Goal: Task Accomplishment & Management: Complete application form

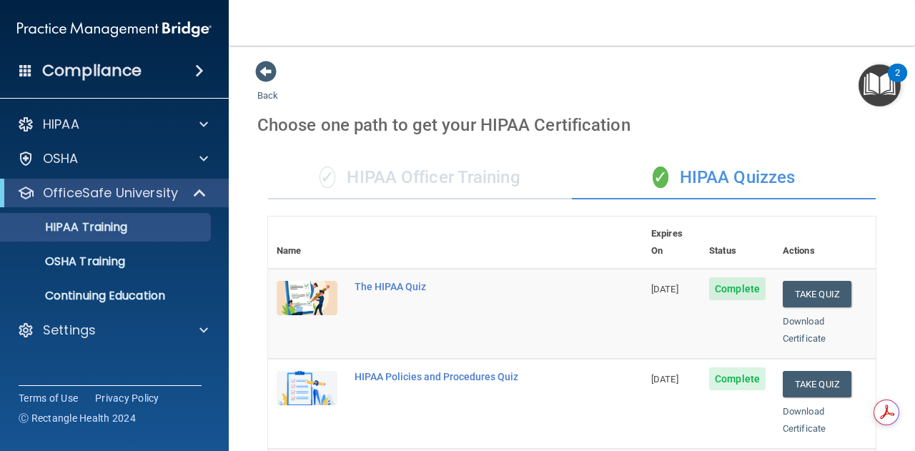
scroll to position [487, 0]
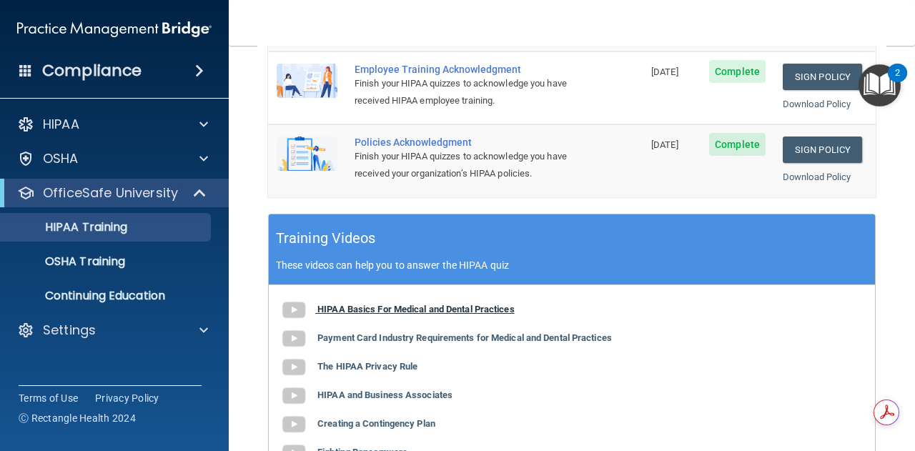
click at [429, 305] on b "HIPAA Basics For Medical and Dental Practices" at bounding box center [415, 309] width 197 height 11
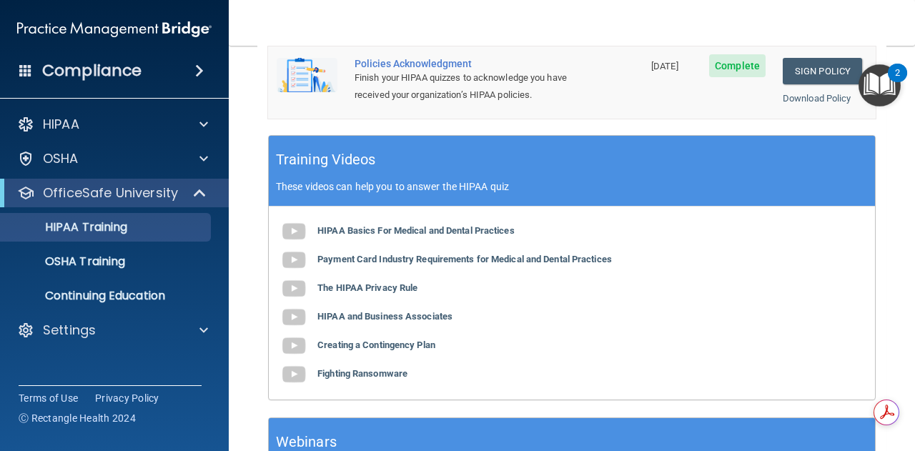
scroll to position [567, 0]
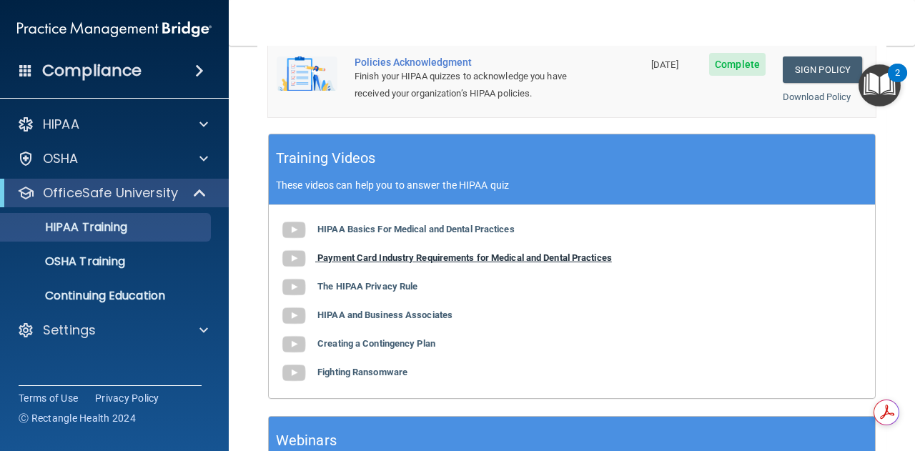
click at [396, 252] on b "Payment Card Industry Requirements for Medical and Dental Practices" at bounding box center [464, 257] width 294 height 11
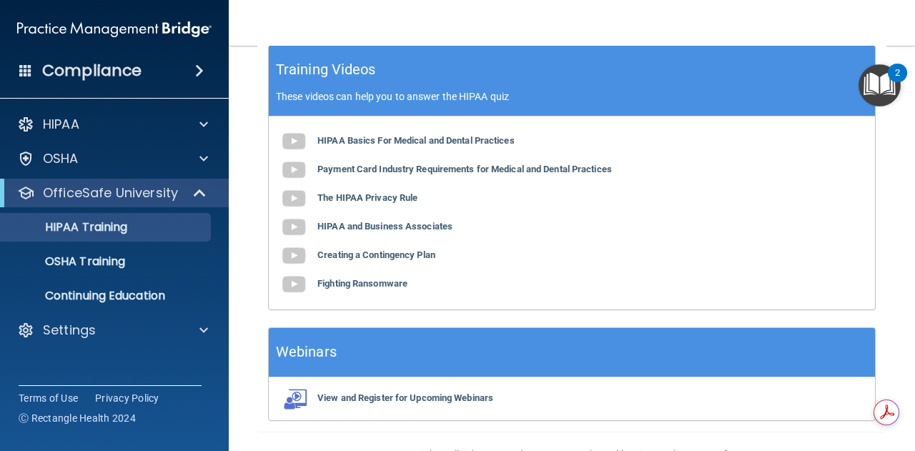
scroll to position [656, 0]
click at [384, 194] on b "The HIPAA Privacy Rule" at bounding box center [367, 197] width 100 height 11
click at [365, 224] on b "HIPAA and Business Associates" at bounding box center [384, 226] width 135 height 11
click at [327, 249] on b "Creating a Contingency Plan" at bounding box center [376, 254] width 118 height 11
click at [349, 279] on b "Fighting Ransomware" at bounding box center [362, 283] width 90 height 11
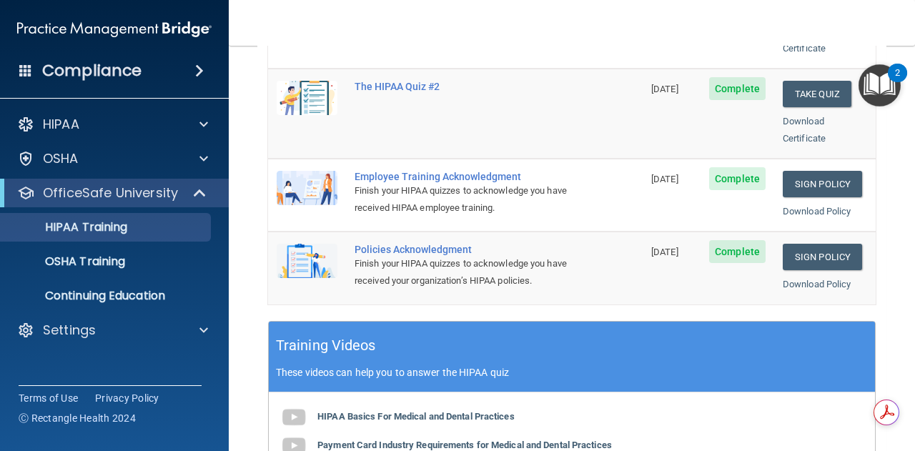
scroll to position [384, 0]
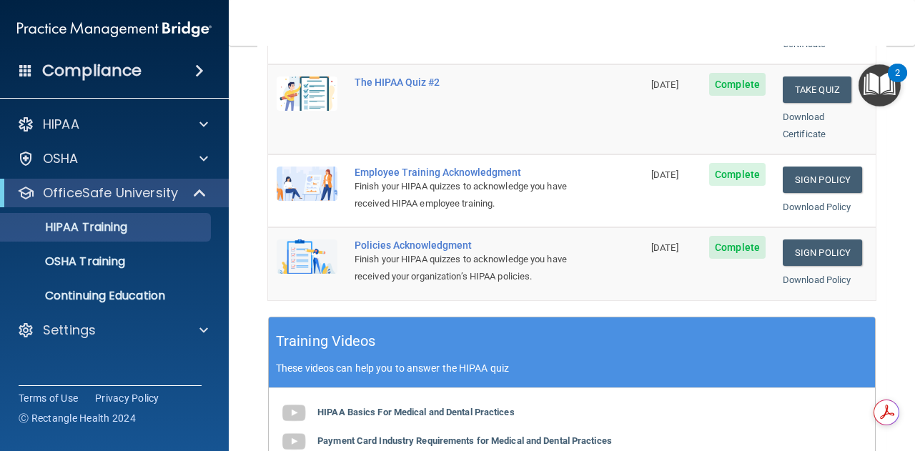
click at [358, 333] on h5 "Training Videos" at bounding box center [326, 341] width 100 height 25
click at [341, 329] on h5 "Training Videos" at bounding box center [326, 341] width 100 height 25
click at [377, 362] on p "These videos can help you to answer the HIPAA quiz" at bounding box center [572, 367] width 592 height 11
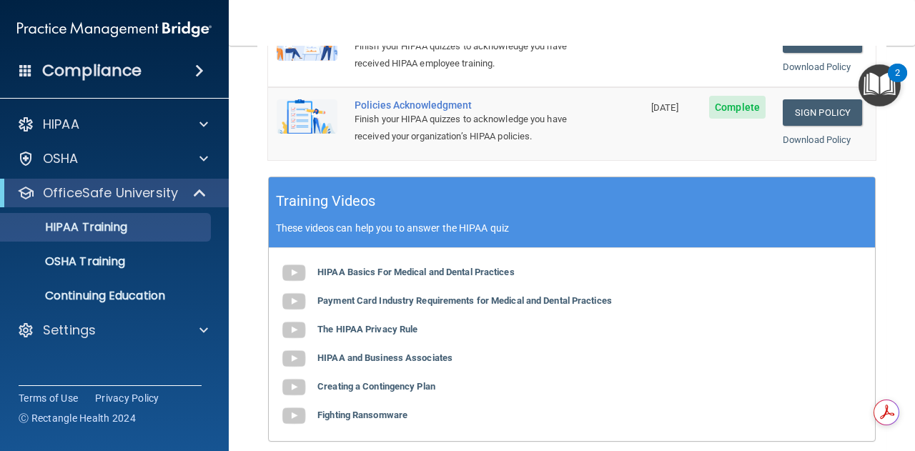
scroll to position [686, 0]
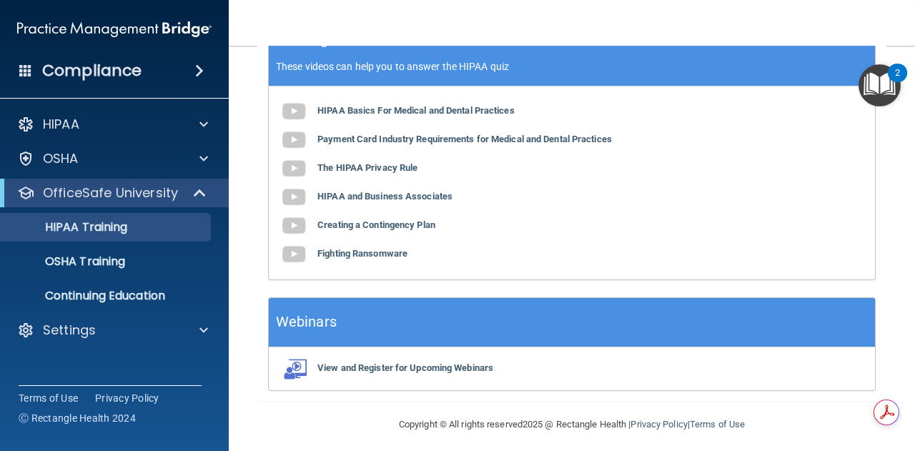
click at [403, 315] on div "Webinars" at bounding box center [572, 322] width 606 height 49
click at [289, 317] on h5 "Webinars" at bounding box center [306, 321] width 61 height 25
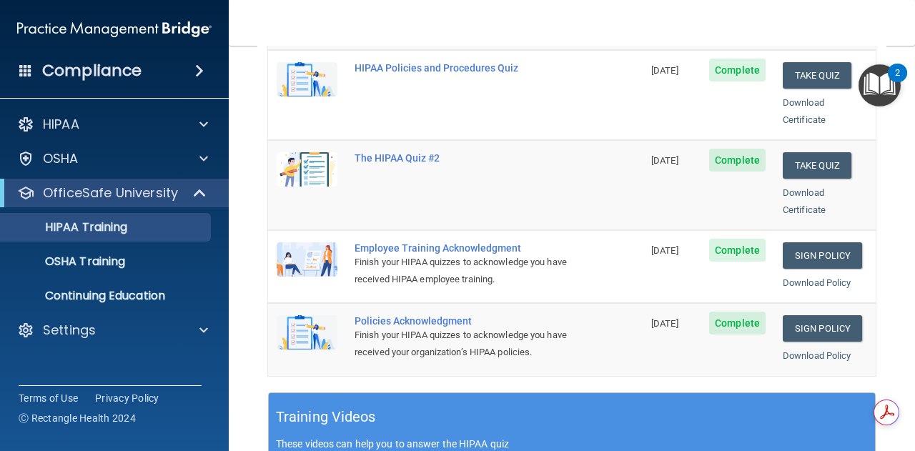
scroll to position [287, 0]
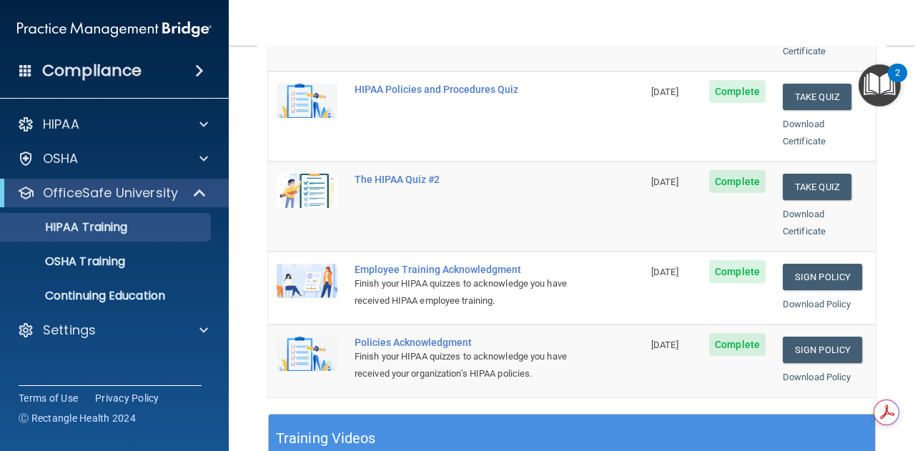
click at [898, 269] on main "Back Choose one path to get your HIPAA Certification ✓ HIPAA Officer Training ✓…" at bounding box center [572, 248] width 686 height 405
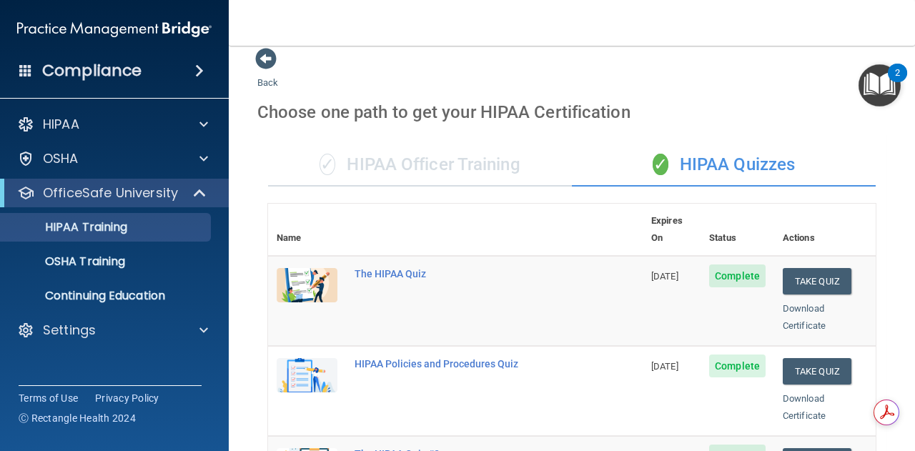
scroll to position [0, 0]
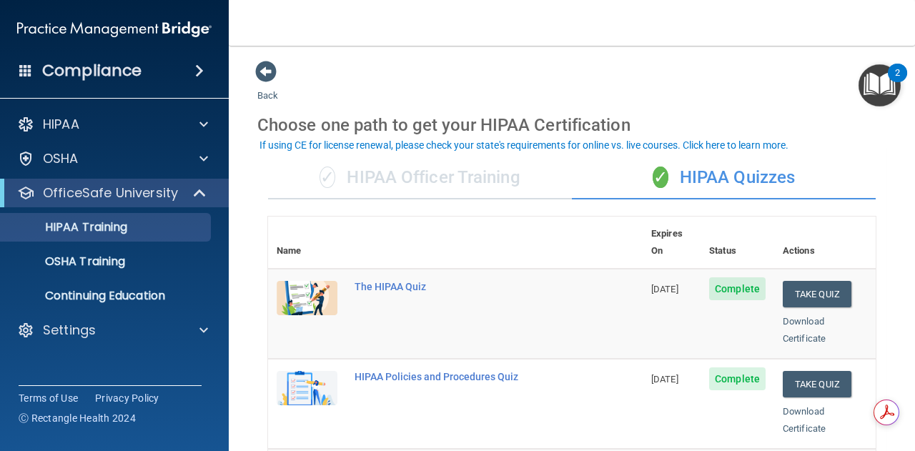
click at [455, 187] on div "✓ HIPAA Officer Training" at bounding box center [420, 178] width 304 height 43
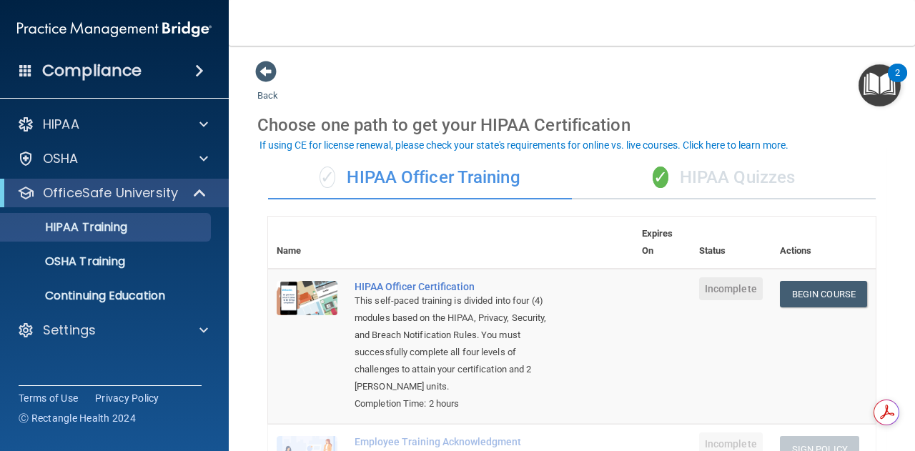
click at [727, 178] on div "✓ HIPAA Quizzes" at bounding box center [724, 178] width 304 height 43
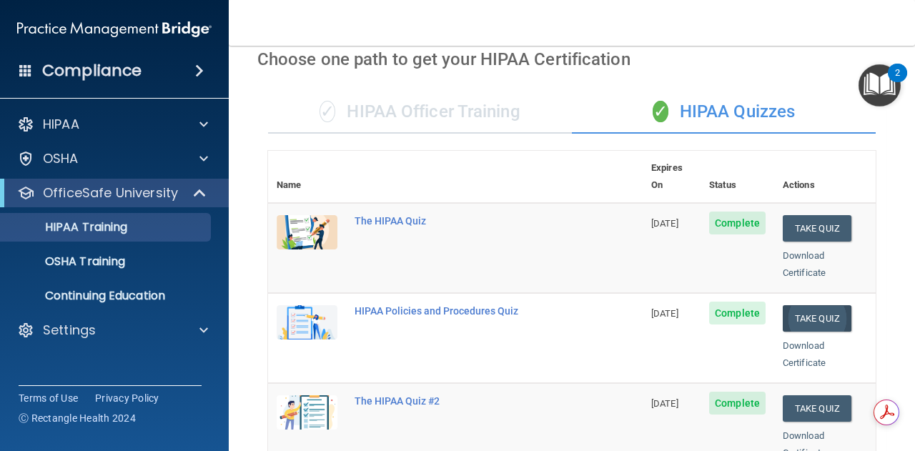
scroll to position [65, 0]
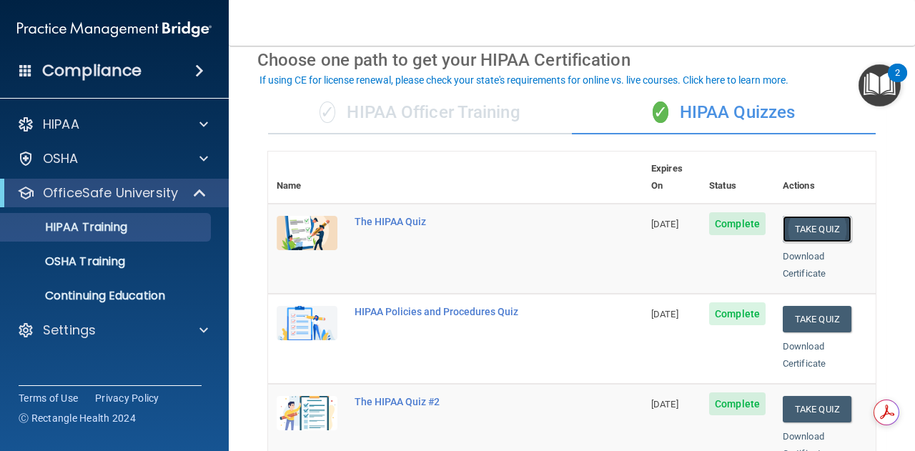
click at [809, 218] on button "Take Quiz" at bounding box center [817, 229] width 69 height 26
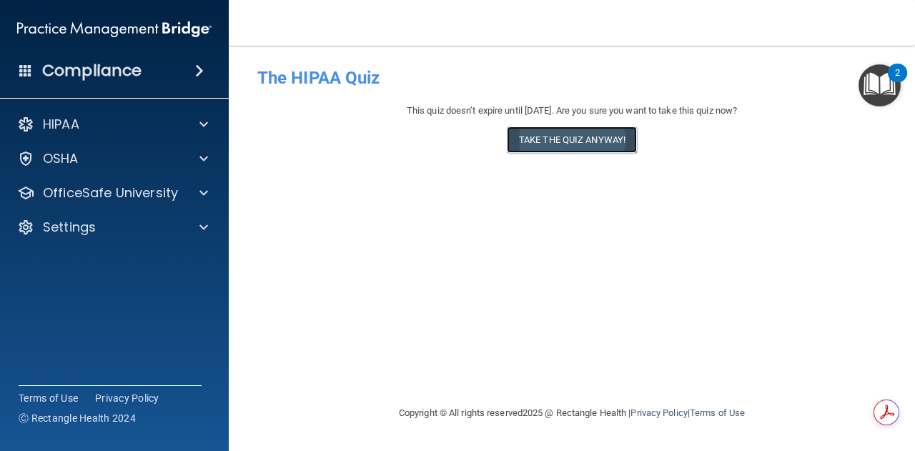
click at [553, 142] on button "Take the quiz anyway!" at bounding box center [572, 139] width 130 height 26
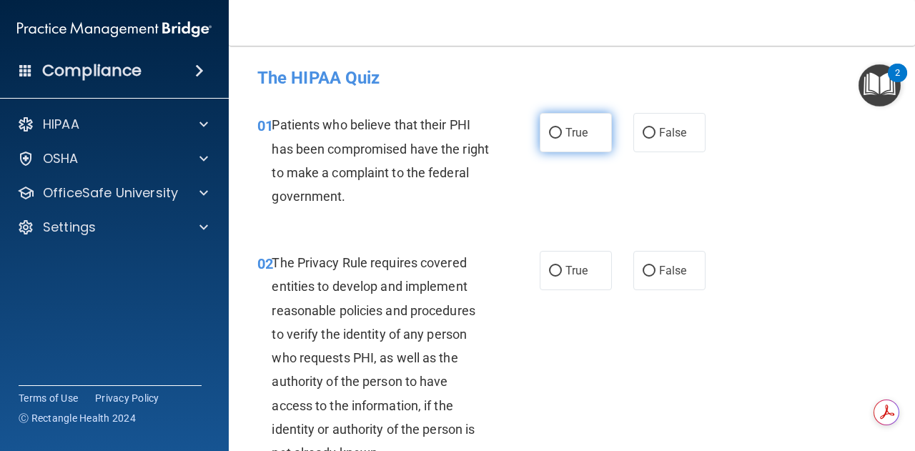
click at [553, 139] on label "True" at bounding box center [576, 132] width 72 height 39
click at [553, 139] on input "True" at bounding box center [555, 133] width 13 height 11
radio input "true"
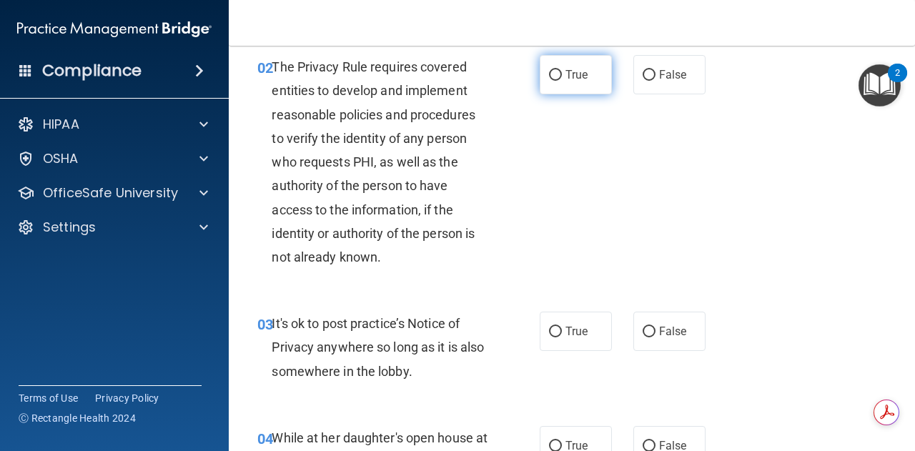
scroll to position [194, 0]
click at [582, 72] on span "True" at bounding box center [576, 76] width 22 height 14
click at [562, 72] on input "True" at bounding box center [555, 76] width 13 height 11
radio input "true"
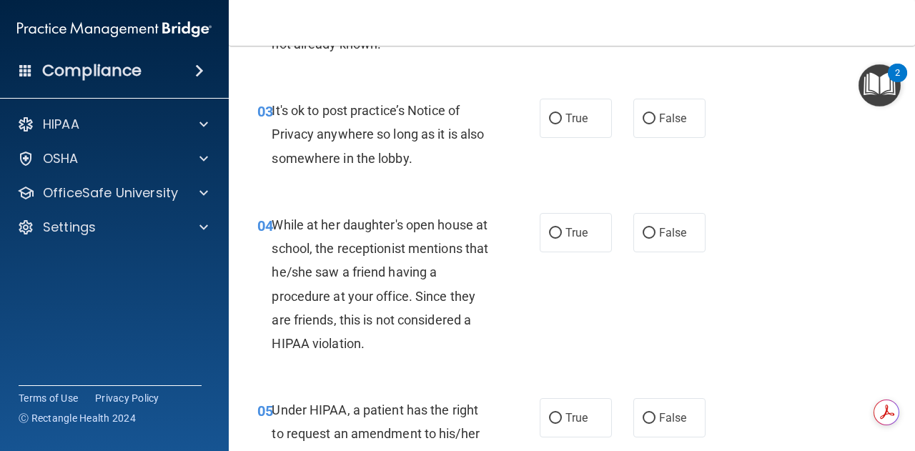
scroll to position [427, 0]
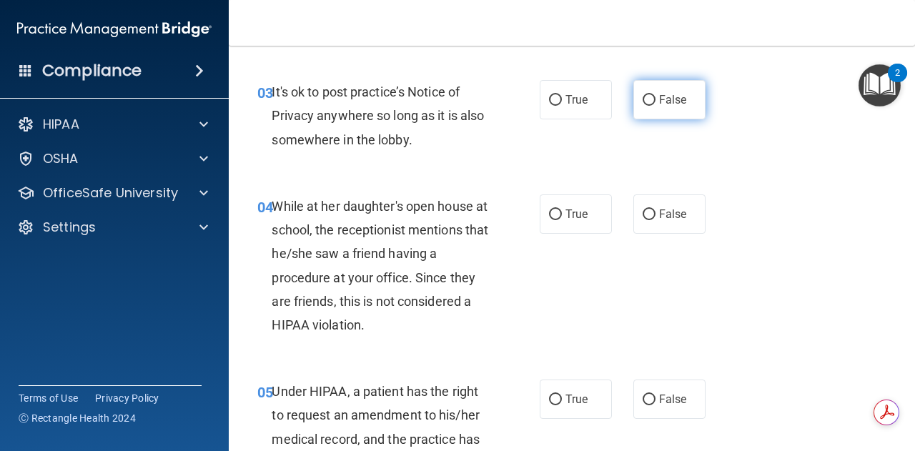
click at [655, 90] on label "False" at bounding box center [669, 99] width 72 height 39
click at [655, 95] on input "False" at bounding box center [648, 100] width 13 height 11
radio input "true"
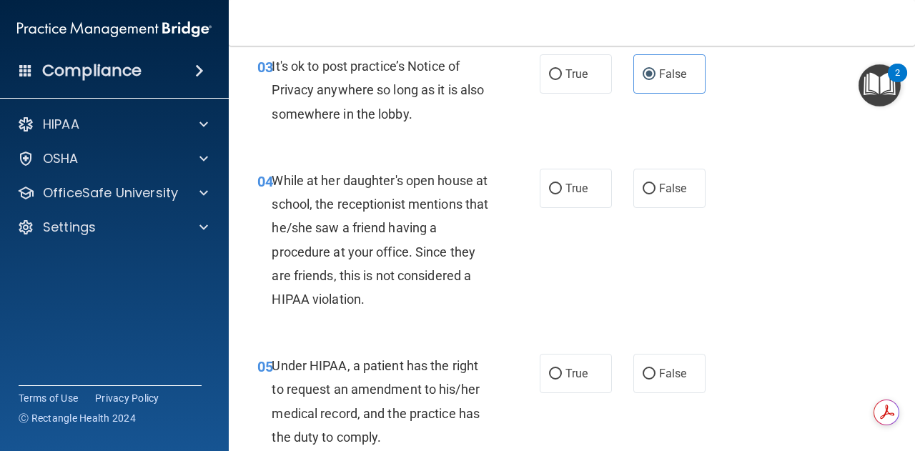
scroll to position [452, 0]
click at [576, 78] on span "True" at bounding box center [576, 75] width 22 height 14
click at [562, 78] on input "True" at bounding box center [555, 75] width 13 height 11
radio input "true"
radio input "false"
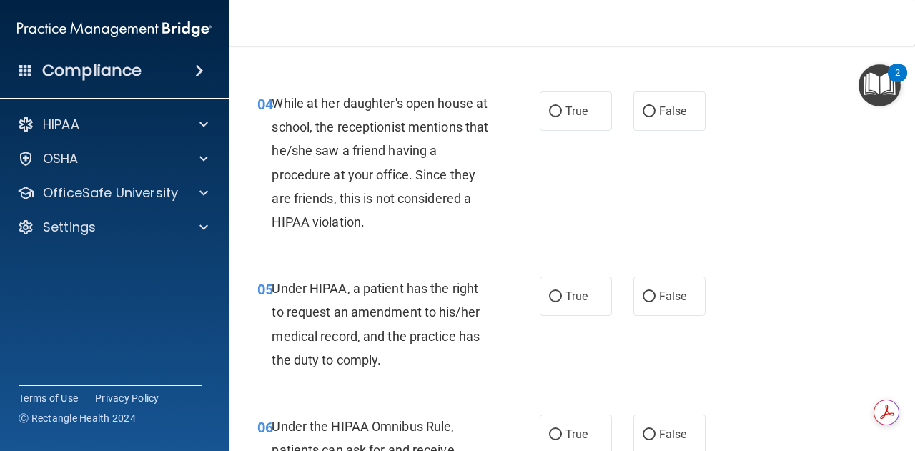
scroll to position [532, 0]
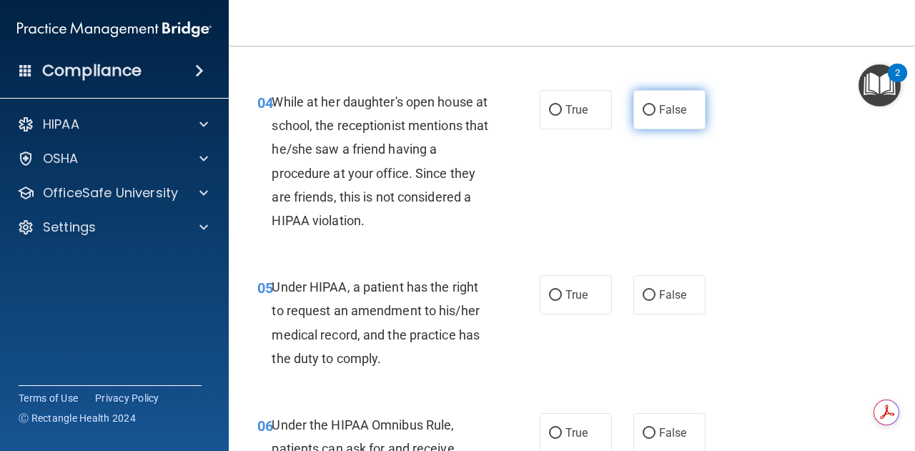
click at [649, 116] on label "False" at bounding box center [669, 109] width 72 height 39
click at [649, 116] on input "False" at bounding box center [648, 110] width 13 height 11
radio input "true"
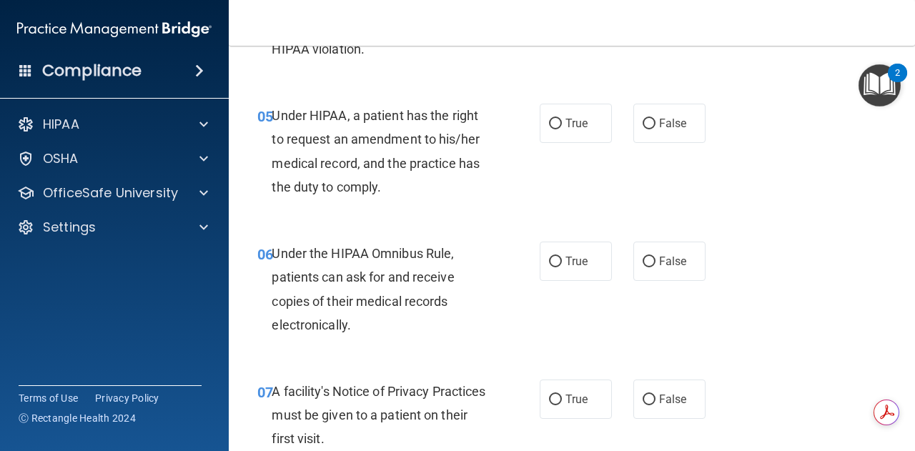
scroll to position [721, 0]
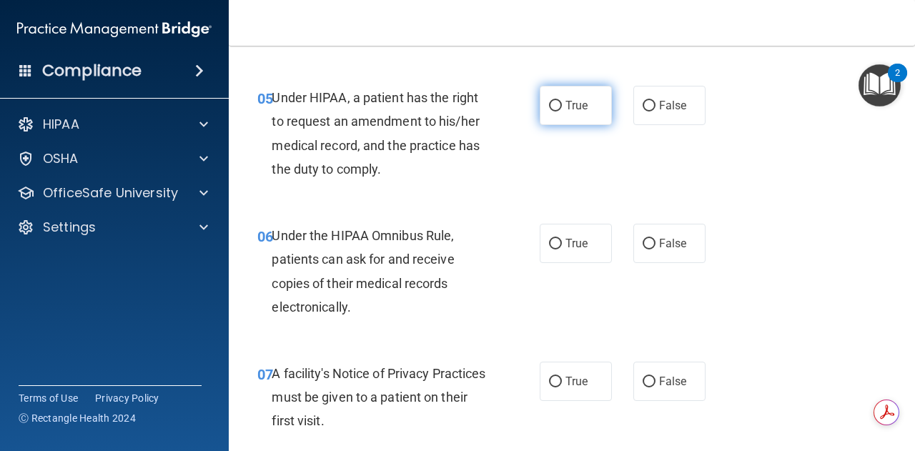
click at [557, 117] on label "True" at bounding box center [576, 105] width 72 height 39
click at [557, 111] on input "True" at bounding box center [555, 106] width 13 height 11
radio input "true"
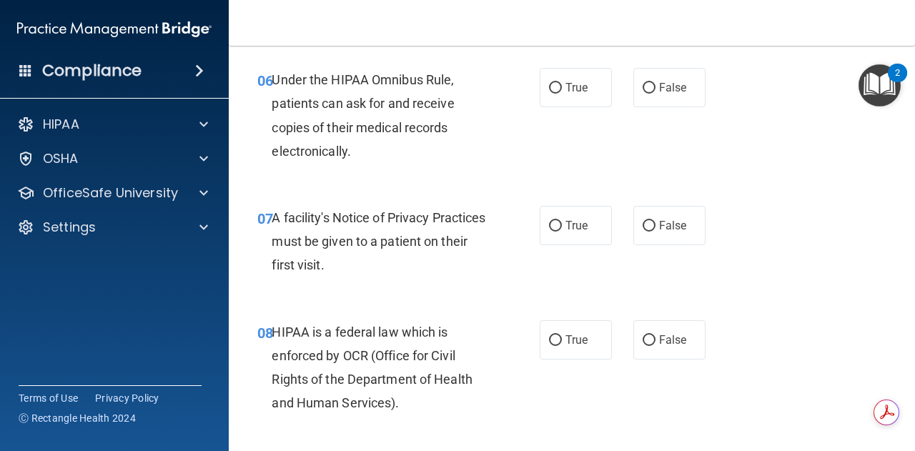
scroll to position [878, 0]
click at [565, 81] on span "True" at bounding box center [576, 86] width 22 height 14
click at [562, 81] on input "True" at bounding box center [555, 86] width 13 height 11
radio input "true"
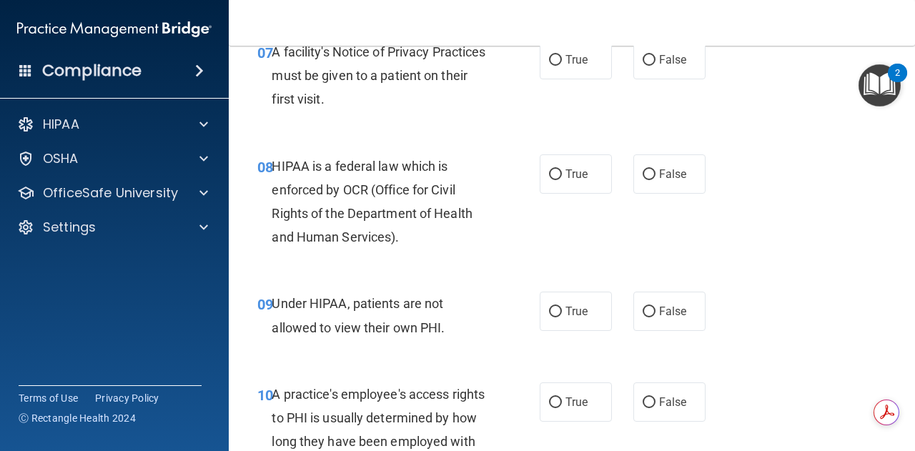
scroll to position [1018, 0]
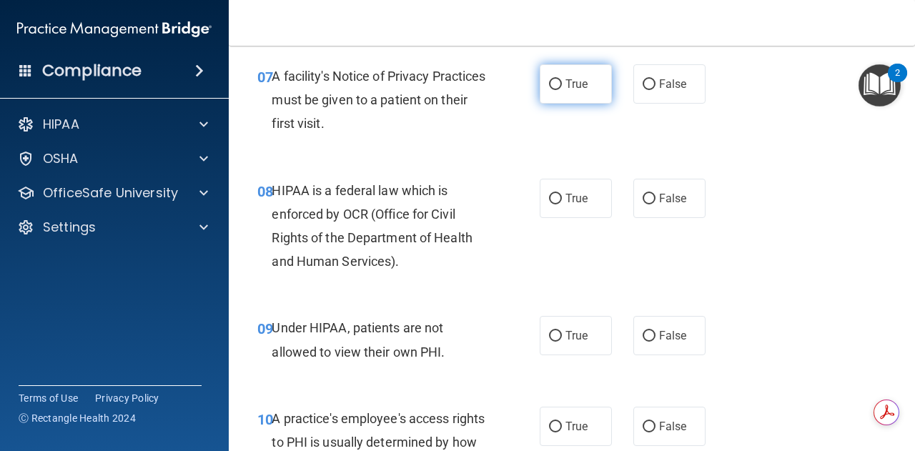
click at [579, 95] on label "True" at bounding box center [576, 83] width 72 height 39
click at [562, 90] on input "True" at bounding box center [555, 84] width 13 height 11
radio input "true"
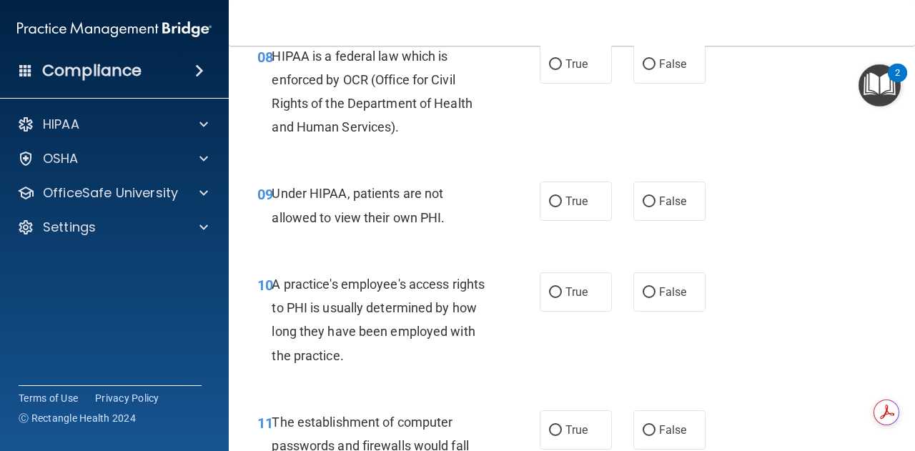
scroll to position [1153, 0]
click at [565, 66] on span "True" at bounding box center [576, 63] width 22 height 14
click at [562, 66] on input "True" at bounding box center [555, 64] width 13 height 11
radio input "true"
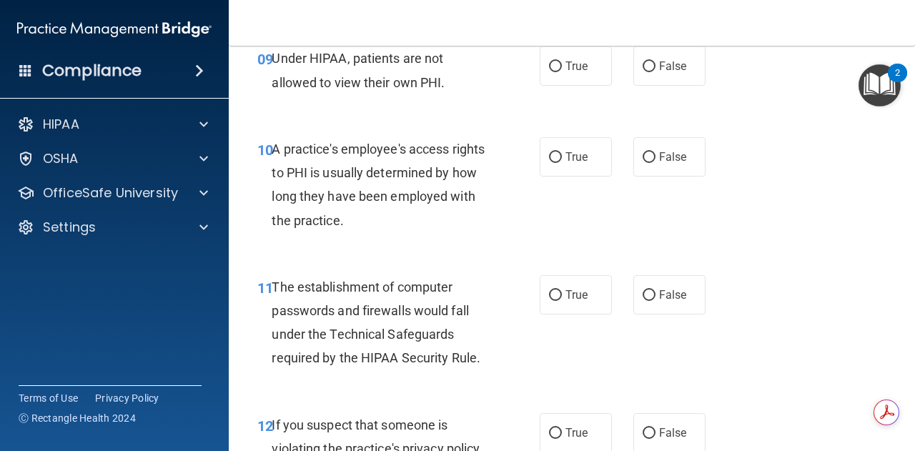
scroll to position [1279, 0]
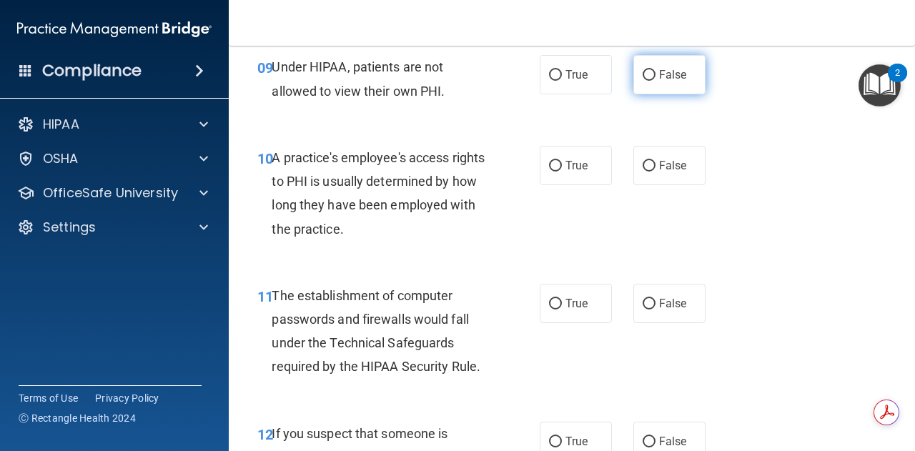
click at [680, 67] on label "False" at bounding box center [669, 74] width 72 height 39
click at [655, 70] on input "False" at bounding box center [648, 75] width 13 height 11
radio input "true"
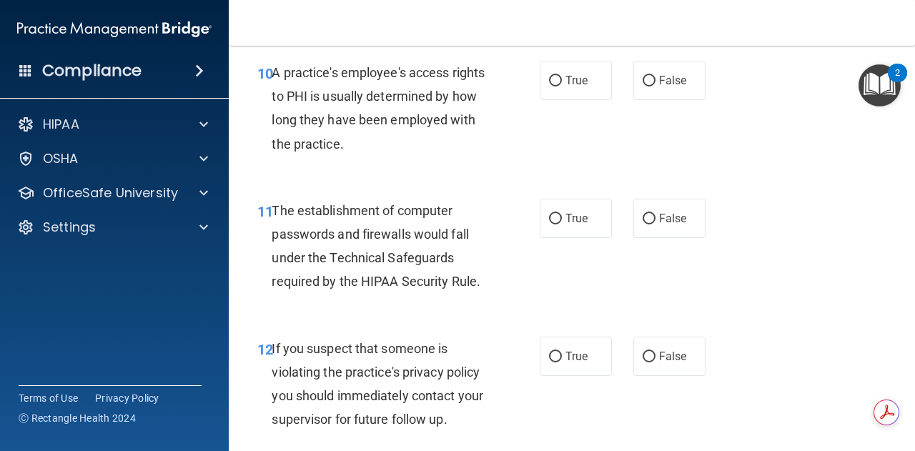
scroll to position [1365, 0]
click at [655, 98] on label "False" at bounding box center [669, 79] width 72 height 39
click at [655, 86] on input "False" at bounding box center [648, 80] width 13 height 11
radio input "true"
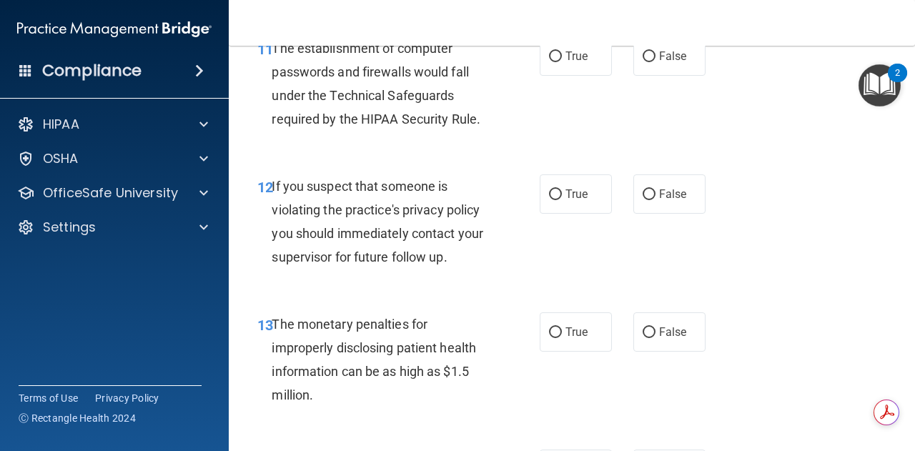
scroll to position [1513, 0]
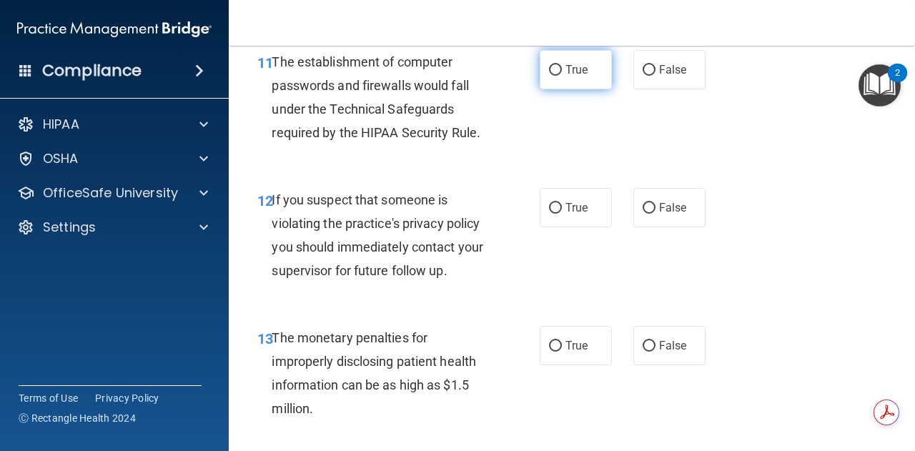
click at [552, 75] on input "True" at bounding box center [555, 70] width 13 height 11
radio input "true"
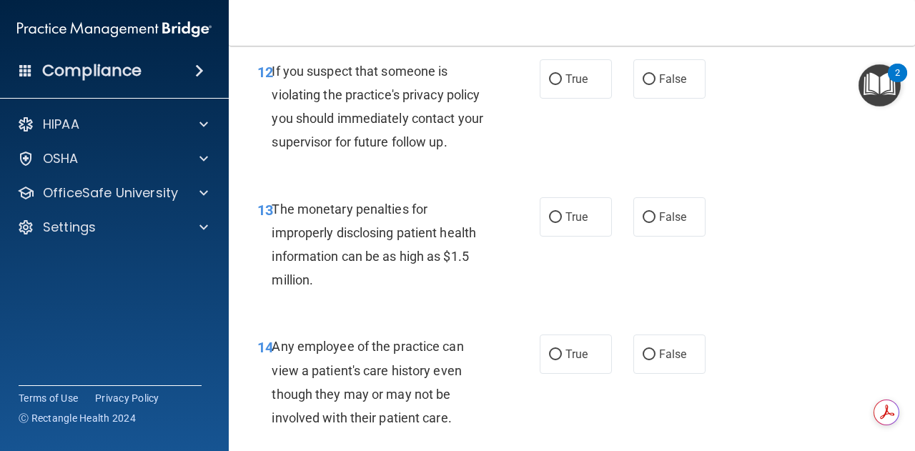
scroll to position [1643, 0]
click at [573, 80] on span "True" at bounding box center [576, 78] width 22 height 14
click at [562, 80] on input "True" at bounding box center [555, 78] width 13 height 11
radio input "true"
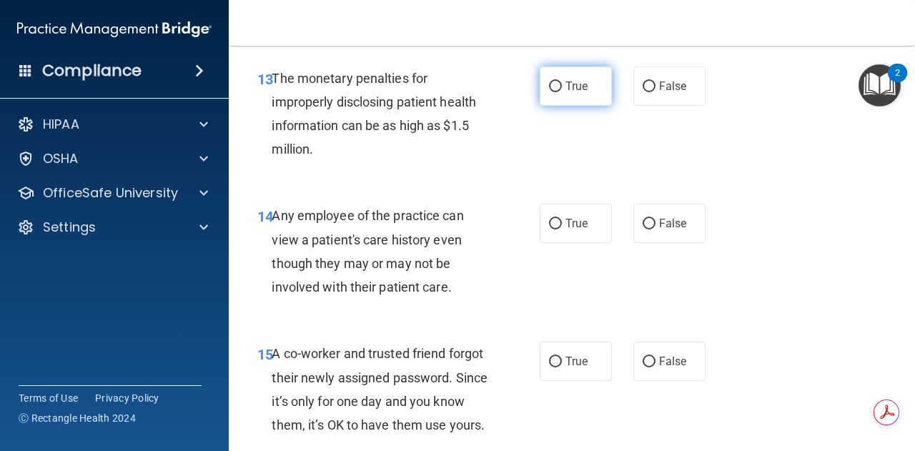
scroll to position [1777, 0]
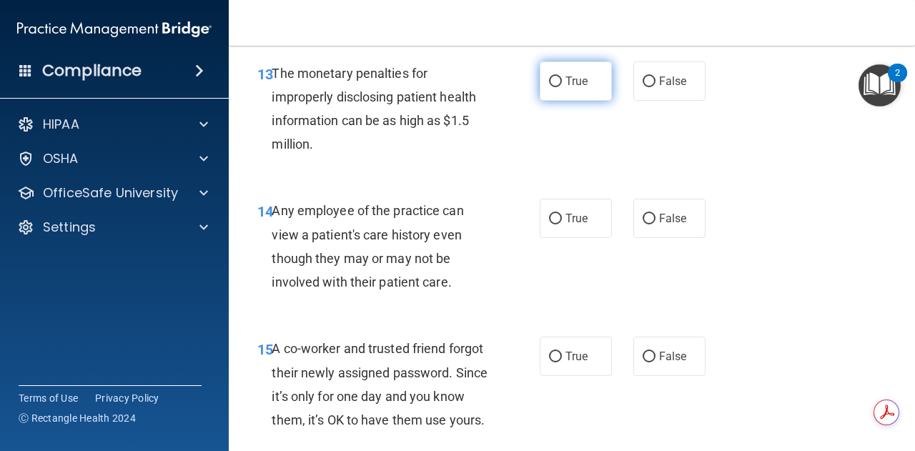
click at [579, 81] on span "True" at bounding box center [576, 81] width 22 height 14
click at [562, 81] on input "True" at bounding box center [555, 81] width 13 height 11
radio input "true"
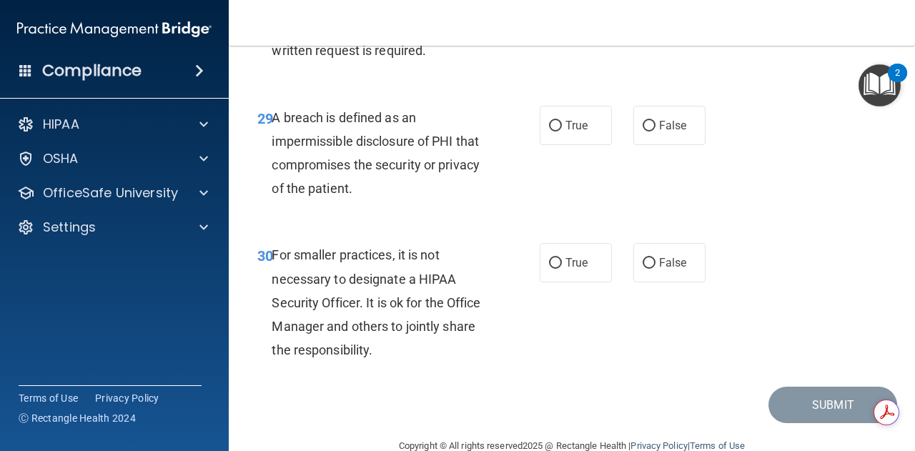
scroll to position [4252, 0]
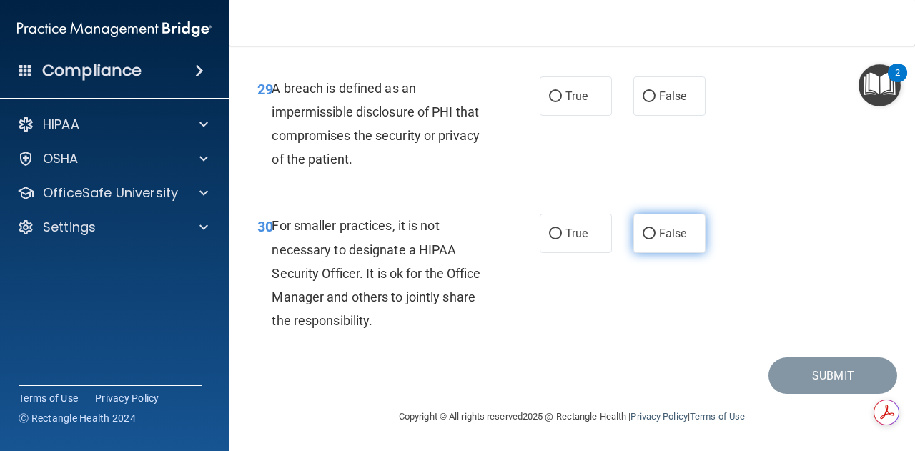
click at [643, 232] on input "False" at bounding box center [648, 234] width 13 height 11
radio input "true"
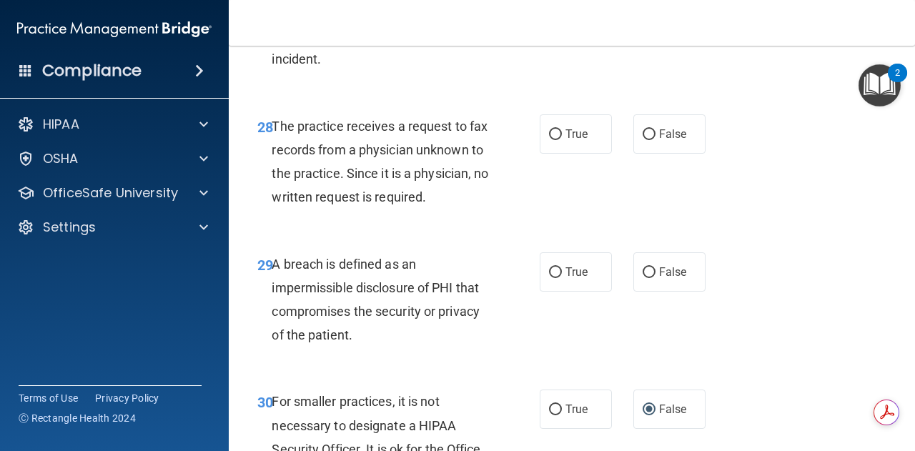
scroll to position [4004, 0]
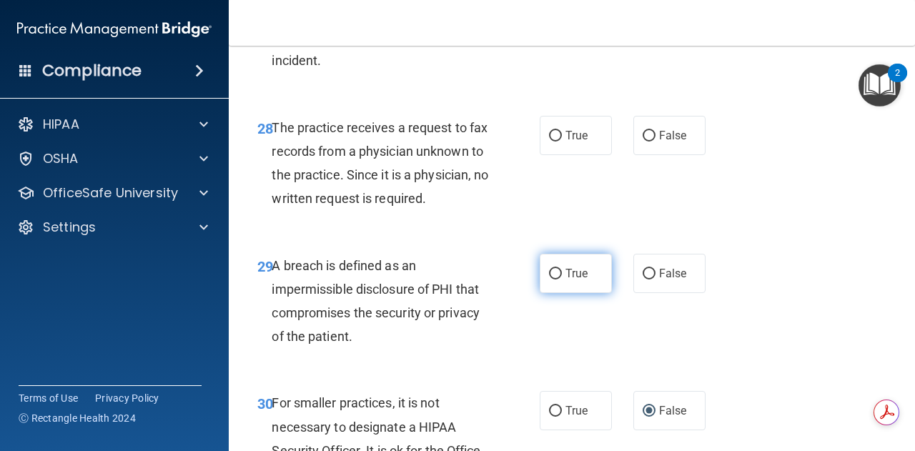
click at [578, 280] on span "True" at bounding box center [576, 274] width 22 height 14
click at [562, 279] on input "True" at bounding box center [555, 274] width 13 height 11
radio input "true"
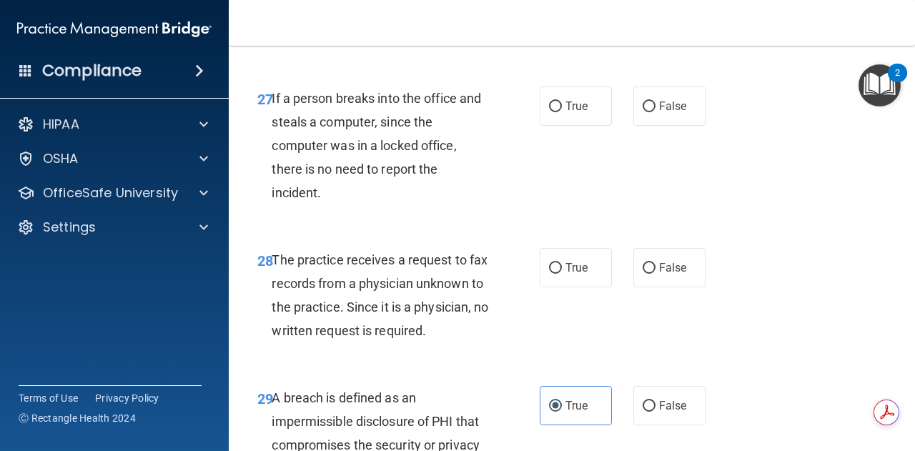
scroll to position [3871, 0]
click at [642, 288] on label "False" at bounding box center [669, 268] width 72 height 39
click at [642, 274] on input "False" at bounding box center [648, 269] width 13 height 11
radio input "true"
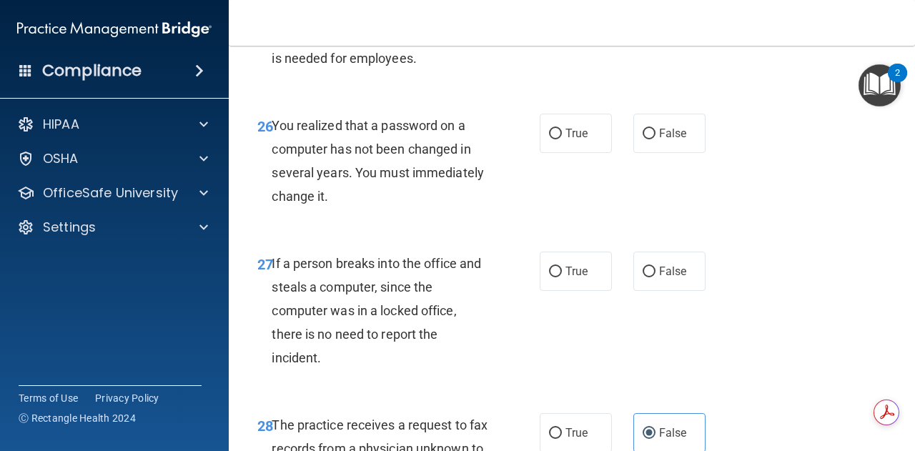
scroll to position [3707, 0]
click at [579, 277] on span "True" at bounding box center [576, 271] width 22 height 14
click at [562, 277] on input "True" at bounding box center [555, 271] width 13 height 11
radio input "true"
click at [654, 290] on label "False" at bounding box center [669, 270] width 72 height 39
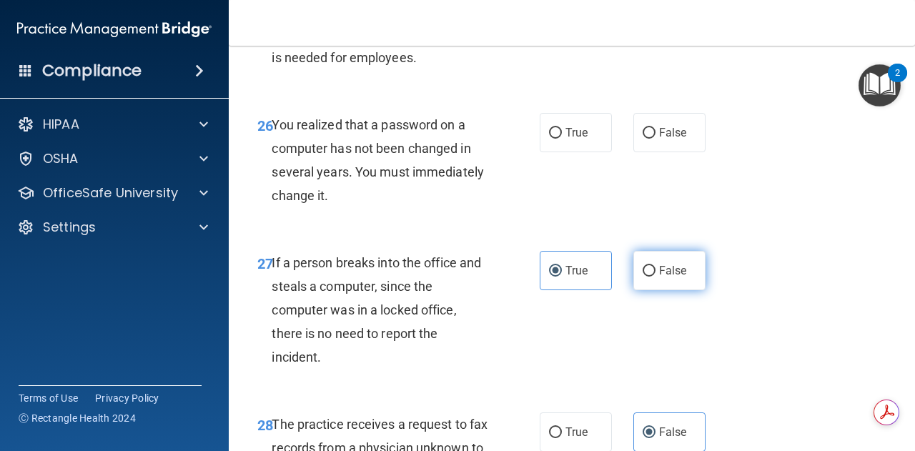
click at [654, 277] on input "False" at bounding box center [648, 271] width 13 height 11
radio input "true"
radio input "false"
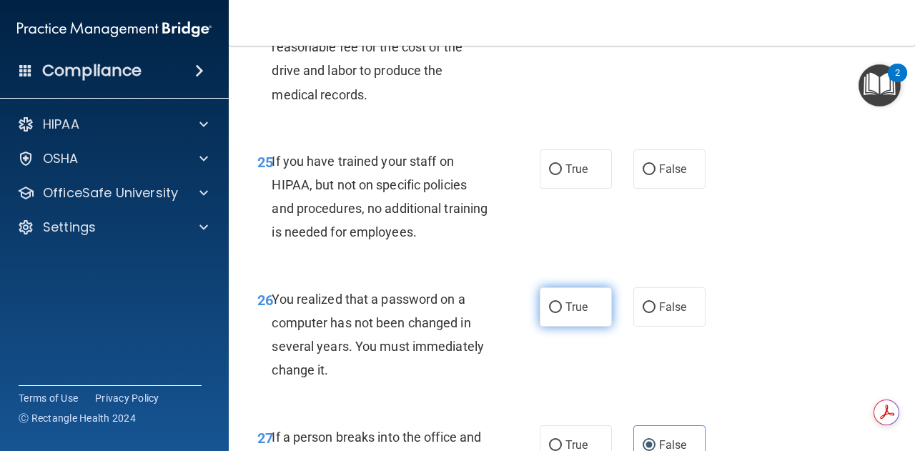
scroll to position [3547, 0]
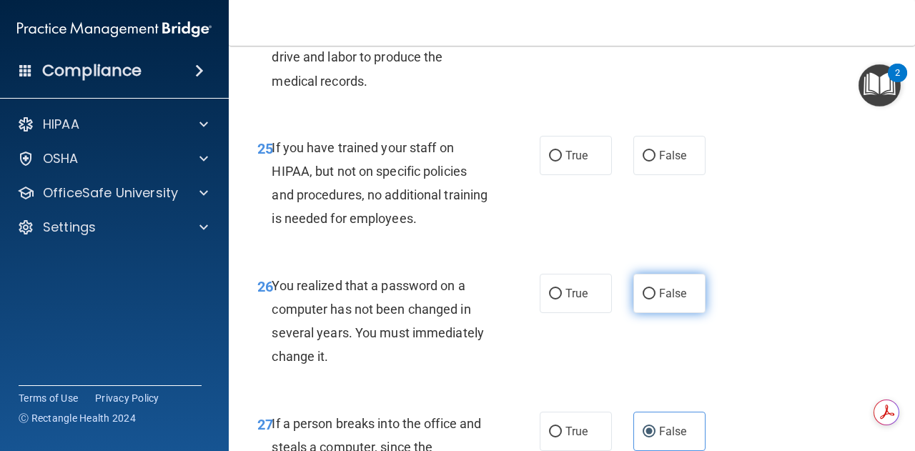
click at [642, 299] on input "False" at bounding box center [648, 294] width 13 height 11
radio input "true"
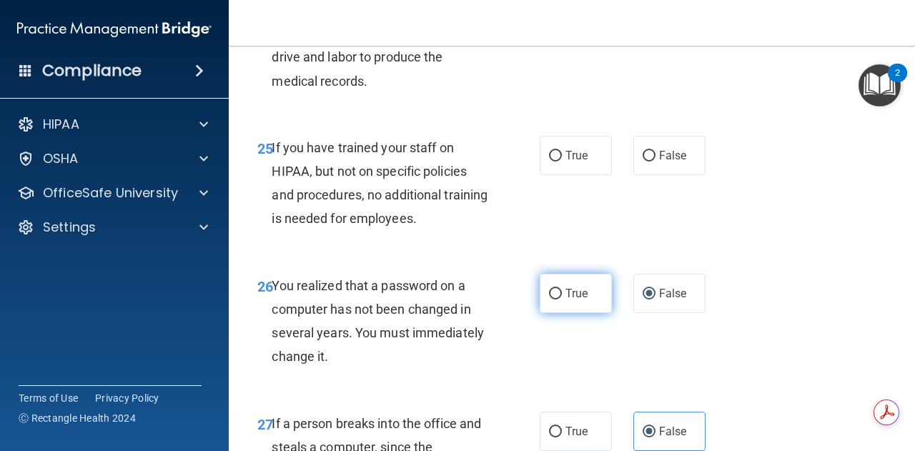
click at [581, 300] on span "True" at bounding box center [576, 294] width 22 height 14
click at [562, 299] on input "True" at bounding box center [555, 294] width 13 height 11
radio input "true"
radio input "false"
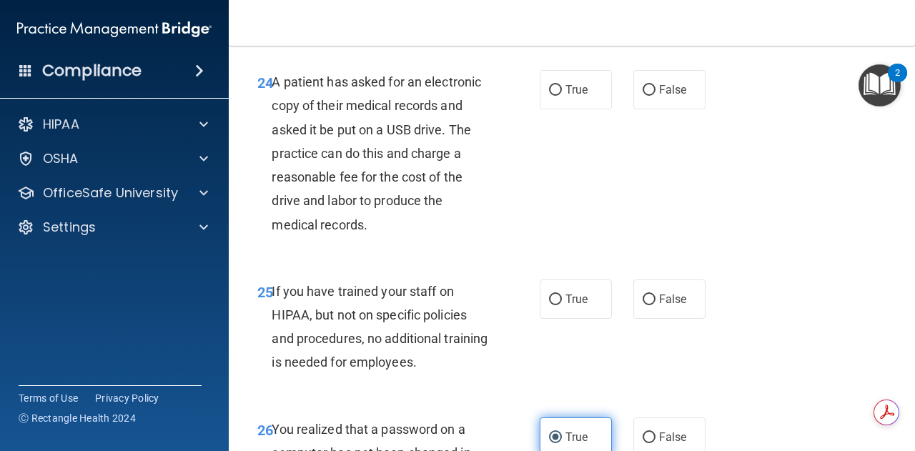
scroll to position [3397, 0]
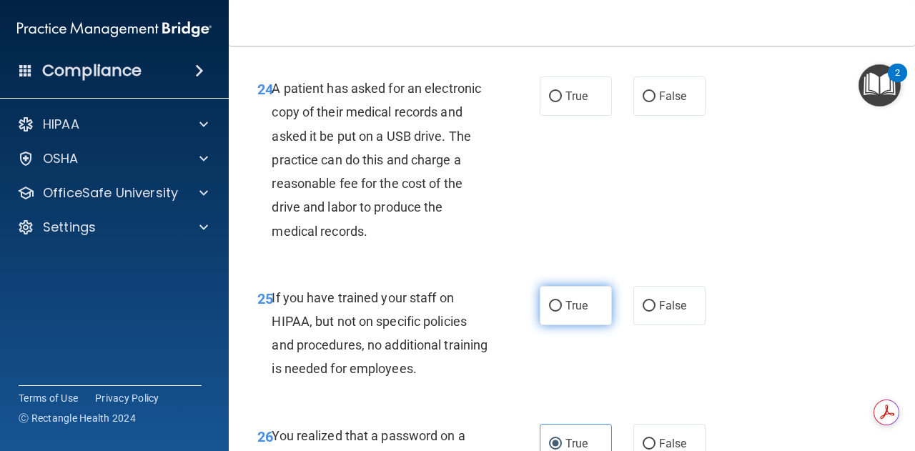
click at [582, 312] on span "True" at bounding box center [576, 306] width 22 height 14
click at [562, 312] on input "True" at bounding box center [555, 306] width 13 height 11
radio input "true"
click at [651, 325] on label "False" at bounding box center [669, 305] width 72 height 39
click at [651, 312] on input "False" at bounding box center [648, 306] width 13 height 11
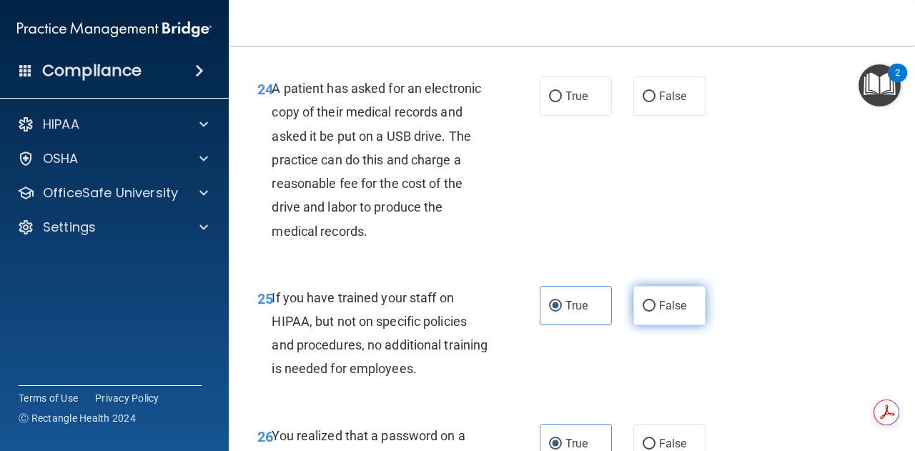
radio input "true"
radio input "false"
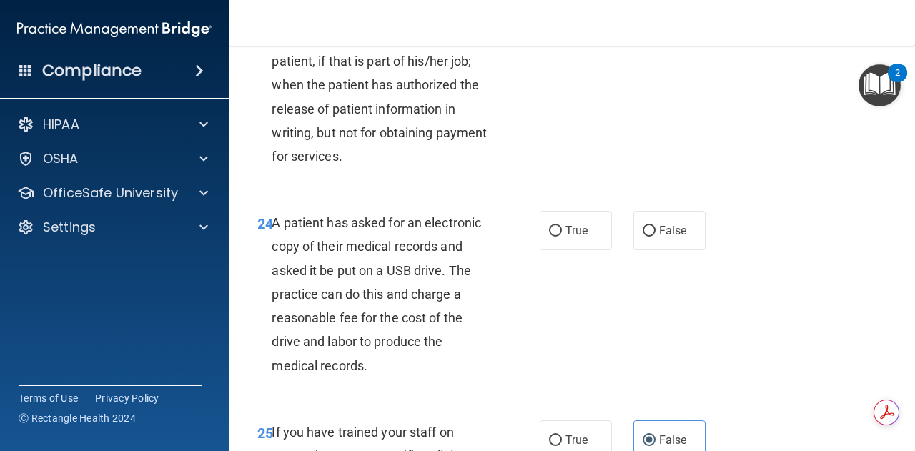
scroll to position [3267, 0]
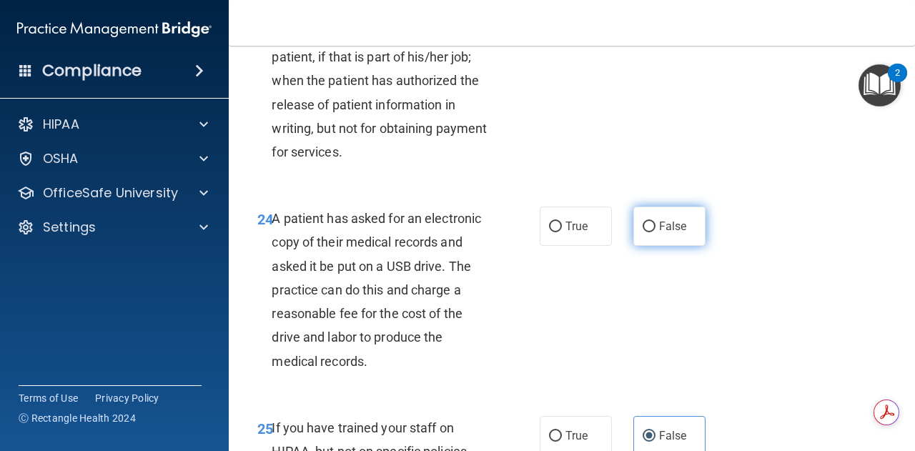
click at [650, 246] on label "False" at bounding box center [669, 226] width 72 height 39
click at [650, 232] on input "False" at bounding box center [648, 227] width 13 height 11
radio input "true"
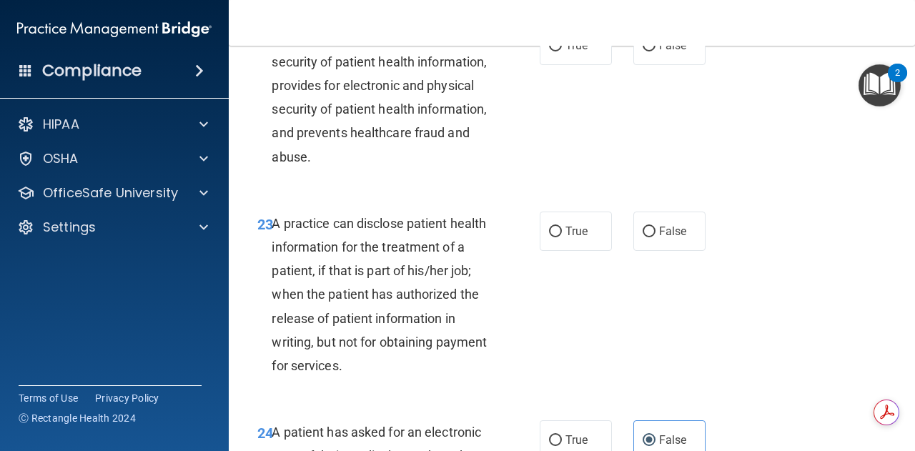
scroll to position [3052, 0]
click at [565, 239] on span "True" at bounding box center [576, 232] width 22 height 14
click at [562, 238] on input "True" at bounding box center [555, 232] width 13 height 11
radio input "true"
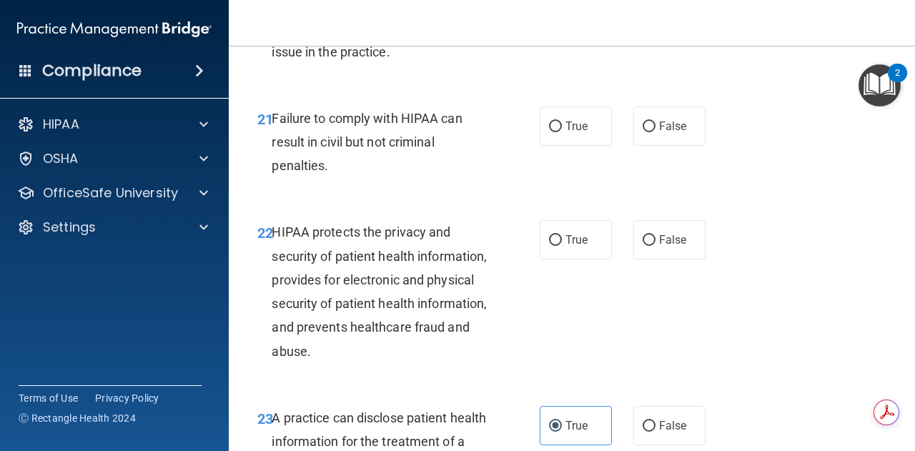
scroll to position [2858, 0]
click at [582, 247] on span "True" at bounding box center [576, 241] width 22 height 14
click at [562, 247] on input "True" at bounding box center [555, 241] width 13 height 11
radio input "true"
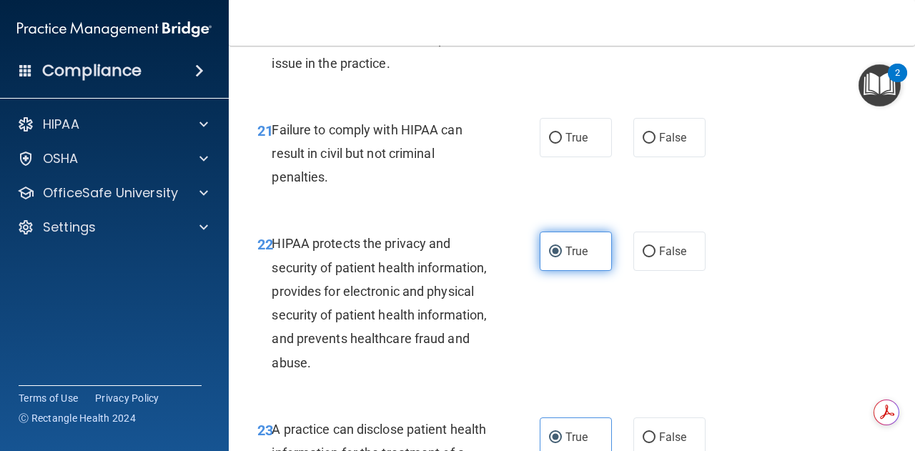
scroll to position [2846, 0]
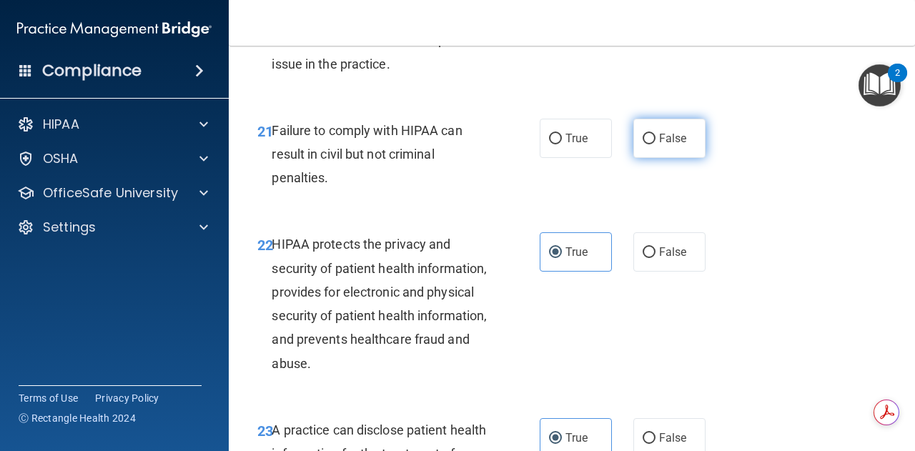
click at [633, 158] on label "False" at bounding box center [669, 138] width 72 height 39
click at [642, 144] on input "False" at bounding box center [648, 139] width 13 height 11
radio input "true"
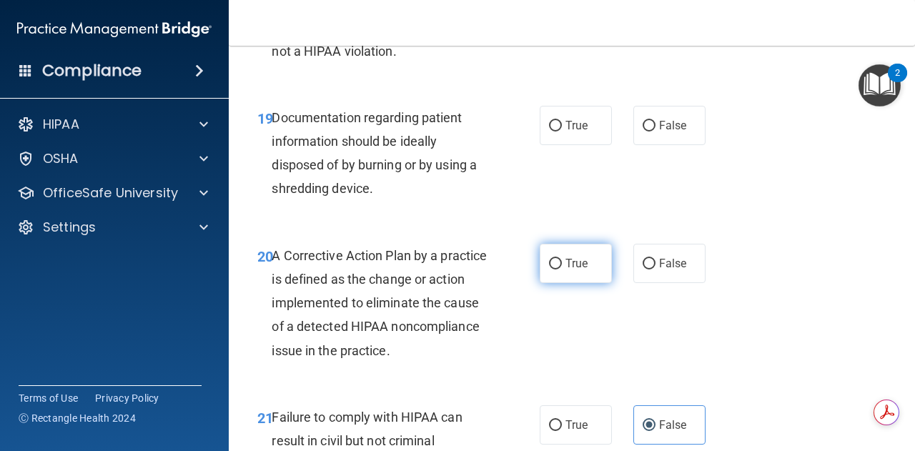
scroll to position [2556, 0]
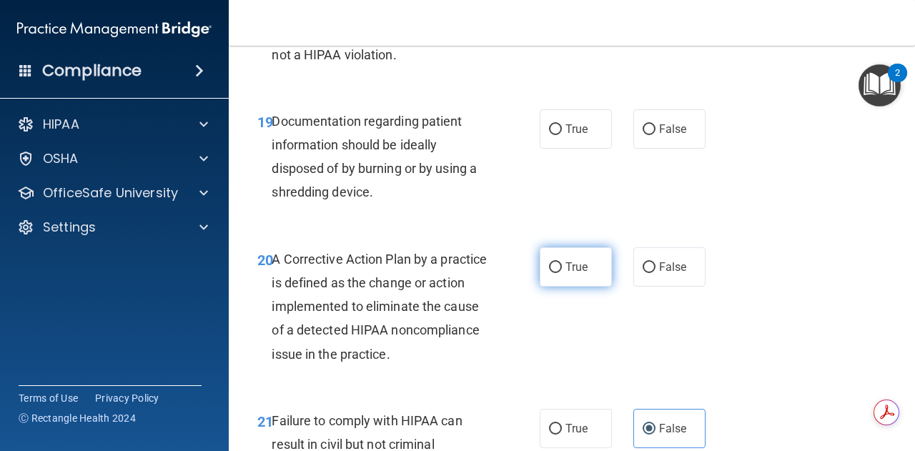
click at [567, 274] on span "True" at bounding box center [576, 267] width 22 height 14
click at [562, 273] on input "True" at bounding box center [555, 267] width 13 height 11
radio input "true"
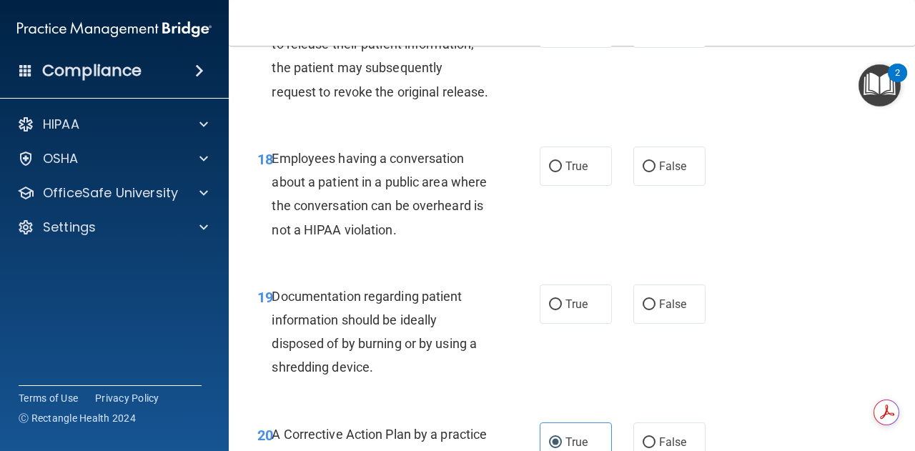
scroll to position [2380, 0]
click at [583, 324] on label "True" at bounding box center [576, 304] width 72 height 39
click at [562, 311] on input "True" at bounding box center [555, 305] width 13 height 11
radio input "true"
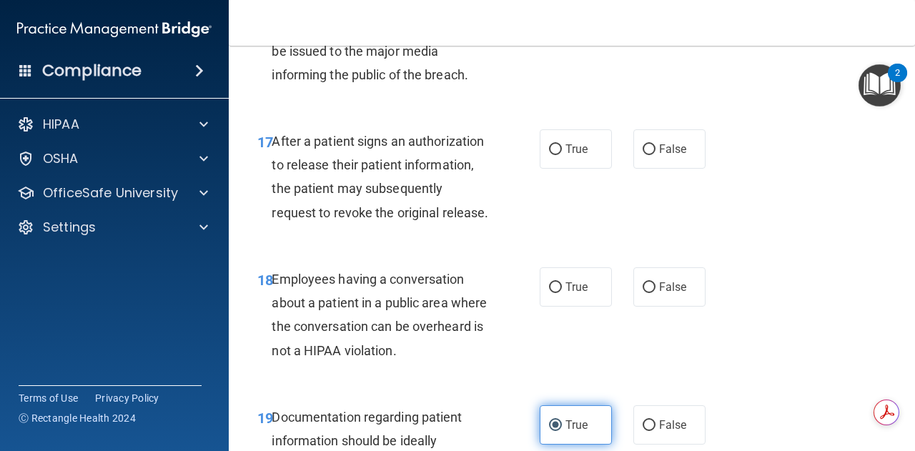
scroll to position [2259, 0]
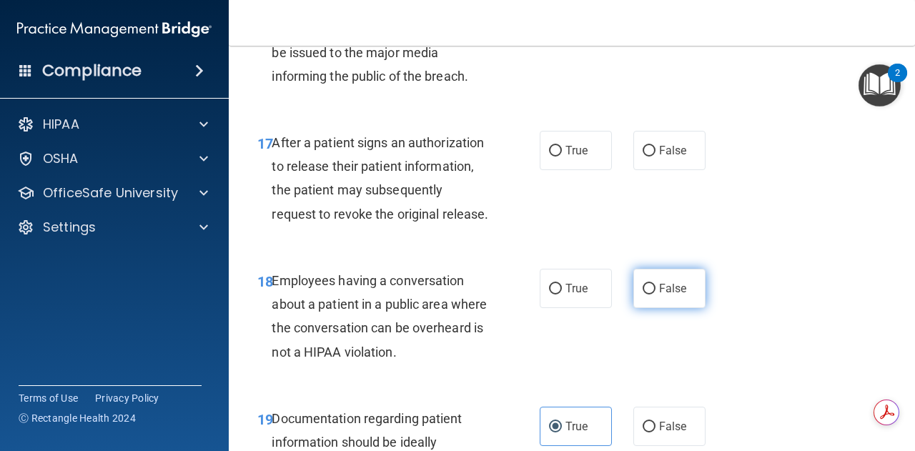
click at [659, 295] on span "False" at bounding box center [673, 289] width 28 height 14
click at [653, 294] on input "False" at bounding box center [648, 289] width 13 height 11
radio input "true"
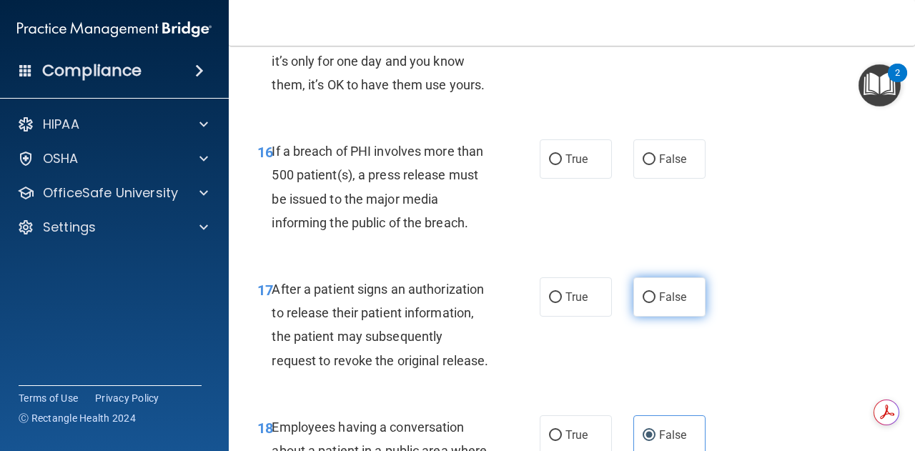
scroll to position [2112, 0]
click at [573, 304] on span "True" at bounding box center [576, 298] width 22 height 14
click at [562, 304] on input "True" at bounding box center [555, 298] width 13 height 11
radio input "true"
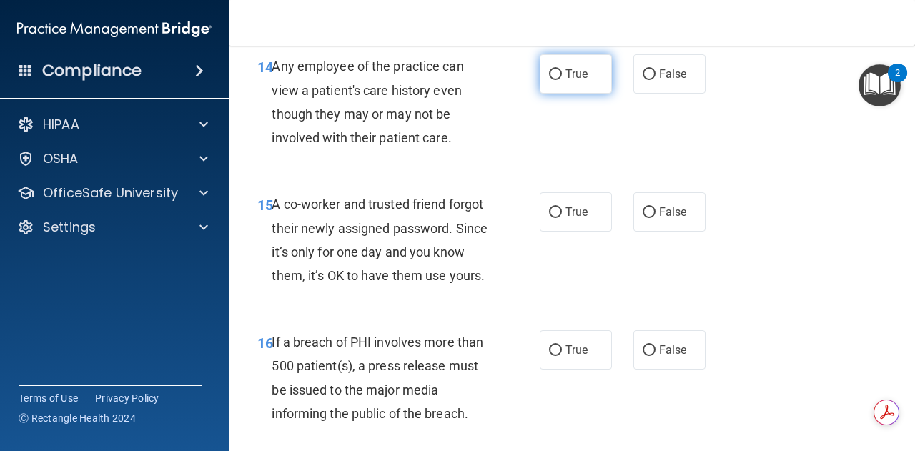
scroll to position [1906, 0]
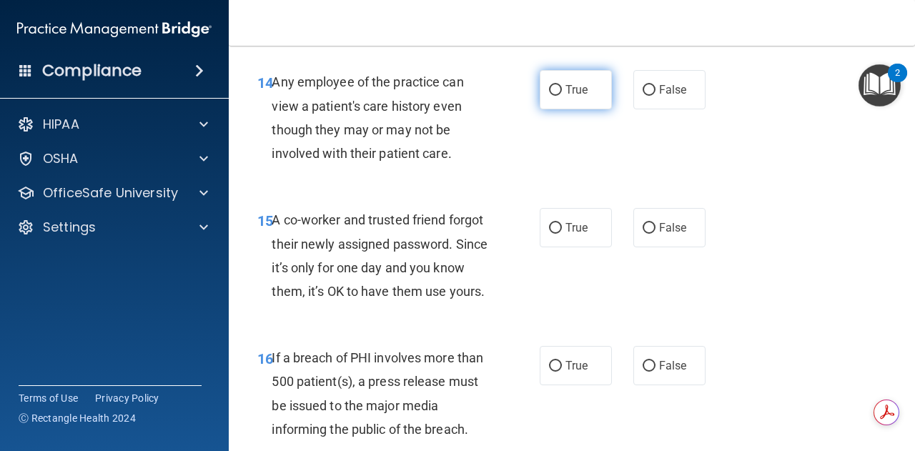
click at [601, 92] on label "True" at bounding box center [576, 89] width 72 height 39
click at [562, 92] on input "True" at bounding box center [555, 90] width 13 height 11
radio input "true"
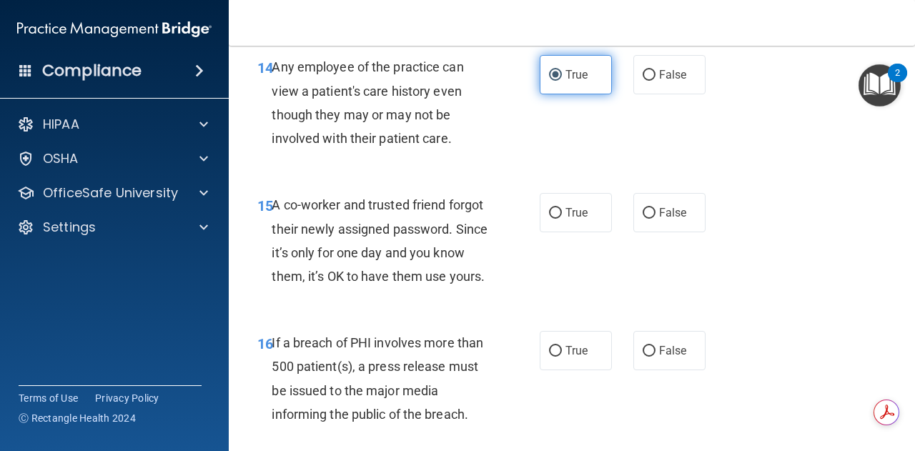
scroll to position [1920, 0]
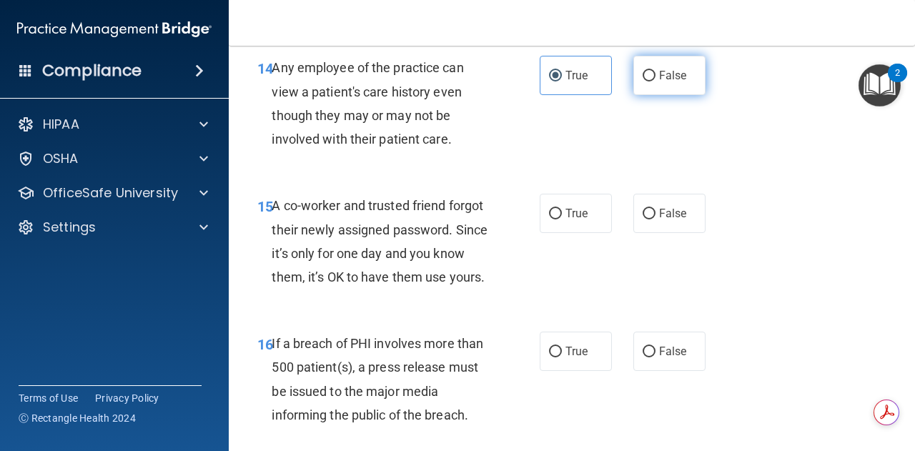
click at [648, 76] on input "False" at bounding box center [648, 76] width 13 height 11
radio input "true"
radio input "false"
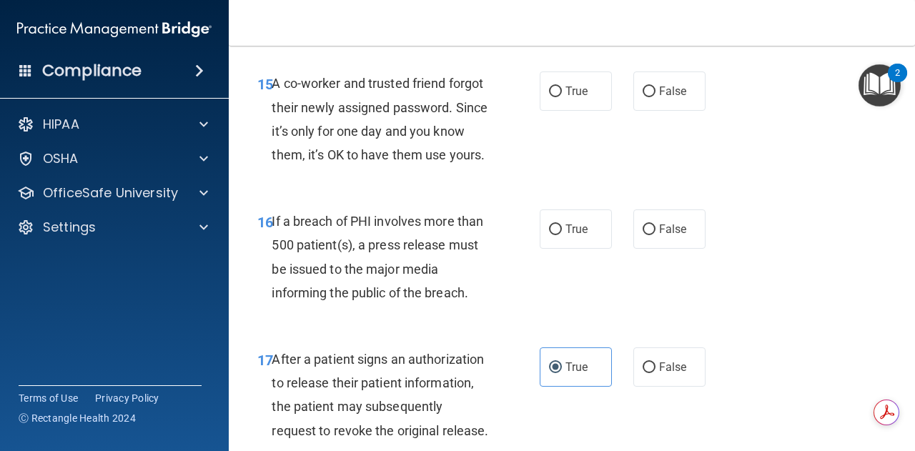
scroll to position [2042, 0]
click at [663, 94] on span "False" at bounding box center [673, 92] width 28 height 14
click at [655, 94] on input "False" at bounding box center [648, 92] width 13 height 11
radio input "true"
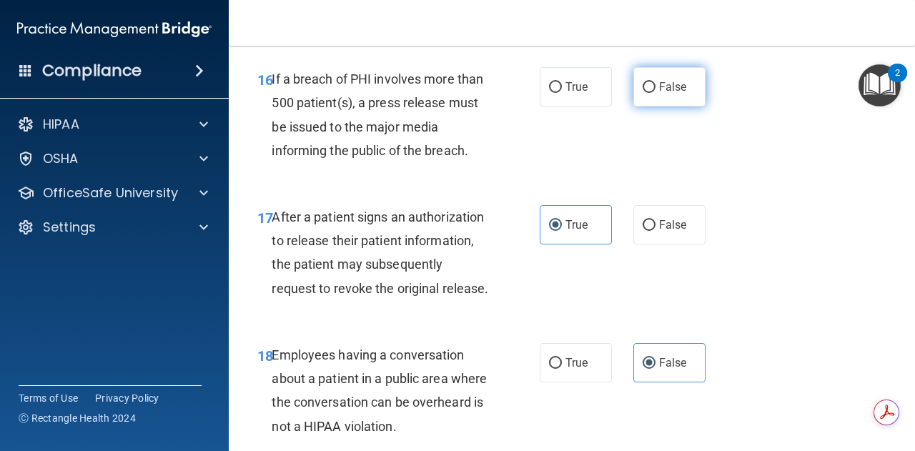
scroll to position [2185, 0]
click at [666, 93] on span "False" at bounding box center [673, 86] width 28 height 14
click at [655, 92] on input "False" at bounding box center [648, 86] width 13 height 11
radio input "true"
click at [603, 106] on label "True" at bounding box center [576, 85] width 72 height 39
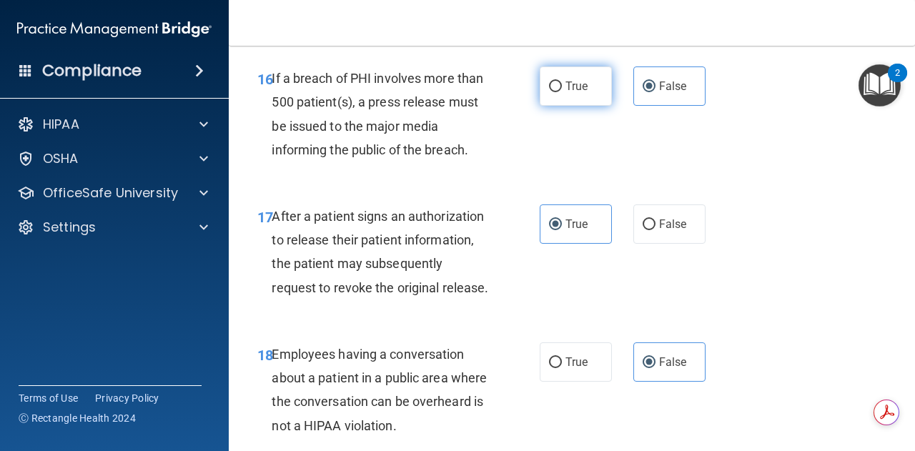
click at [562, 92] on input "True" at bounding box center [555, 86] width 13 height 11
radio input "true"
radio input "false"
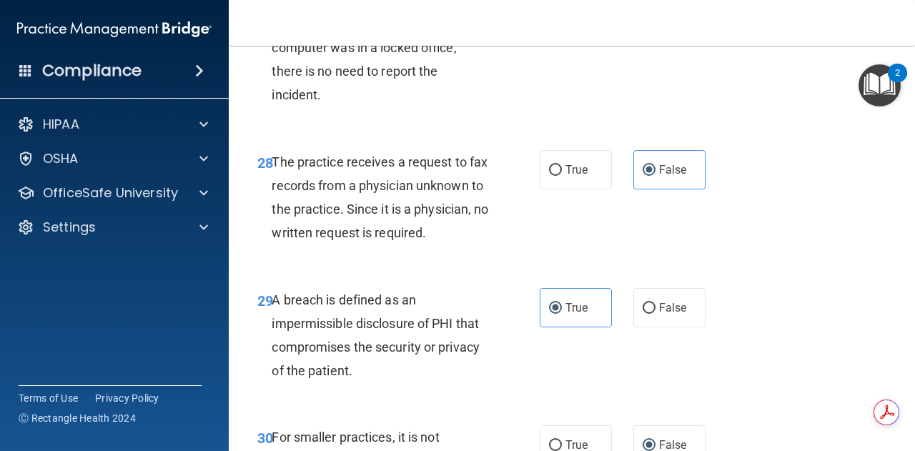
scroll to position [4252, 0]
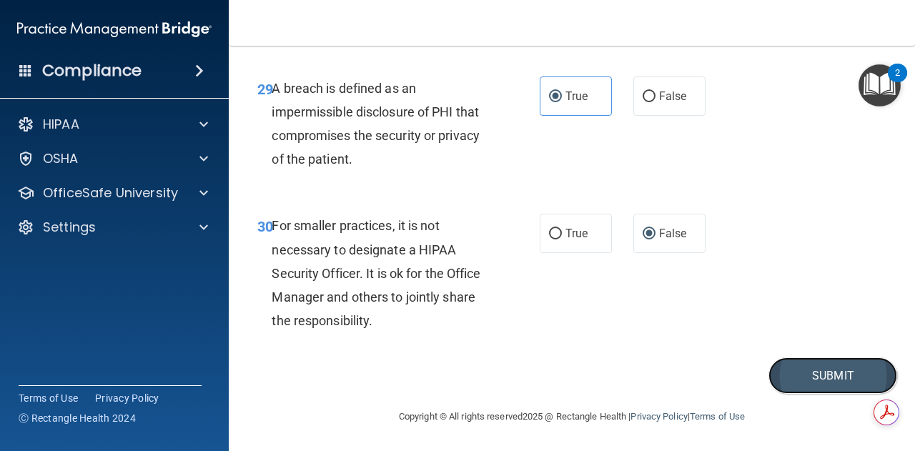
click at [797, 379] on button "Submit" at bounding box center [832, 375] width 129 height 36
click at [815, 379] on button "Submit" at bounding box center [832, 375] width 129 height 36
click at [806, 374] on button "Submit" at bounding box center [832, 375] width 129 height 36
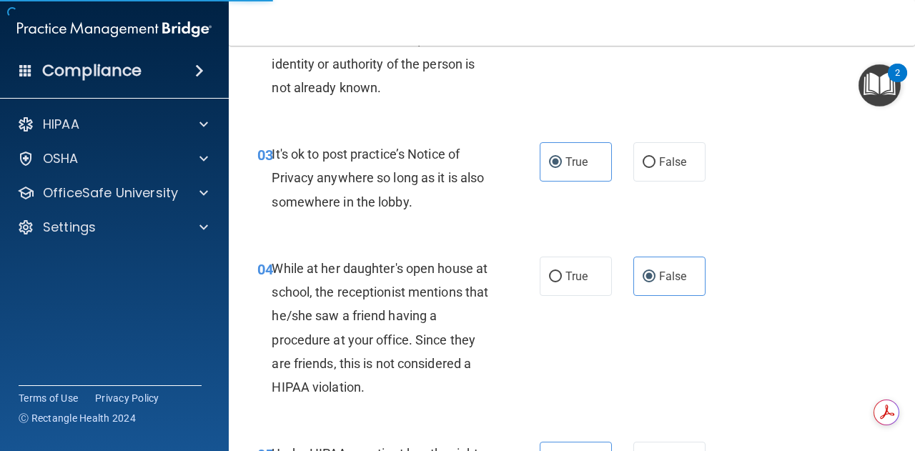
scroll to position [0, 0]
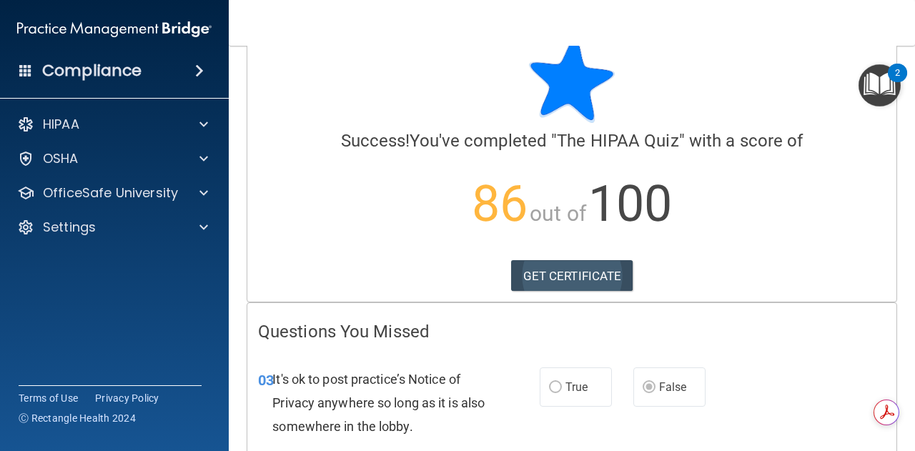
scroll to position [31, 0]
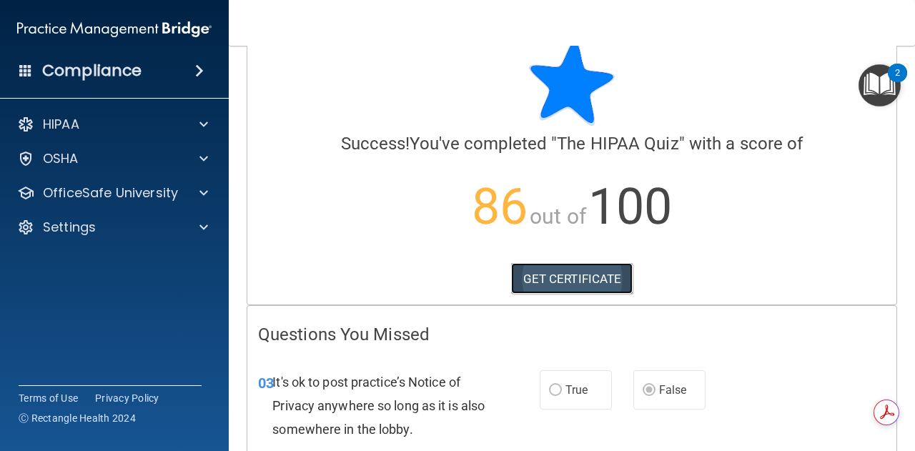
click at [554, 270] on link "GET CERTIFICATE" at bounding box center [572, 278] width 122 height 31
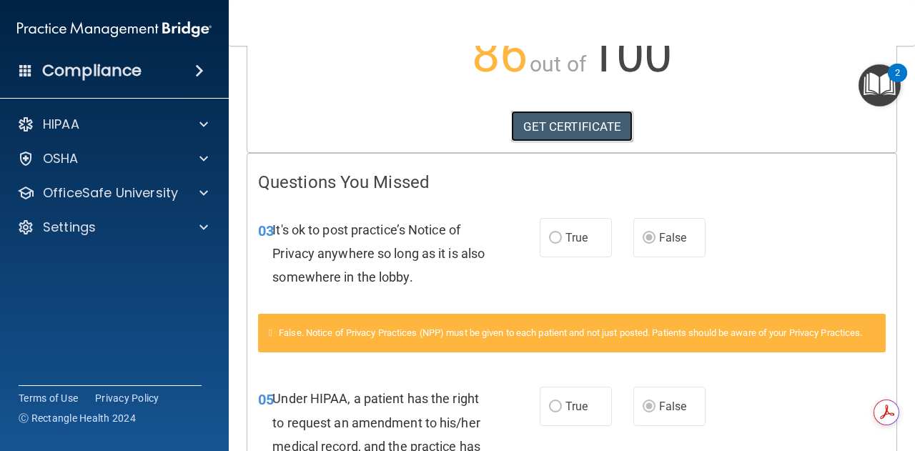
scroll to position [0, 0]
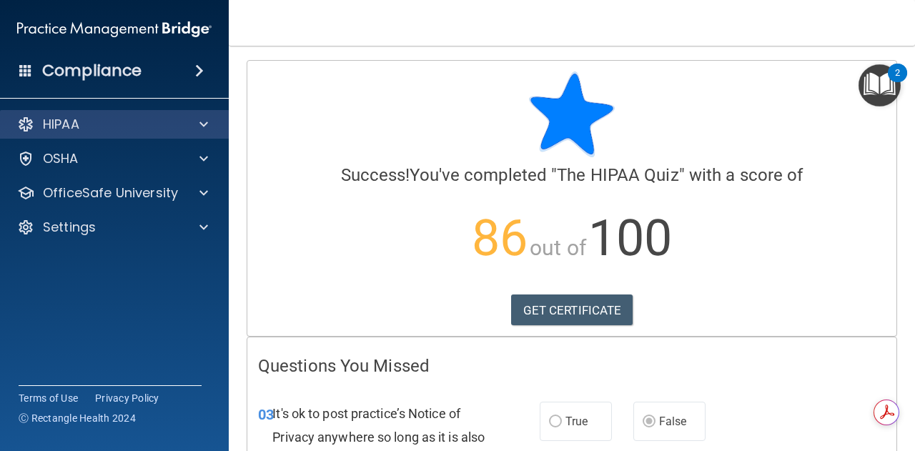
click at [163, 111] on div "HIPAA" at bounding box center [114, 124] width 229 height 29
click at [197, 121] on div at bounding box center [202, 124] width 36 height 17
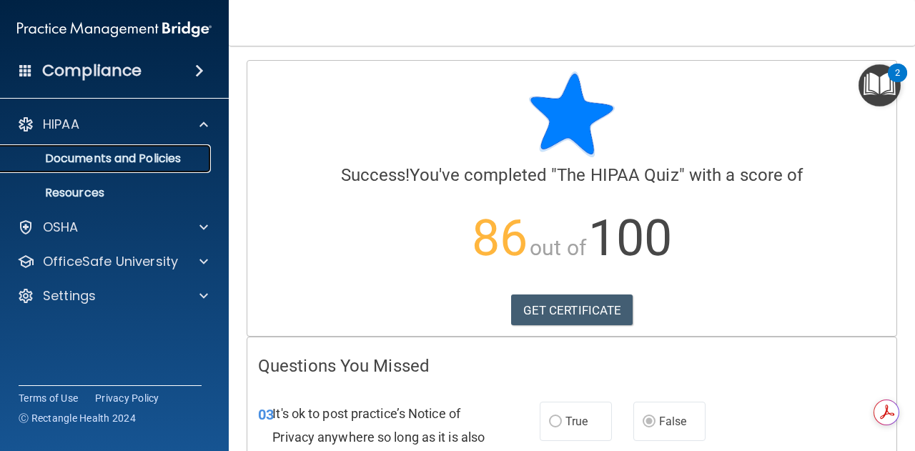
click at [136, 162] on p "Documents and Policies" at bounding box center [106, 159] width 195 height 14
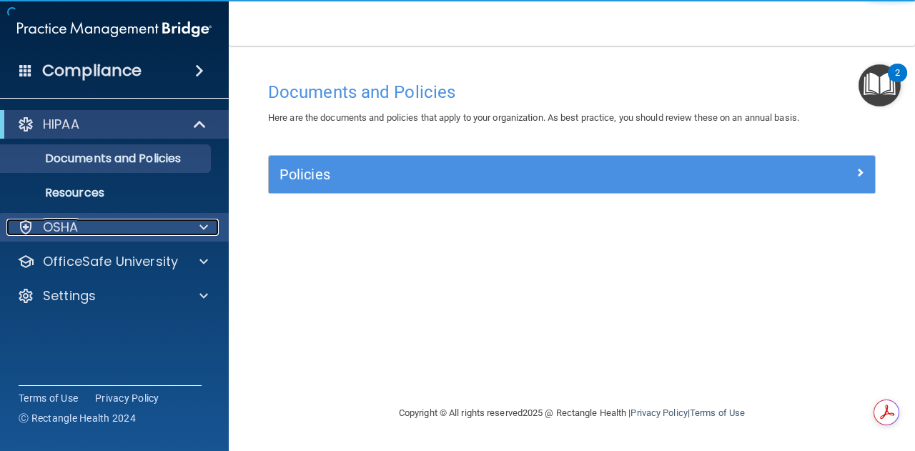
click at [119, 224] on div "OSHA" at bounding box center [94, 227] width 177 height 17
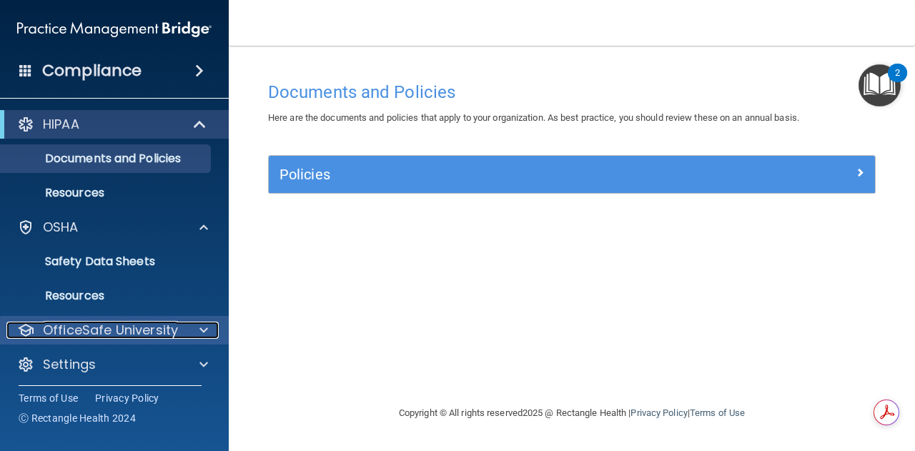
click at [119, 331] on p "OfficeSafe University" at bounding box center [110, 330] width 135 height 17
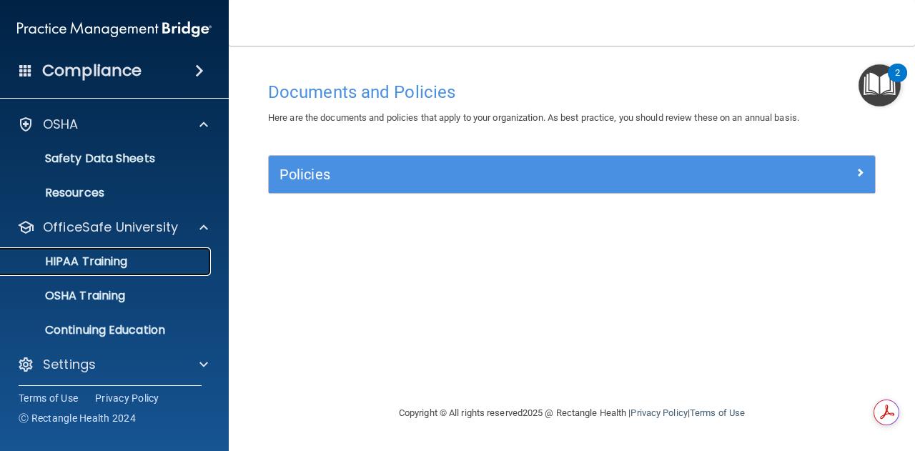
click at [99, 269] on p "HIPAA Training" at bounding box center [68, 261] width 118 height 14
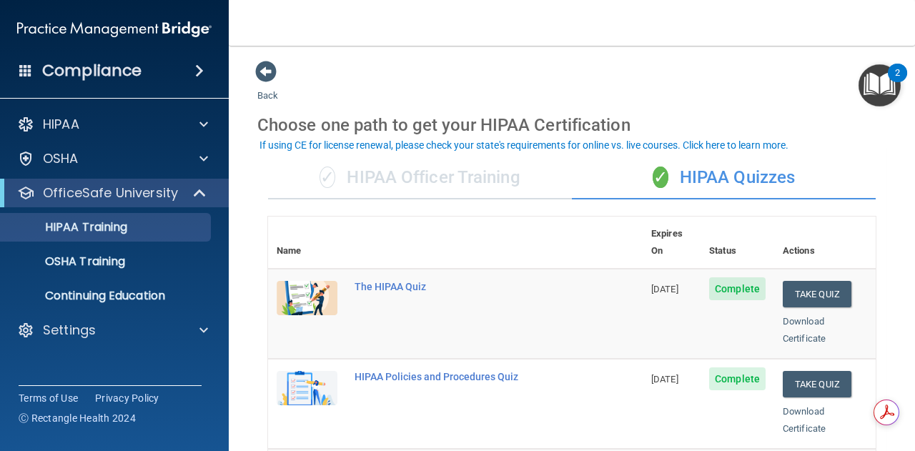
click at [694, 188] on div "✓ HIPAA Quizzes" at bounding box center [724, 178] width 304 height 43
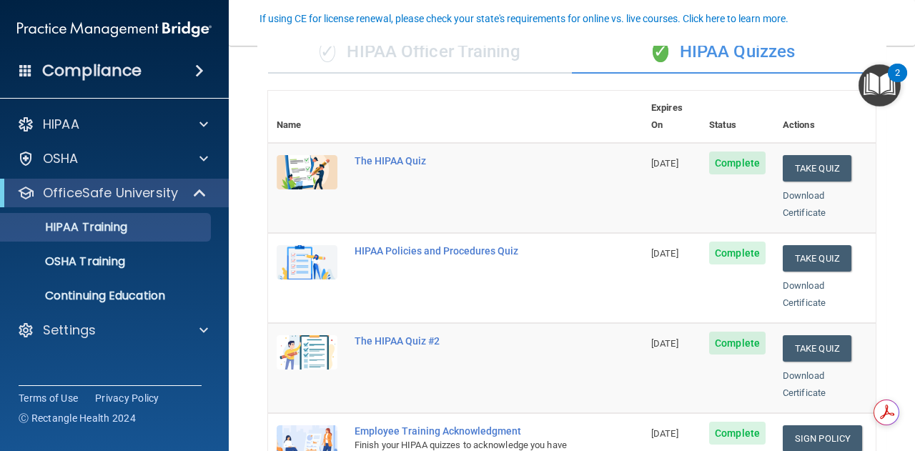
scroll to position [126, 0]
click at [788, 154] on button "Take Quiz" at bounding box center [817, 167] width 69 height 26
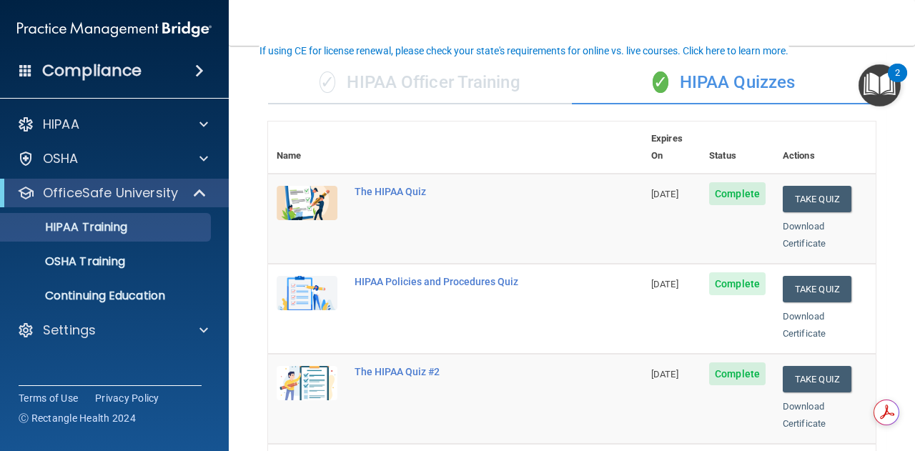
scroll to position [94, 0]
click at [482, 82] on div "✓ HIPAA Officer Training" at bounding box center [420, 83] width 304 height 43
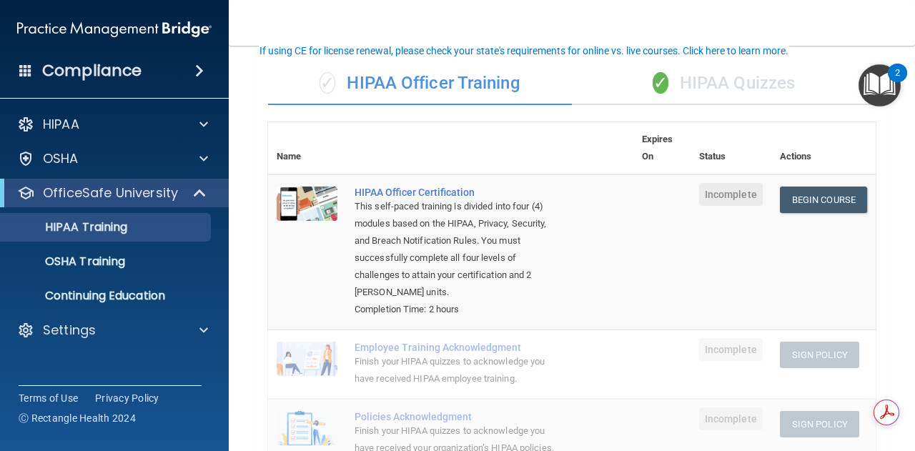
click at [713, 78] on div "✓ HIPAA Quizzes" at bounding box center [724, 83] width 304 height 43
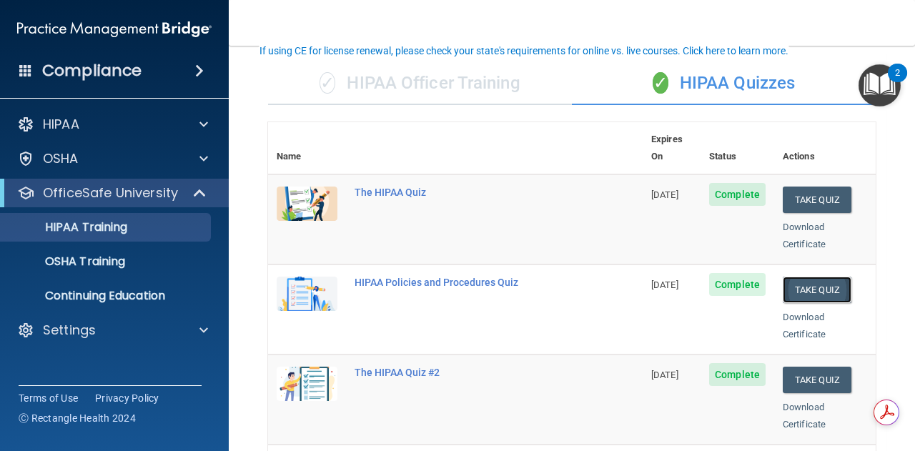
click at [793, 277] on button "Take Quiz" at bounding box center [817, 290] width 69 height 26
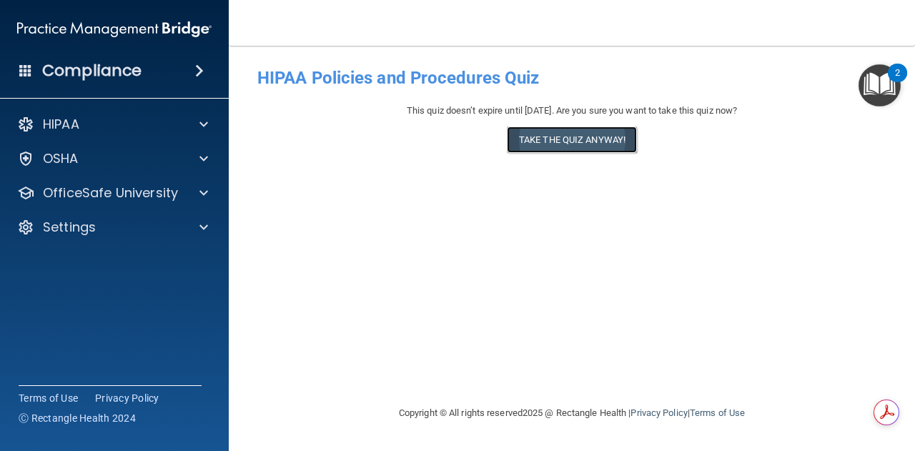
click at [569, 136] on button "Take the quiz anyway!" at bounding box center [572, 139] width 130 height 26
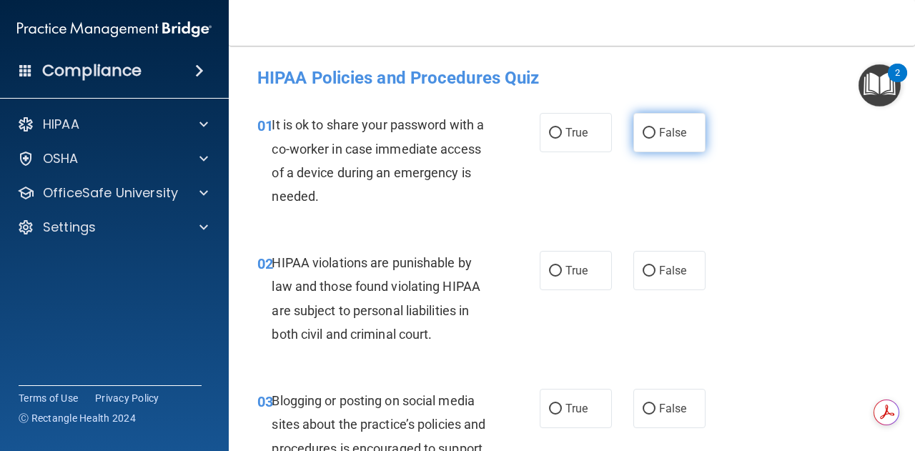
click at [659, 136] on span "False" at bounding box center [673, 133] width 28 height 14
click at [655, 136] on input "False" at bounding box center [648, 133] width 13 height 11
radio input "true"
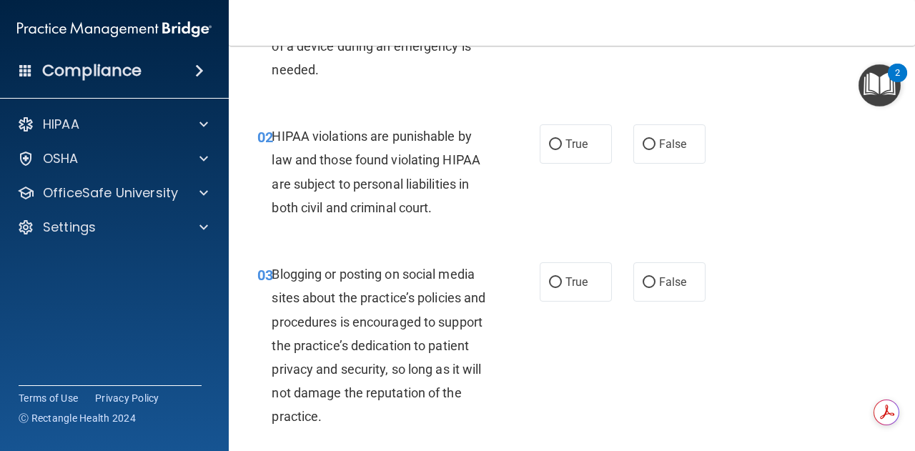
scroll to position [127, 0]
click at [555, 144] on input "True" at bounding box center [555, 144] width 13 height 11
radio input "true"
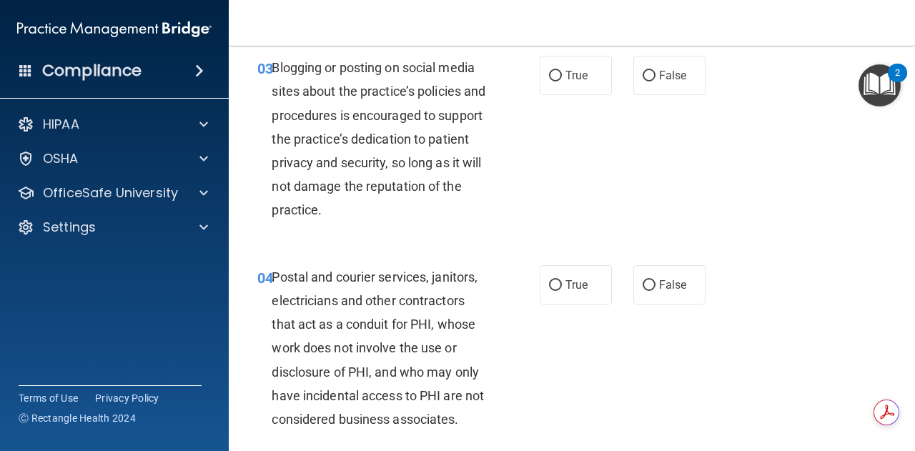
scroll to position [334, 0]
click at [648, 76] on input "False" at bounding box center [648, 75] width 13 height 11
radio input "true"
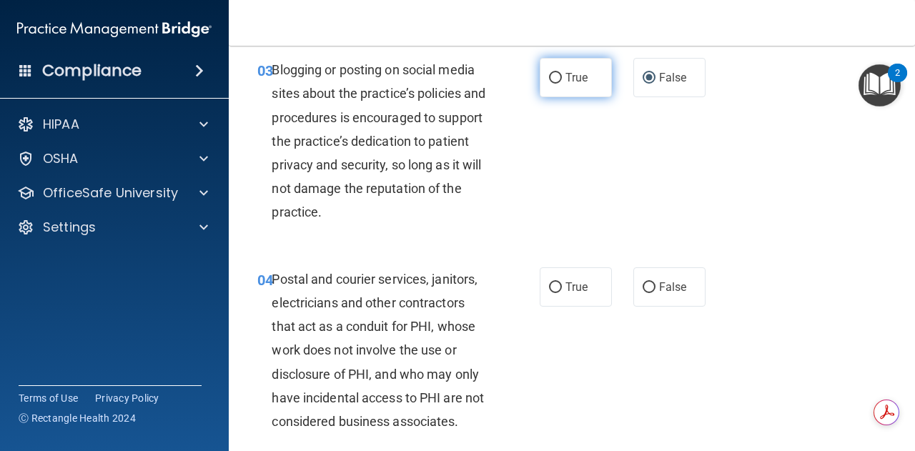
click at [559, 85] on label "True" at bounding box center [576, 77] width 72 height 39
click at [559, 84] on input "True" at bounding box center [555, 78] width 13 height 11
radio input "true"
radio input "false"
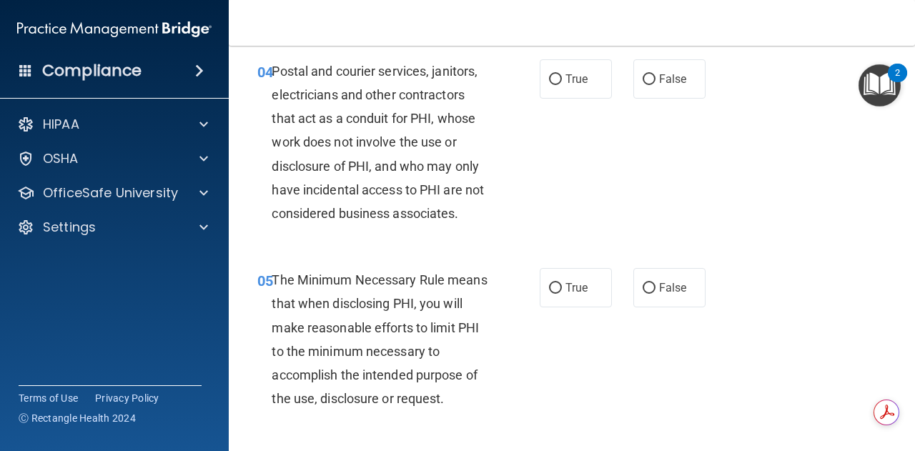
scroll to position [540, 0]
click at [669, 84] on span "False" at bounding box center [673, 78] width 28 height 14
click at [655, 84] on input "False" at bounding box center [648, 79] width 13 height 11
radio input "true"
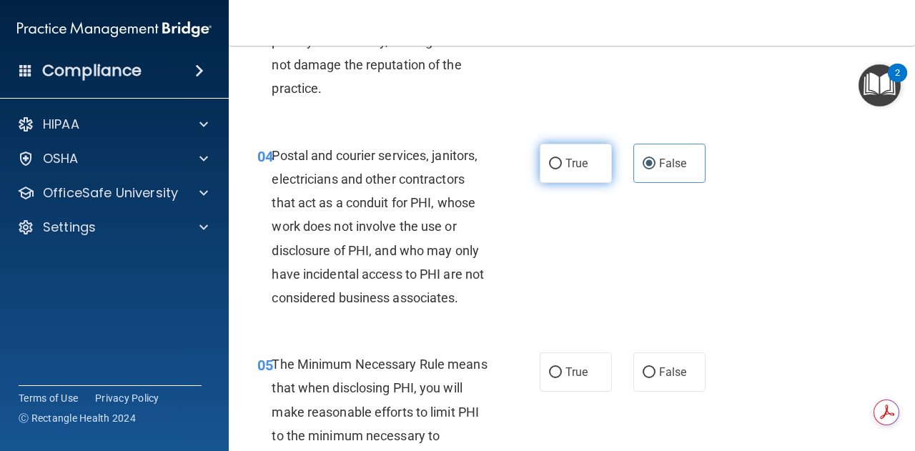
click at [567, 165] on span "True" at bounding box center [576, 164] width 22 height 14
click at [562, 165] on input "True" at bounding box center [555, 164] width 13 height 11
radio input "true"
radio input "false"
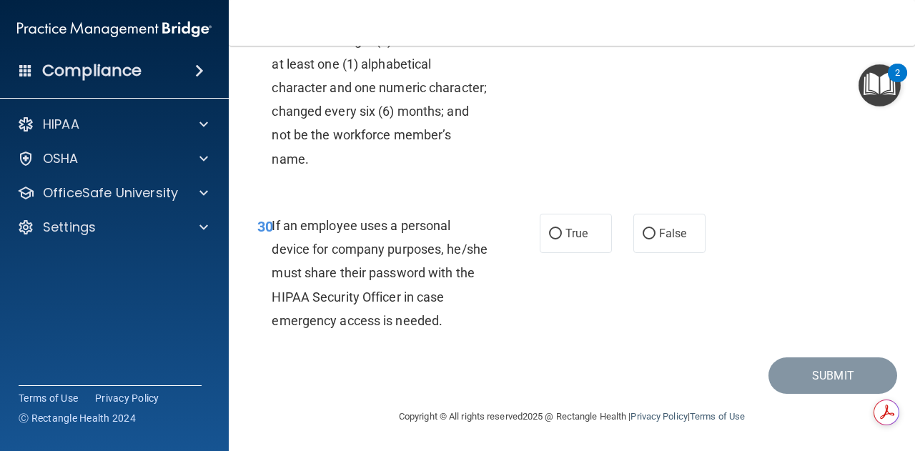
scroll to position [4628, 0]
click at [642, 239] on input "False" at bounding box center [648, 234] width 13 height 11
radio input "true"
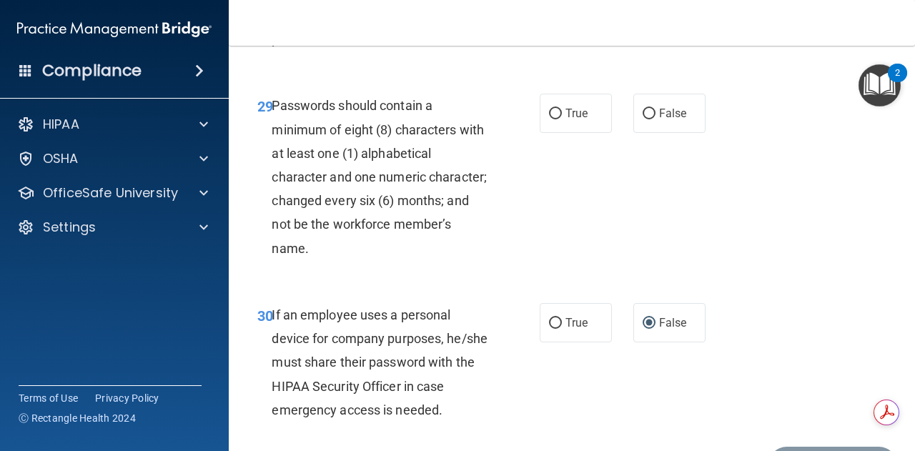
scroll to position [4571, 0]
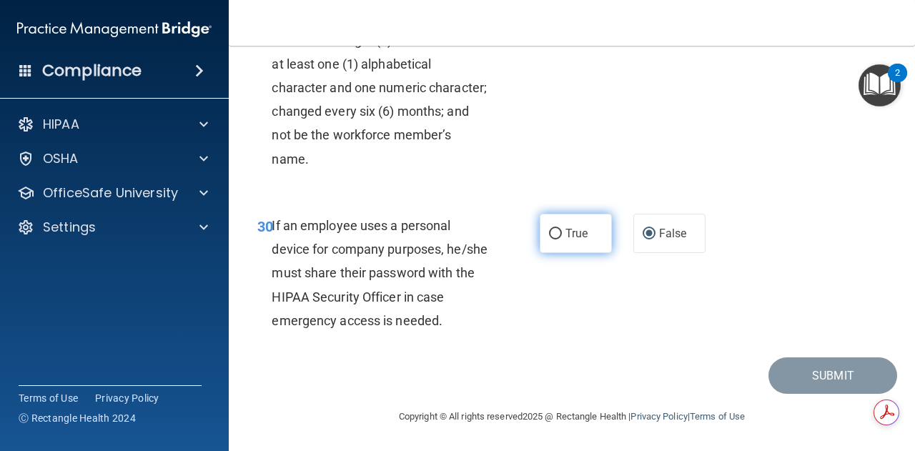
click at [587, 253] on label "True" at bounding box center [576, 233] width 72 height 39
click at [562, 239] on input "True" at bounding box center [555, 234] width 13 height 11
radio input "true"
radio input "false"
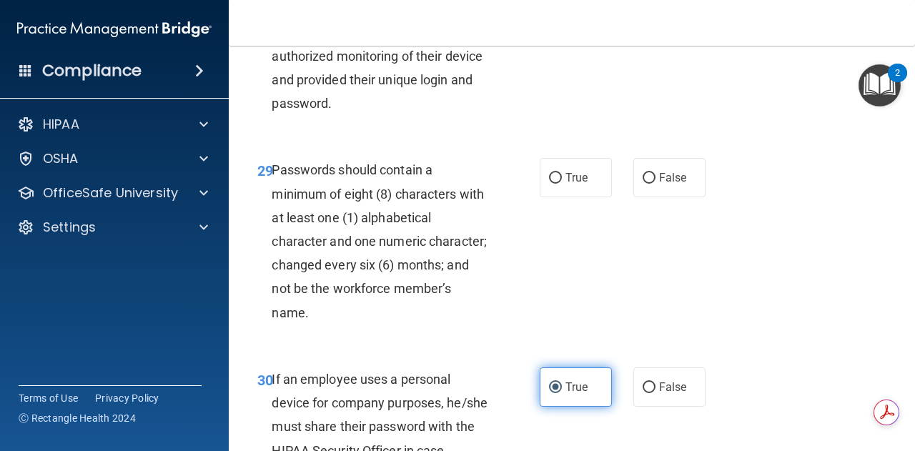
scroll to position [4408, 0]
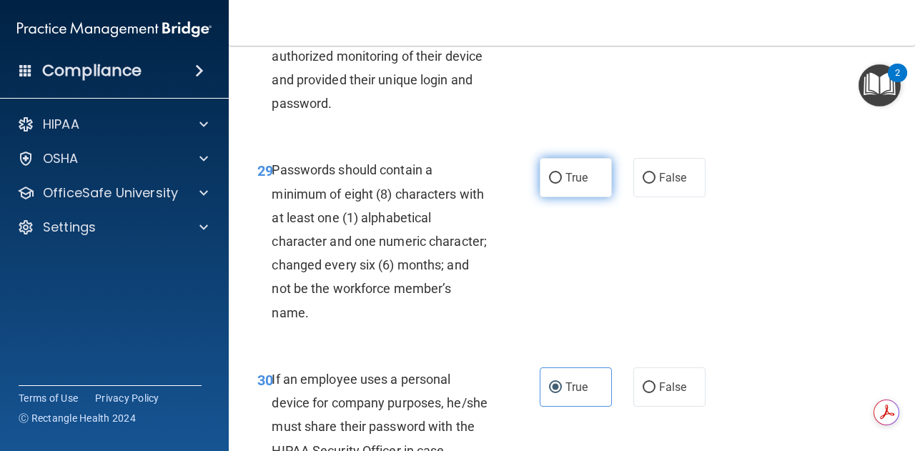
click at [559, 197] on label "True" at bounding box center [576, 177] width 72 height 39
click at [559, 184] on input "True" at bounding box center [555, 178] width 13 height 11
radio input "true"
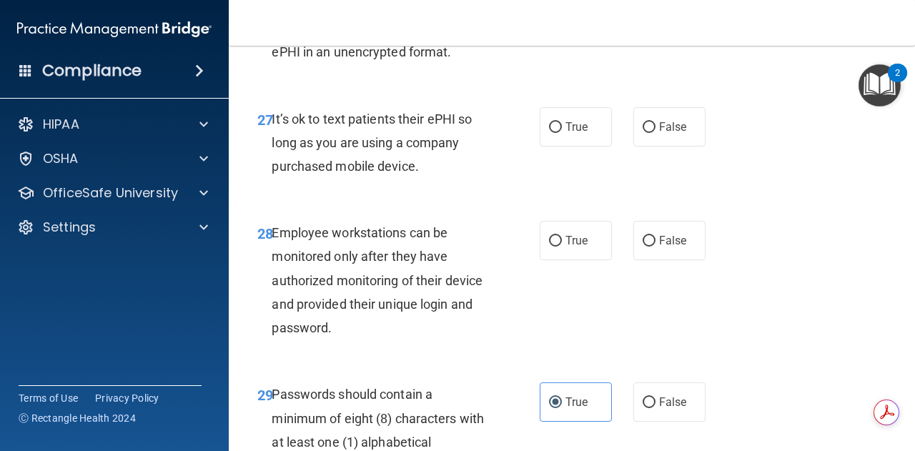
scroll to position [4182, 0]
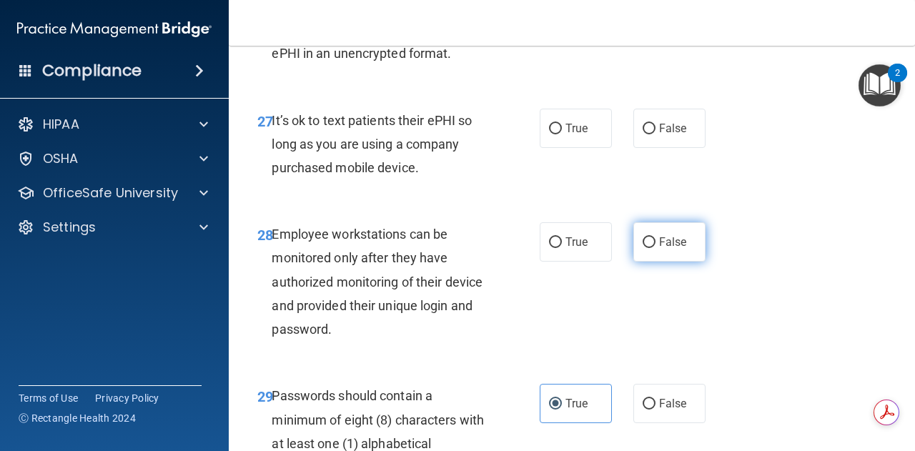
click at [669, 262] on label "False" at bounding box center [669, 241] width 72 height 39
click at [655, 248] on input "False" at bounding box center [648, 242] width 13 height 11
radio input "true"
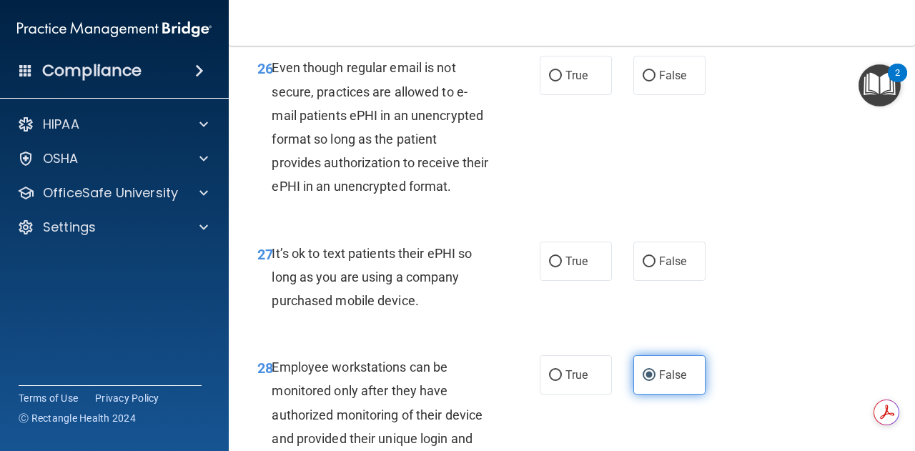
scroll to position [4043, 0]
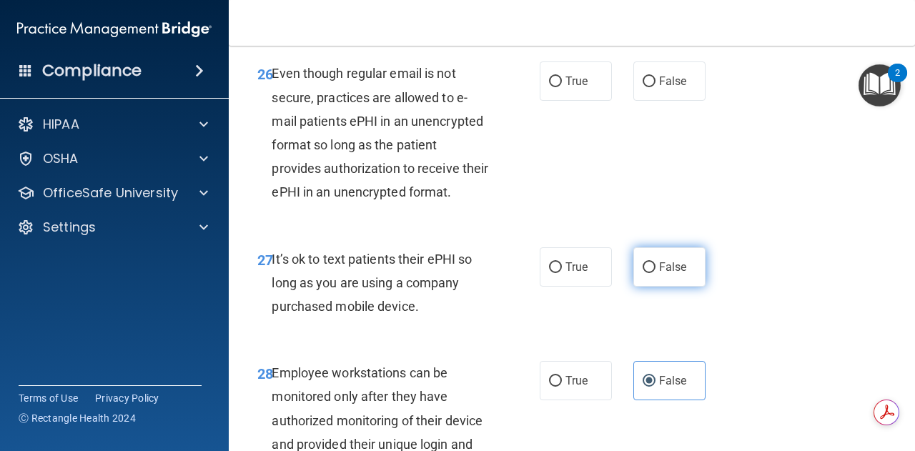
click at [655, 287] on label "False" at bounding box center [669, 266] width 72 height 39
click at [655, 273] on input "False" at bounding box center [648, 267] width 13 height 11
radio input "true"
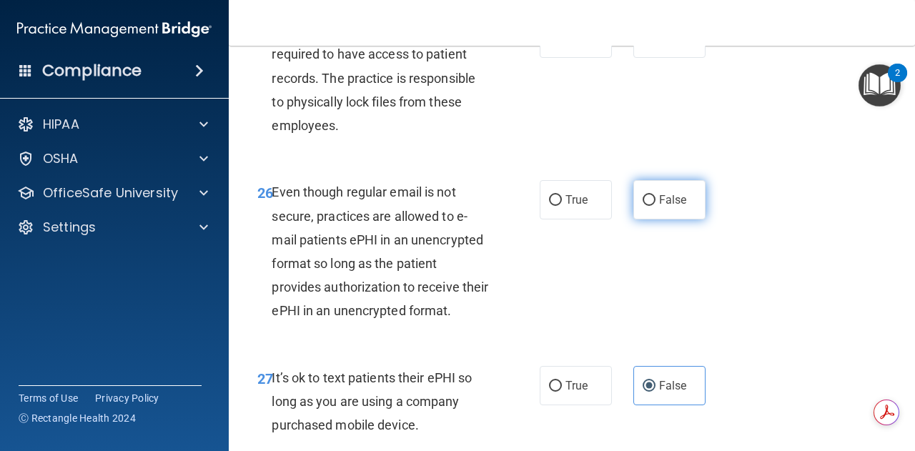
scroll to position [3920, 0]
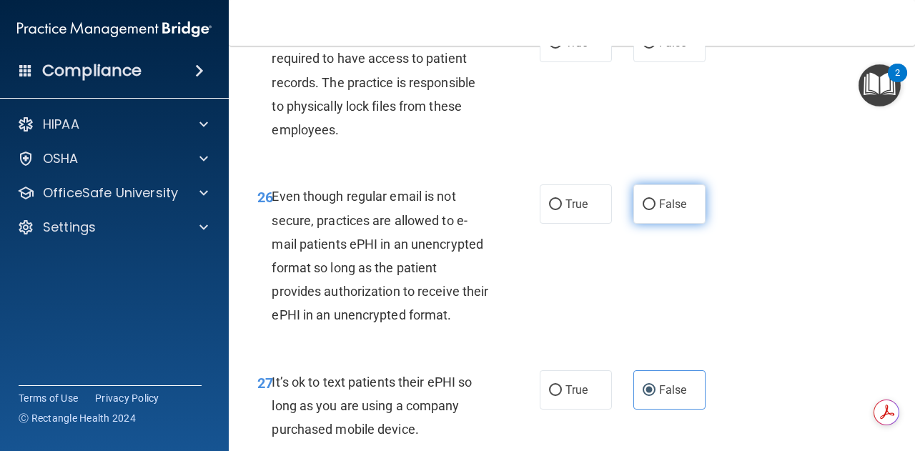
click at [669, 211] on span "False" at bounding box center [673, 204] width 28 height 14
click at [655, 210] on input "False" at bounding box center [648, 204] width 13 height 11
radio input "true"
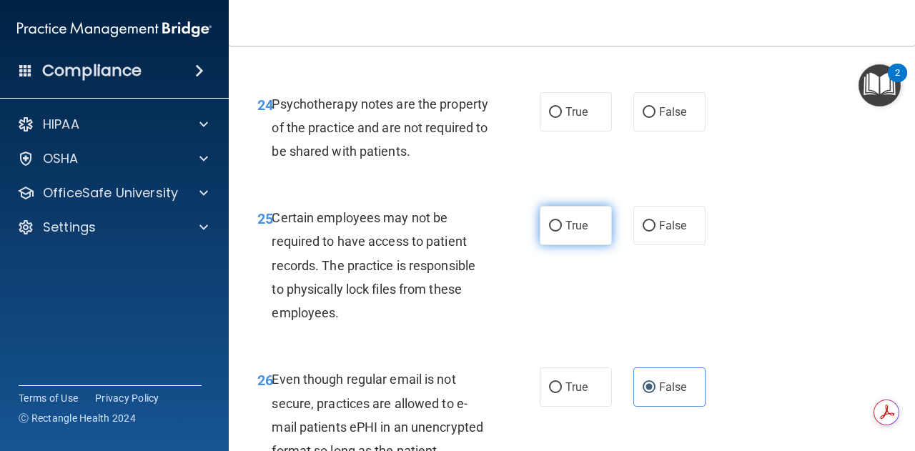
scroll to position [3735, 0]
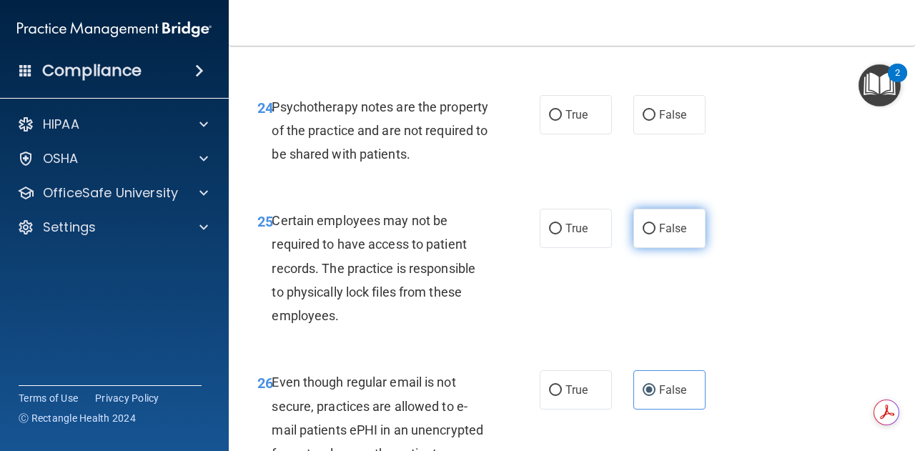
click at [647, 234] on input "False" at bounding box center [648, 229] width 13 height 11
radio input "true"
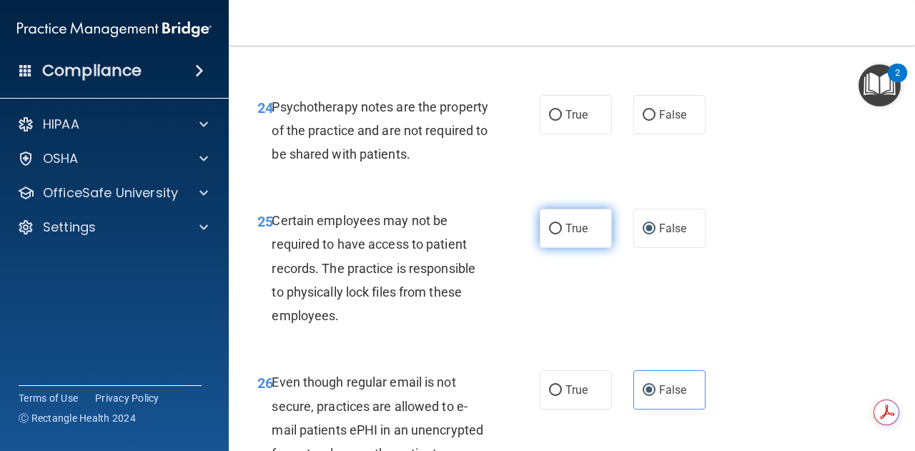
click at [546, 248] on label "True" at bounding box center [576, 228] width 72 height 39
click at [549, 234] on input "True" at bounding box center [555, 229] width 13 height 11
radio input "true"
radio input "false"
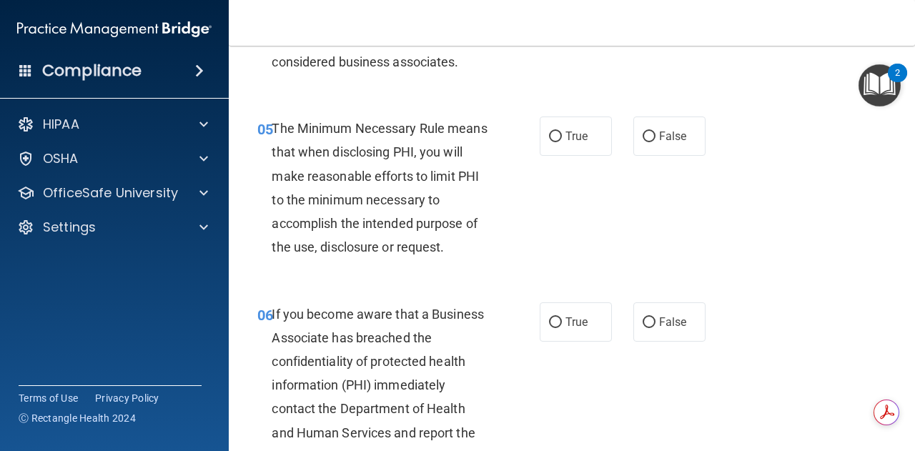
scroll to position [700, 0]
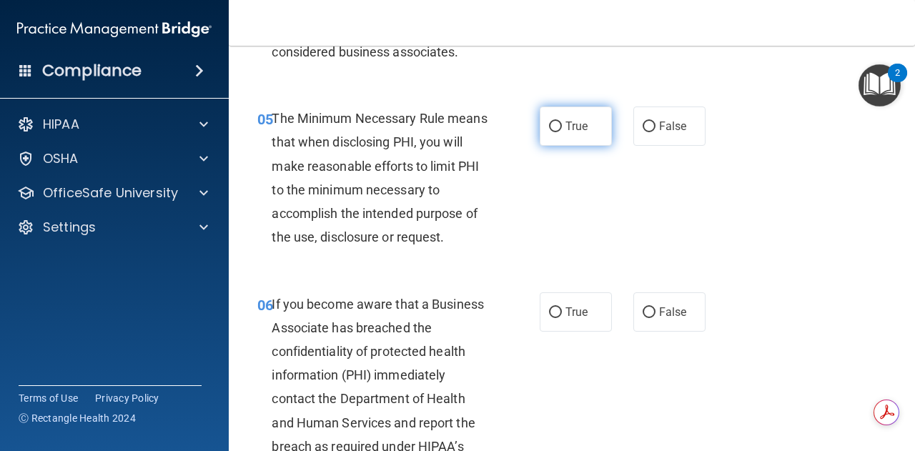
click at [571, 139] on label "True" at bounding box center [576, 125] width 72 height 39
click at [562, 132] on input "True" at bounding box center [555, 126] width 13 height 11
radio input "true"
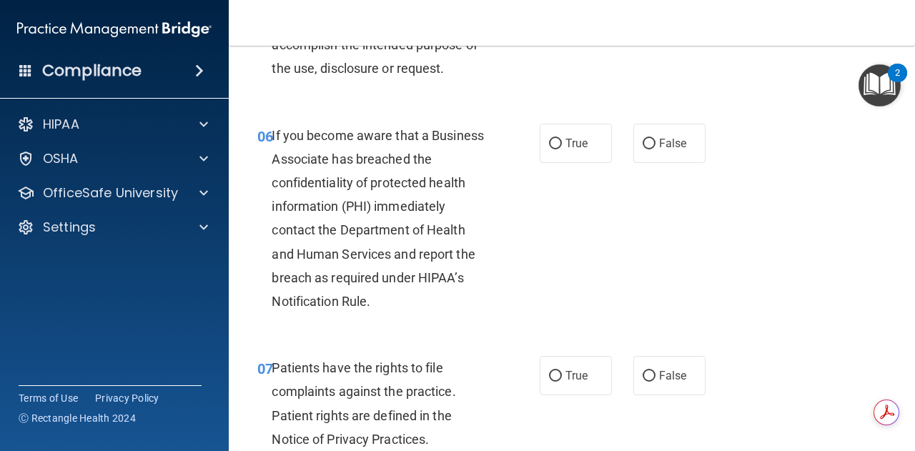
scroll to position [903, 0]
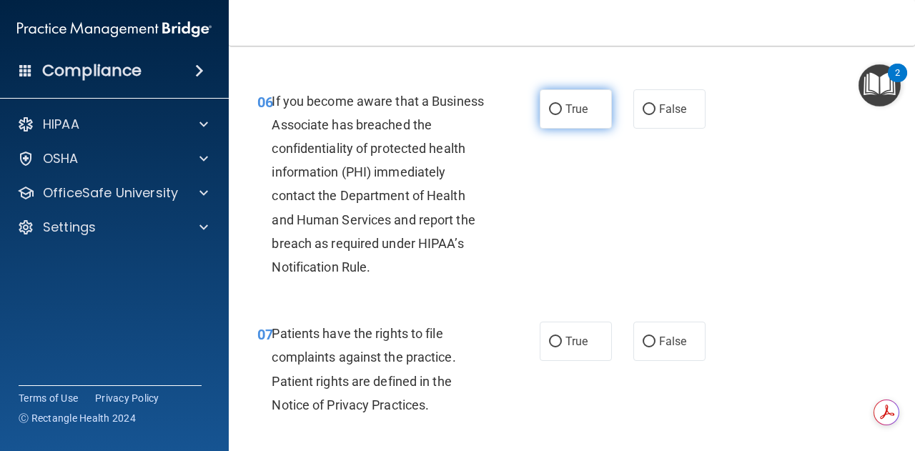
click at [572, 114] on span "True" at bounding box center [576, 109] width 22 height 14
click at [562, 114] on input "True" at bounding box center [555, 109] width 13 height 11
radio input "true"
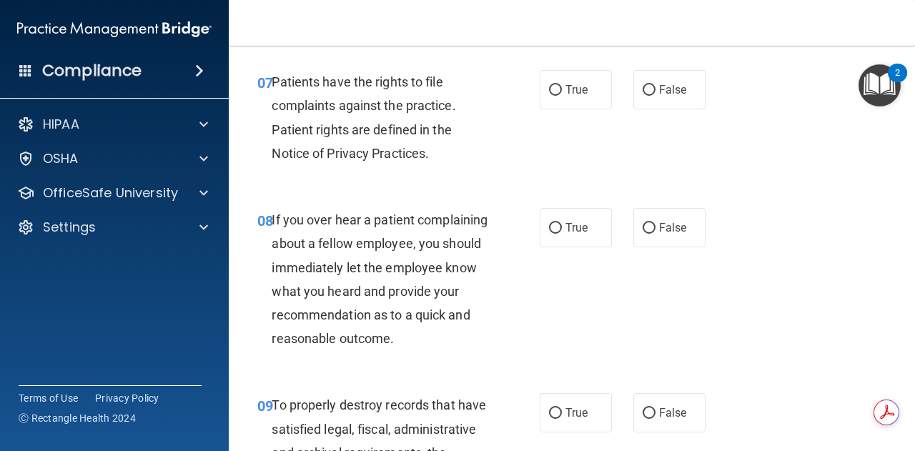
scroll to position [1148, 0]
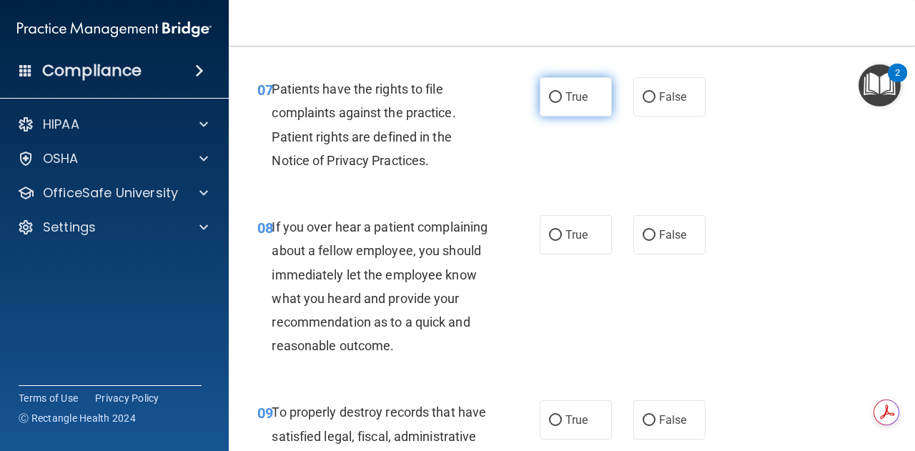
click at [565, 96] on span "True" at bounding box center [576, 97] width 22 height 14
click at [562, 96] on input "True" at bounding box center [555, 97] width 13 height 11
radio input "true"
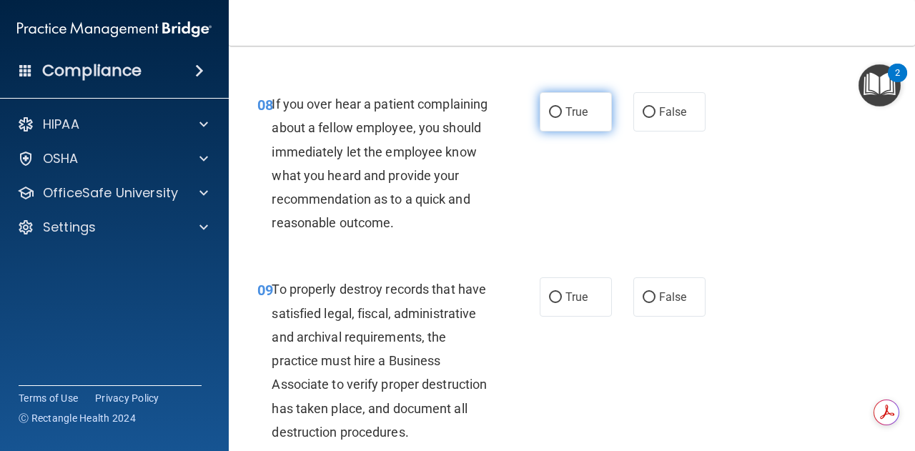
scroll to position [1272, 0]
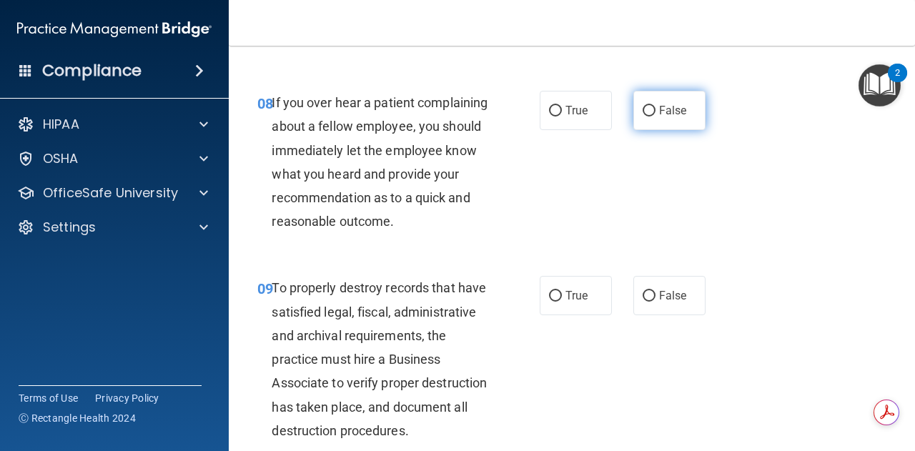
click at [651, 111] on label "False" at bounding box center [669, 110] width 72 height 39
click at [651, 111] on input "False" at bounding box center [648, 111] width 13 height 11
radio input "true"
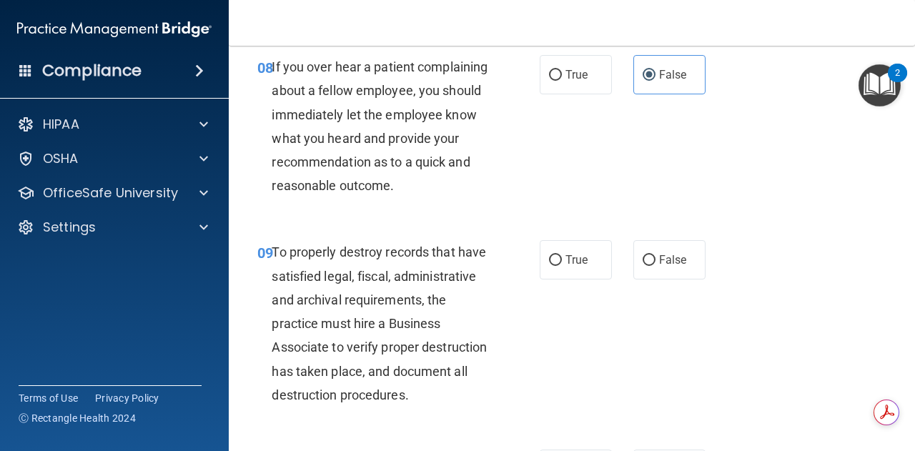
scroll to position [1306, 0]
click at [585, 94] on label "True" at bounding box center [576, 75] width 72 height 39
click at [562, 82] on input "True" at bounding box center [555, 76] width 13 height 11
radio input "true"
radio input "false"
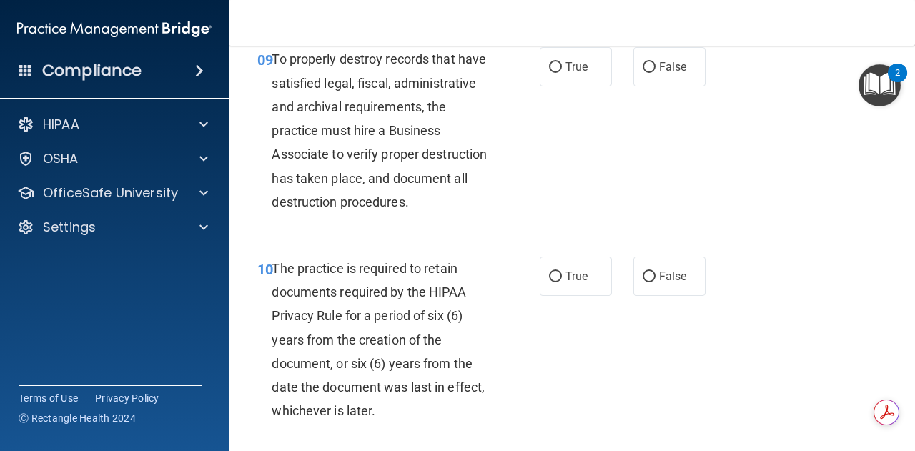
scroll to position [1521, 0]
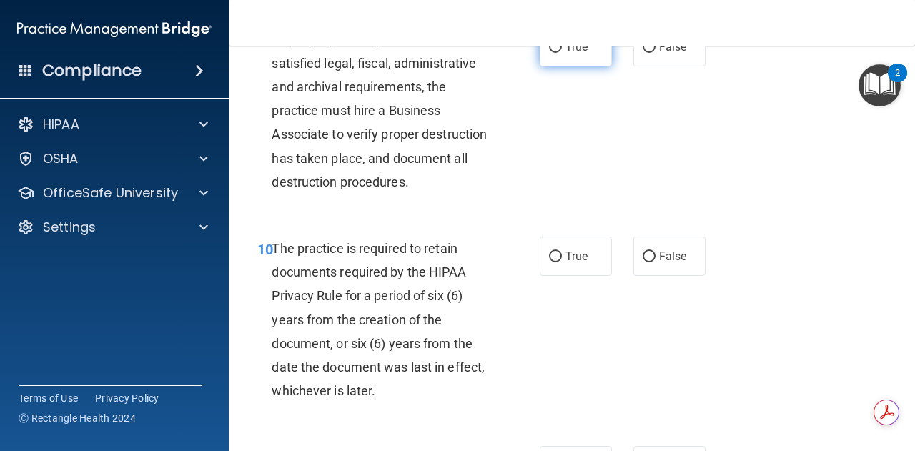
click at [572, 66] on label "True" at bounding box center [576, 46] width 72 height 39
click at [562, 53] on input "True" at bounding box center [555, 47] width 13 height 11
radio input "true"
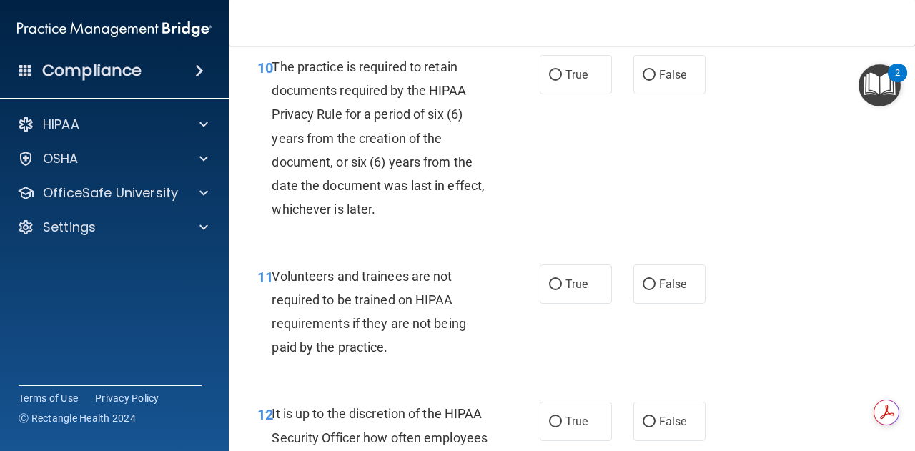
scroll to position [1715, 0]
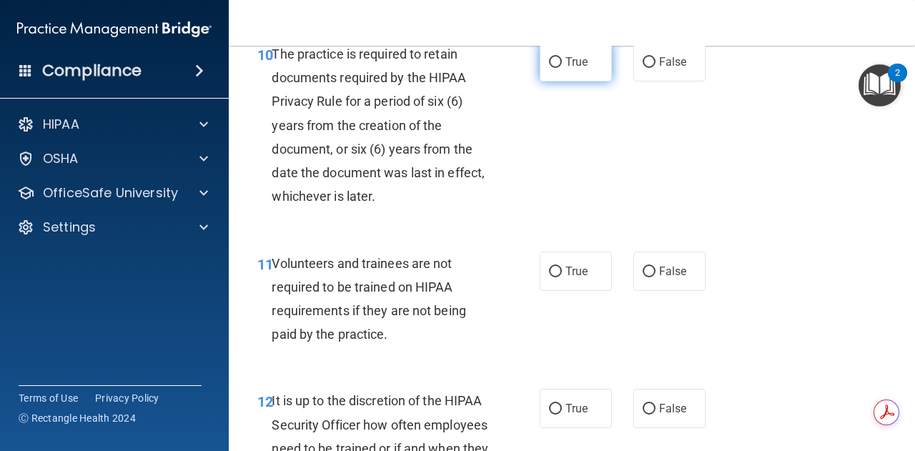
click at [579, 69] on span "True" at bounding box center [576, 62] width 22 height 14
click at [562, 68] on input "True" at bounding box center [555, 62] width 13 height 11
radio input "true"
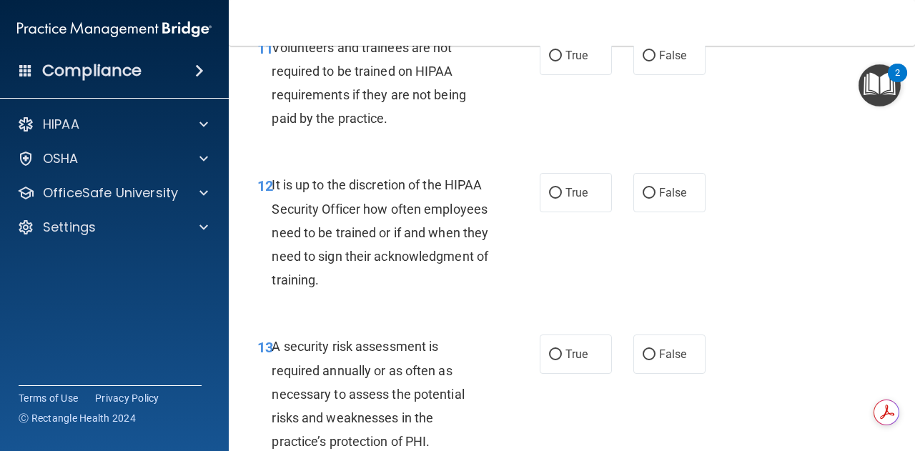
scroll to position [1937, 0]
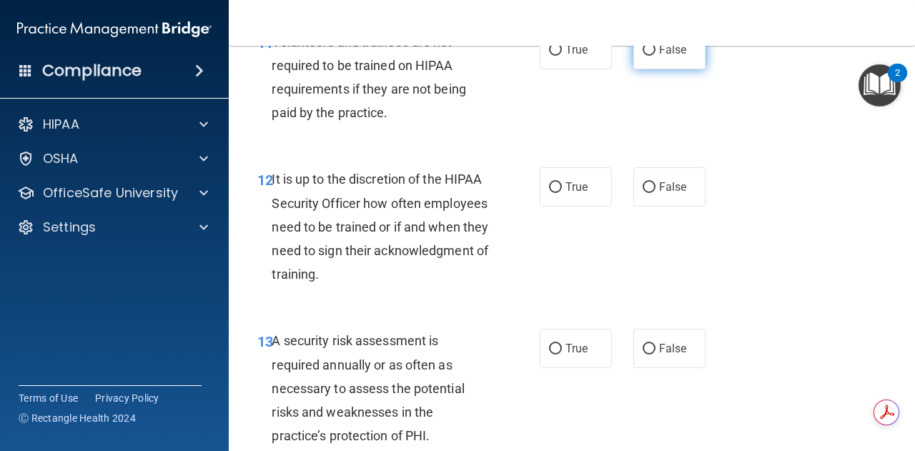
click at [640, 69] on label "False" at bounding box center [669, 49] width 72 height 39
click at [642, 56] on input "False" at bounding box center [648, 50] width 13 height 11
radio input "true"
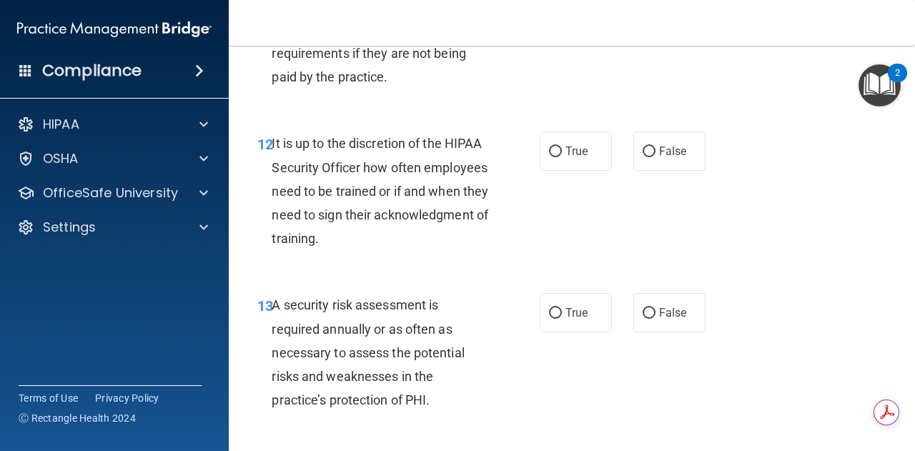
scroll to position [1974, 0]
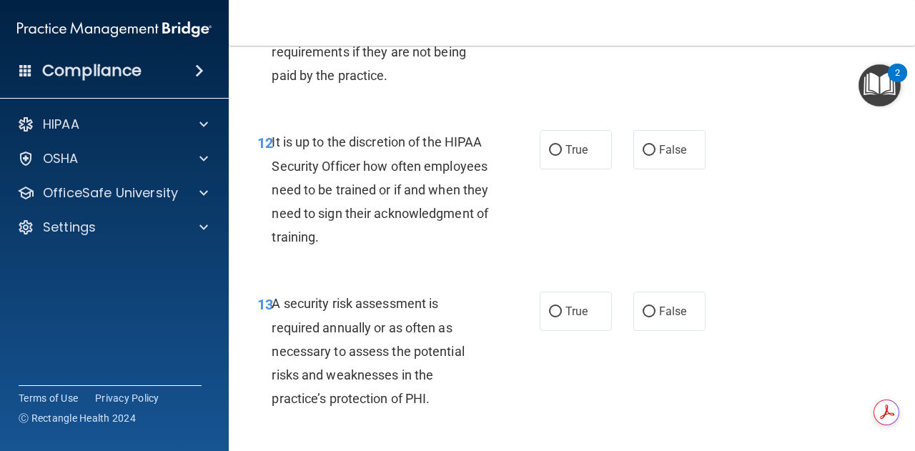
click at [582, 32] on label "True" at bounding box center [576, 12] width 72 height 39
click at [562, 19] on input "True" at bounding box center [555, 13] width 13 height 11
radio input "true"
radio input "false"
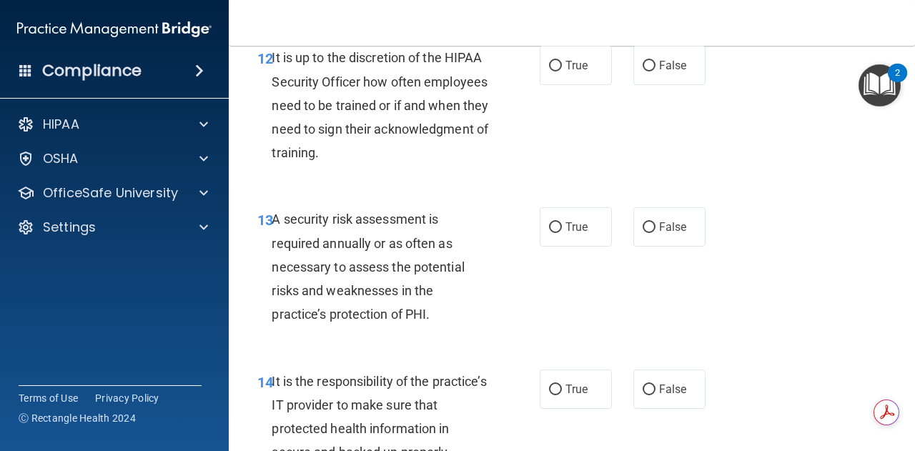
scroll to position [2060, 0]
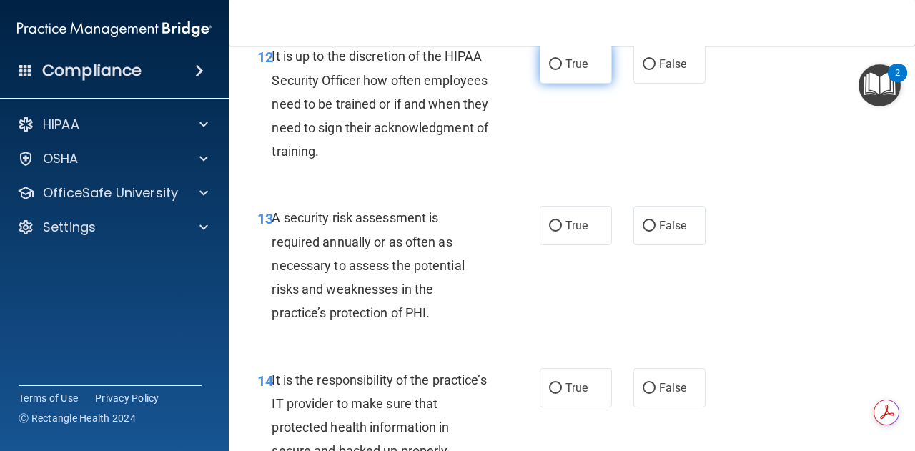
click at [565, 84] on label "True" at bounding box center [576, 63] width 72 height 39
click at [562, 70] on input "True" at bounding box center [555, 64] width 13 height 11
radio input "true"
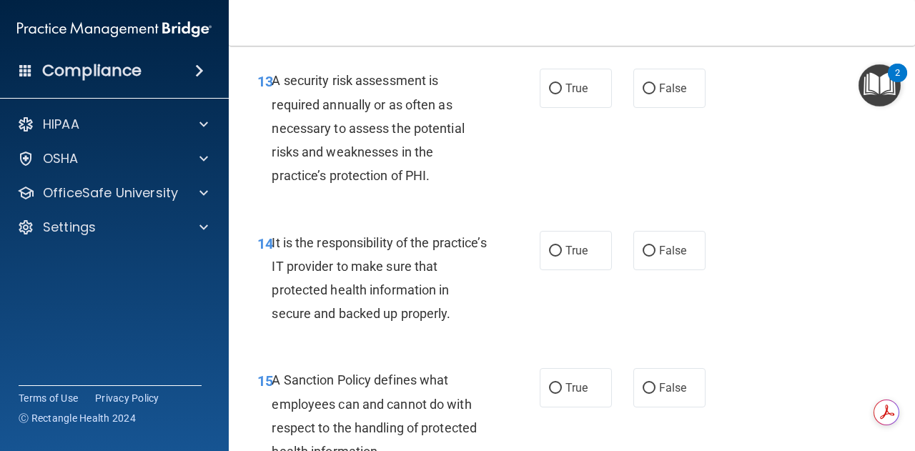
scroll to position [2211, 0]
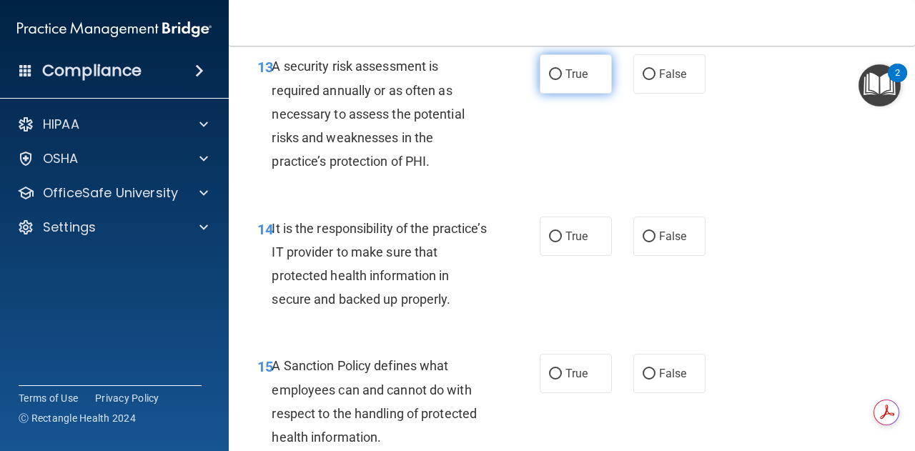
click at [576, 94] on label "True" at bounding box center [576, 73] width 72 height 39
click at [562, 80] on input "True" at bounding box center [555, 74] width 13 height 11
radio input "true"
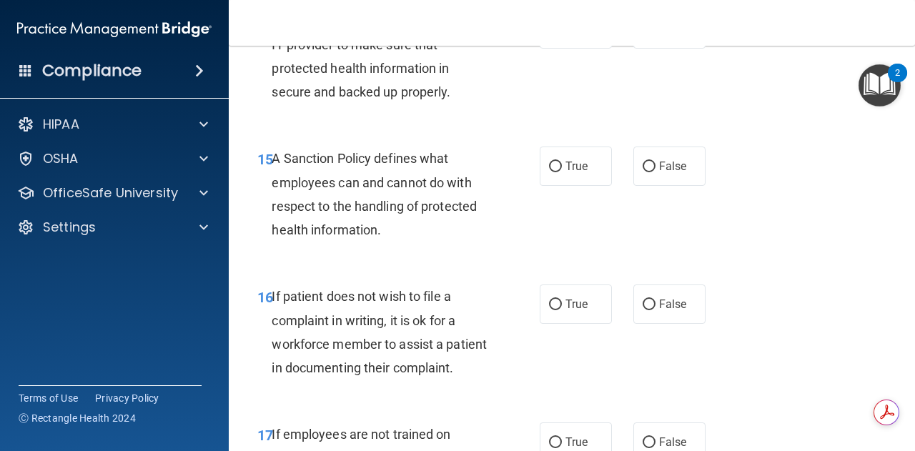
scroll to position [2414, 0]
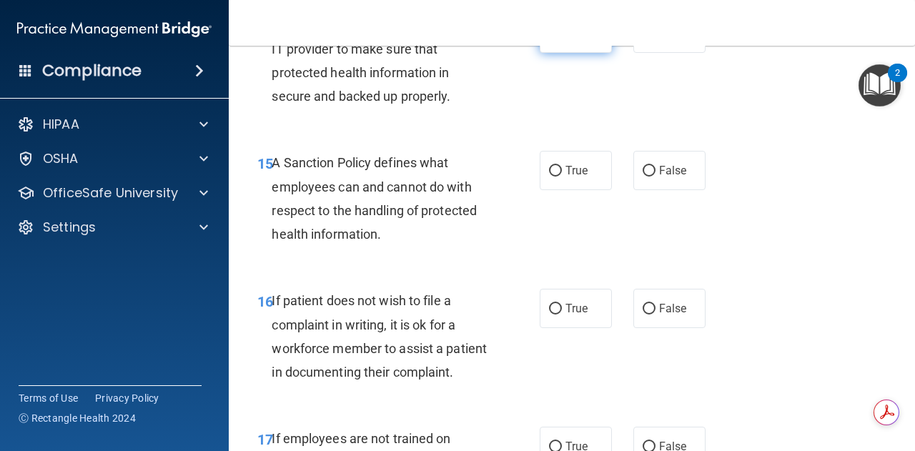
click at [576, 40] on span "True" at bounding box center [576, 33] width 22 height 14
click at [562, 39] on input "True" at bounding box center [555, 34] width 13 height 11
radio input "true"
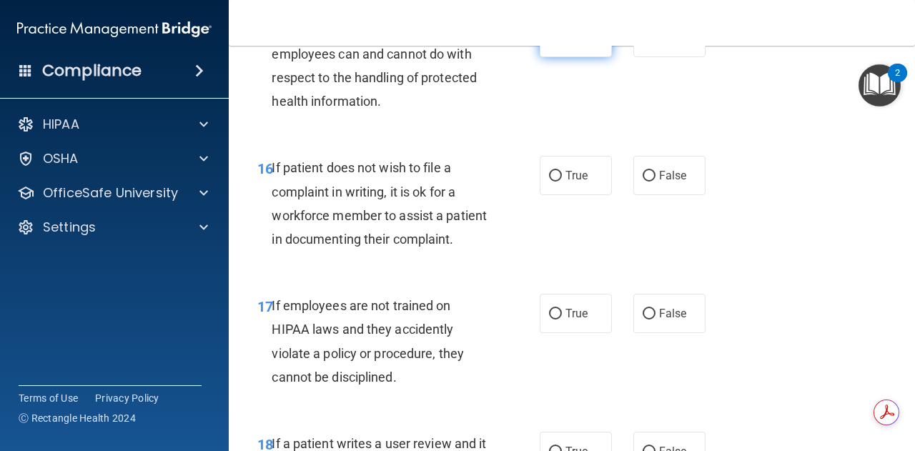
scroll to position [2538, 0]
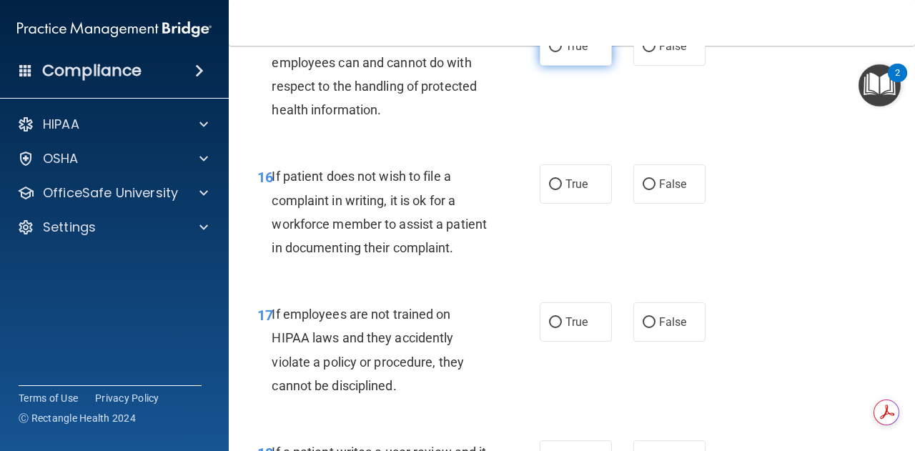
click at [582, 66] on label "True" at bounding box center [576, 45] width 72 height 39
click at [562, 52] on input "True" at bounding box center [555, 46] width 13 height 11
radio input "true"
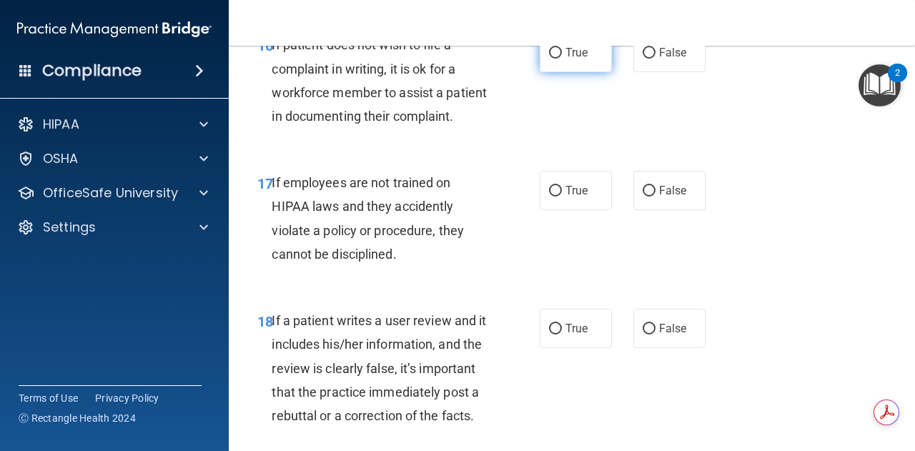
scroll to position [2678, 0]
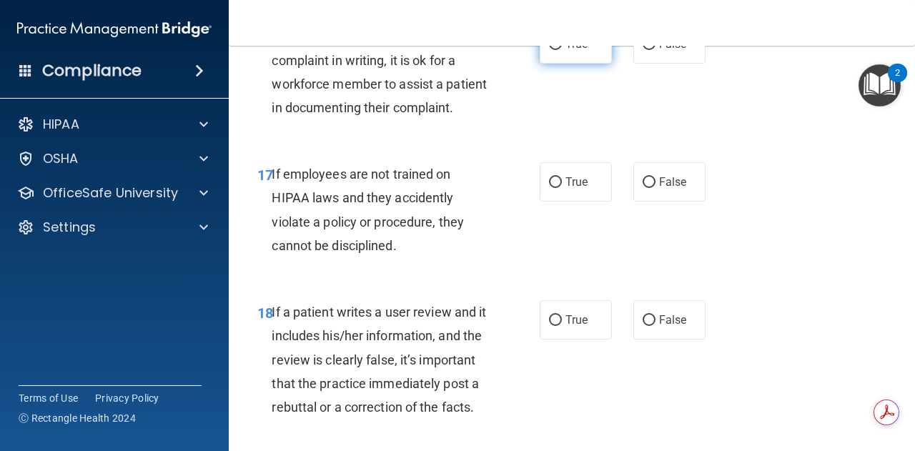
click at [577, 64] on label "True" at bounding box center [576, 43] width 72 height 39
click at [562, 50] on input "True" at bounding box center [555, 44] width 13 height 11
radio input "true"
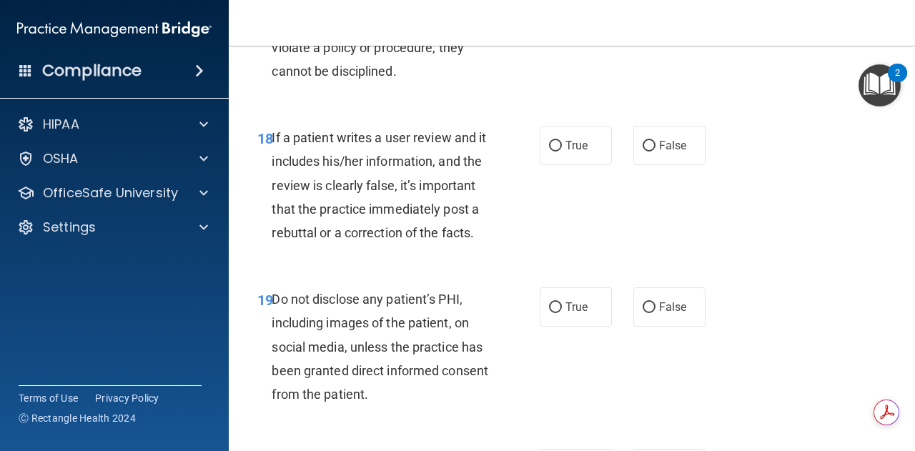
scroll to position [2854, 0]
click at [650, 26] on label "False" at bounding box center [669, 5] width 72 height 39
click at [650, 12] on input "False" at bounding box center [648, 6] width 13 height 11
radio input "true"
click at [542, 26] on label "True" at bounding box center [576, 5] width 72 height 39
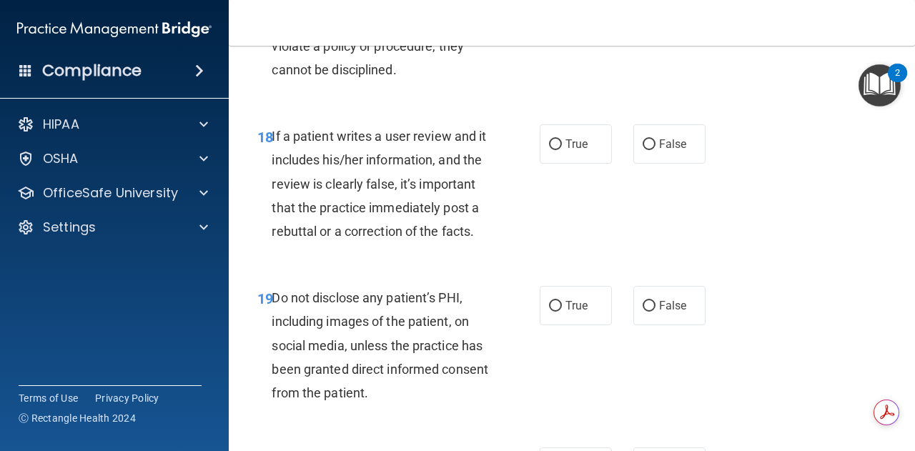
click at [549, 12] on input "True" at bounding box center [555, 6] width 13 height 11
radio input "true"
click at [642, 12] on input "False" at bounding box center [648, 6] width 13 height 11
radio input "true"
click at [575, 13] on span "True" at bounding box center [576, 6] width 22 height 14
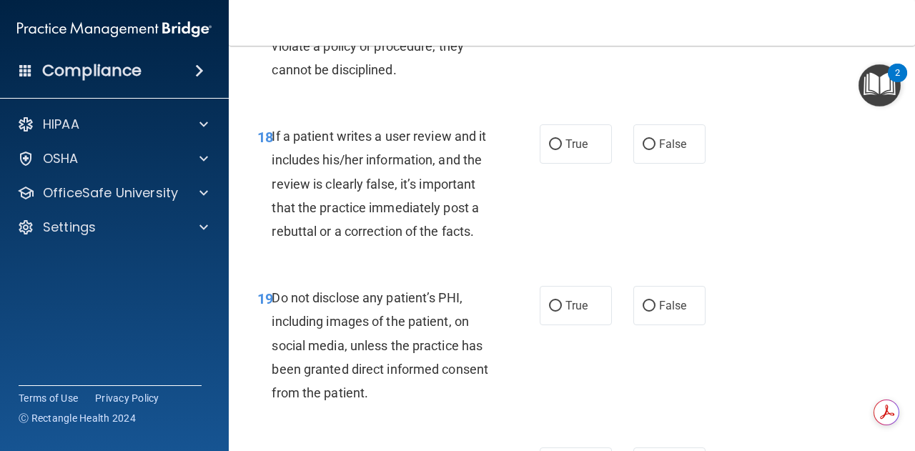
click at [562, 12] on input "True" at bounding box center [555, 6] width 13 height 11
radio input "true"
click at [659, 13] on span "False" at bounding box center [673, 6] width 28 height 14
click at [655, 12] on input "False" at bounding box center [648, 6] width 13 height 11
radio input "true"
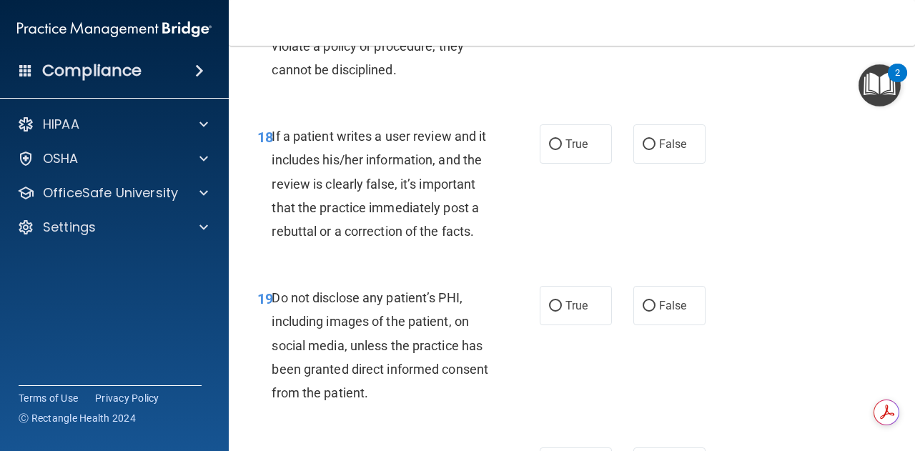
radio input "false"
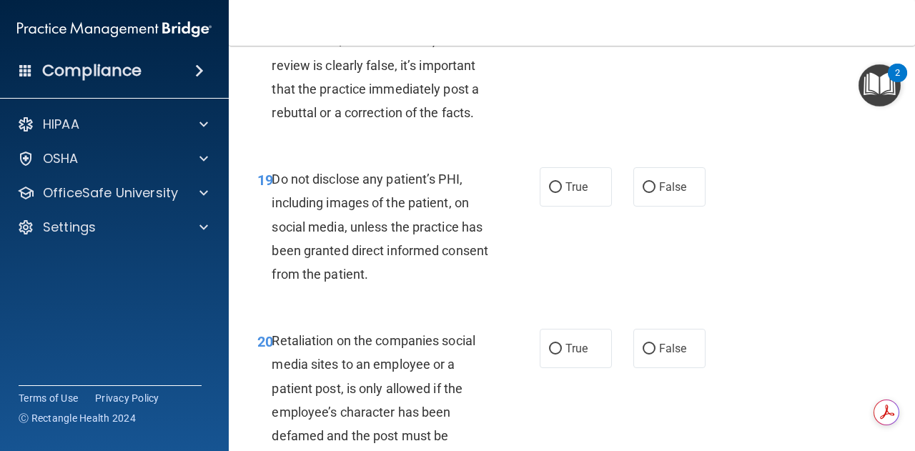
scroll to position [2976, 0]
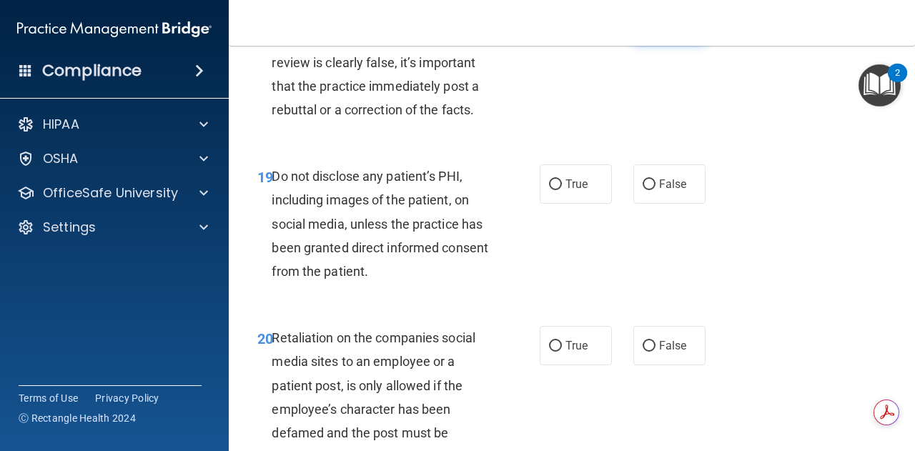
click at [635, 42] on label "False" at bounding box center [669, 22] width 72 height 39
click at [642, 29] on input "False" at bounding box center [648, 23] width 13 height 11
radio input "true"
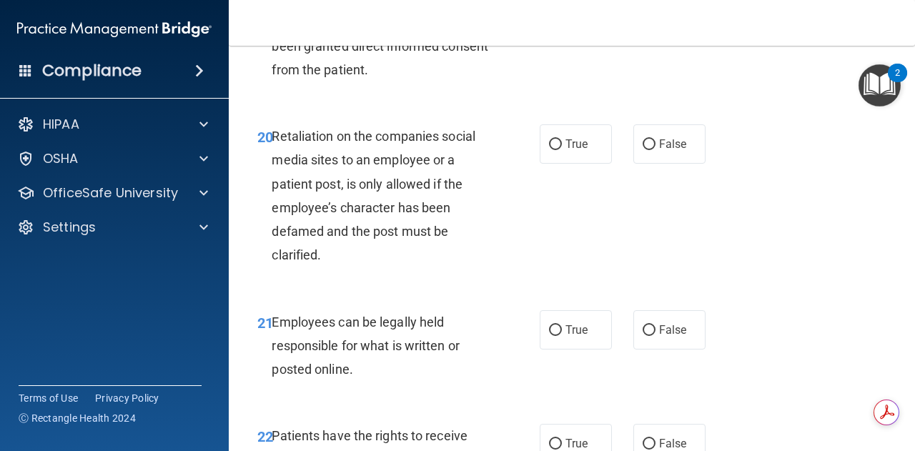
scroll to position [3177, 0]
radio input "true"
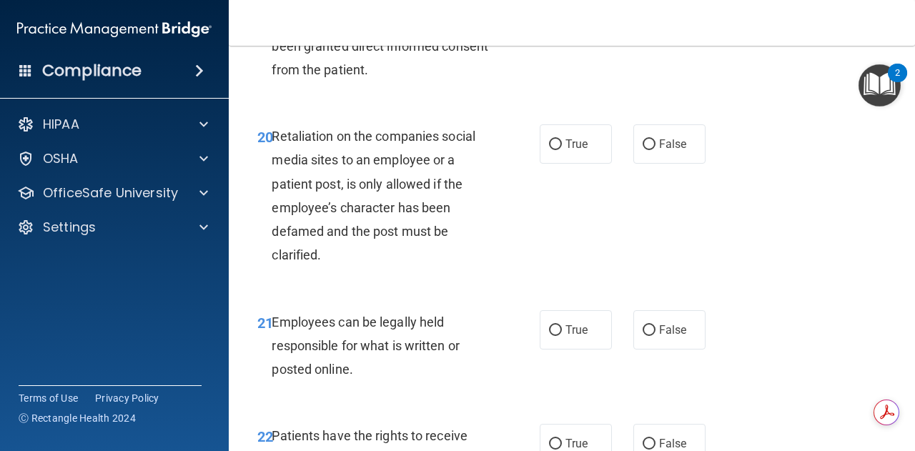
radio input "true"
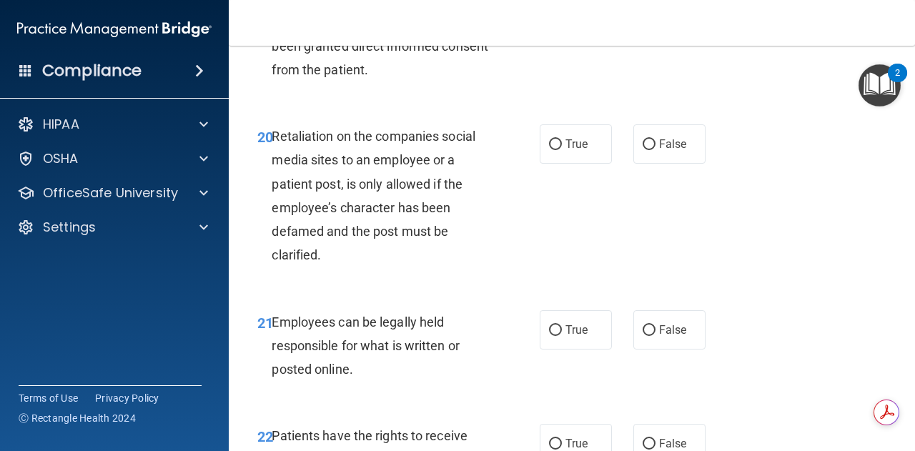
radio input "false"
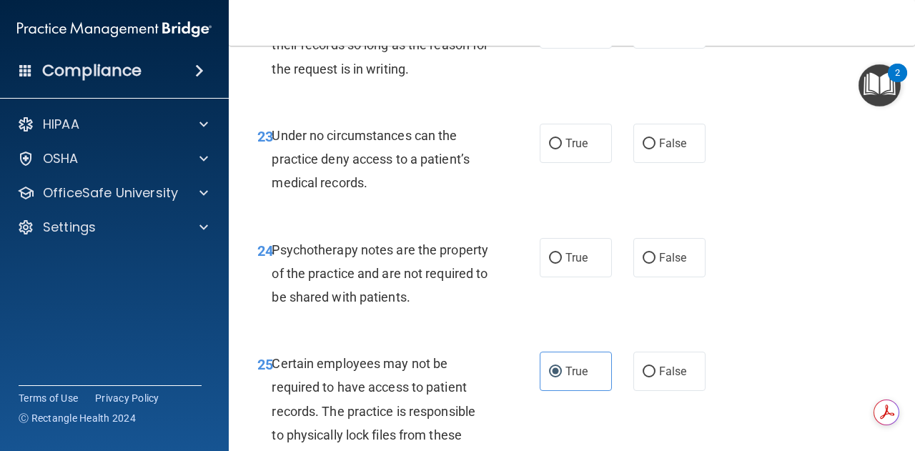
scroll to position [3590, 0]
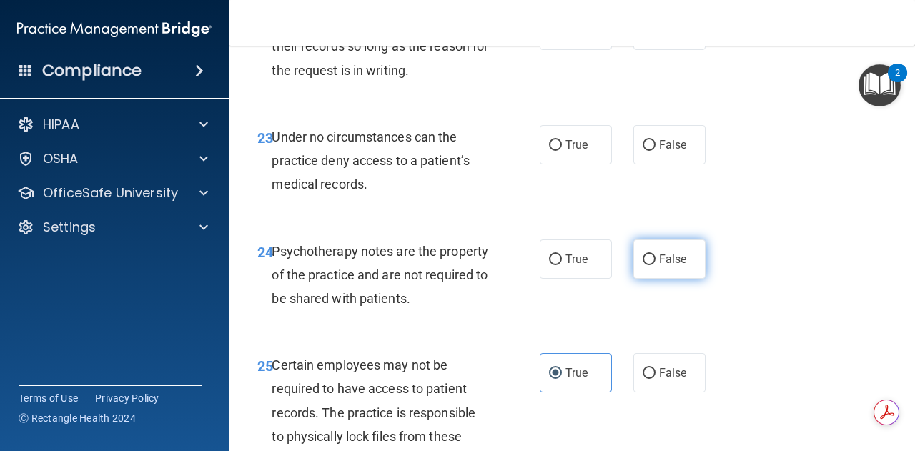
click at [663, 266] on span "False" at bounding box center [673, 259] width 28 height 14
click at [655, 265] on input "False" at bounding box center [648, 259] width 13 height 11
radio input "true"
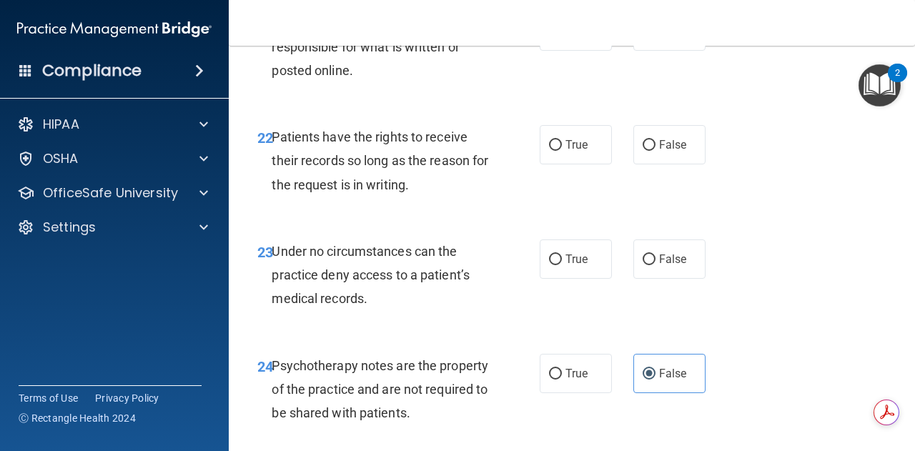
scroll to position [3475, 0]
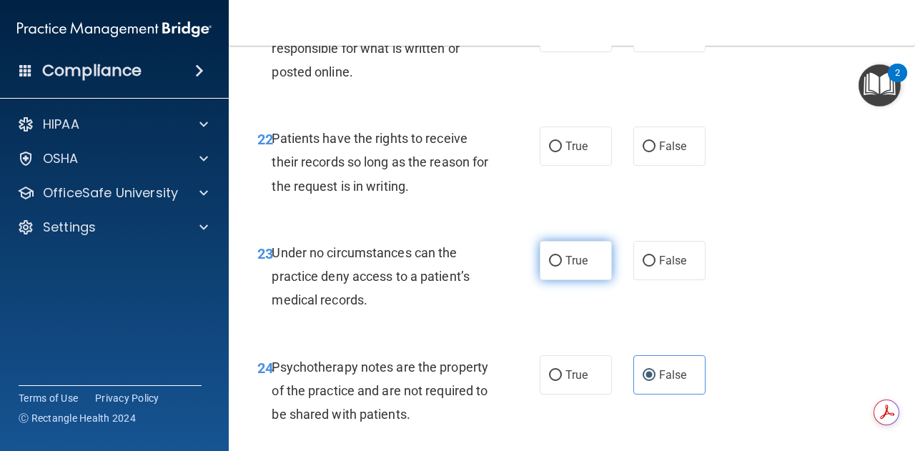
click at [582, 280] on label "True" at bounding box center [576, 260] width 72 height 39
click at [562, 267] on input "True" at bounding box center [555, 261] width 13 height 11
radio input "true"
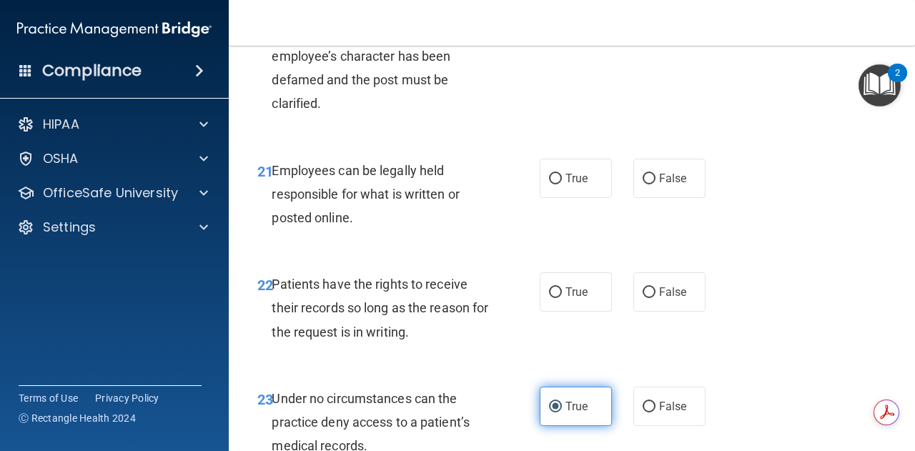
scroll to position [3329, 0]
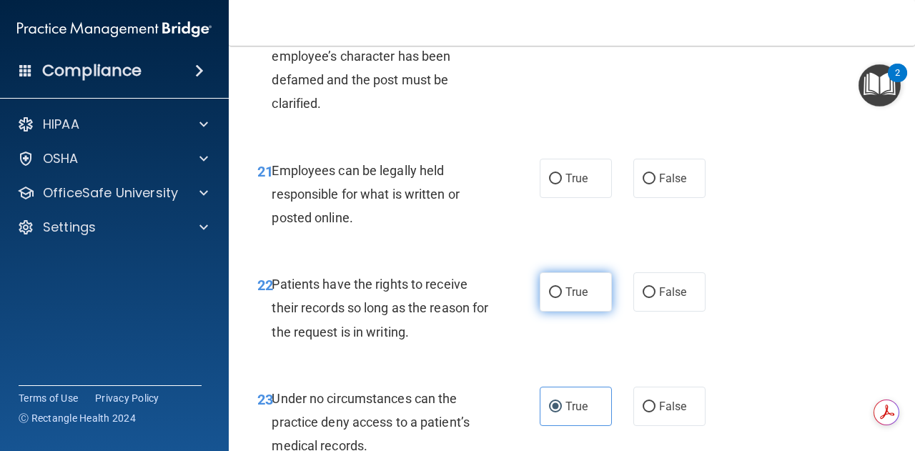
click at [566, 299] on span "True" at bounding box center [576, 292] width 22 height 14
click at [562, 298] on input "True" at bounding box center [555, 292] width 13 height 11
radio input "true"
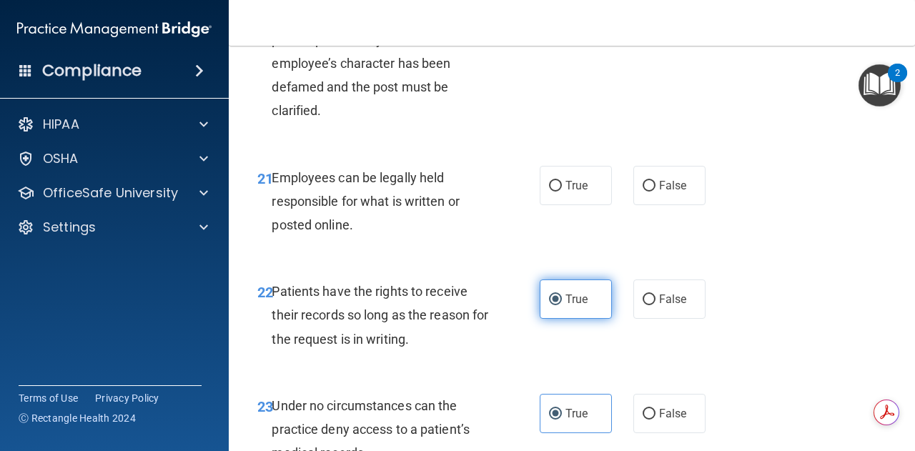
scroll to position [3322, 0]
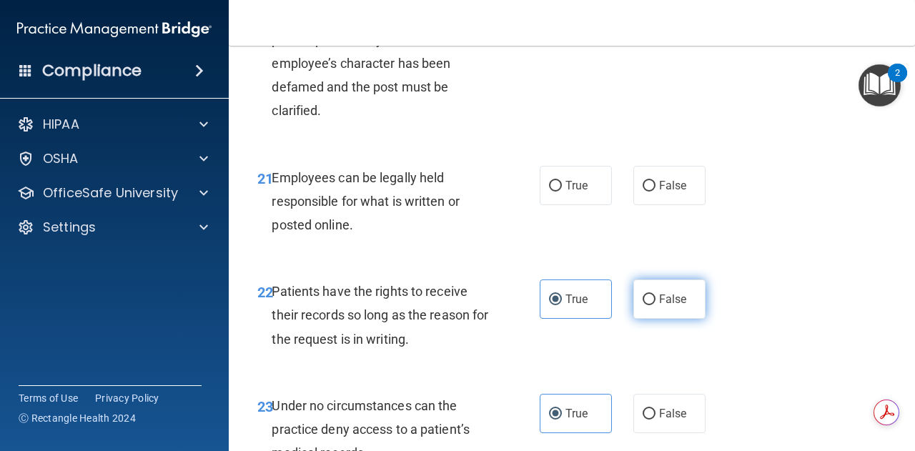
click at [637, 319] on label "False" at bounding box center [669, 298] width 72 height 39
click at [642, 305] on input "False" at bounding box center [648, 299] width 13 height 11
radio input "true"
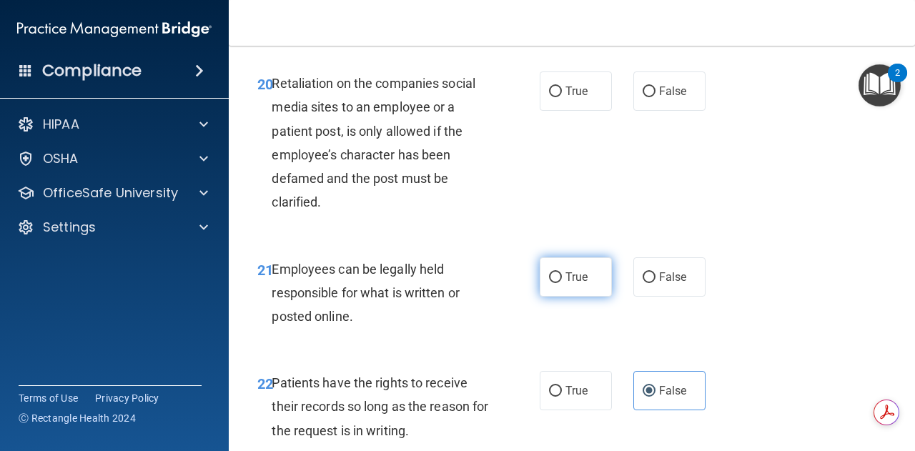
scroll to position [3339, 0]
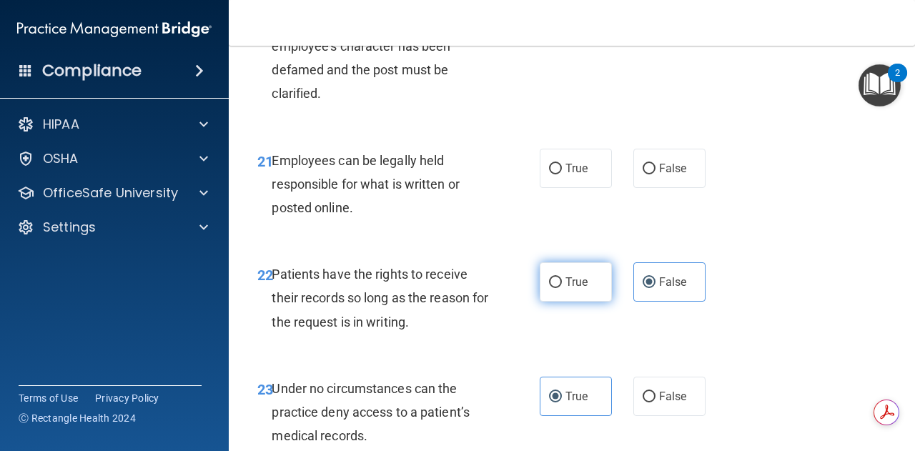
click at [576, 289] on span "True" at bounding box center [576, 282] width 22 height 14
click at [562, 288] on input "True" at bounding box center [555, 282] width 13 height 11
radio input "true"
radio input "false"
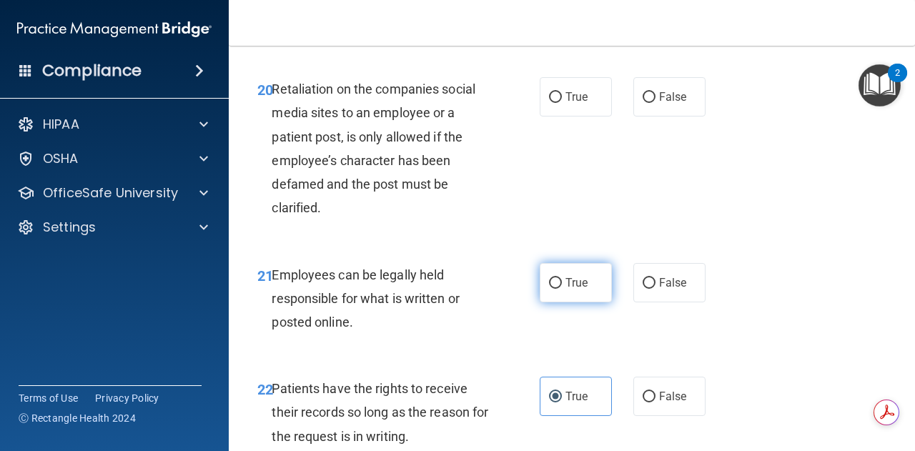
scroll to position [3223, 0]
click at [572, 304] on label "True" at bounding box center [576, 283] width 72 height 39
click at [562, 290] on input "True" at bounding box center [555, 284] width 13 height 11
radio input "true"
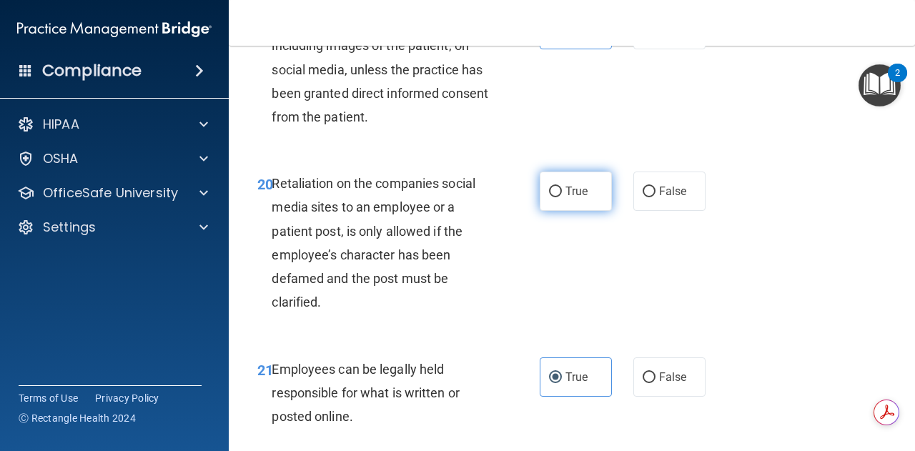
scroll to position [3133, 0]
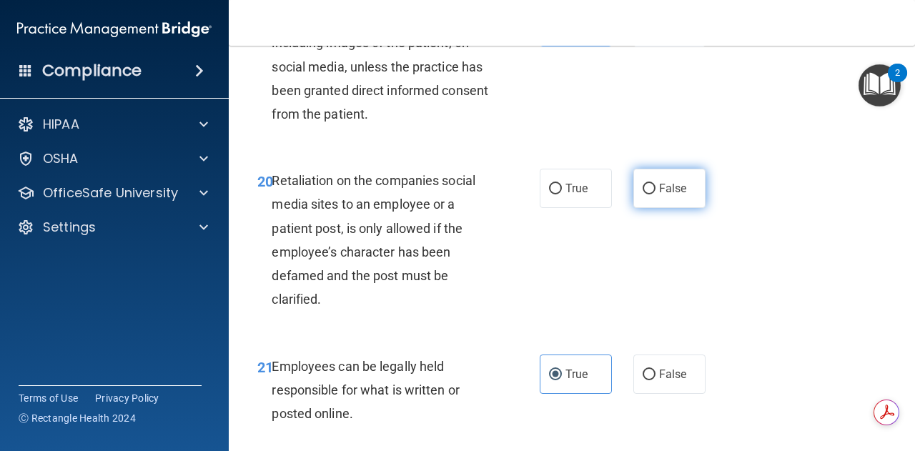
click at [636, 208] on label "False" at bounding box center [669, 188] width 72 height 39
click at [642, 194] on input "False" at bounding box center [648, 189] width 13 height 11
radio input "true"
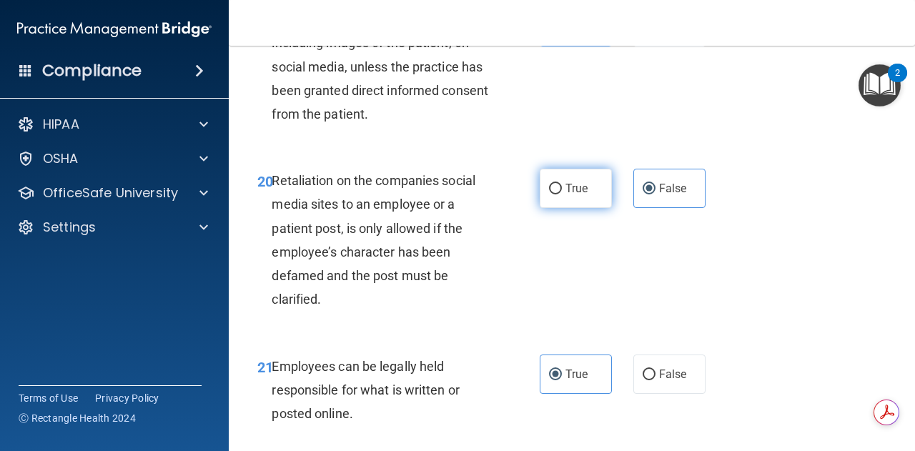
click at [565, 195] on span "True" at bounding box center [576, 189] width 22 height 14
click at [562, 194] on input "True" at bounding box center [555, 189] width 13 height 11
radio input "true"
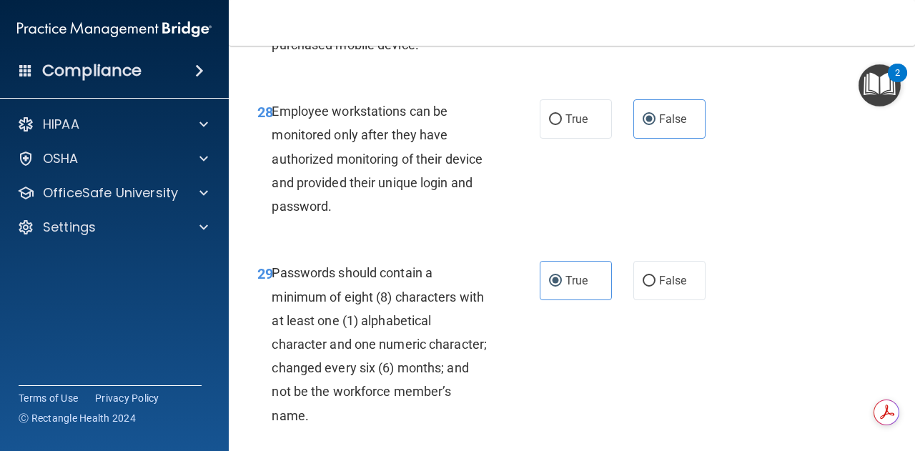
scroll to position [4655, 0]
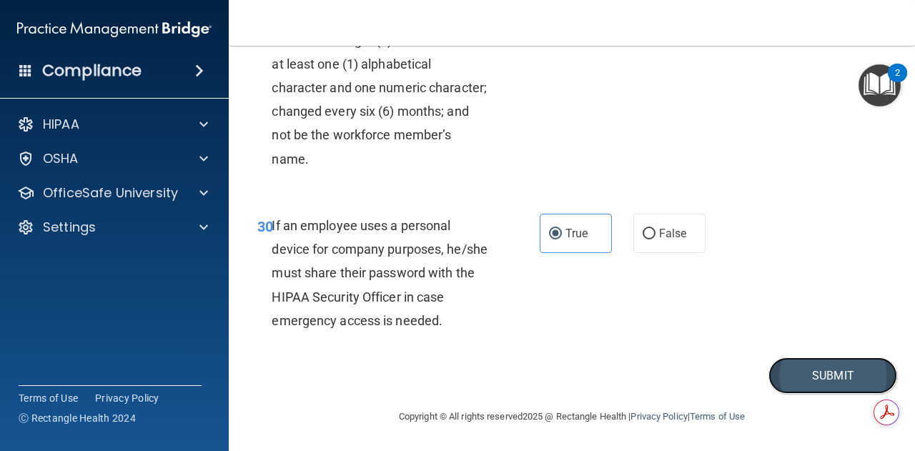
click at [815, 379] on button "Submit" at bounding box center [832, 375] width 129 height 36
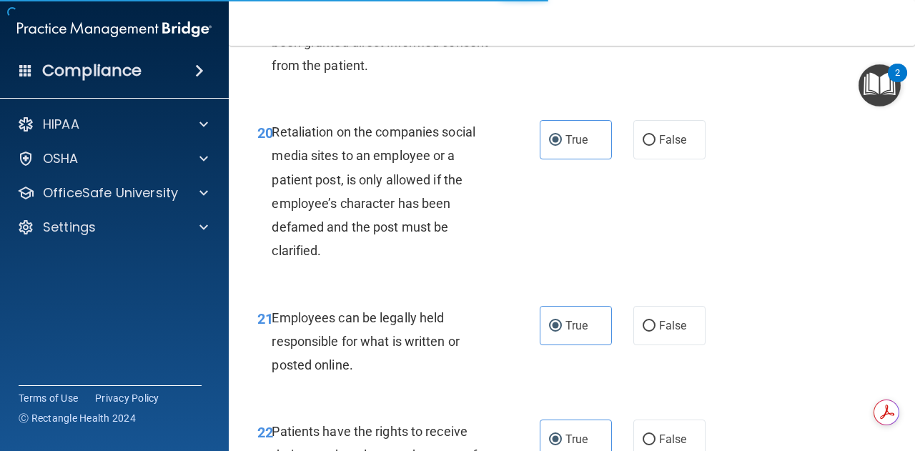
scroll to position [3180, 0]
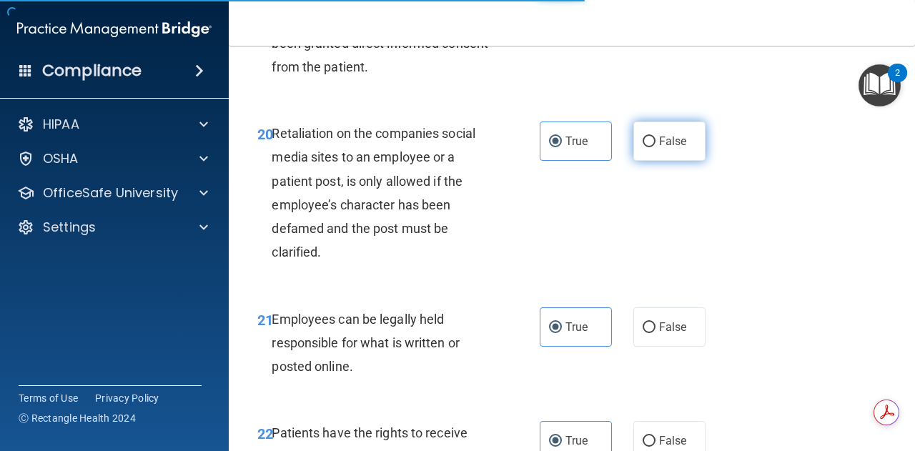
click at [645, 147] on input "False" at bounding box center [648, 141] width 13 height 11
radio input "true"
radio input "false"
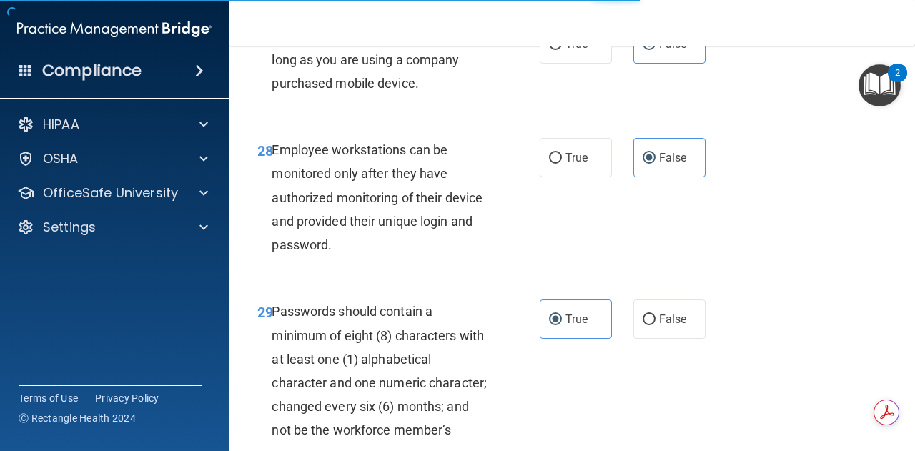
scroll to position [4655, 0]
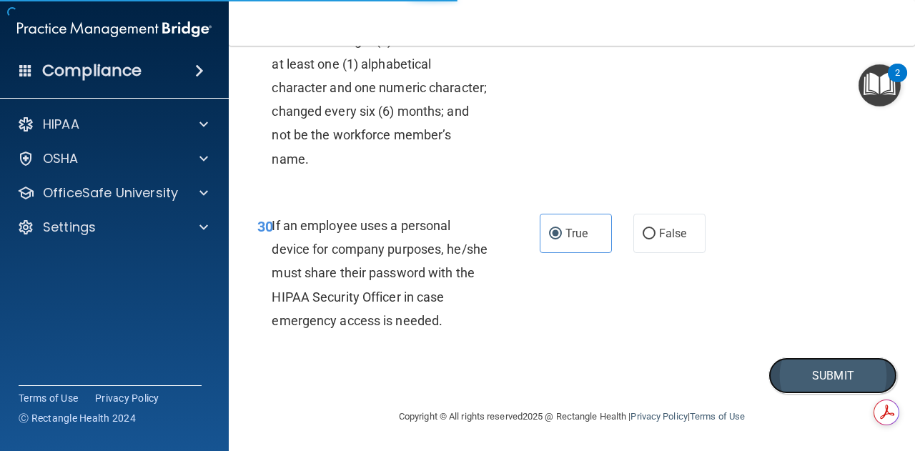
click at [792, 373] on button "Submit" at bounding box center [832, 375] width 129 height 36
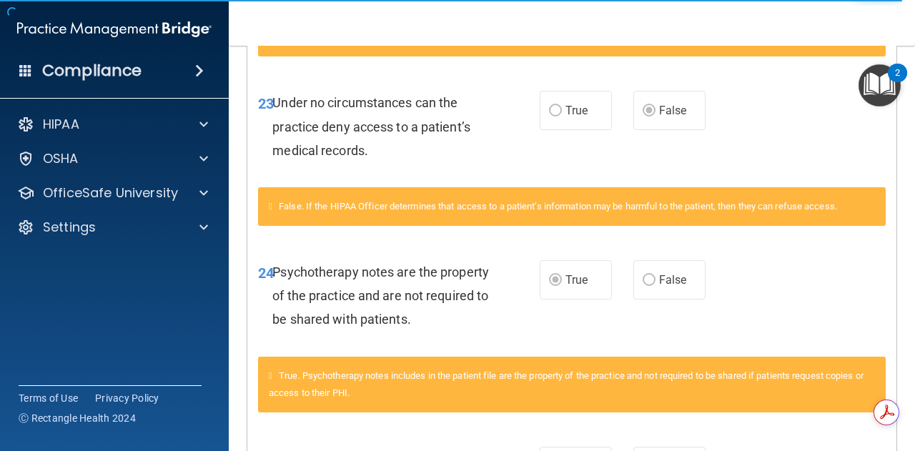
scroll to position [3172, 0]
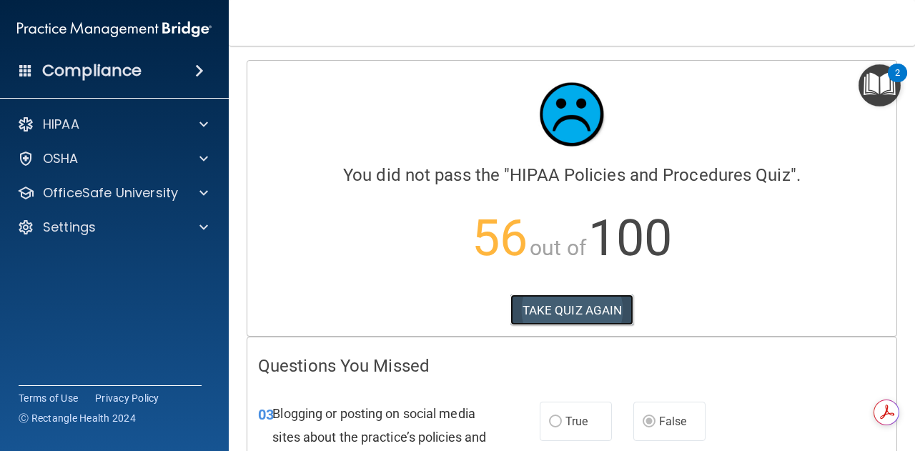
click at [556, 307] on button "TAKE QUIZ AGAIN" at bounding box center [572, 309] width 124 height 31
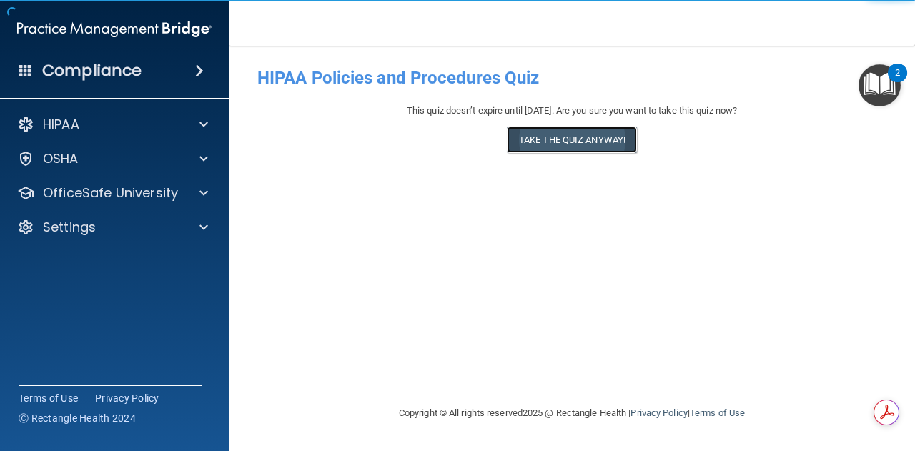
click at [545, 142] on button "Take the quiz anyway!" at bounding box center [572, 139] width 130 height 26
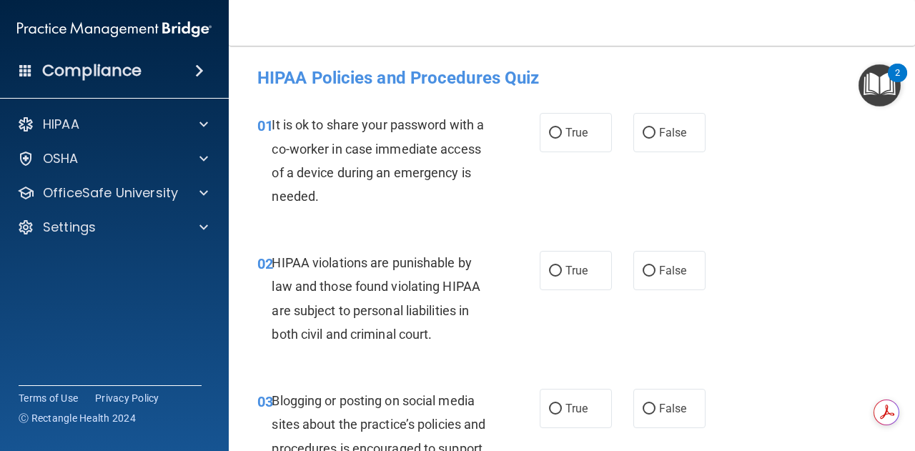
click at [623, 138] on div "True False" at bounding box center [627, 132] width 174 height 39
click at [642, 137] on input "False" at bounding box center [648, 133] width 13 height 11
radio input "true"
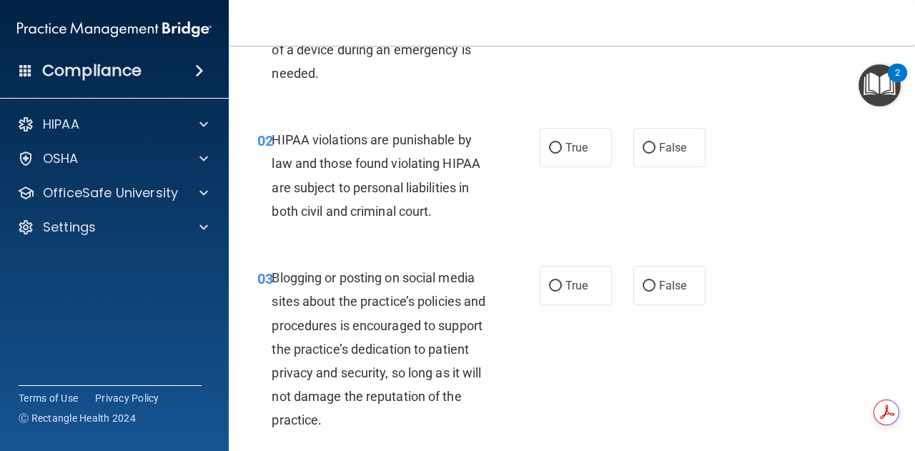
scroll to position [124, 0]
click at [576, 145] on span "True" at bounding box center [576, 146] width 22 height 14
click at [562, 145] on input "True" at bounding box center [555, 146] width 13 height 11
radio input "true"
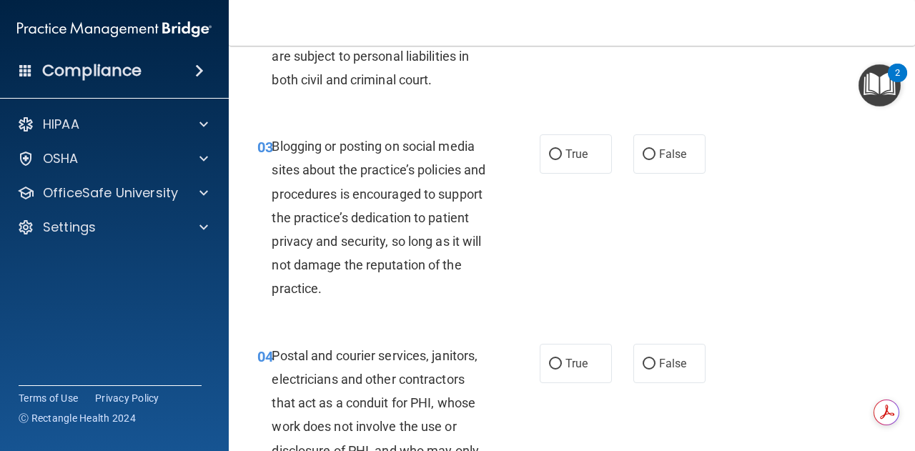
scroll to position [279, 0]
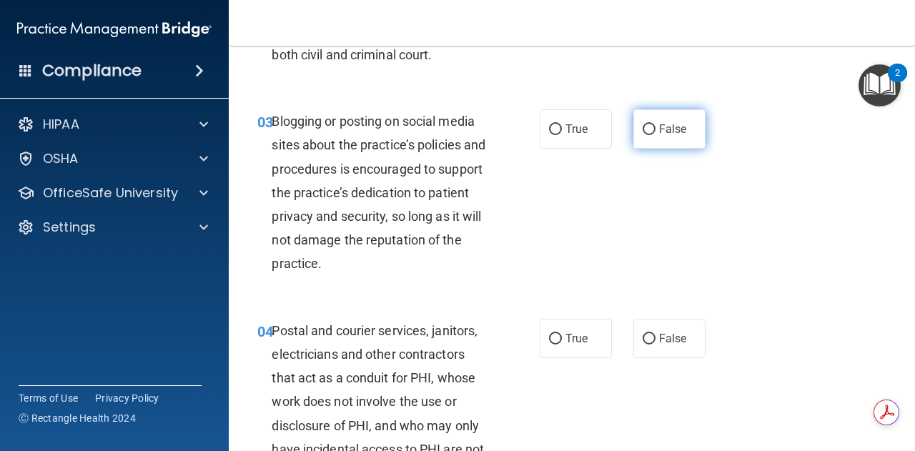
click at [640, 137] on label "False" at bounding box center [669, 128] width 72 height 39
click at [642, 135] on input "False" at bounding box center [648, 129] width 13 height 11
radio input "true"
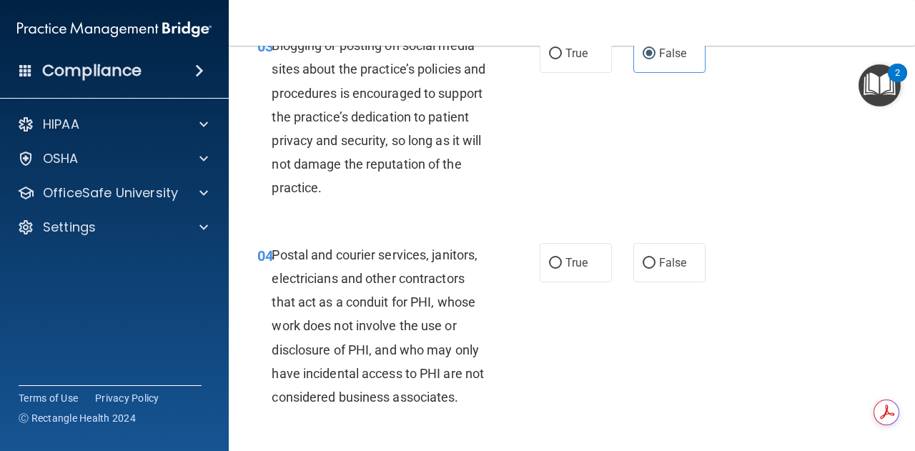
scroll to position [360, 0]
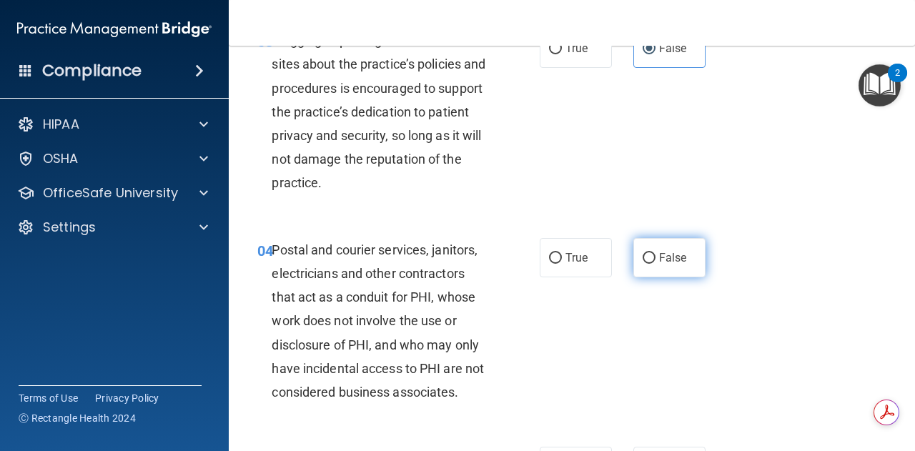
click at [647, 262] on input "False" at bounding box center [648, 258] width 13 height 11
radio input "true"
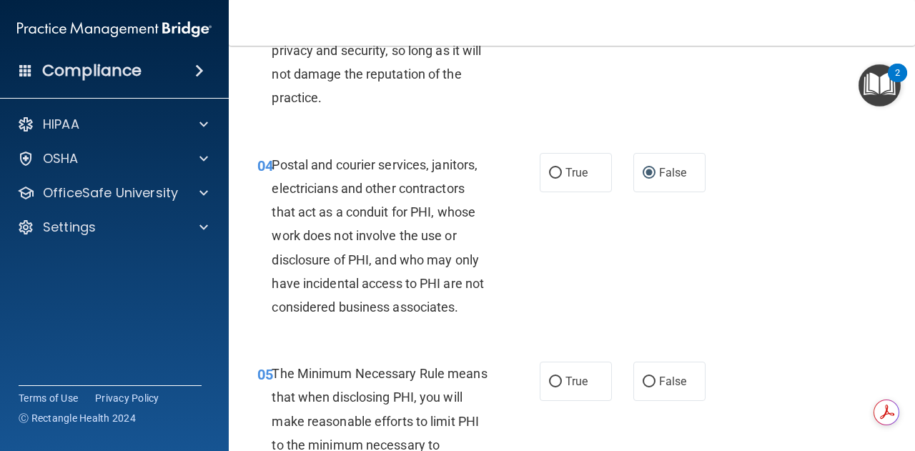
scroll to position [490, 0]
click at [551, 179] on label "True" at bounding box center [576, 171] width 72 height 39
click at [551, 178] on input "True" at bounding box center [555, 172] width 13 height 11
radio input "true"
radio input "false"
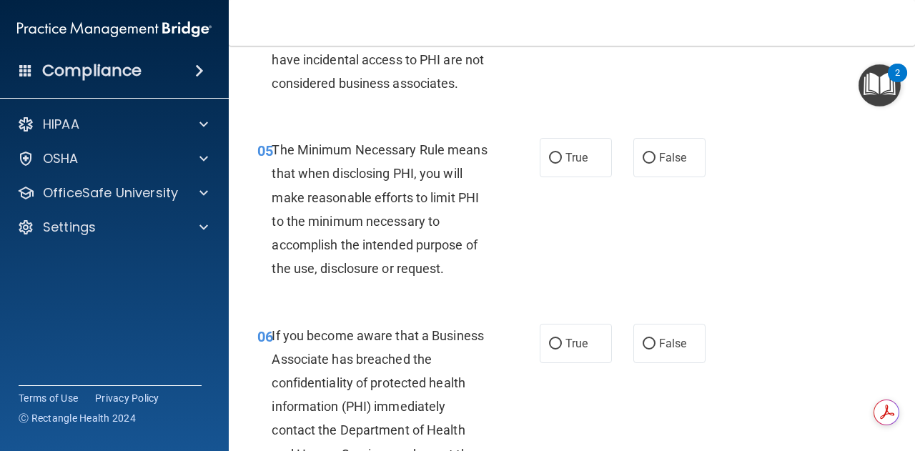
scroll to position [672, 0]
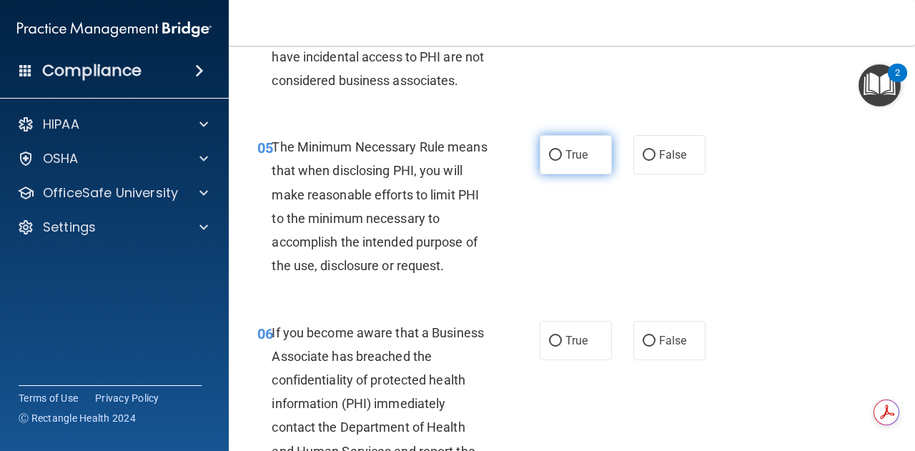
click at [580, 154] on span "True" at bounding box center [576, 155] width 22 height 14
click at [562, 154] on input "True" at bounding box center [555, 155] width 13 height 11
radio input "true"
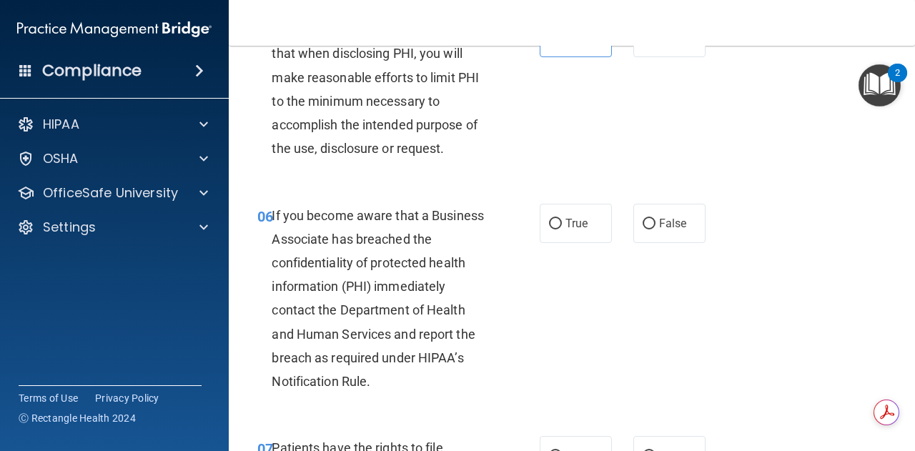
scroll to position [863, 0]
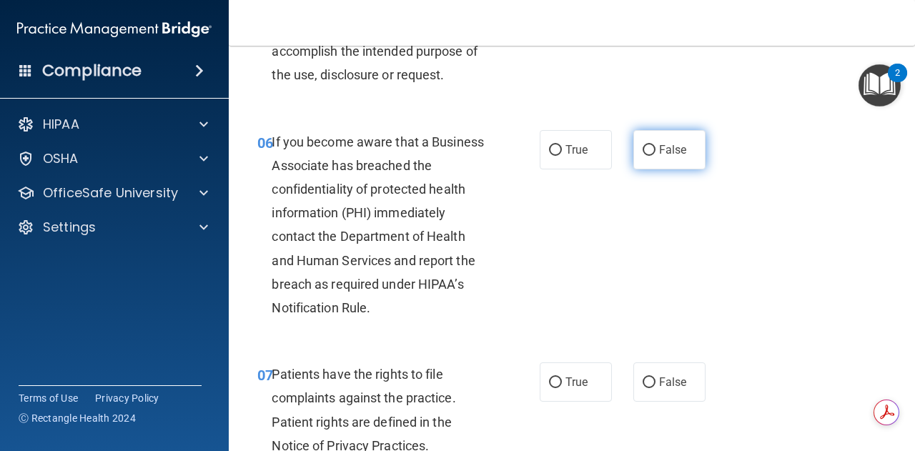
click at [669, 146] on span "False" at bounding box center [673, 150] width 28 height 14
click at [655, 146] on input "False" at bounding box center [648, 150] width 13 height 11
radio input "true"
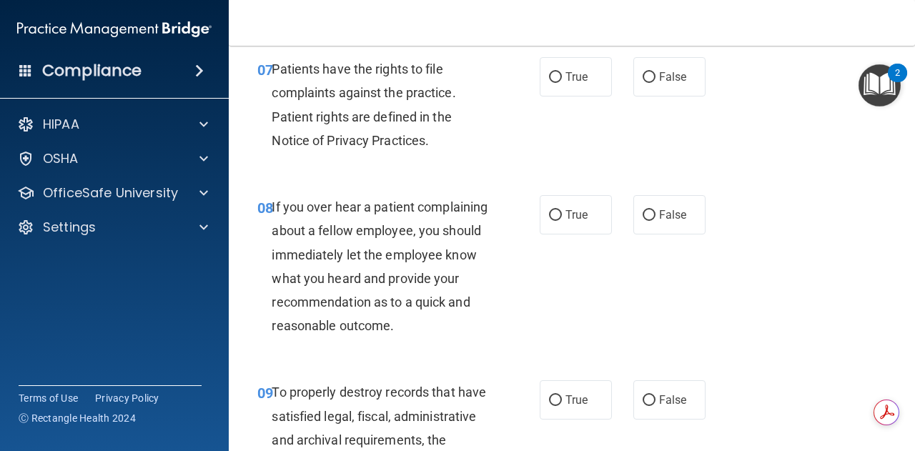
scroll to position [1169, 0]
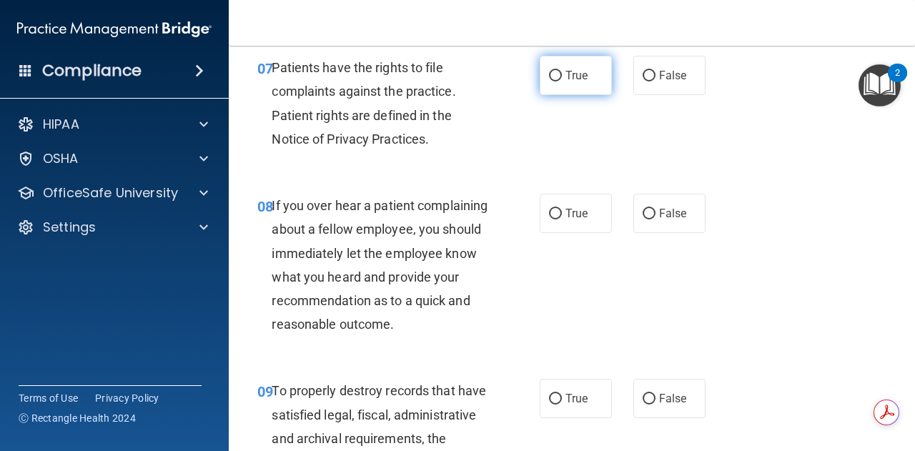
click at [580, 79] on span "True" at bounding box center [576, 76] width 22 height 14
click at [562, 79] on input "True" at bounding box center [555, 76] width 13 height 11
radio input "true"
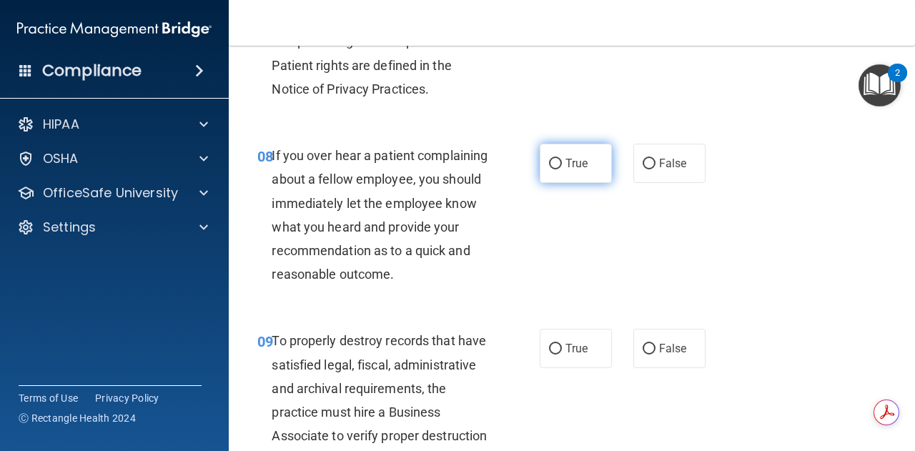
scroll to position [1228, 0]
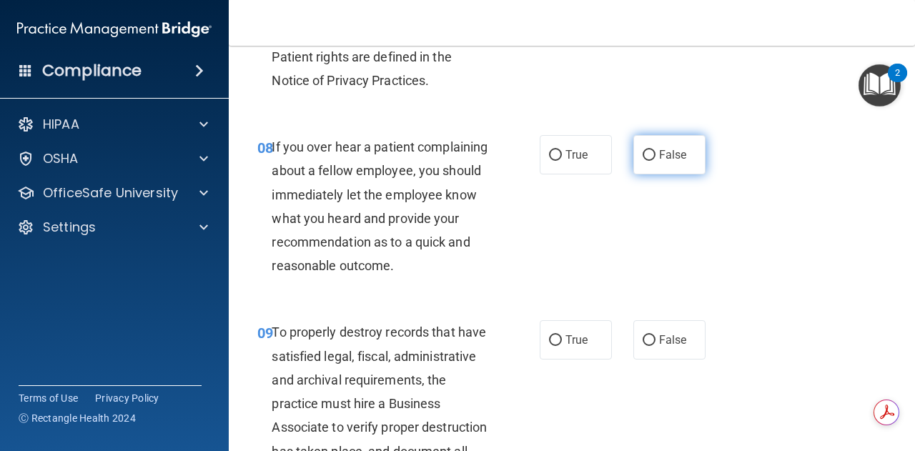
click at [642, 152] on input "False" at bounding box center [648, 155] width 13 height 11
radio input "true"
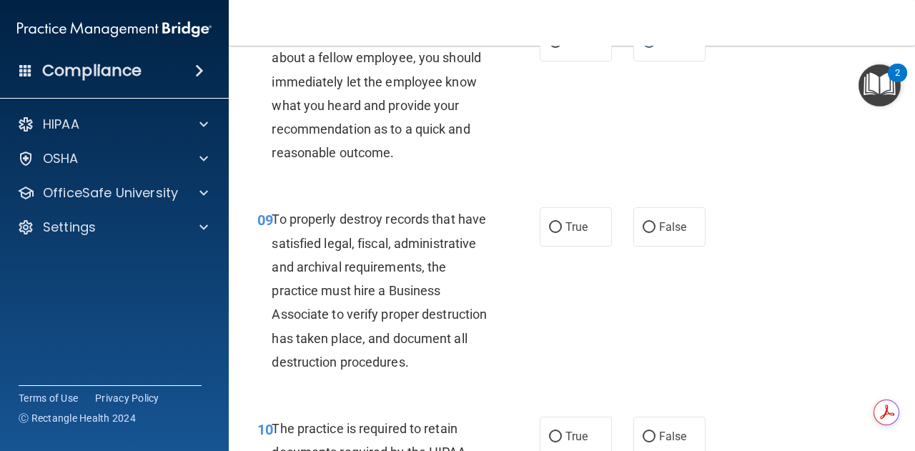
scroll to position [1341, 0]
click at [651, 246] on label "False" at bounding box center [669, 226] width 72 height 39
click at [651, 232] on input "False" at bounding box center [648, 227] width 13 height 11
radio input "true"
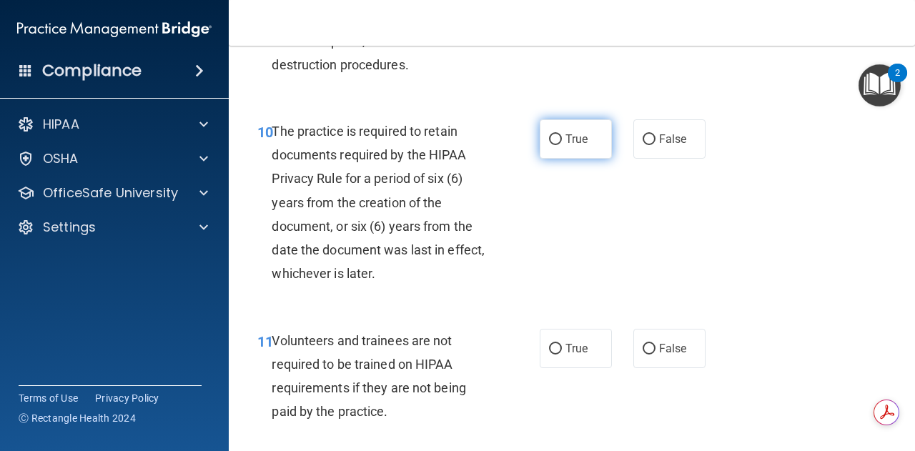
scroll to position [1659, 0]
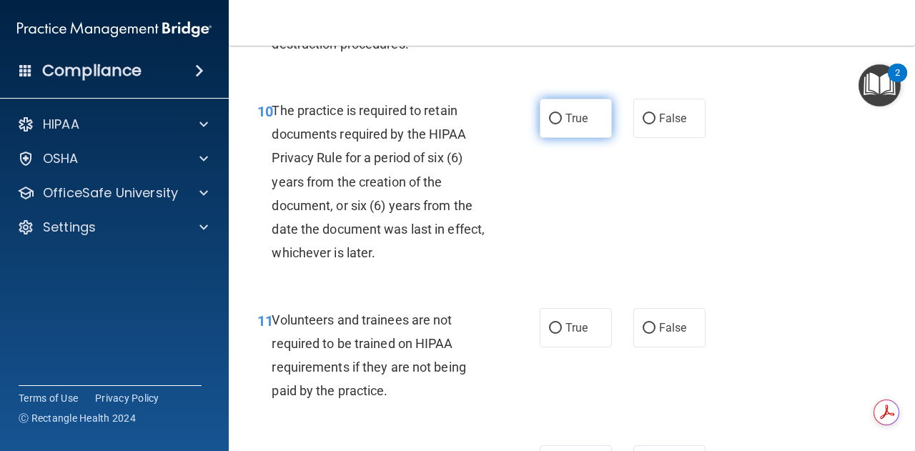
click at [566, 138] on label "True" at bounding box center [576, 118] width 72 height 39
click at [562, 124] on input "True" at bounding box center [555, 119] width 13 height 11
radio input "true"
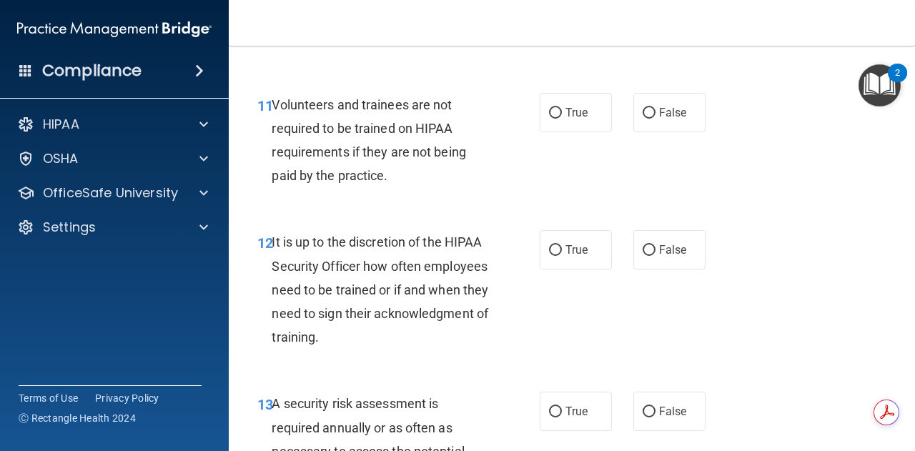
scroll to position [1884, 0]
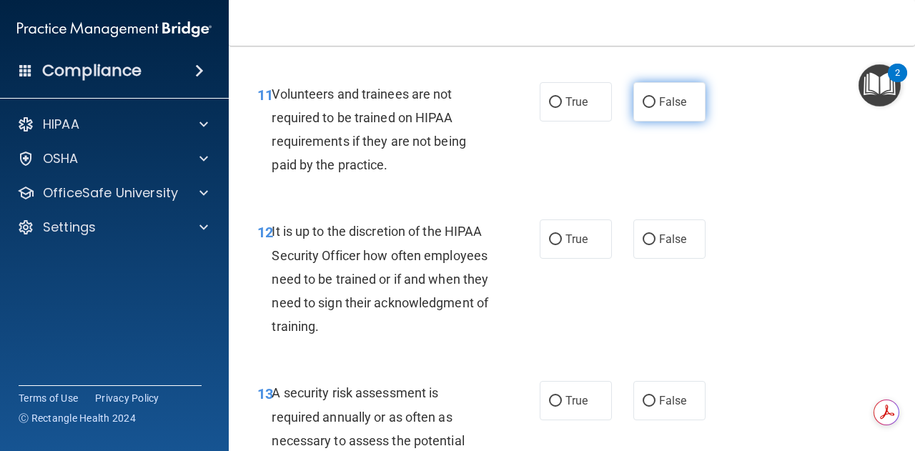
click at [642, 108] on input "False" at bounding box center [648, 102] width 13 height 11
radio input "true"
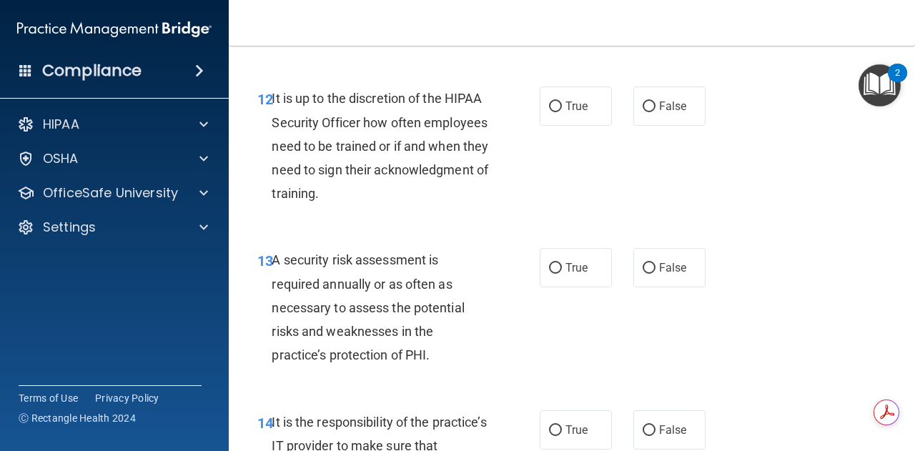
scroll to position [2025, 0]
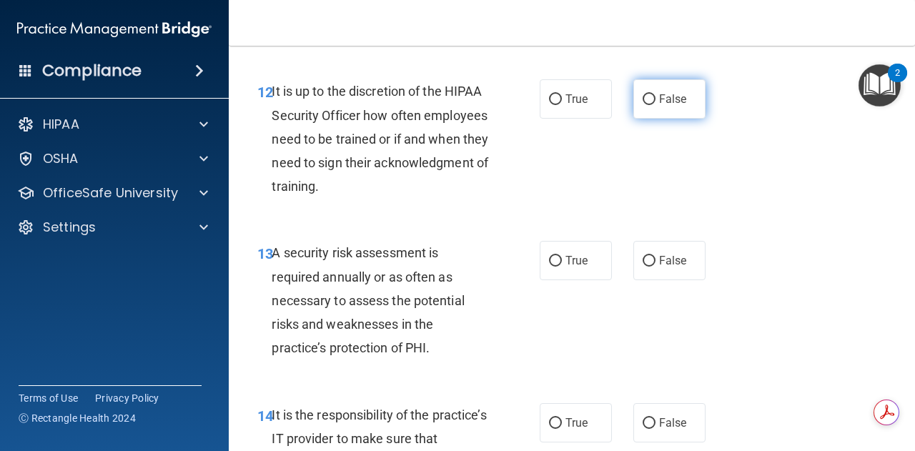
click at [659, 106] on span "False" at bounding box center [673, 99] width 28 height 14
click at [653, 105] on input "False" at bounding box center [648, 99] width 13 height 11
radio input "true"
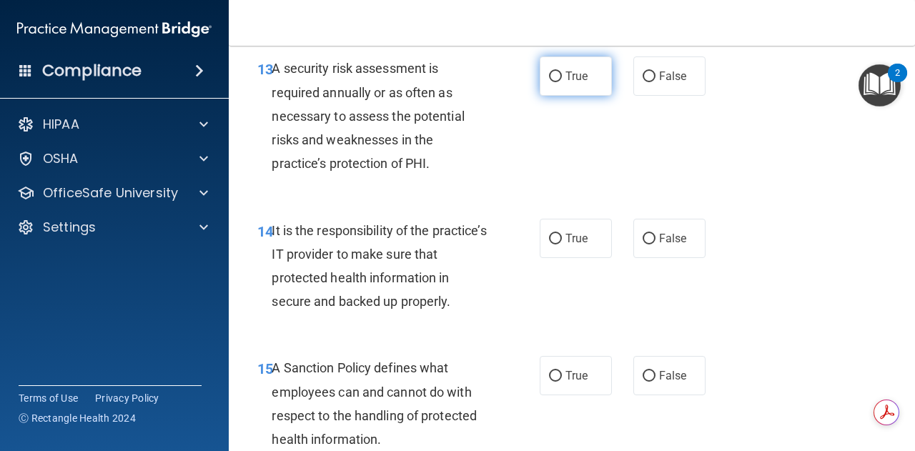
scroll to position [2219, 0]
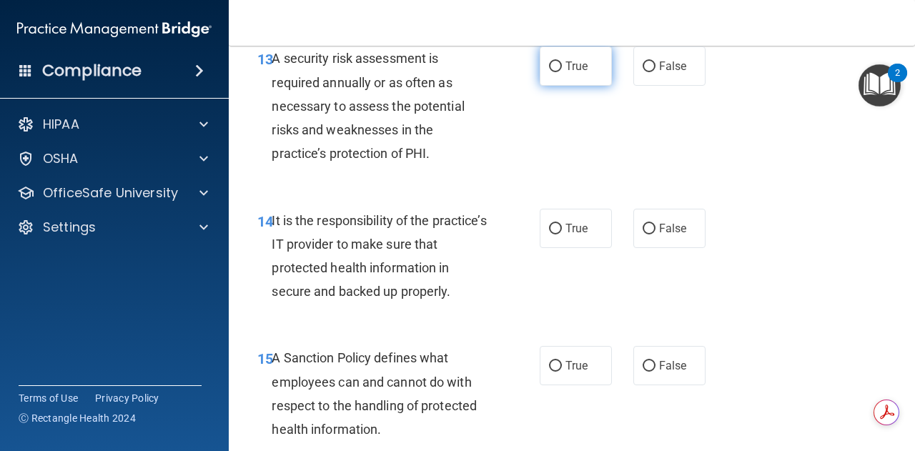
click at [580, 73] on span "True" at bounding box center [576, 66] width 22 height 14
click at [562, 72] on input "True" at bounding box center [555, 66] width 13 height 11
radio input "true"
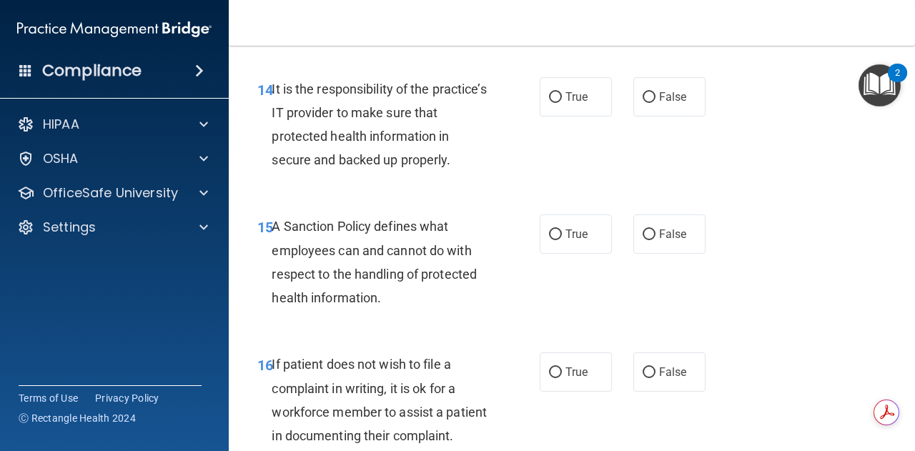
scroll to position [2368, 0]
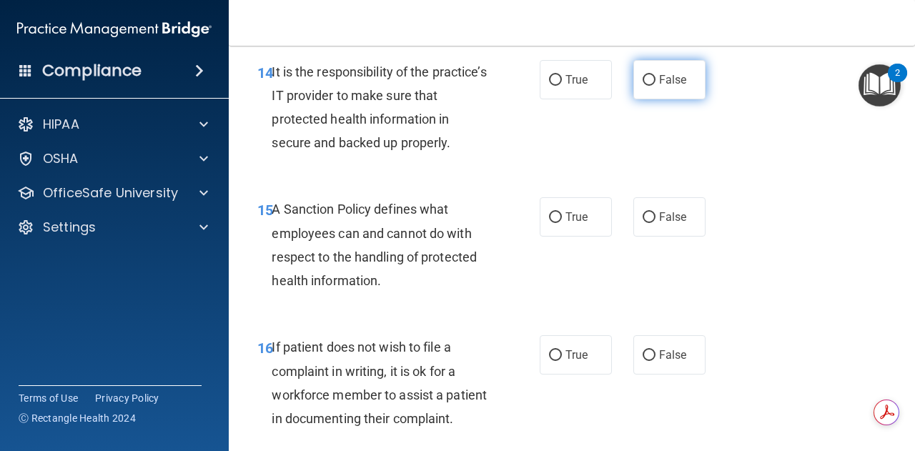
click at [644, 99] on label "False" at bounding box center [669, 79] width 72 height 39
click at [644, 86] on input "False" at bounding box center [648, 80] width 13 height 11
radio input "true"
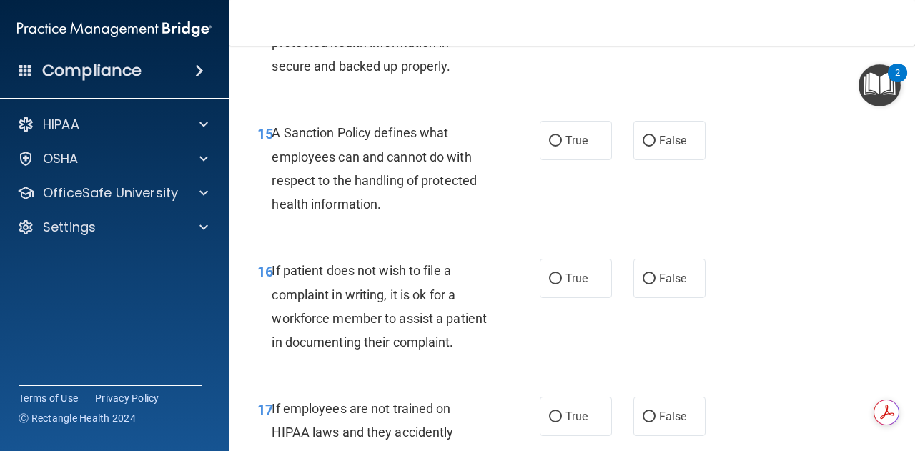
scroll to position [2445, 0]
click at [650, 159] on label "False" at bounding box center [669, 139] width 72 height 39
click at [650, 146] on input "False" at bounding box center [648, 140] width 13 height 11
radio input "true"
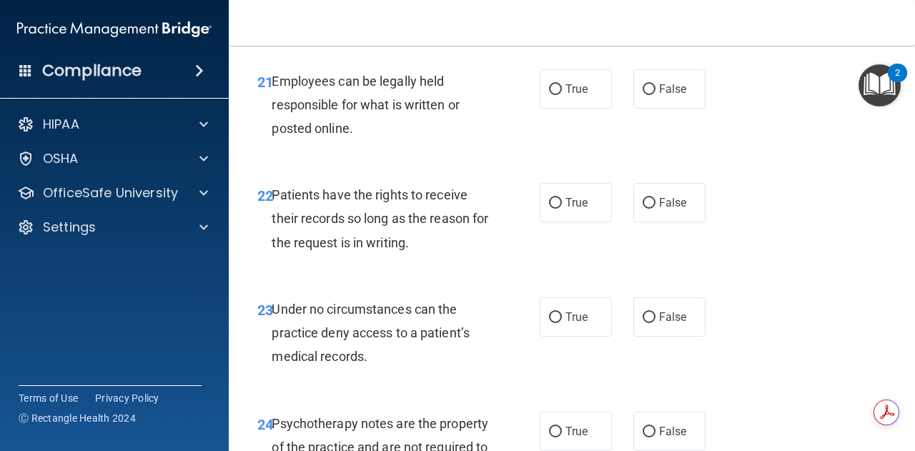
scroll to position [3531, 0]
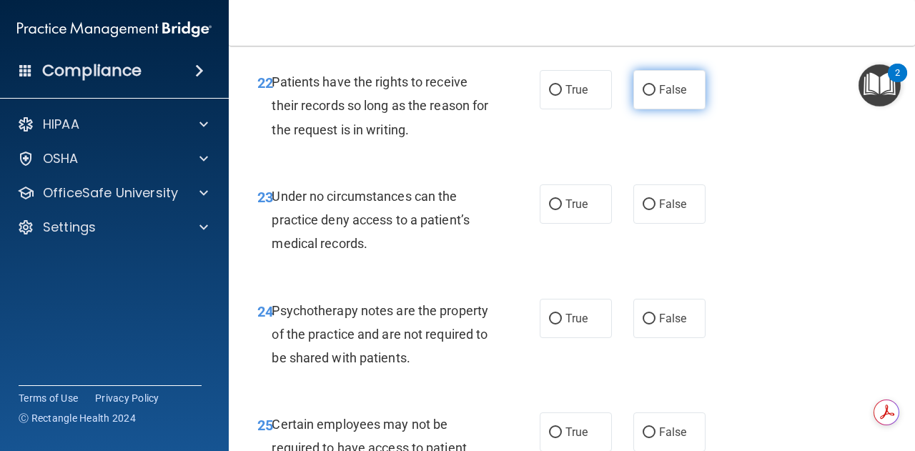
click at [649, 109] on label "False" at bounding box center [669, 89] width 72 height 39
click at [649, 96] on input "False" at bounding box center [648, 90] width 13 height 11
radio input "true"
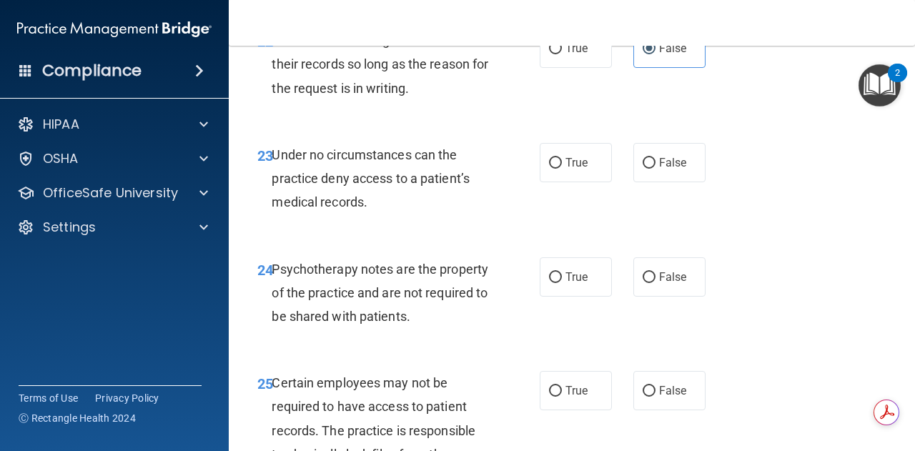
scroll to position [3577, 0]
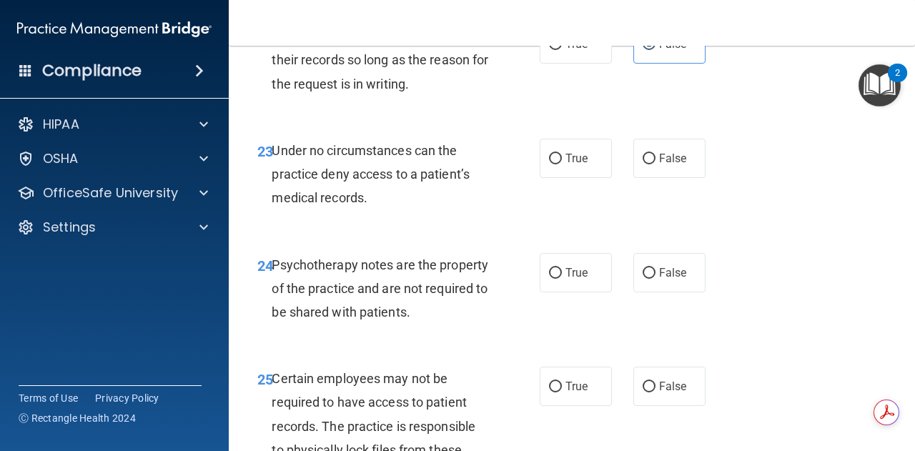
click at [618, 178] on div "True False" at bounding box center [627, 158] width 174 height 39
click at [645, 164] on input "False" at bounding box center [648, 159] width 13 height 11
radio input "true"
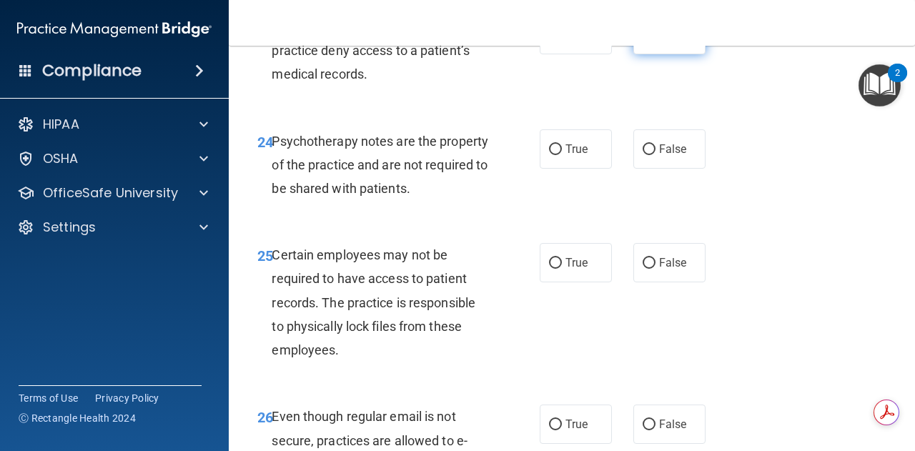
scroll to position [3701, 0]
click at [572, 168] on label "True" at bounding box center [576, 148] width 72 height 39
click at [562, 154] on input "True" at bounding box center [555, 149] width 13 height 11
radio input "true"
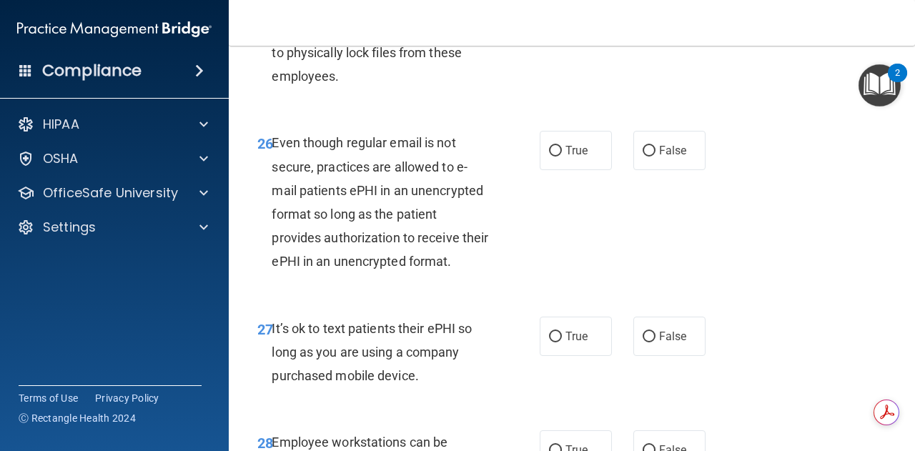
scroll to position [3975, 0]
click at [552, 169] on label "True" at bounding box center [576, 149] width 72 height 39
click at [552, 156] on input "True" at bounding box center [555, 150] width 13 height 11
radio input "true"
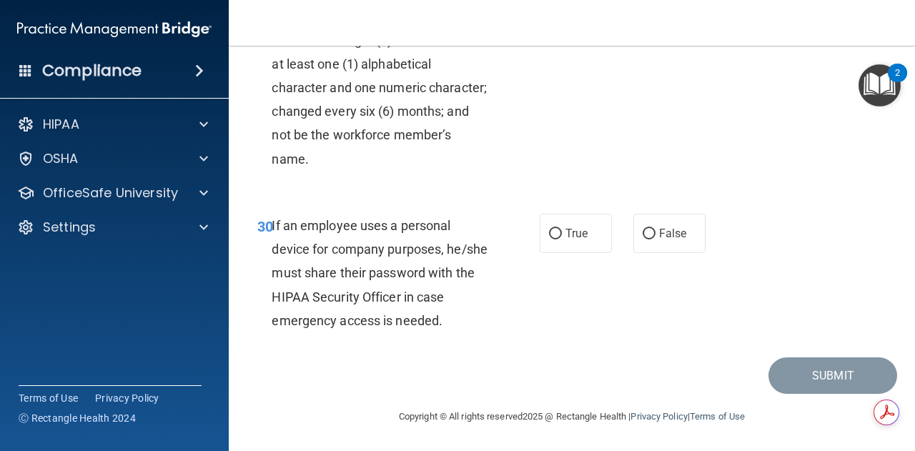
scroll to position [4655, 0]
click at [663, 225] on label "False" at bounding box center [669, 233] width 72 height 39
click at [655, 229] on input "False" at bounding box center [648, 234] width 13 height 11
radio input "true"
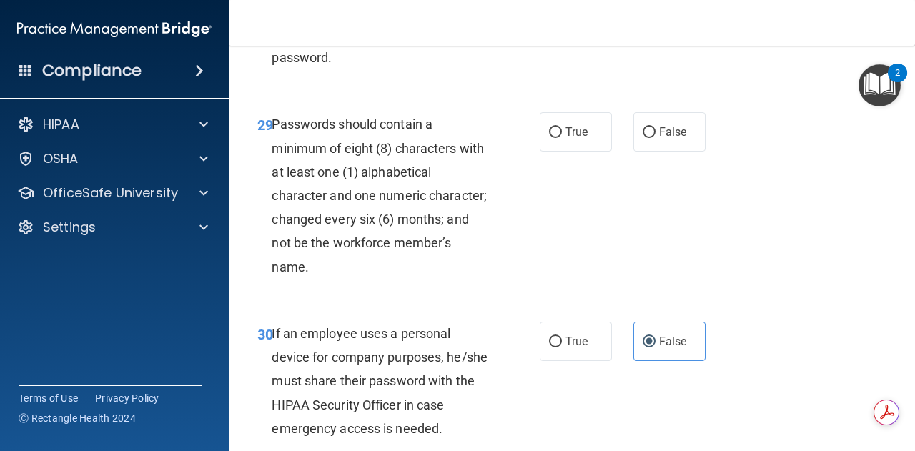
scroll to position [4464, 0]
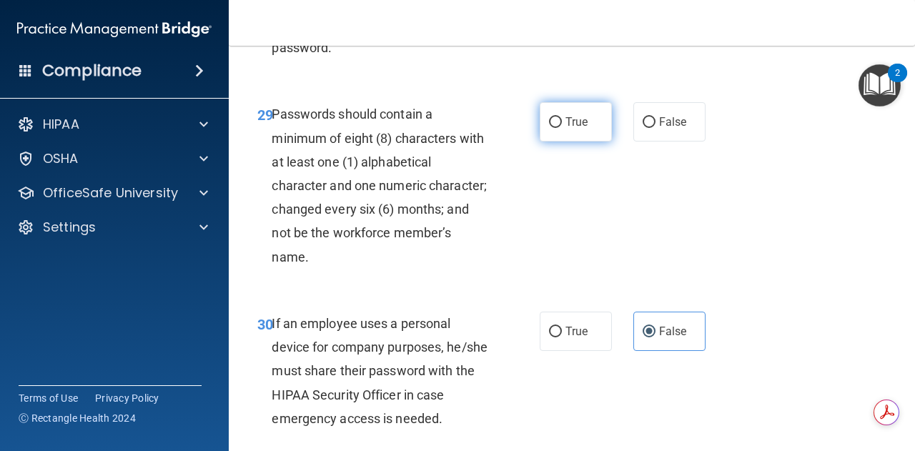
click at [582, 129] on span "True" at bounding box center [576, 122] width 22 height 14
click at [562, 128] on input "True" at bounding box center [555, 122] width 13 height 11
radio input "true"
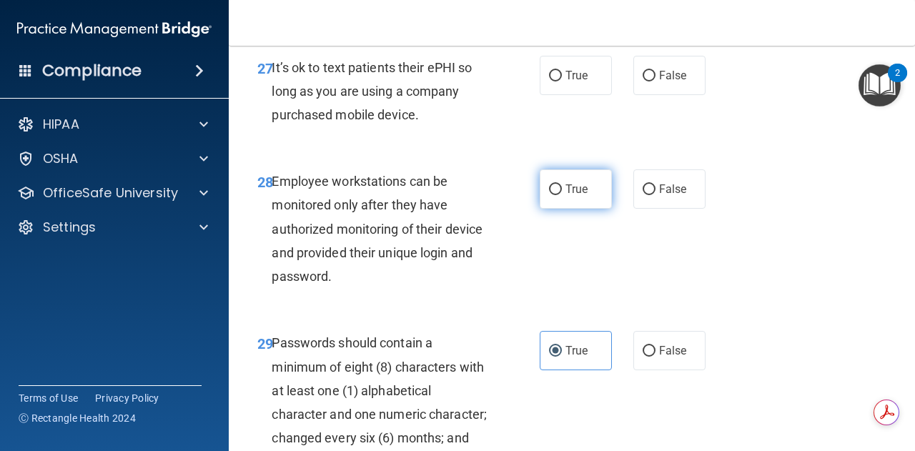
click at [569, 209] on label "True" at bounding box center [576, 188] width 72 height 39
click at [562, 195] on input "True" at bounding box center [555, 189] width 13 height 11
radio input "true"
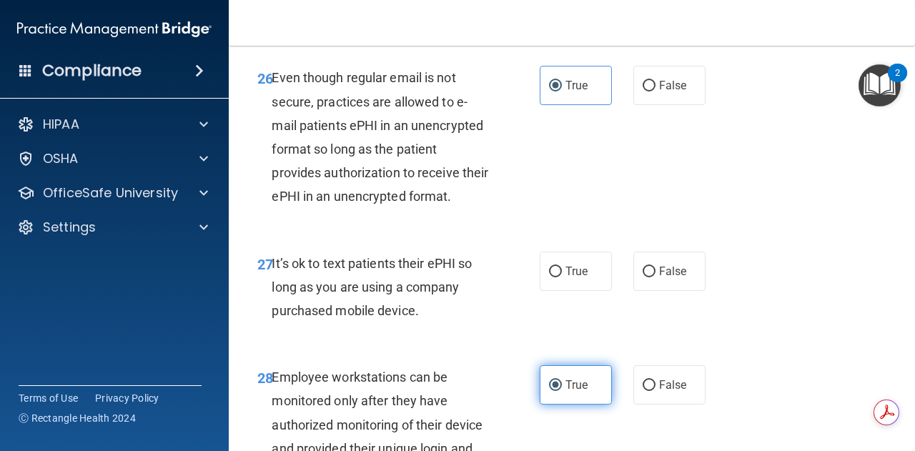
scroll to position [4038, 0]
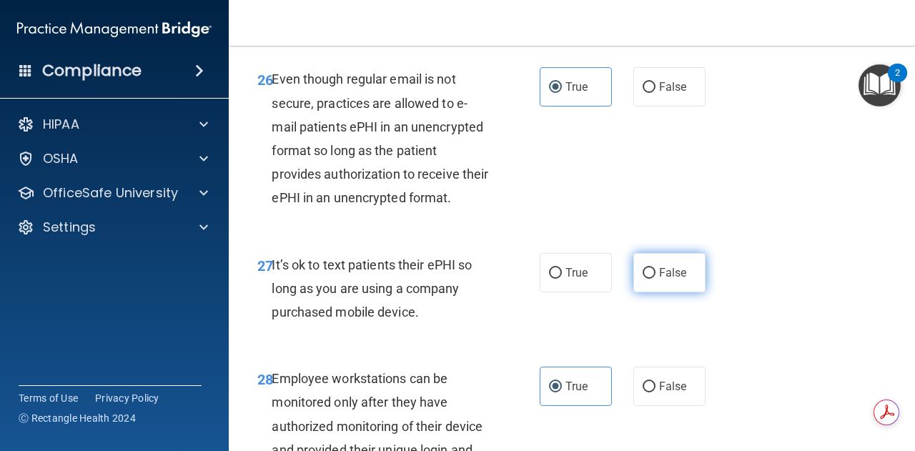
click at [642, 279] on input "False" at bounding box center [648, 273] width 13 height 11
radio input "true"
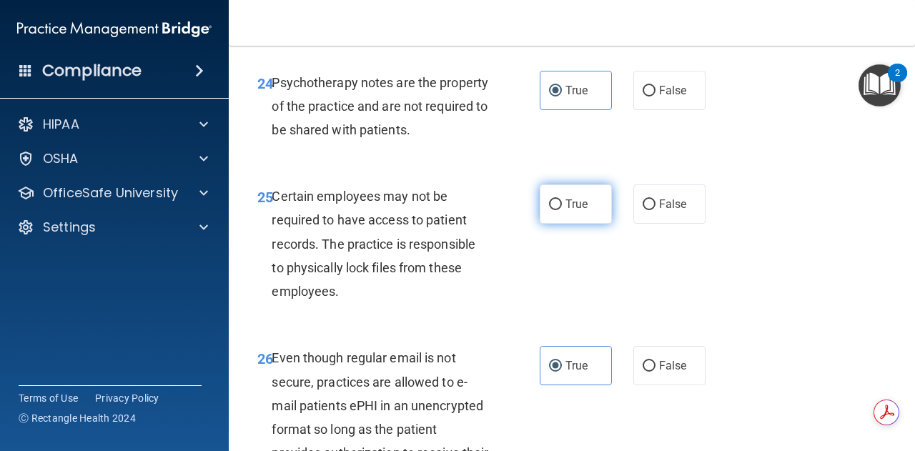
scroll to position [3757, 0]
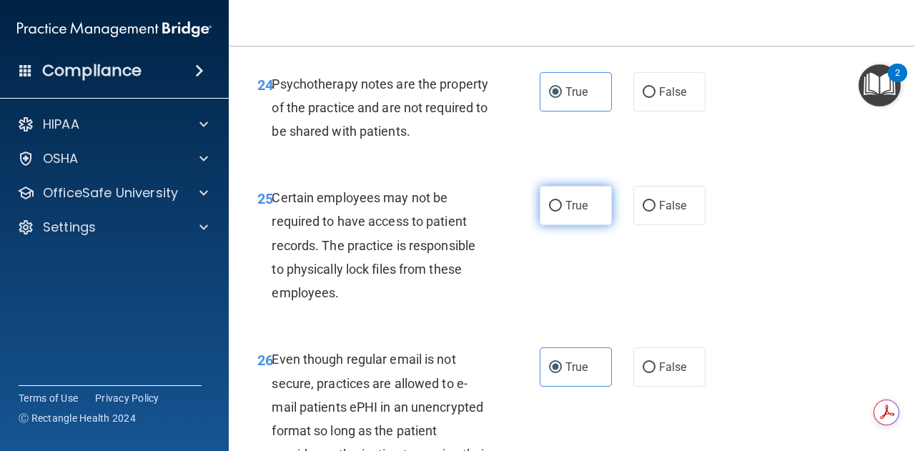
click at [576, 212] on span "True" at bounding box center [576, 206] width 22 height 14
click at [562, 212] on input "True" at bounding box center [555, 206] width 13 height 11
radio input "true"
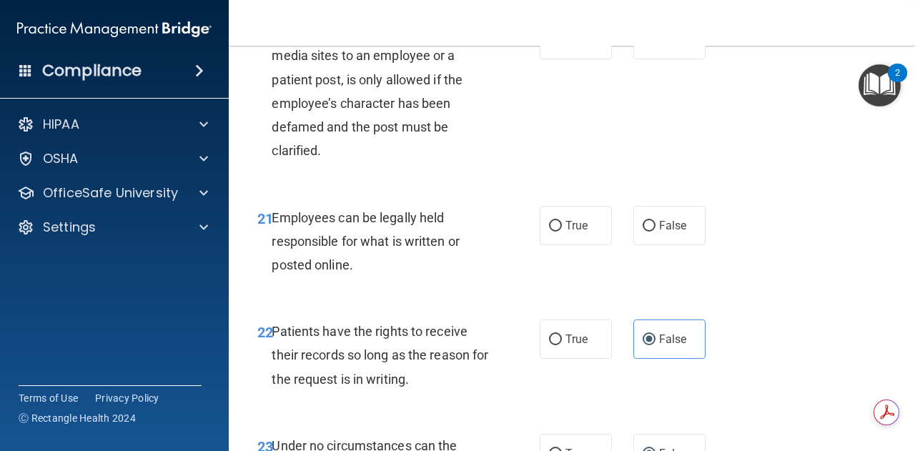
scroll to position [3280, 0]
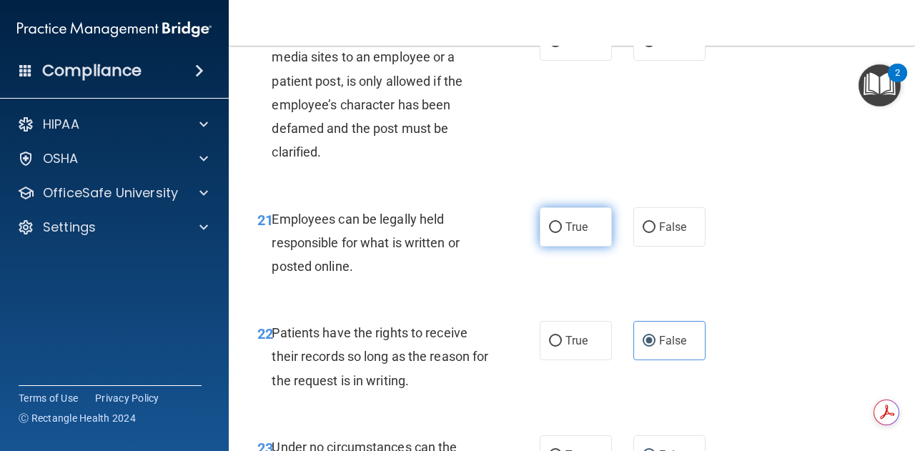
click at [565, 234] on span "True" at bounding box center [576, 227] width 22 height 14
click at [562, 233] on input "True" at bounding box center [555, 227] width 13 height 11
radio input "true"
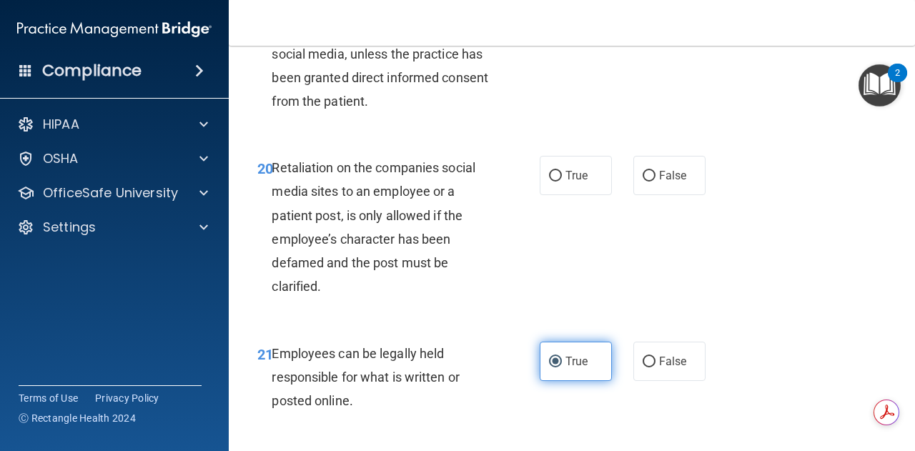
scroll to position [3113, 0]
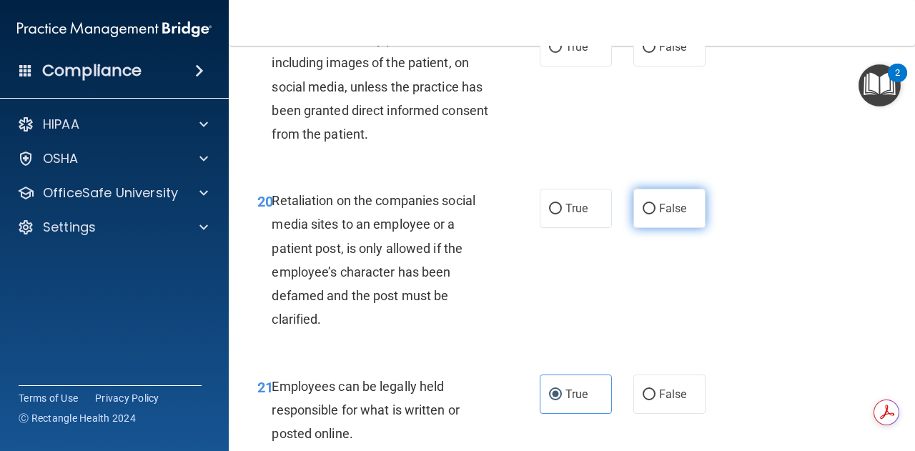
click at [633, 228] on label "False" at bounding box center [669, 208] width 72 height 39
click at [642, 214] on input "False" at bounding box center [648, 209] width 13 height 11
radio input "true"
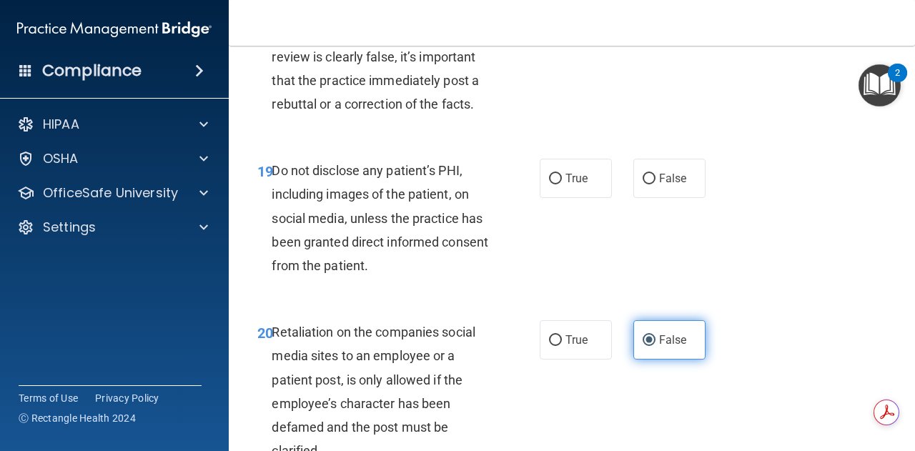
scroll to position [2979, 0]
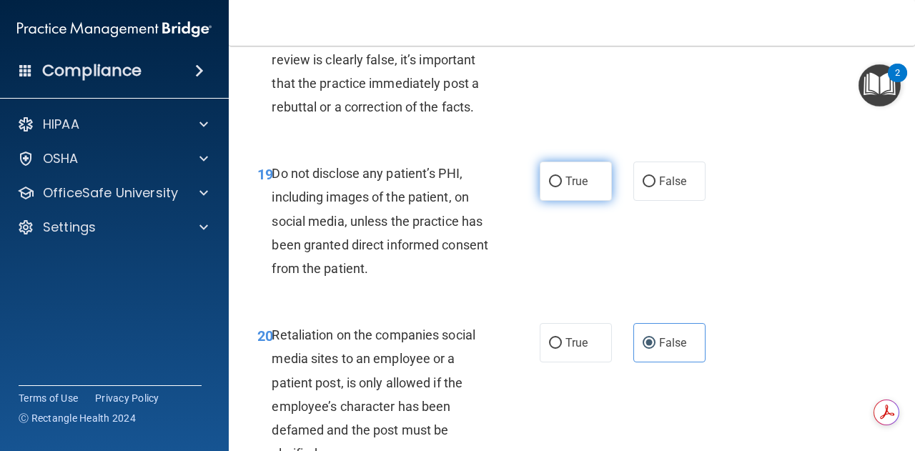
click at [566, 201] on label "True" at bounding box center [576, 181] width 72 height 39
click at [562, 187] on input "True" at bounding box center [555, 182] width 13 height 11
radio input "true"
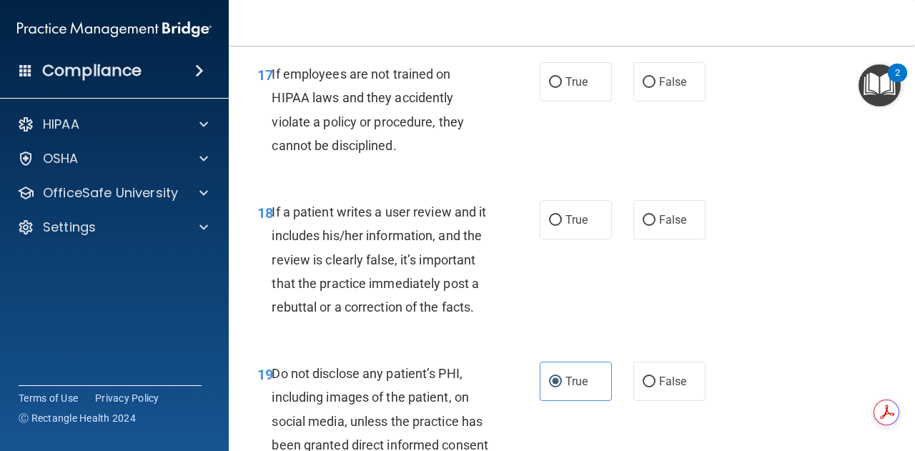
scroll to position [2778, 0]
click at [665, 227] on span "False" at bounding box center [673, 220] width 28 height 14
click at [655, 226] on input "False" at bounding box center [648, 220] width 13 height 11
radio input "true"
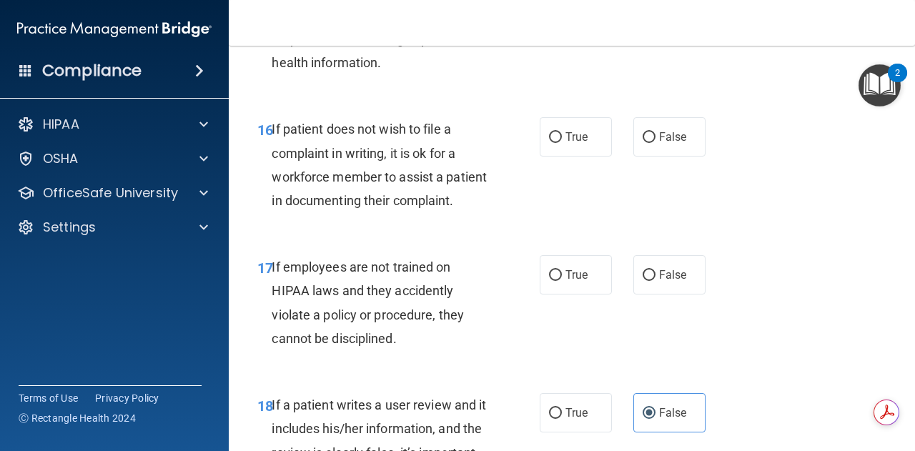
scroll to position [2580, 0]
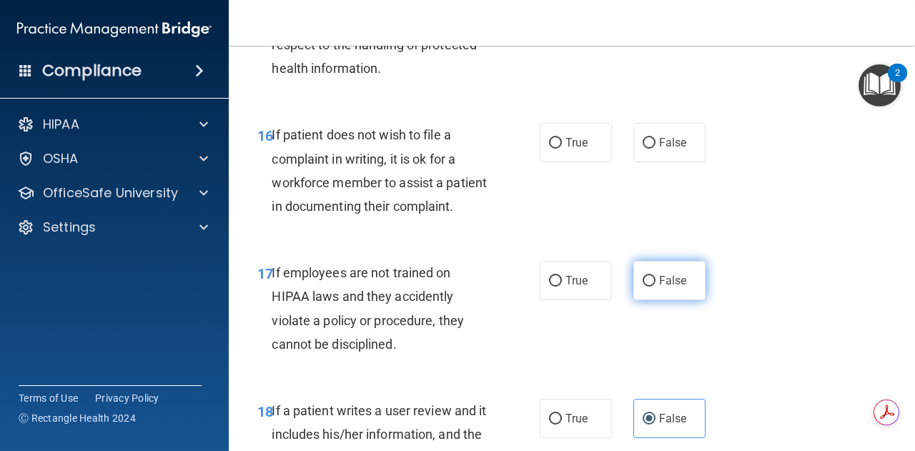
click at [633, 300] on label "False" at bounding box center [669, 280] width 72 height 39
click at [642, 287] on input "False" at bounding box center [648, 281] width 13 height 11
radio input "true"
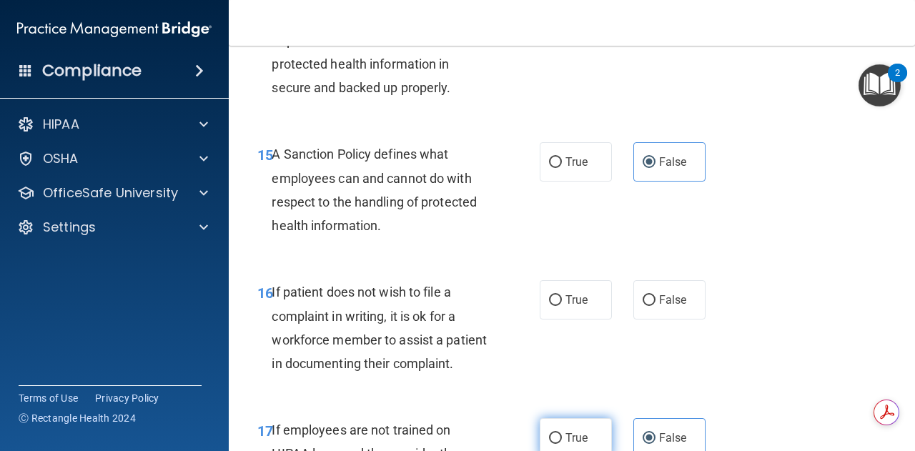
scroll to position [2443, 0]
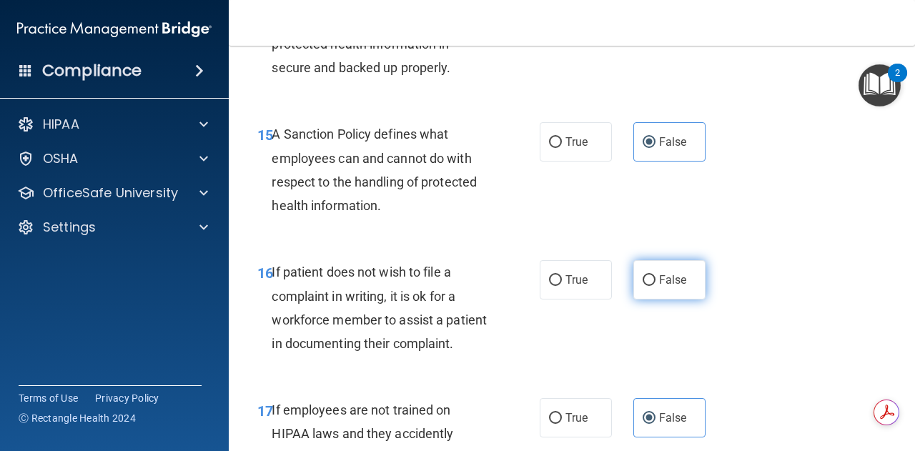
click at [662, 287] on span "False" at bounding box center [673, 280] width 28 height 14
click at [655, 286] on input "False" at bounding box center [648, 280] width 13 height 11
radio input "true"
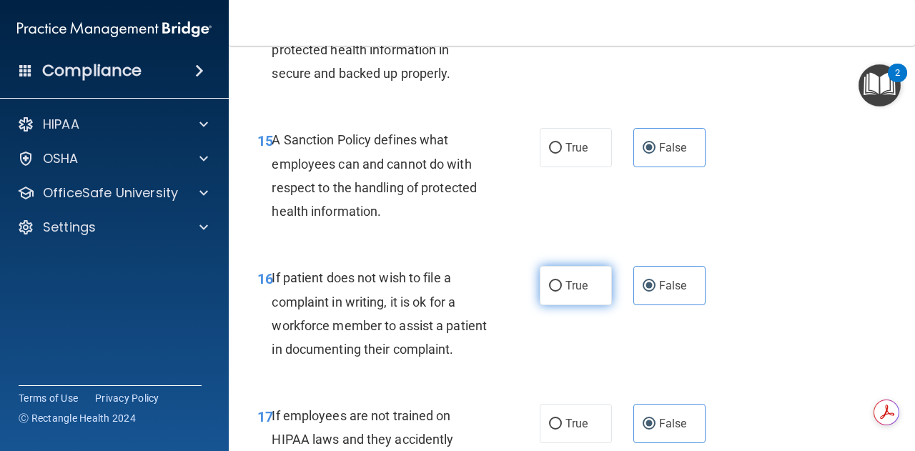
click at [569, 292] on span "True" at bounding box center [576, 286] width 22 height 14
click at [562, 292] on input "True" at bounding box center [555, 286] width 13 height 11
radio input "true"
radio input "false"
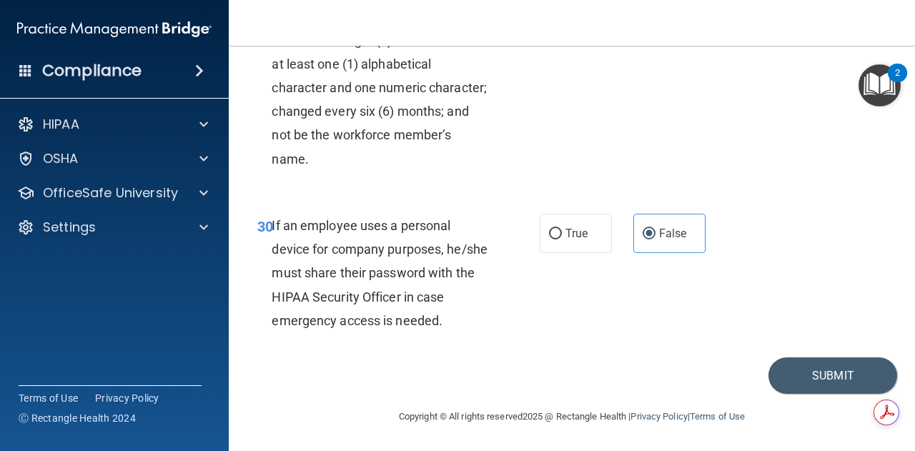
scroll to position [4655, 0]
click at [788, 369] on button "Submit" at bounding box center [832, 375] width 129 height 36
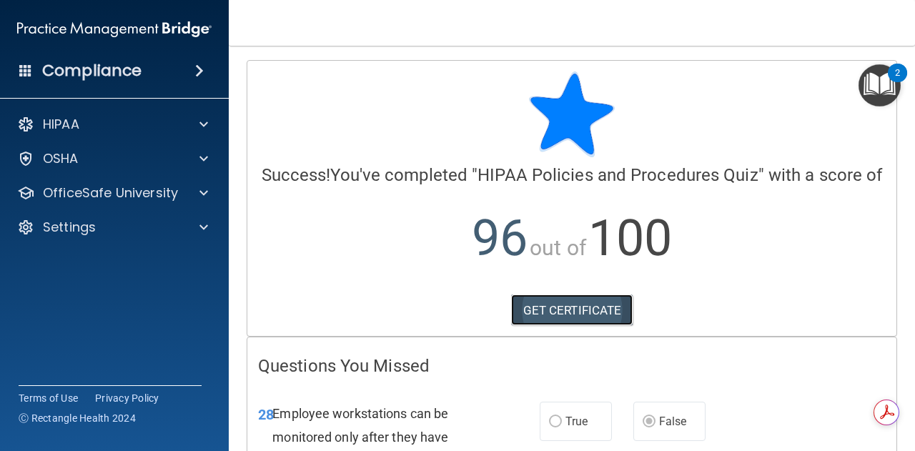
click at [595, 326] on link "GET CERTIFICATE" at bounding box center [572, 309] width 122 height 31
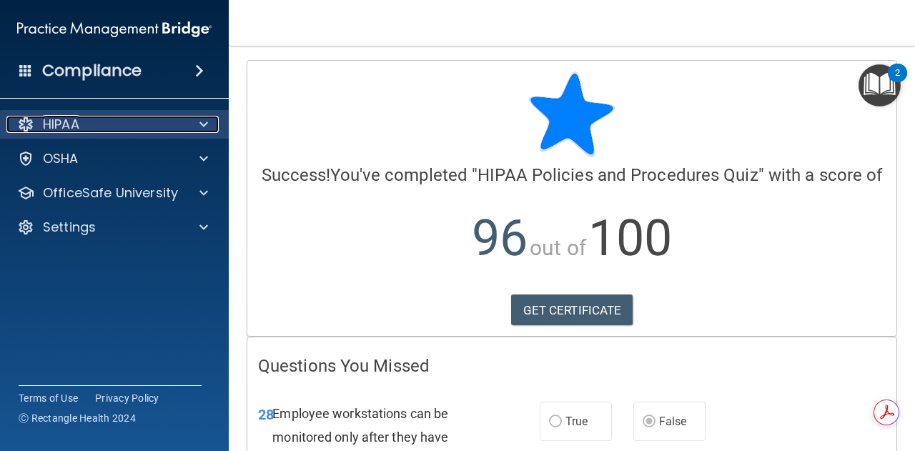
click at [152, 122] on div "HIPAA" at bounding box center [94, 124] width 177 height 17
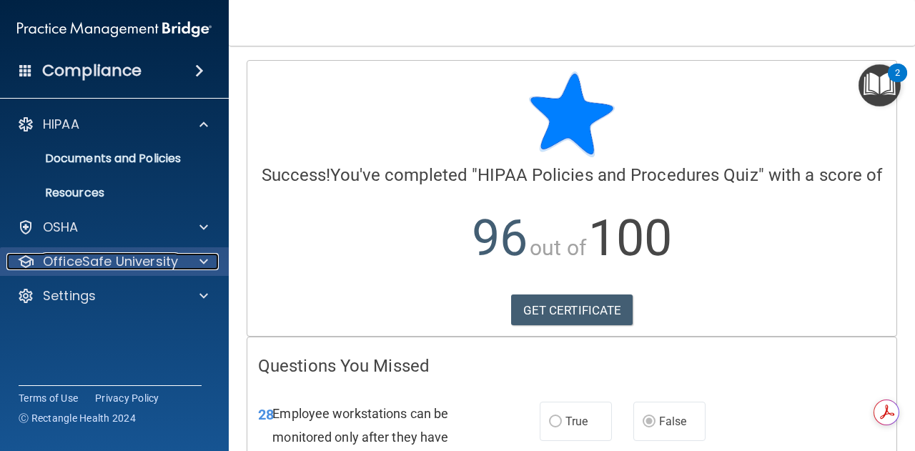
click at [101, 260] on p "OfficeSafe University" at bounding box center [110, 261] width 135 height 17
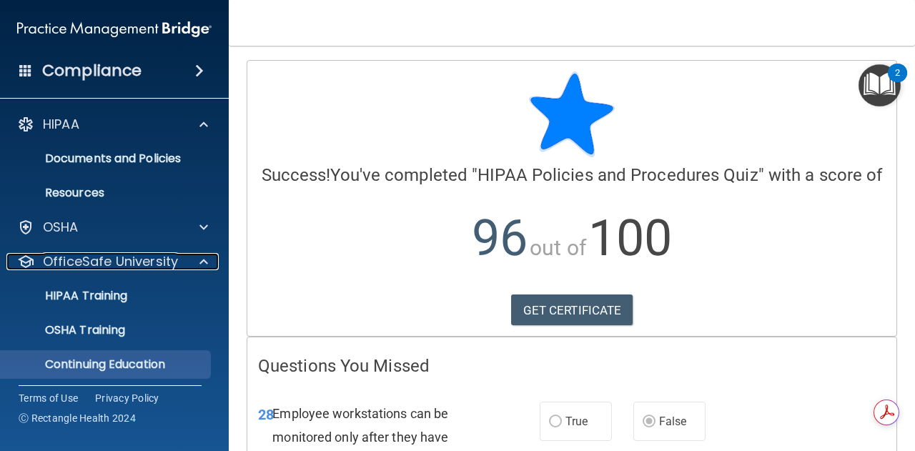
scroll to position [39, 0]
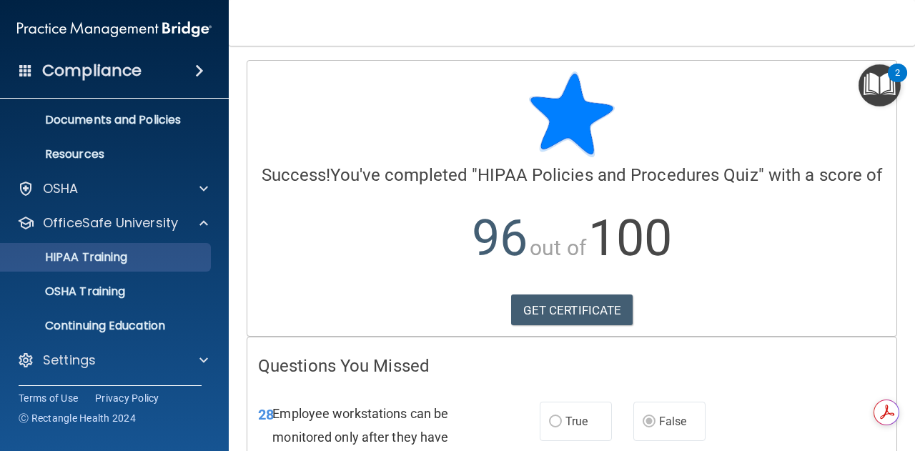
click at [97, 270] on ul "HIPAA Training OSHA Training Continuing Education" at bounding box center [115, 288] width 259 height 103
click at [97, 270] on link "HIPAA Training" at bounding box center [98, 257] width 225 height 29
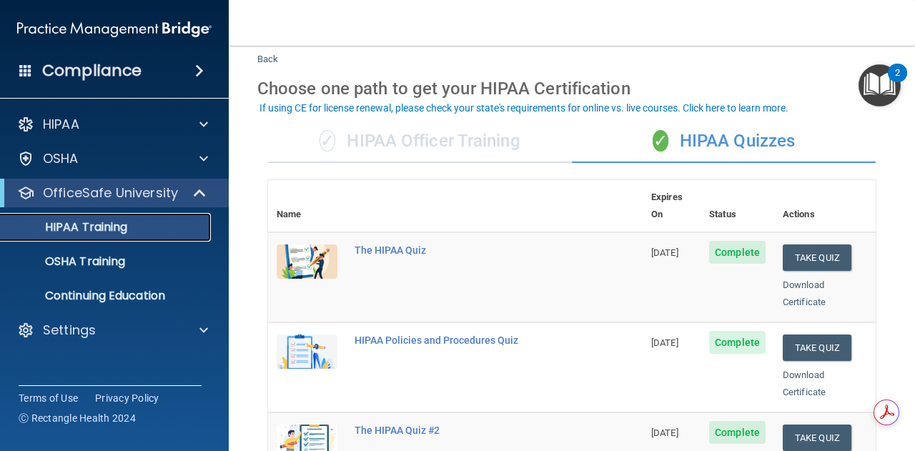
scroll to position [37, 0]
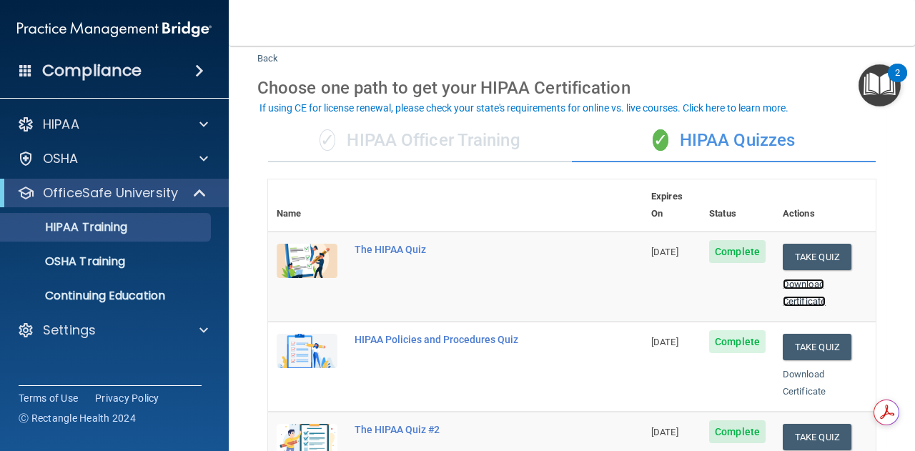
click at [797, 279] on link "Download Certificate" at bounding box center [804, 293] width 43 height 28
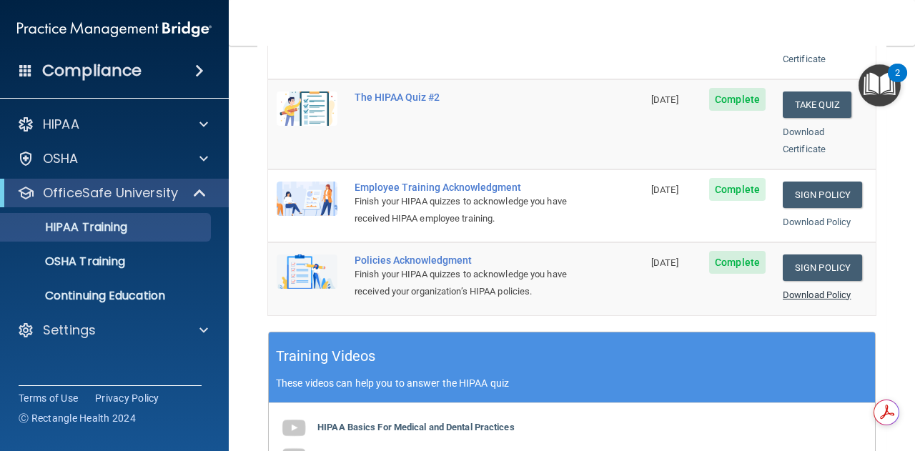
scroll to position [375, 0]
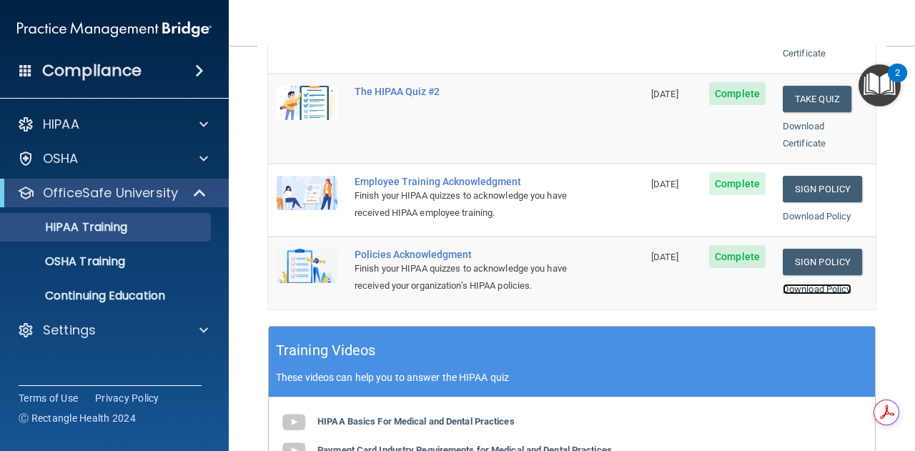
click at [805, 284] on link "Download Policy" at bounding box center [817, 289] width 69 height 11
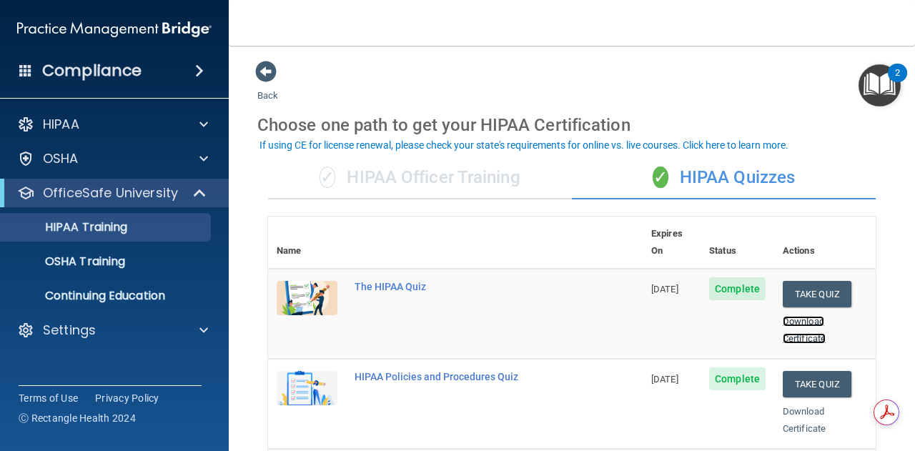
click at [803, 316] on link "Download Certificate" at bounding box center [804, 330] width 43 height 28
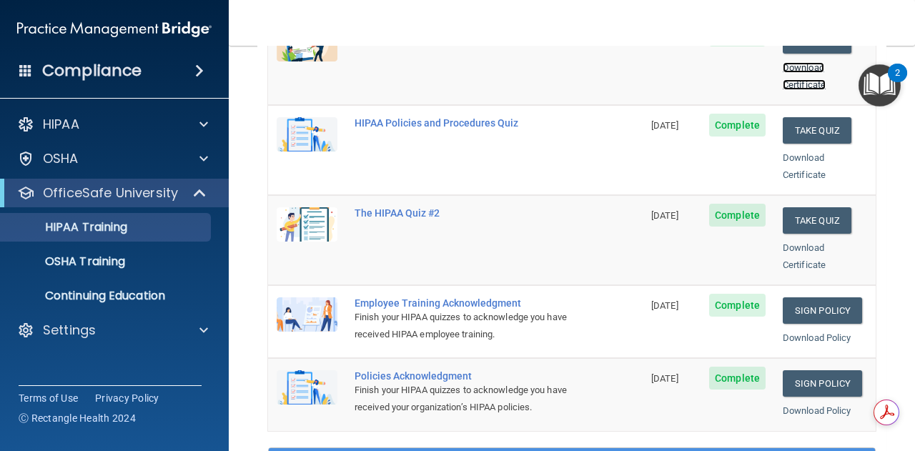
scroll to position [270, 0]
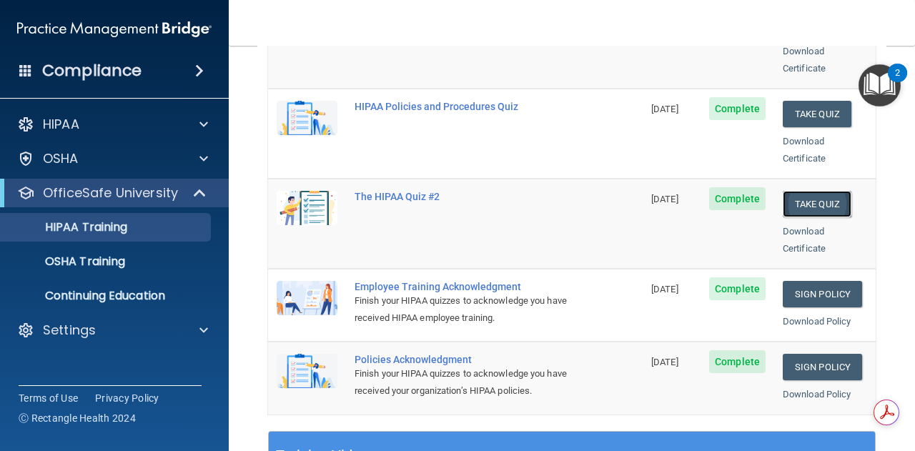
click at [808, 191] on button "Take Quiz" at bounding box center [817, 204] width 69 height 26
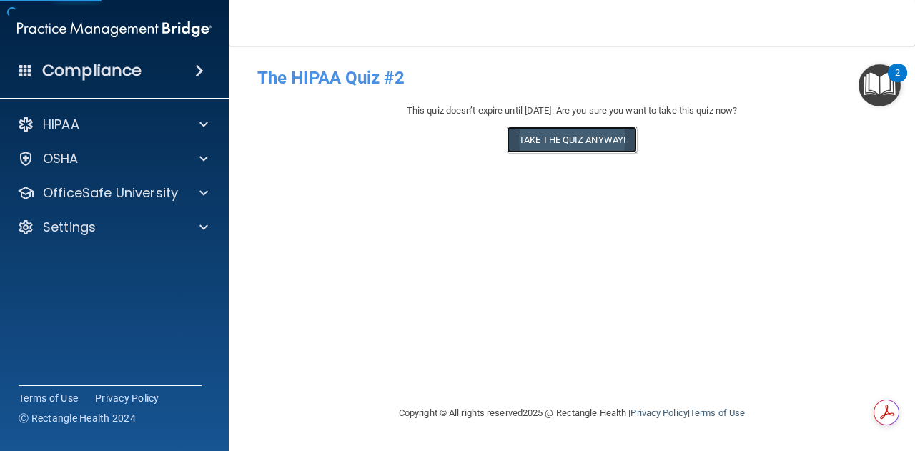
click at [579, 142] on button "Take the quiz anyway!" at bounding box center [572, 139] width 130 height 26
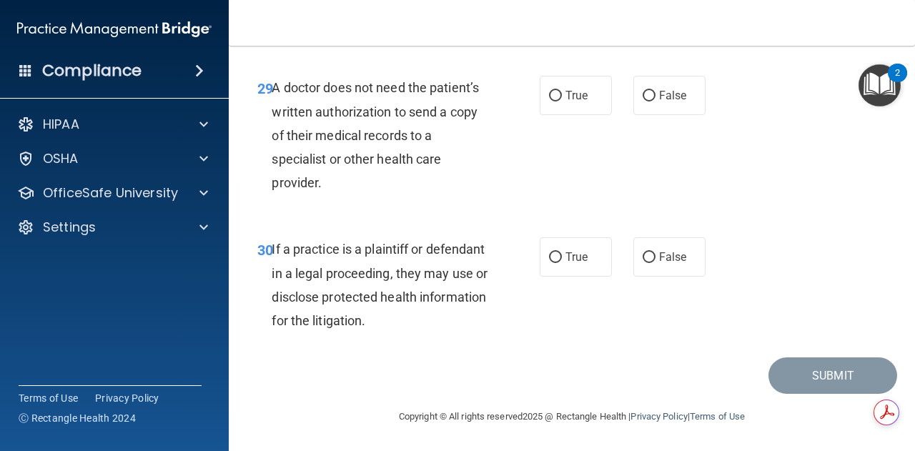
scroll to position [4196, 0]
click at [633, 267] on label "False" at bounding box center [669, 256] width 72 height 39
click at [642, 263] on input "False" at bounding box center [648, 257] width 13 height 11
radio input "true"
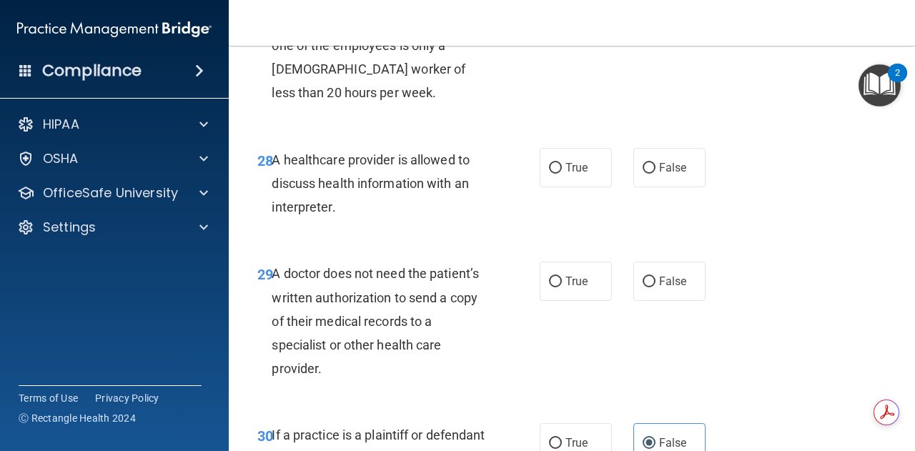
scroll to position [3971, 0]
click at [649, 302] on label "False" at bounding box center [669, 281] width 72 height 39
click at [649, 288] on input "False" at bounding box center [648, 282] width 13 height 11
radio input "true"
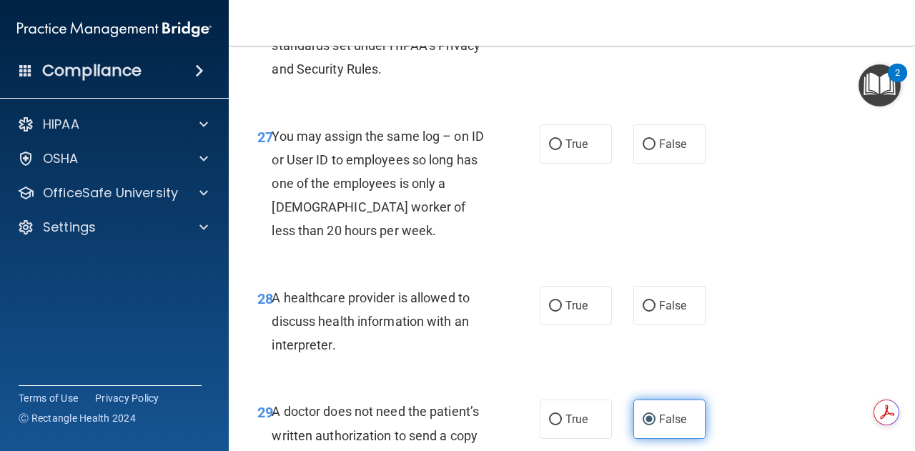
scroll to position [3830, 0]
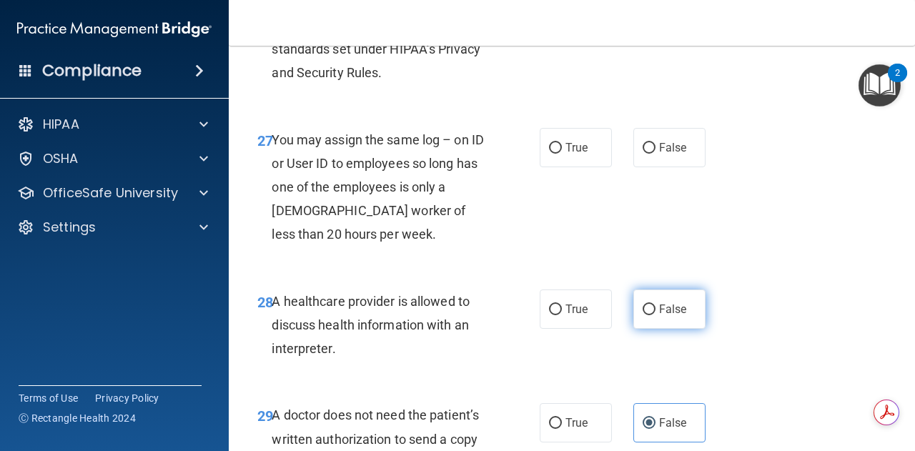
click at [650, 329] on label "False" at bounding box center [669, 308] width 72 height 39
click at [650, 315] on input "False" at bounding box center [648, 309] width 13 height 11
radio input "true"
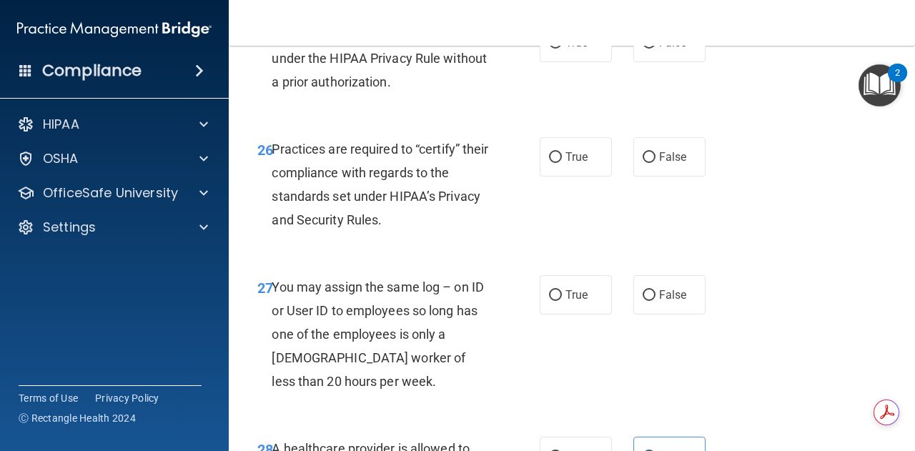
scroll to position [3694, 0]
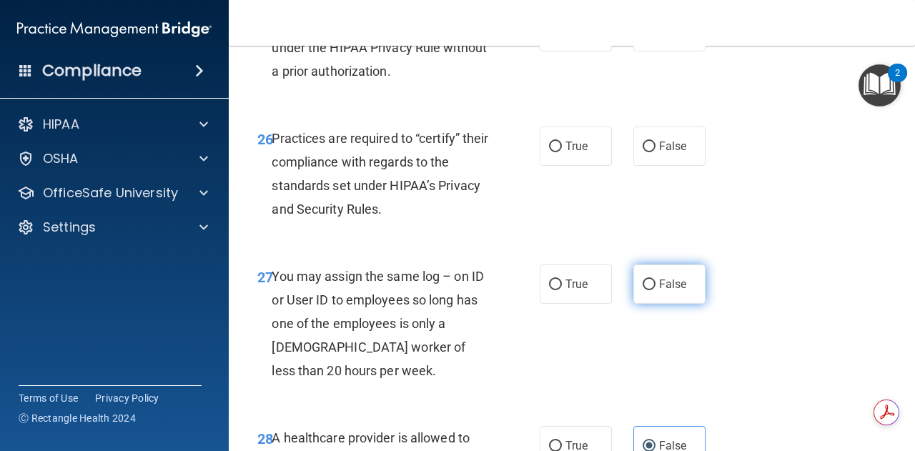
click at [662, 291] on span "False" at bounding box center [673, 284] width 28 height 14
click at [655, 290] on input "False" at bounding box center [648, 284] width 13 height 11
radio input "true"
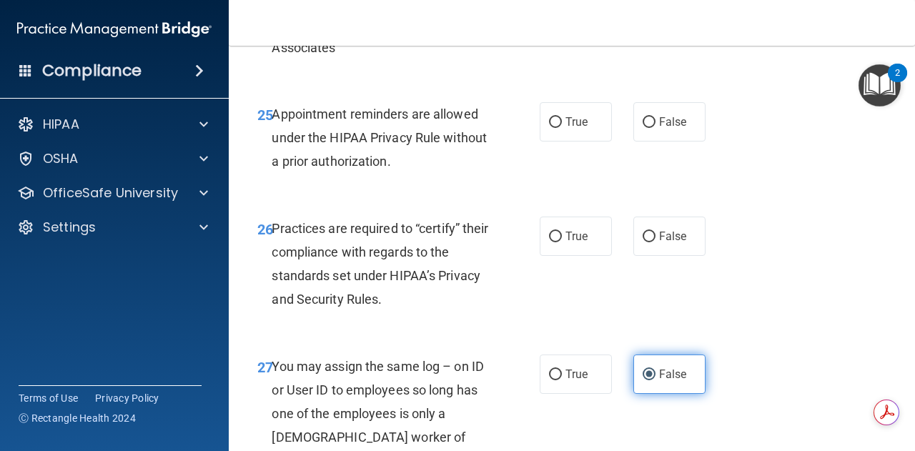
scroll to position [3602, 0]
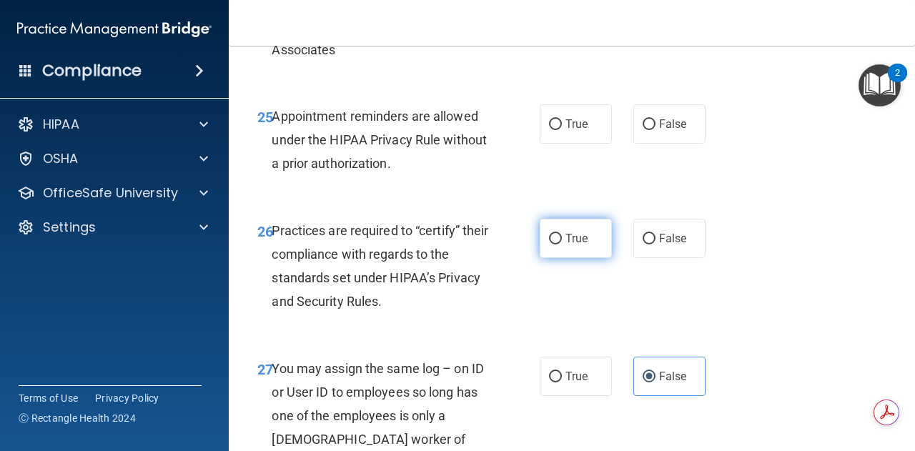
click at [582, 258] on label "True" at bounding box center [576, 238] width 72 height 39
click at [562, 244] on input "True" at bounding box center [555, 239] width 13 height 11
radio input "true"
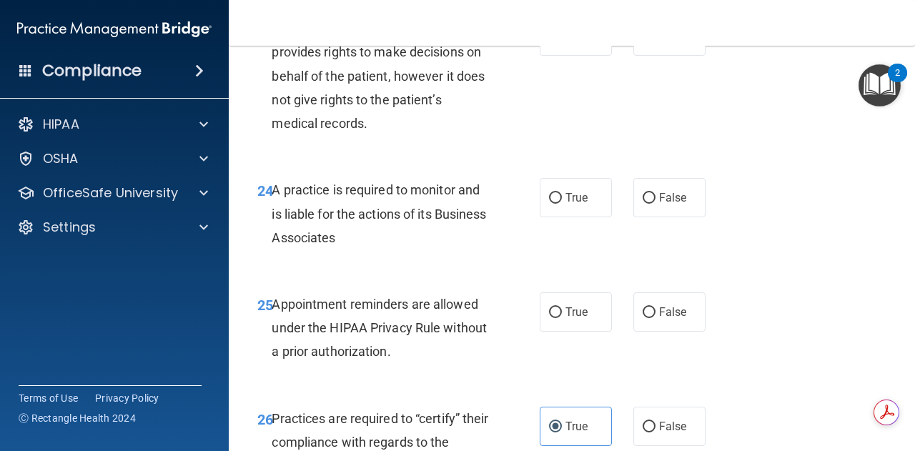
scroll to position [3412, 0]
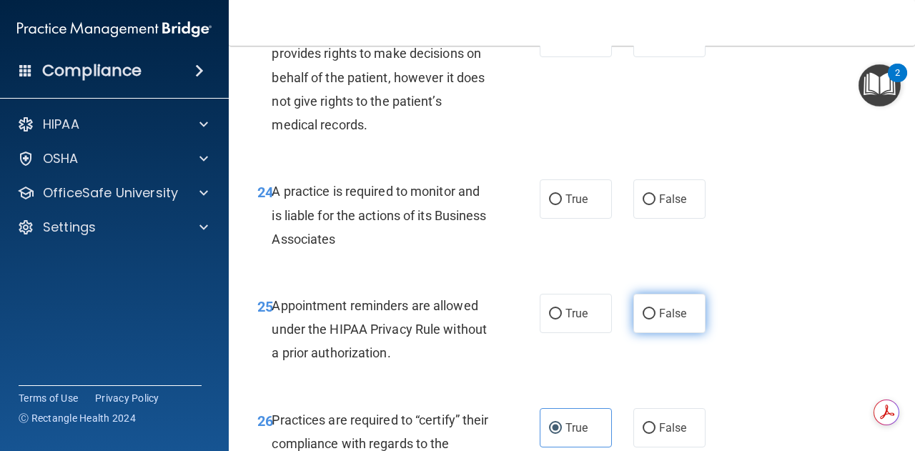
click at [642, 333] on label "False" at bounding box center [669, 313] width 72 height 39
click at [642, 319] on input "False" at bounding box center [648, 314] width 13 height 11
radio input "true"
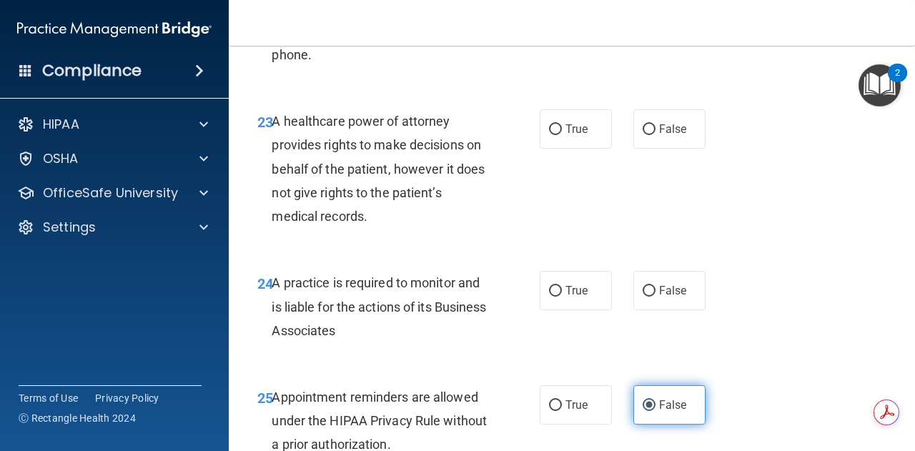
scroll to position [3301, 0]
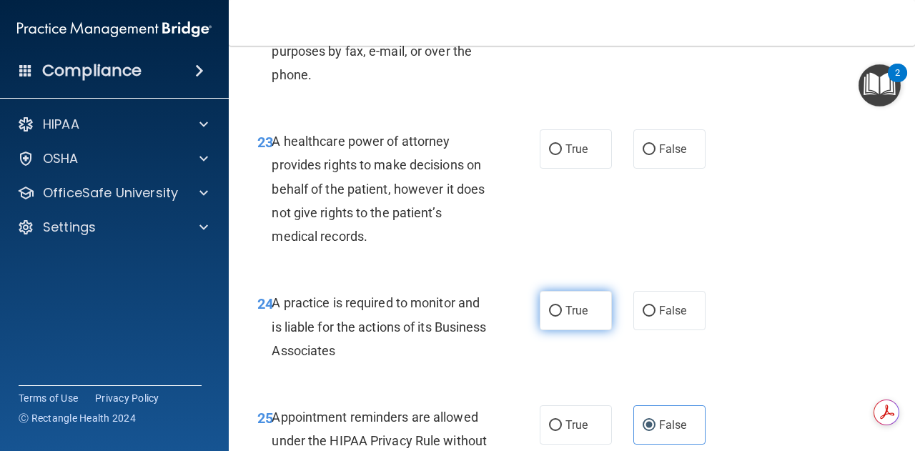
click at [575, 317] on span "True" at bounding box center [576, 311] width 22 height 14
click at [562, 317] on input "True" at bounding box center [555, 311] width 13 height 11
radio input "true"
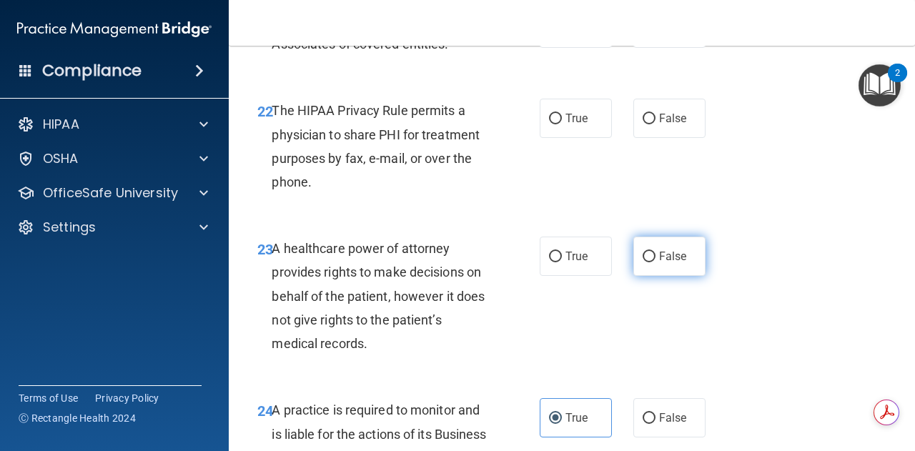
scroll to position [3190, 0]
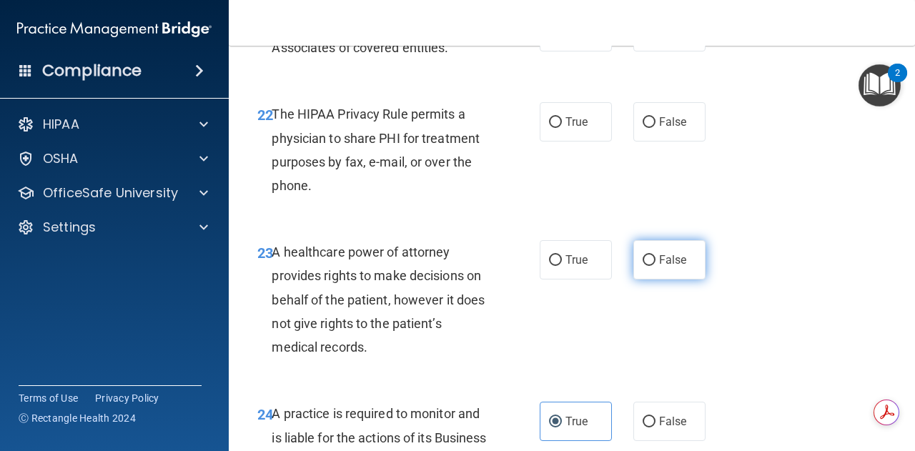
click at [653, 279] on label "False" at bounding box center [669, 259] width 72 height 39
click at [653, 266] on input "False" at bounding box center [648, 260] width 13 height 11
radio input "true"
click at [572, 267] on span "True" at bounding box center [576, 260] width 22 height 14
click at [562, 266] on input "True" at bounding box center [555, 260] width 13 height 11
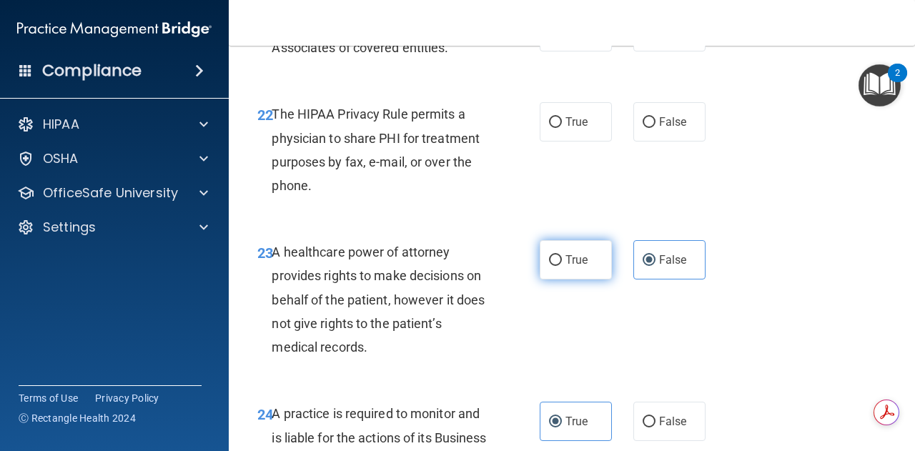
radio input "true"
radio input "false"
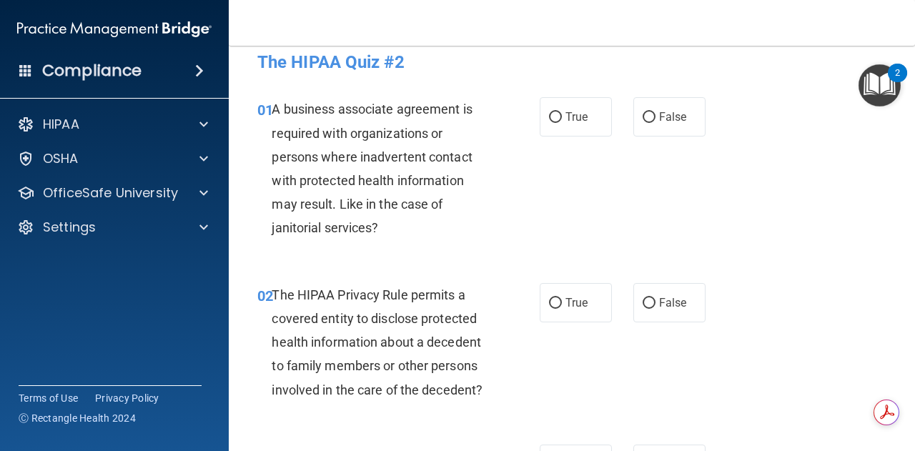
scroll to position [16, 0]
click at [580, 128] on label "True" at bounding box center [576, 115] width 72 height 39
click at [562, 122] on input "True" at bounding box center [555, 116] width 13 height 11
radio input "true"
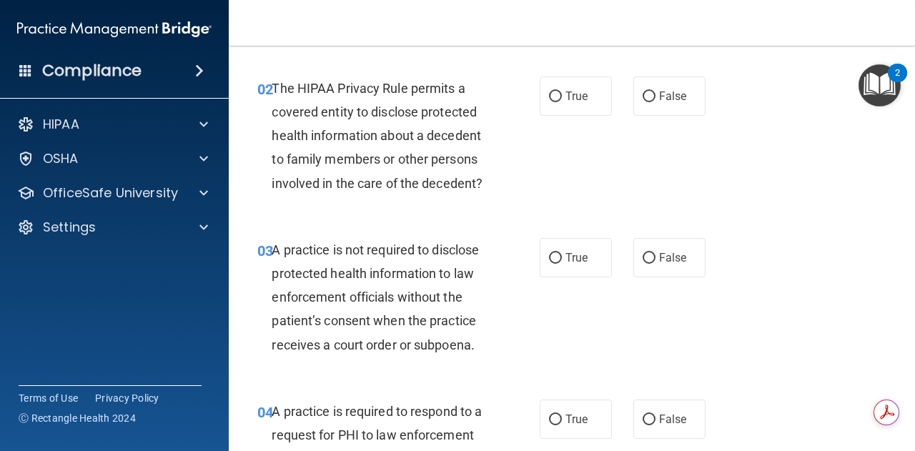
scroll to position [224, 0]
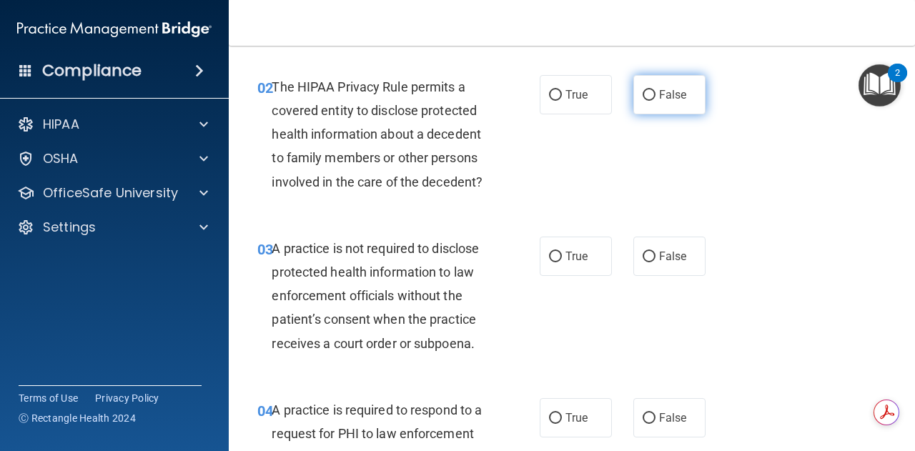
click at [649, 91] on label "False" at bounding box center [669, 94] width 72 height 39
click at [649, 91] on input "False" at bounding box center [648, 95] width 13 height 11
radio input "true"
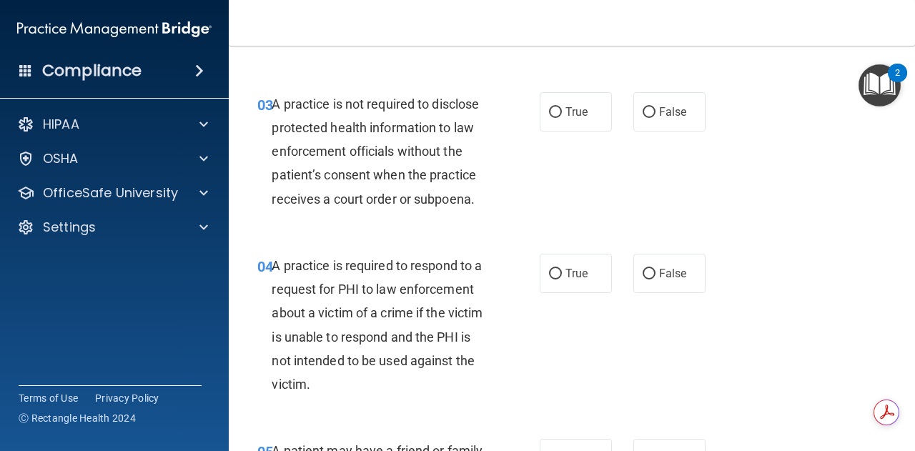
scroll to position [396, 0]
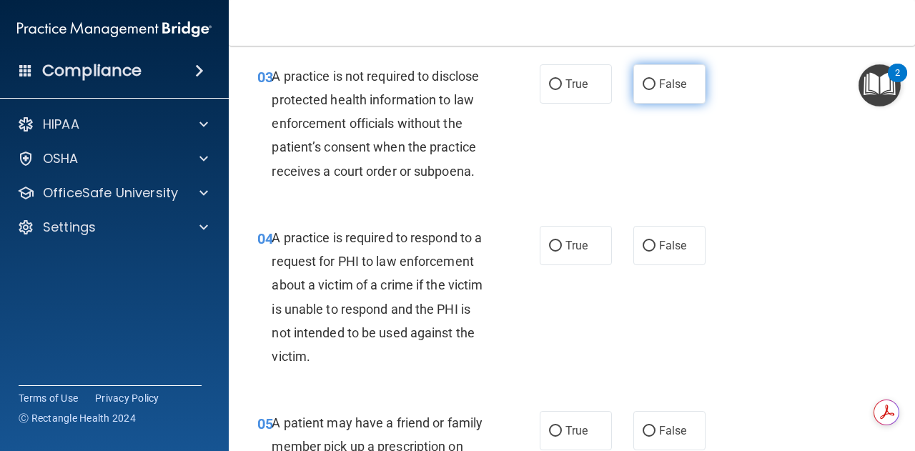
click at [633, 84] on label "False" at bounding box center [669, 83] width 72 height 39
click at [642, 84] on input "False" at bounding box center [648, 84] width 13 height 11
radio input "true"
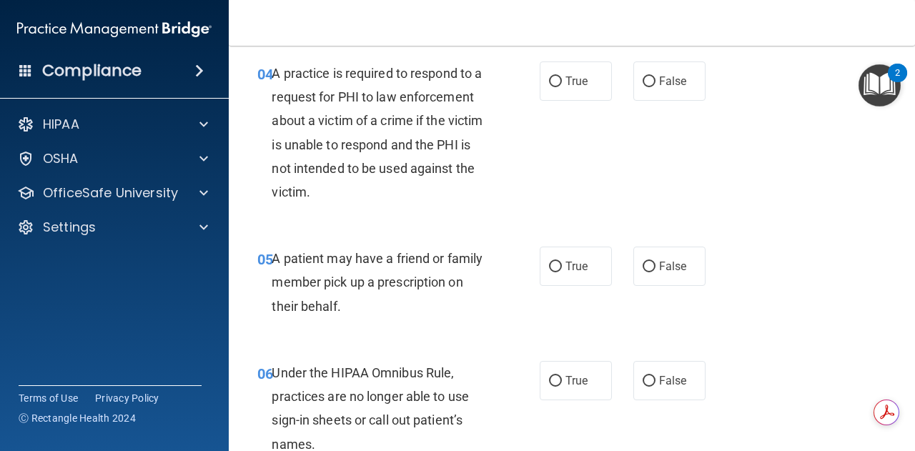
scroll to position [560, 0]
click at [580, 76] on span "True" at bounding box center [576, 82] width 22 height 14
click at [562, 77] on input "True" at bounding box center [555, 82] width 13 height 11
radio input "true"
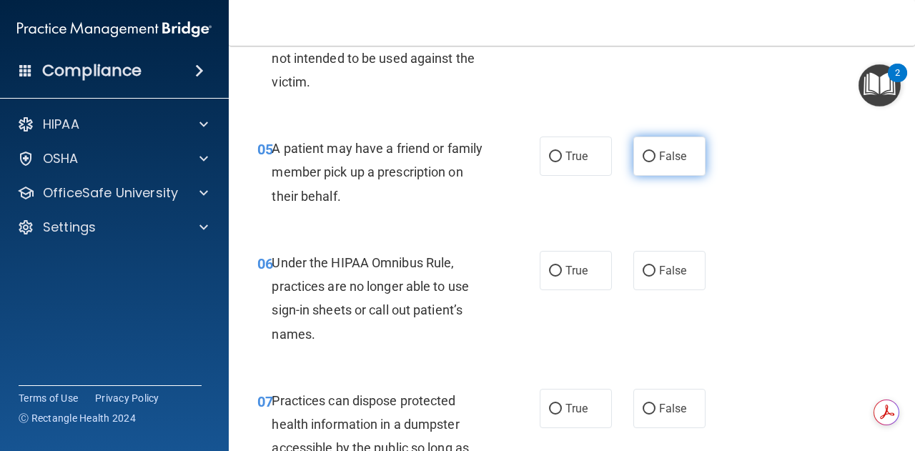
scroll to position [674, 0]
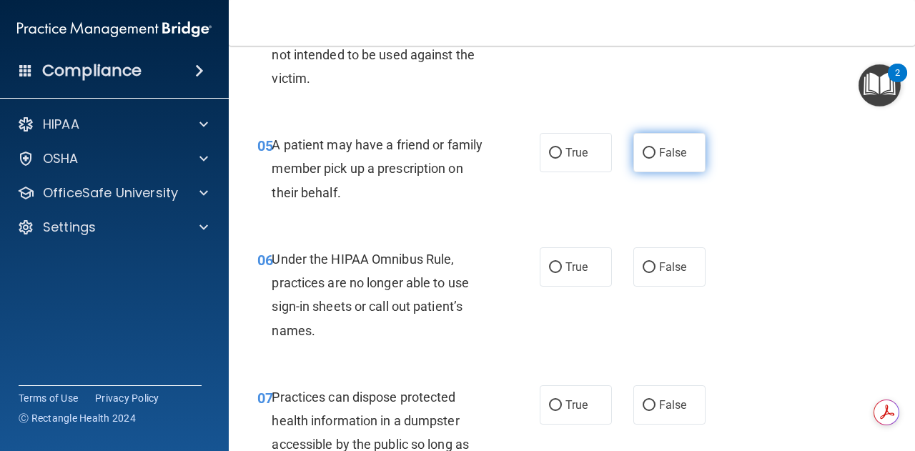
click at [655, 162] on label "False" at bounding box center [669, 152] width 72 height 39
click at [655, 159] on input "False" at bounding box center [648, 153] width 13 height 11
radio input "true"
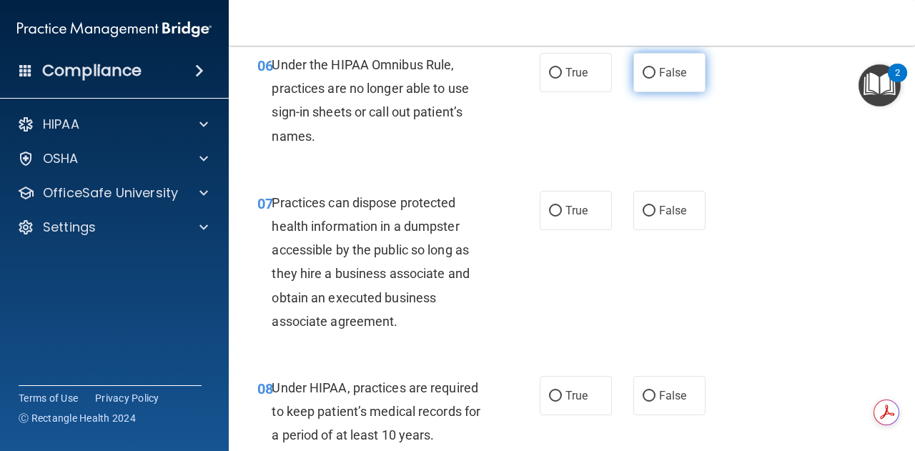
scroll to position [867, 0]
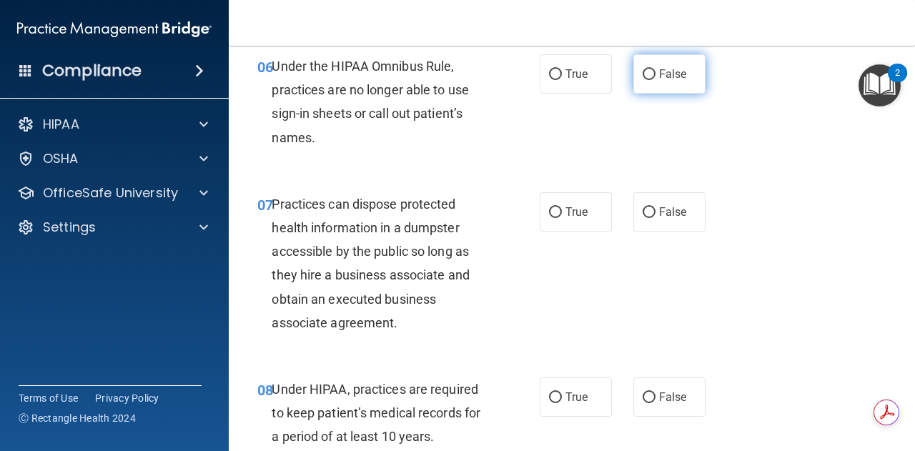
click at [650, 82] on label "False" at bounding box center [669, 73] width 72 height 39
click at [650, 80] on input "False" at bounding box center [648, 74] width 13 height 11
radio input "true"
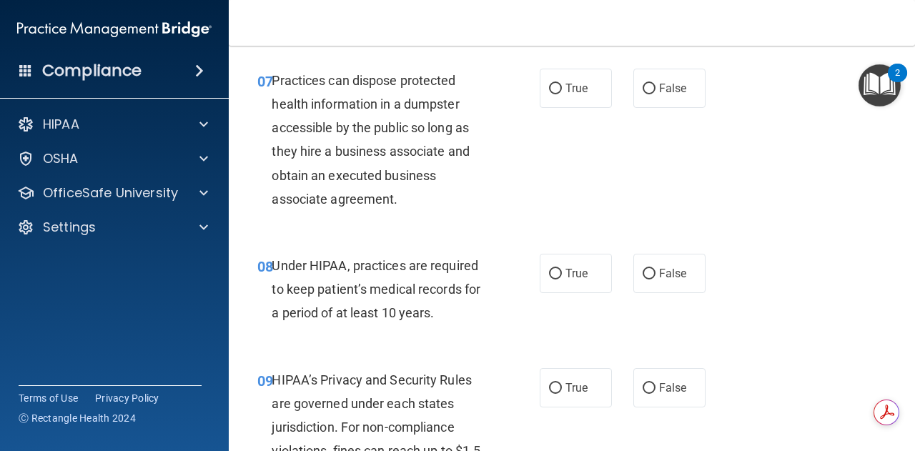
scroll to position [996, 0]
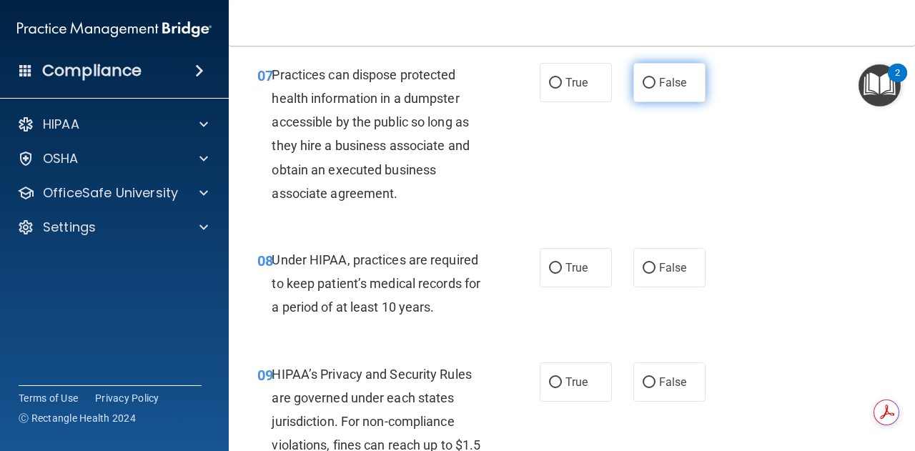
click at [666, 71] on label "False" at bounding box center [669, 82] width 72 height 39
click at [655, 78] on input "False" at bounding box center [648, 83] width 13 height 11
radio input "true"
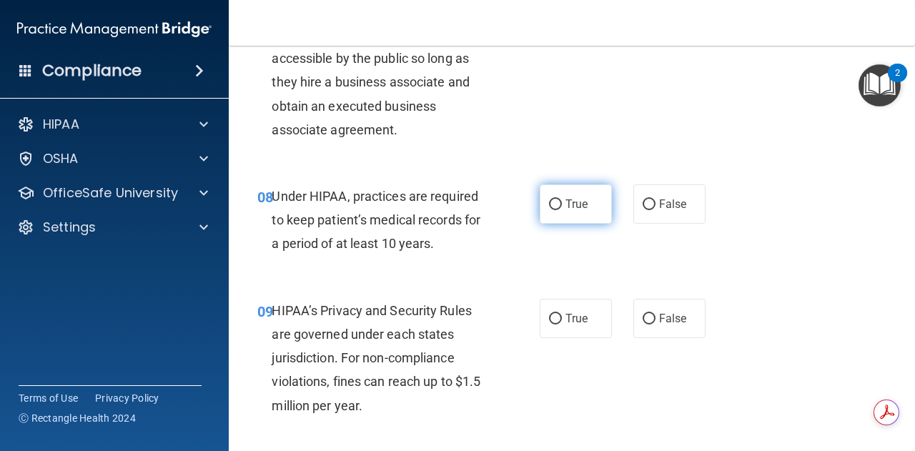
scroll to position [1062, 0]
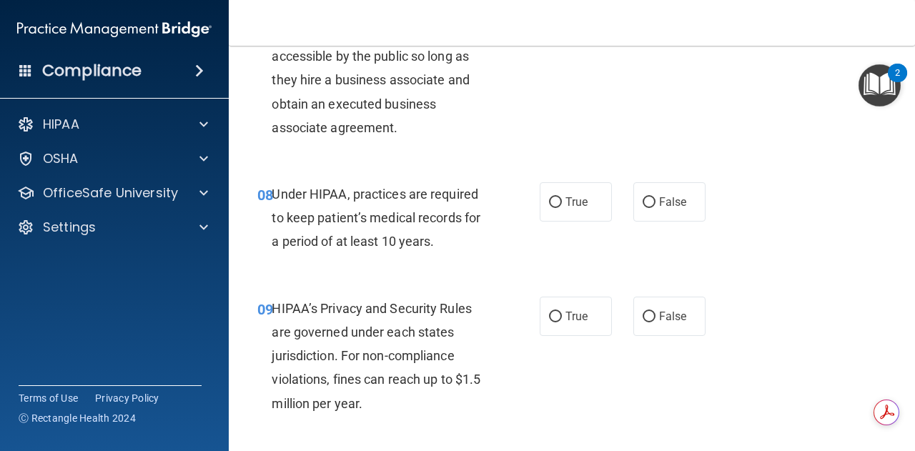
click at [560, 290] on div "09 HIPAA’s Privacy and Security Rules are governed under each states jurisdicti…" at bounding box center [572, 360] width 650 height 162
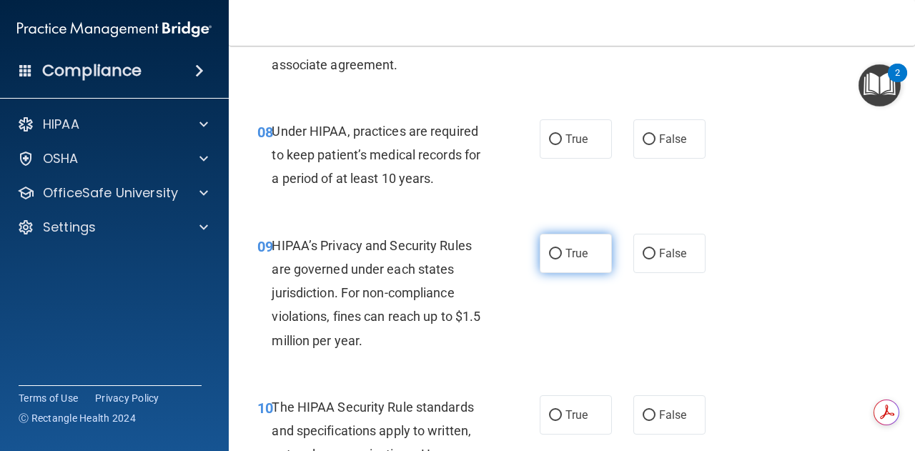
scroll to position [1133, 0]
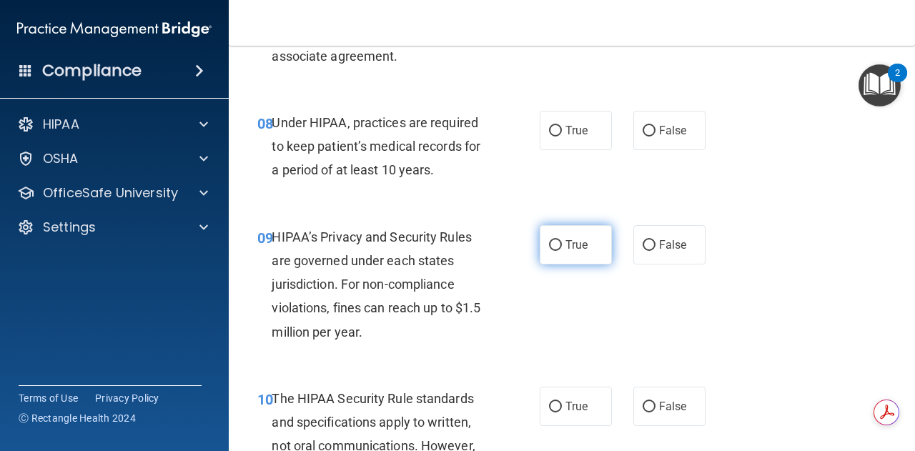
click at [557, 259] on label "True" at bounding box center [576, 244] width 72 height 39
click at [557, 251] on input "True" at bounding box center [555, 245] width 13 height 11
radio input "true"
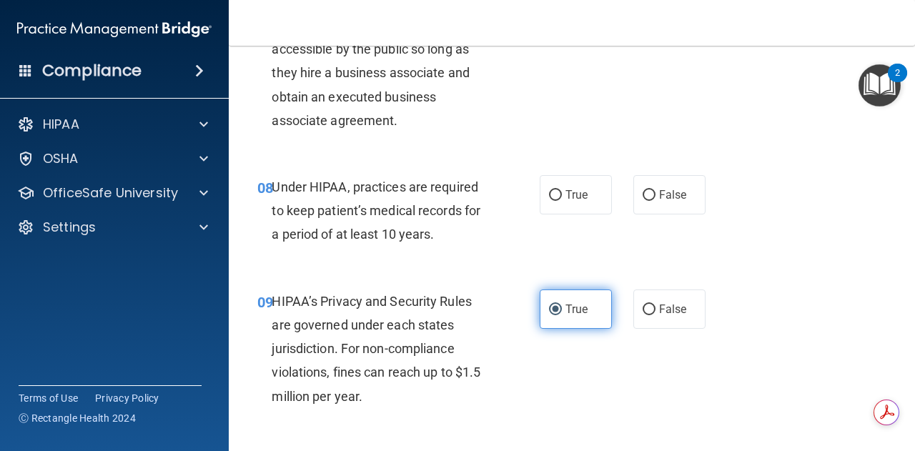
click at [566, 299] on label "True" at bounding box center [576, 308] width 72 height 39
click at [562, 304] on input "True" at bounding box center [555, 309] width 13 height 11
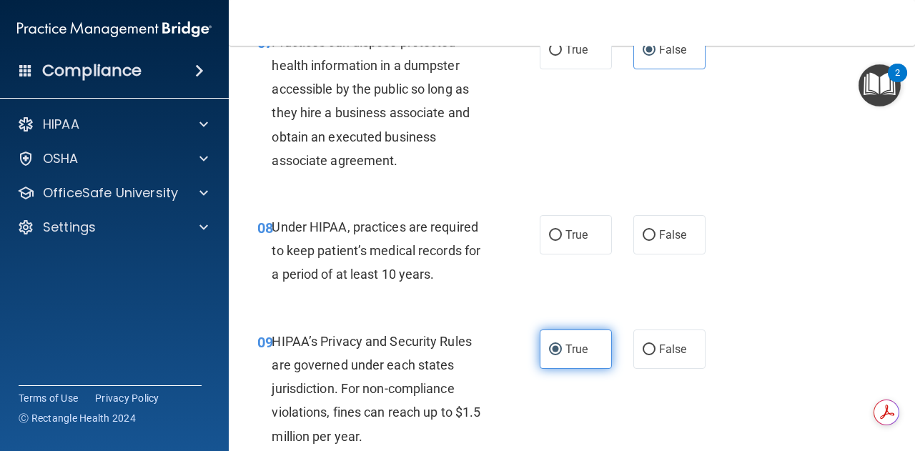
scroll to position [1030, 0]
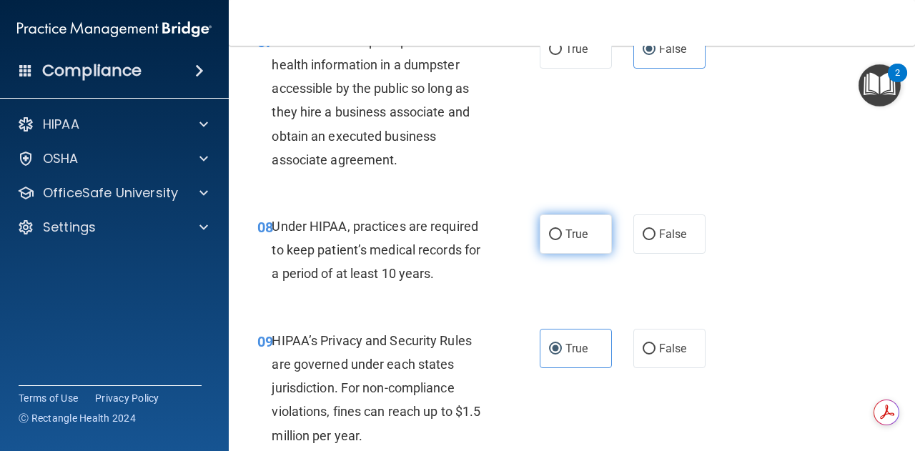
click at [582, 237] on span "True" at bounding box center [576, 234] width 22 height 14
click at [562, 237] on input "True" at bounding box center [555, 234] width 13 height 11
radio input "true"
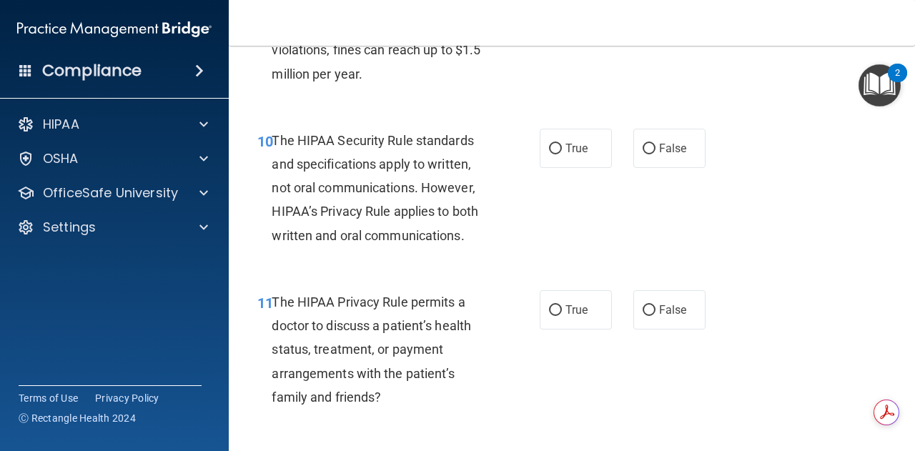
scroll to position [1393, 0]
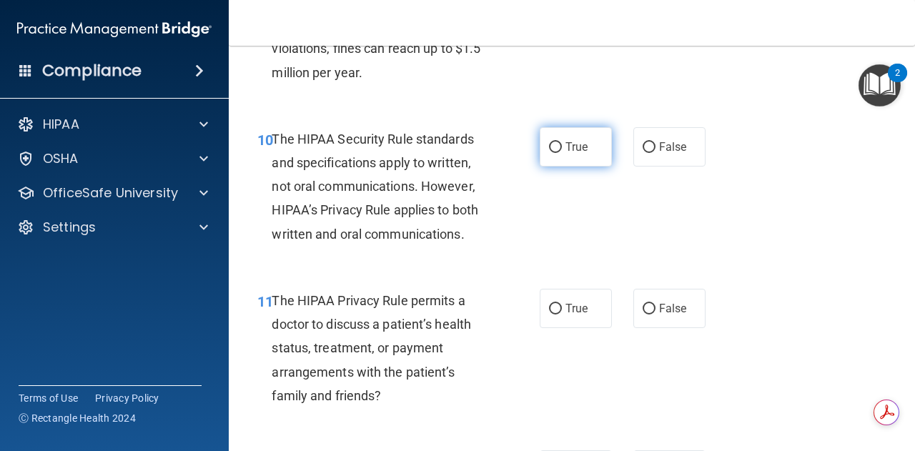
click at [579, 130] on label "True" at bounding box center [576, 146] width 72 height 39
click at [562, 142] on input "True" at bounding box center [555, 147] width 13 height 11
radio input "true"
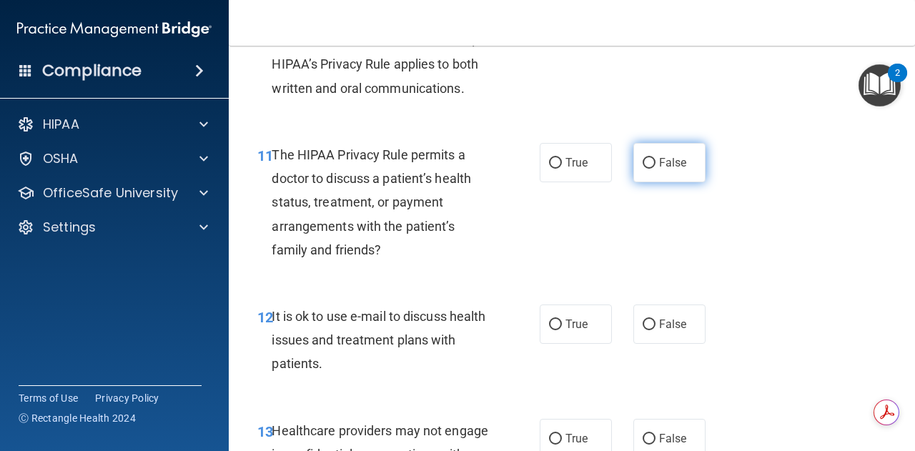
click at [666, 162] on span "False" at bounding box center [673, 163] width 28 height 14
click at [655, 162] on input "False" at bounding box center [648, 163] width 13 height 11
radio input "true"
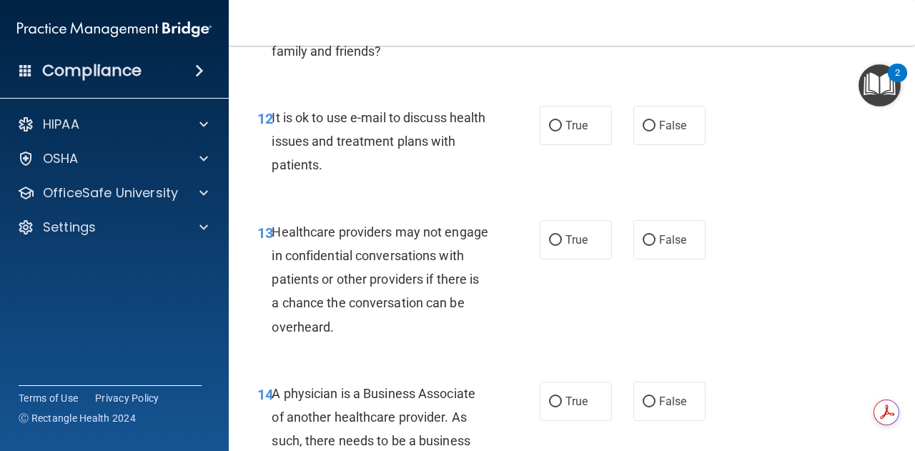
scroll to position [1747, 0]
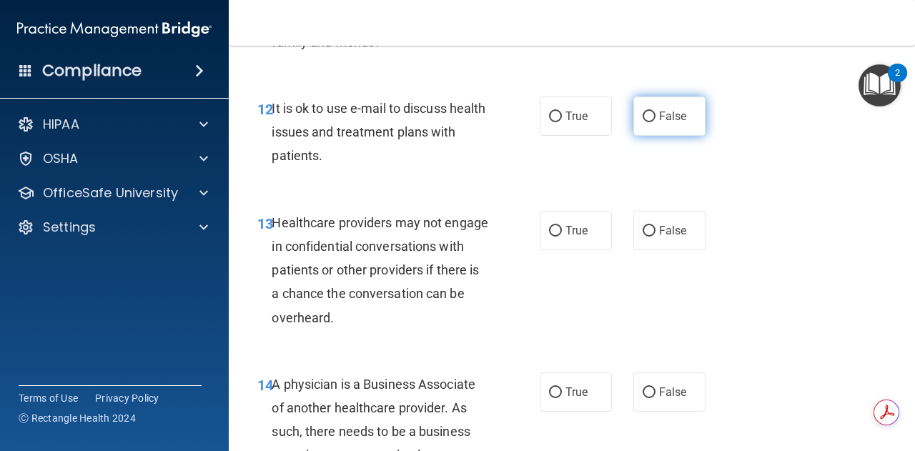
click at [633, 123] on label "False" at bounding box center [669, 115] width 72 height 39
click at [642, 122] on input "False" at bounding box center [648, 116] width 13 height 11
radio input "true"
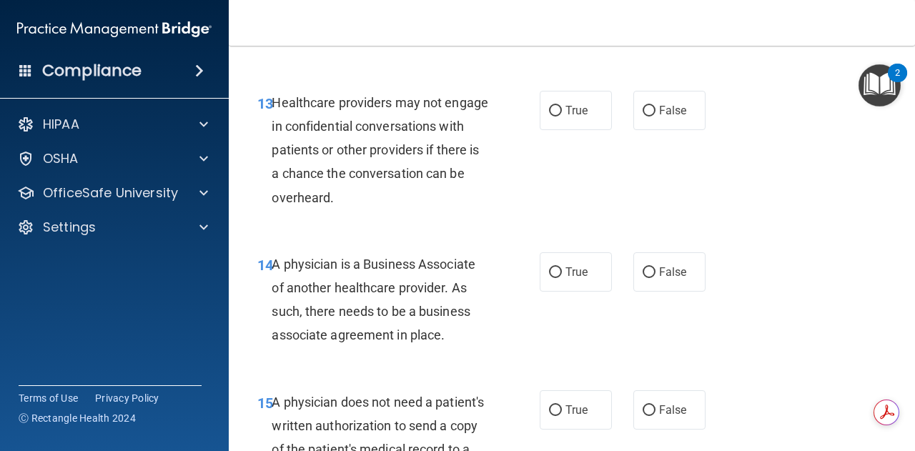
scroll to position [1868, 0]
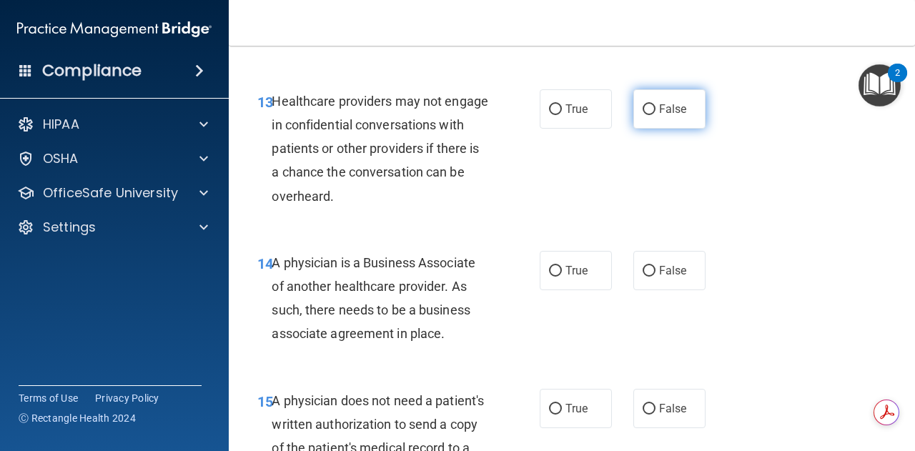
click at [659, 114] on span "False" at bounding box center [673, 109] width 28 height 14
click at [652, 114] on input "False" at bounding box center [648, 109] width 13 height 11
radio input "true"
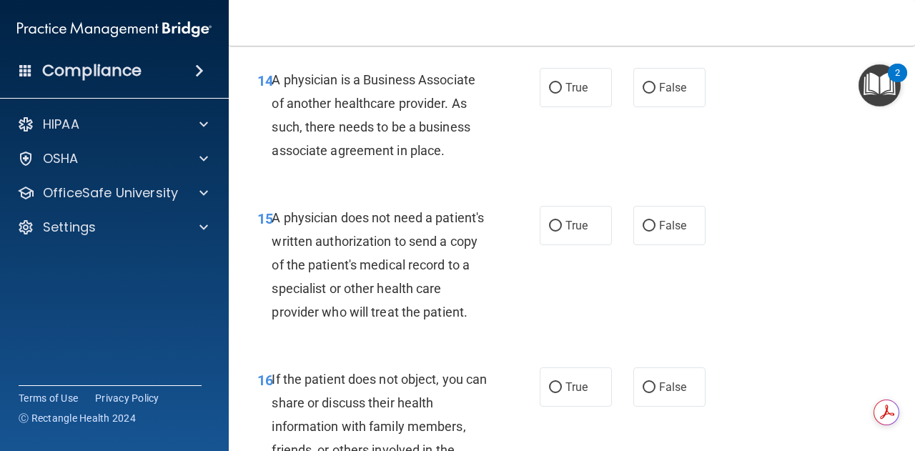
scroll to position [2053, 0]
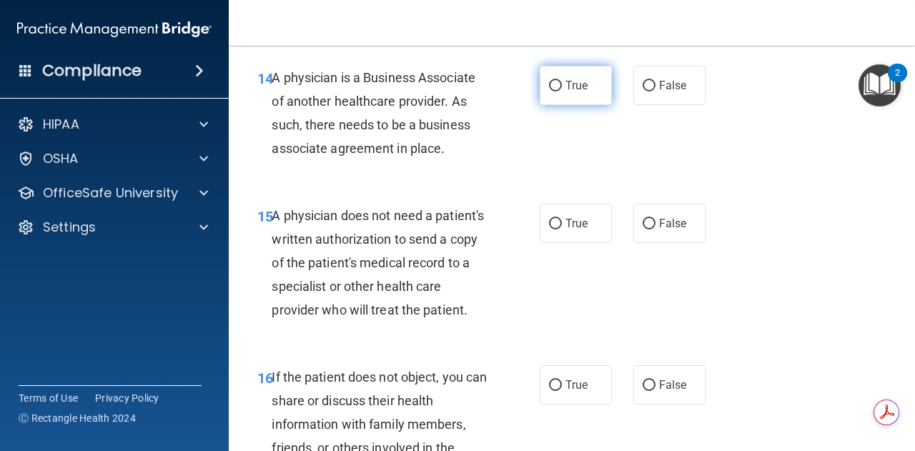
click at [598, 99] on label "True" at bounding box center [576, 85] width 72 height 39
click at [562, 91] on input "True" at bounding box center [555, 86] width 13 height 11
radio input "true"
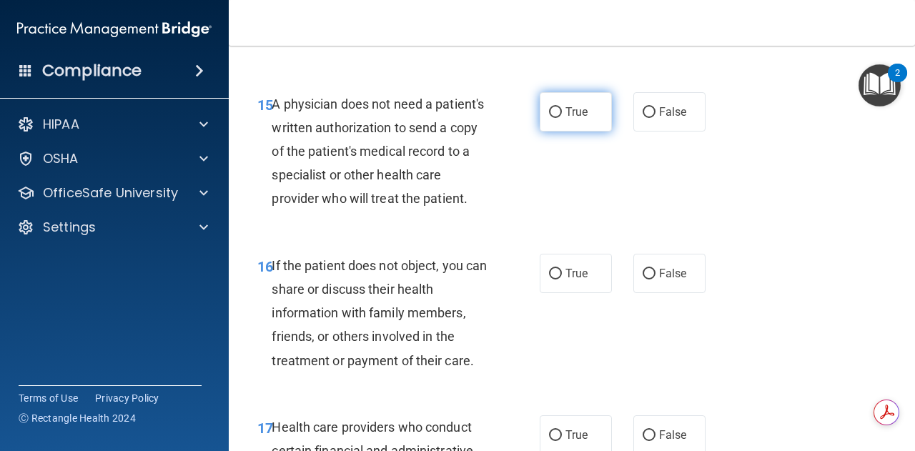
scroll to position [2165, 0]
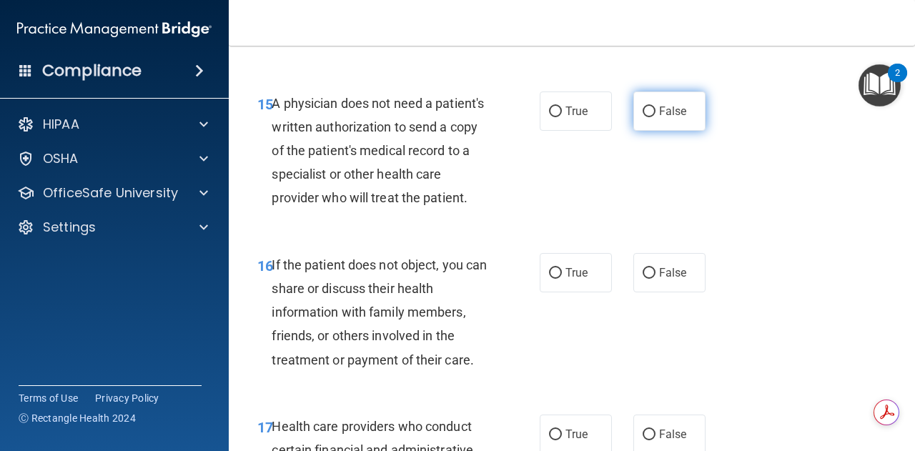
click at [649, 112] on label "False" at bounding box center [669, 110] width 72 height 39
click at [649, 112] on input "False" at bounding box center [648, 111] width 13 height 11
radio input "true"
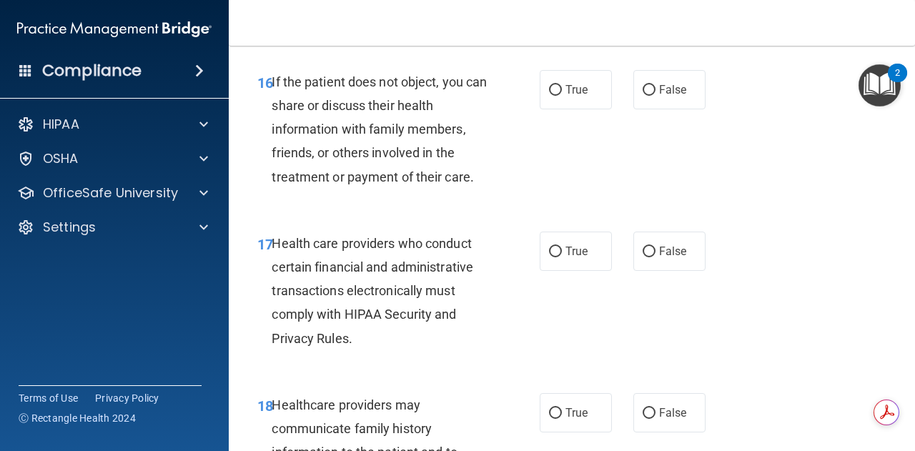
scroll to position [2357, 0]
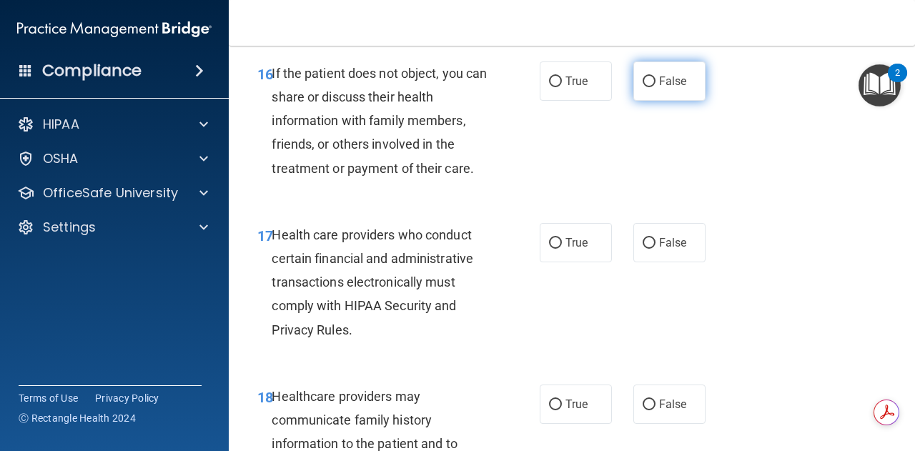
click at [665, 88] on span "False" at bounding box center [673, 81] width 28 height 14
click at [655, 87] on input "False" at bounding box center [648, 81] width 13 height 11
radio input "true"
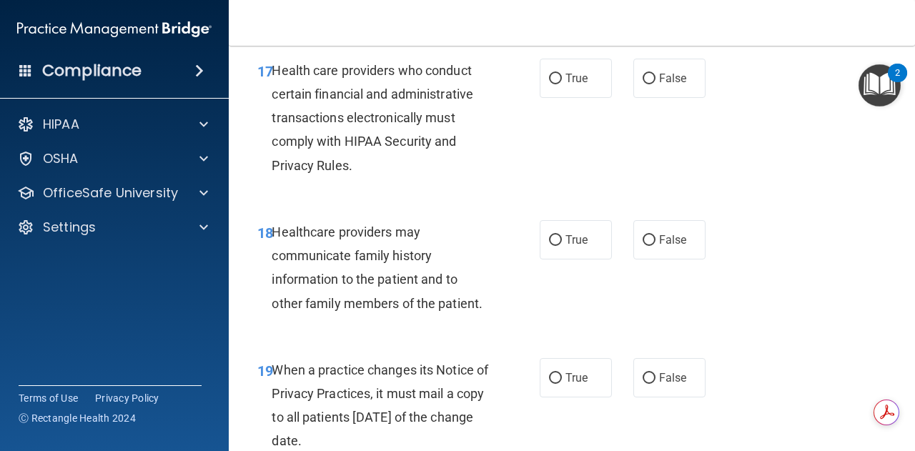
scroll to position [2520, 0]
click at [591, 99] on label "True" at bounding box center [576, 78] width 72 height 39
click at [562, 85] on input "True" at bounding box center [555, 79] width 13 height 11
radio input "true"
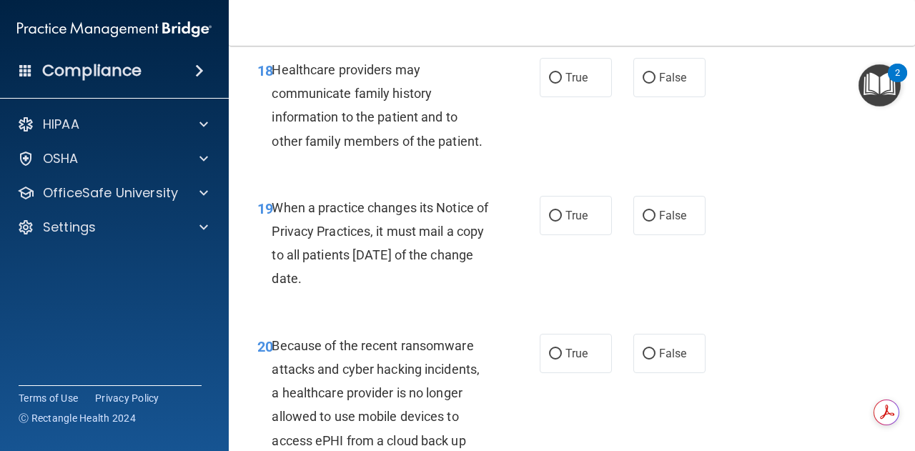
scroll to position [2684, 0]
click at [659, 84] on span "False" at bounding box center [673, 77] width 28 height 14
click at [655, 83] on input "False" at bounding box center [648, 77] width 13 height 11
radio input "true"
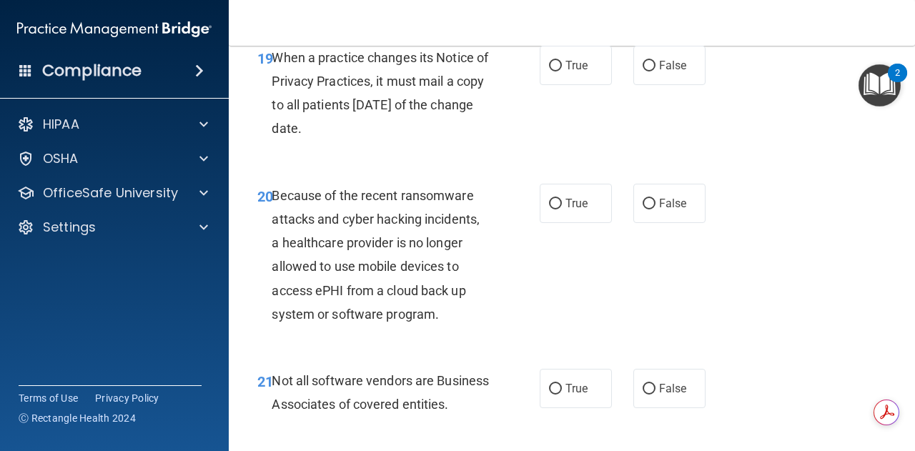
scroll to position [2833, 0]
click at [579, 86] on label "True" at bounding box center [576, 65] width 72 height 39
click at [562, 72] on input "True" at bounding box center [555, 66] width 13 height 11
radio input "true"
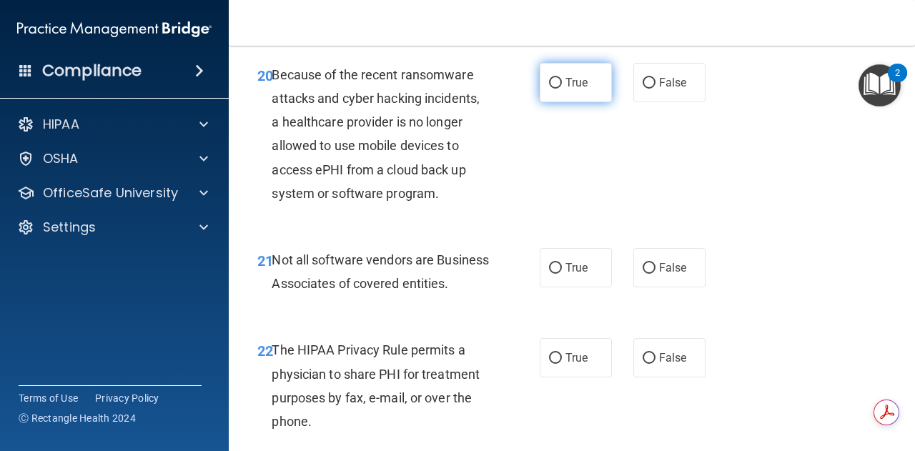
scroll to position [2956, 0]
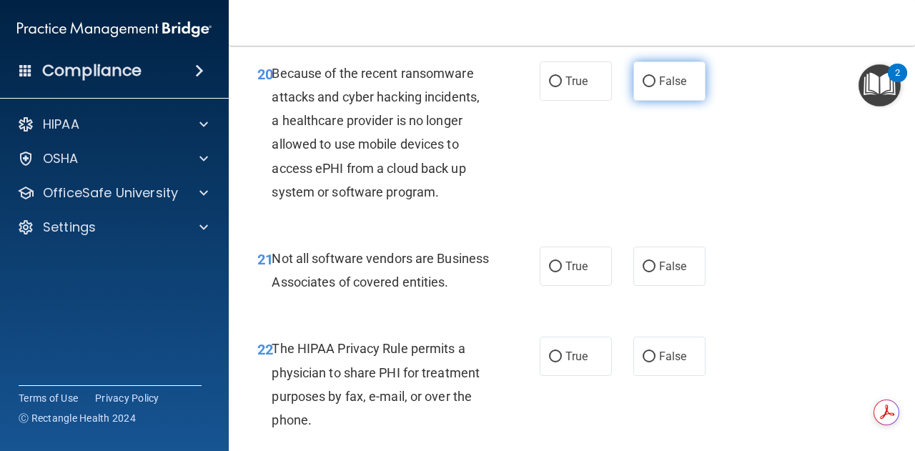
click at [635, 101] on label "False" at bounding box center [669, 80] width 72 height 39
click at [642, 87] on input "False" at bounding box center [648, 81] width 13 height 11
radio input "true"
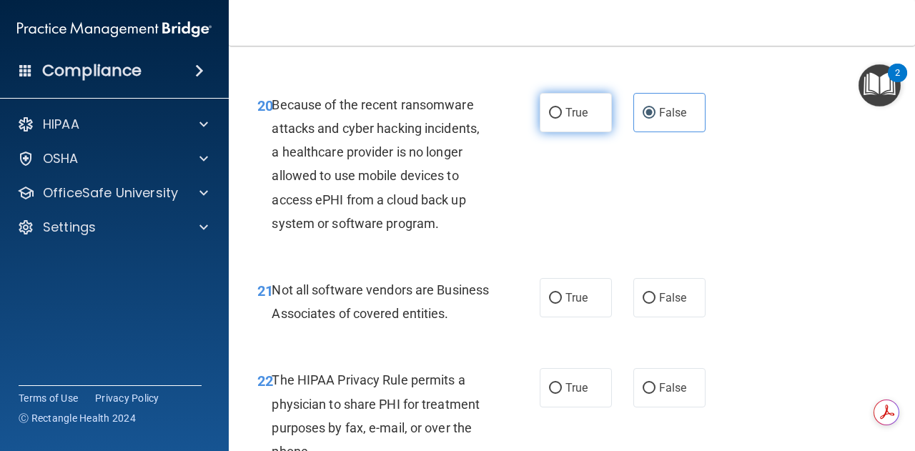
click at [549, 132] on label "True" at bounding box center [576, 112] width 72 height 39
click at [549, 119] on input "True" at bounding box center [555, 113] width 13 height 11
radio input "true"
radio input "false"
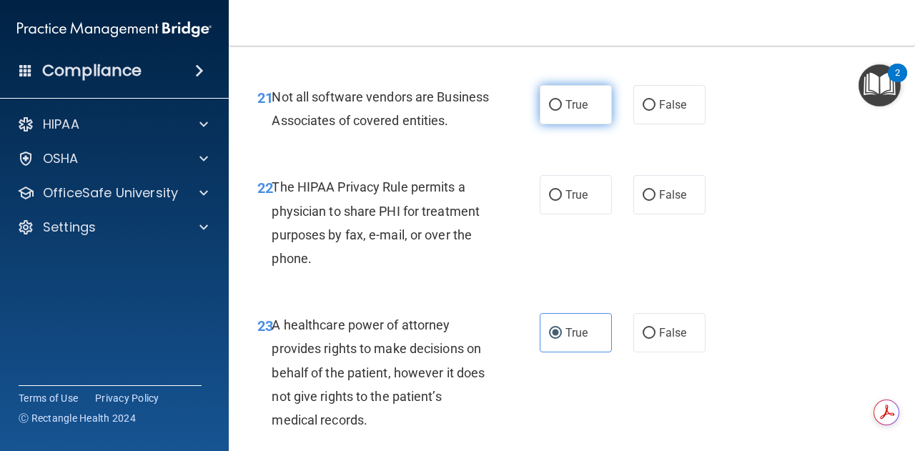
scroll to position [3119, 0]
click at [585, 123] on label "True" at bounding box center [576, 103] width 72 height 39
click at [562, 109] on input "True" at bounding box center [555, 104] width 13 height 11
radio input "true"
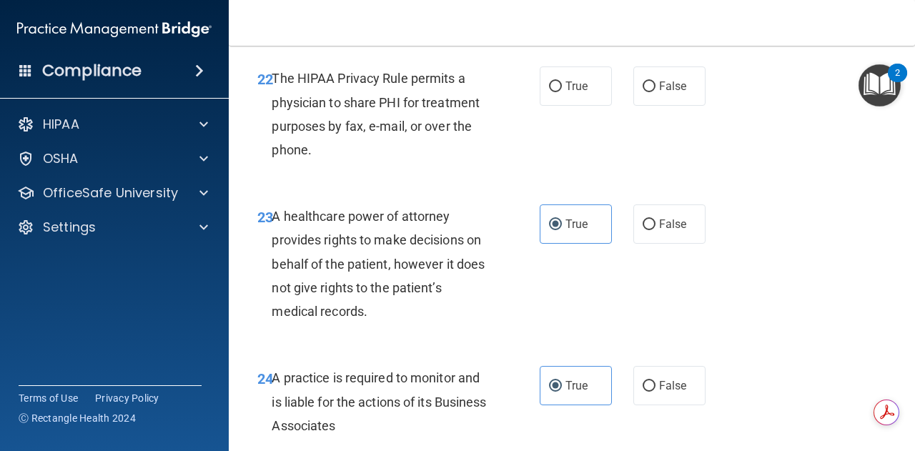
scroll to position [3235, 0]
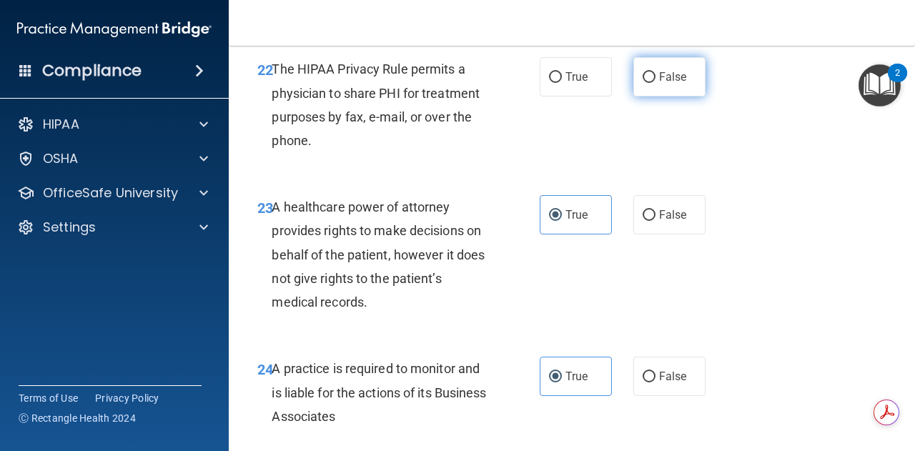
click at [659, 84] on span "False" at bounding box center [673, 77] width 28 height 14
click at [655, 83] on input "False" at bounding box center [648, 77] width 13 height 11
radio input "true"
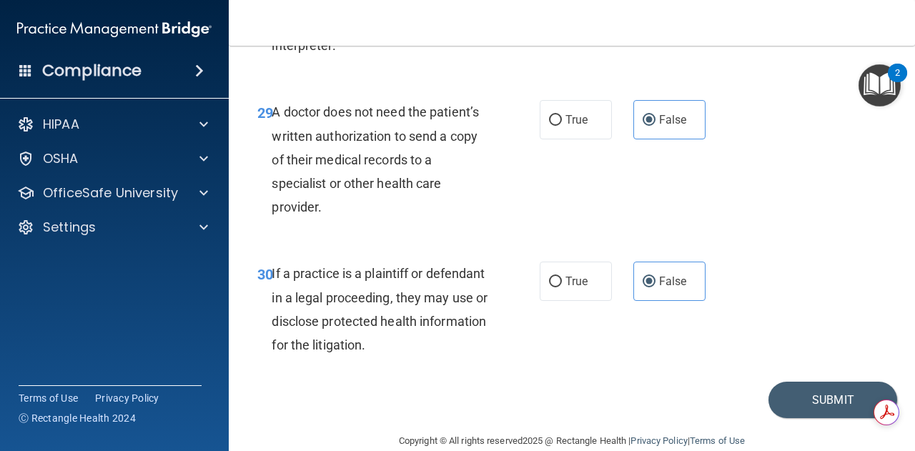
scroll to position [4204, 0]
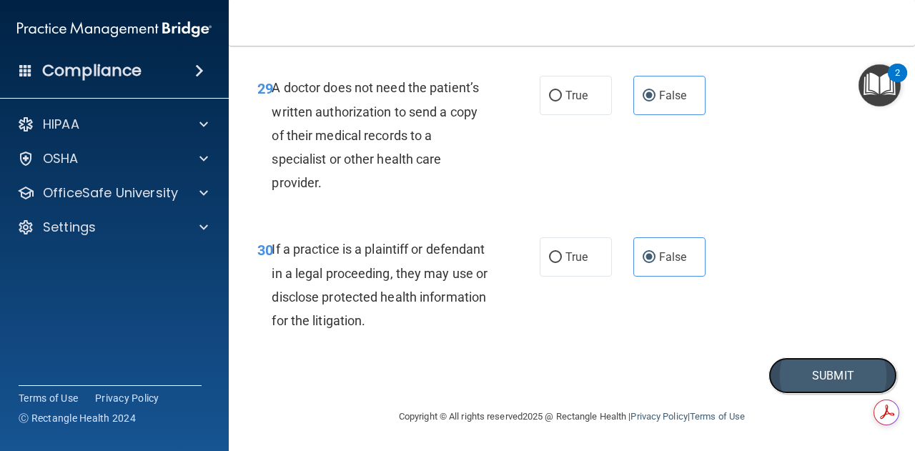
click at [809, 393] on button "Submit" at bounding box center [832, 375] width 129 height 36
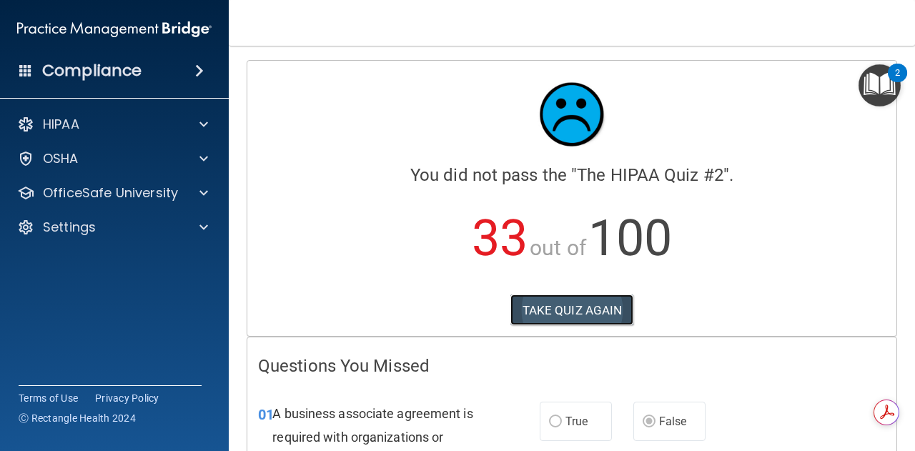
click at [559, 317] on button "TAKE QUIZ AGAIN" at bounding box center [572, 309] width 124 height 31
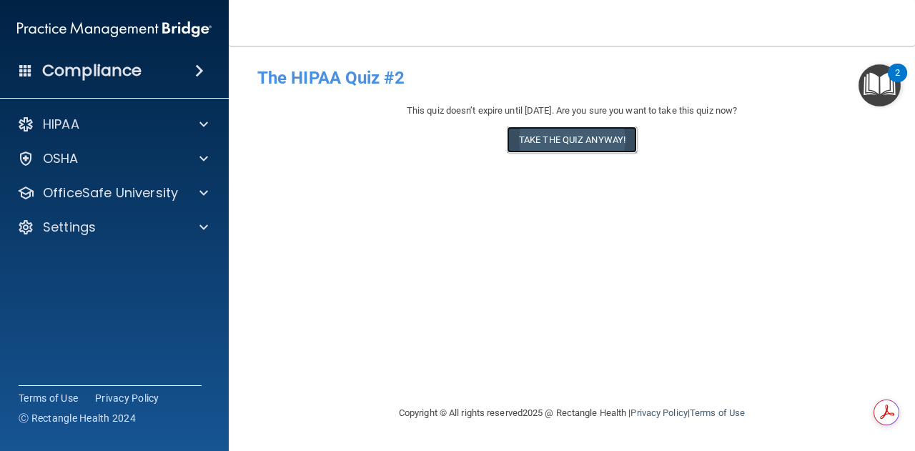
click at [551, 141] on button "Take the quiz anyway!" at bounding box center [572, 139] width 130 height 26
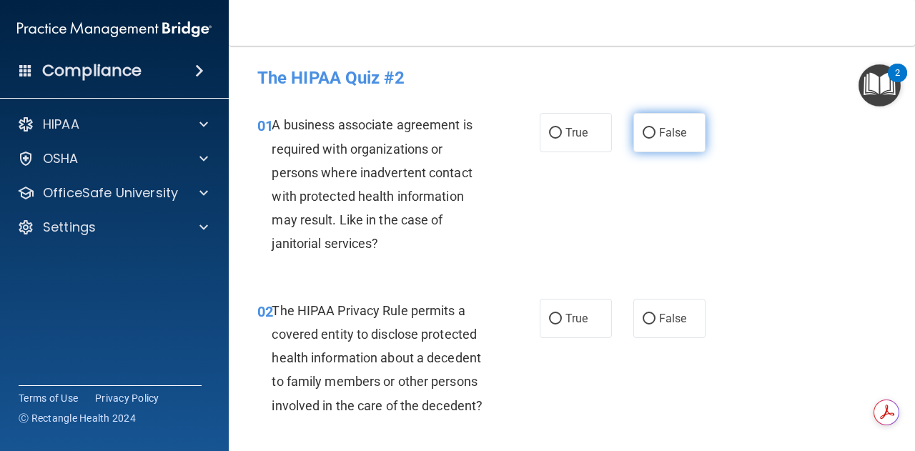
click at [645, 141] on label "False" at bounding box center [669, 132] width 72 height 39
click at [645, 139] on input "False" at bounding box center [648, 133] width 13 height 11
radio input "true"
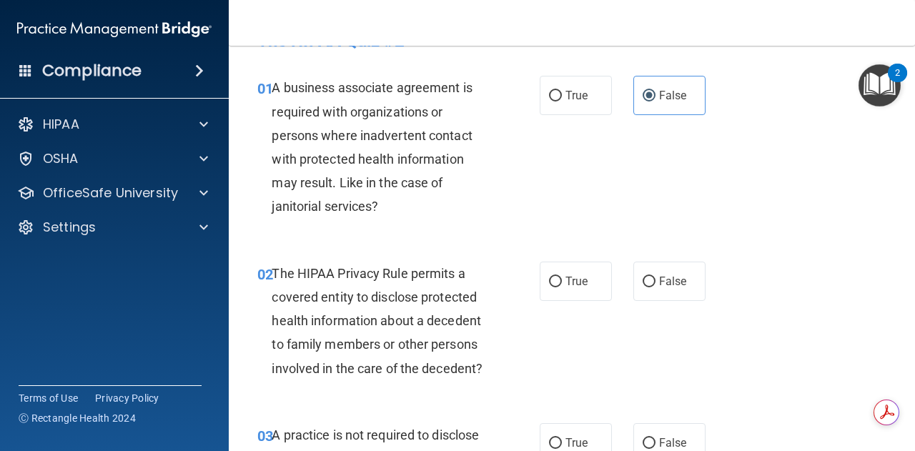
scroll to position [39, 0]
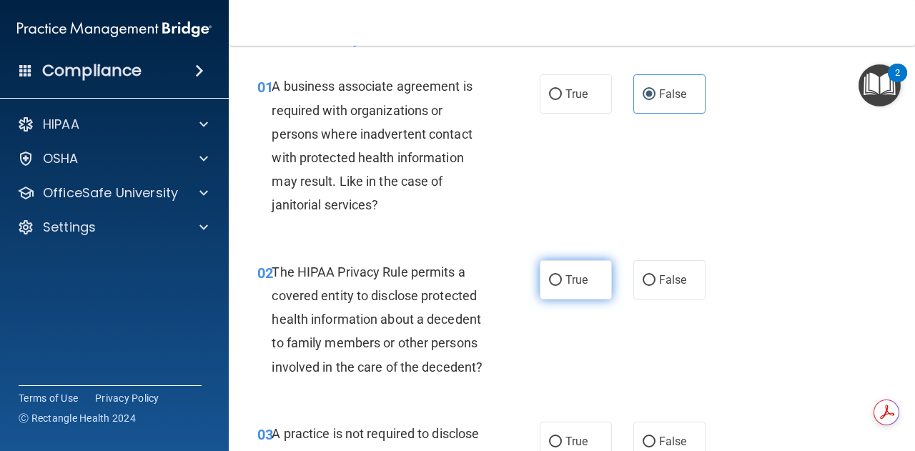
click at [574, 284] on span "True" at bounding box center [576, 280] width 22 height 14
click at [562, 284] on input "True" at bounding box center [555, 280] width 13 height 11
radio input "true"
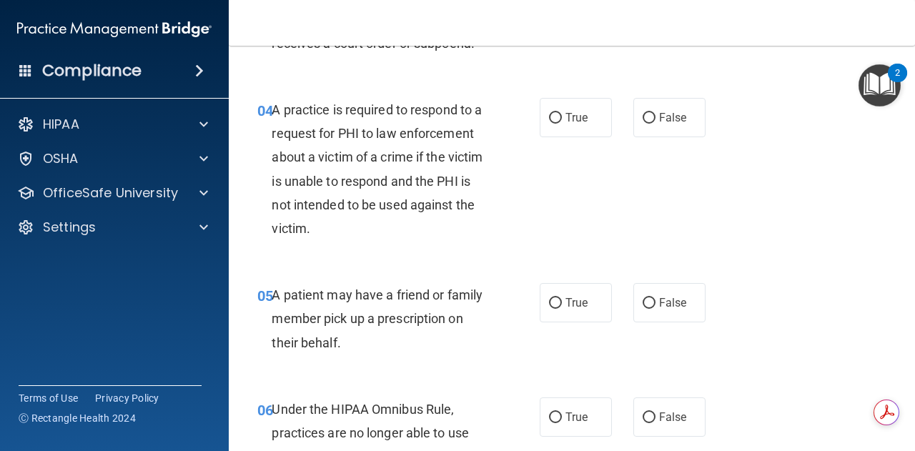
scroll to position [525, 0]
click at [559, 297] on label "True" at bounding box center [576, 301] width 72 height 39
click at [559, 297] on input "True" at bounding box center [555, 302] width 13 height 11
radio input "true"
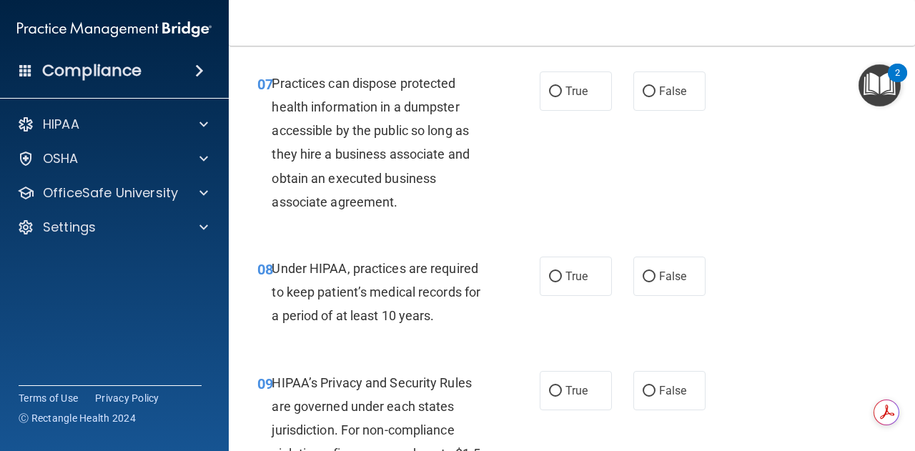
scroll to position [988, 0]
click at [659, 274] on span "False" at bounding box center [673, 276] width 28 height 14
click at [652, 274] on input "False" at bounding box center [648, 276] width 13 height 11
radio input "true"
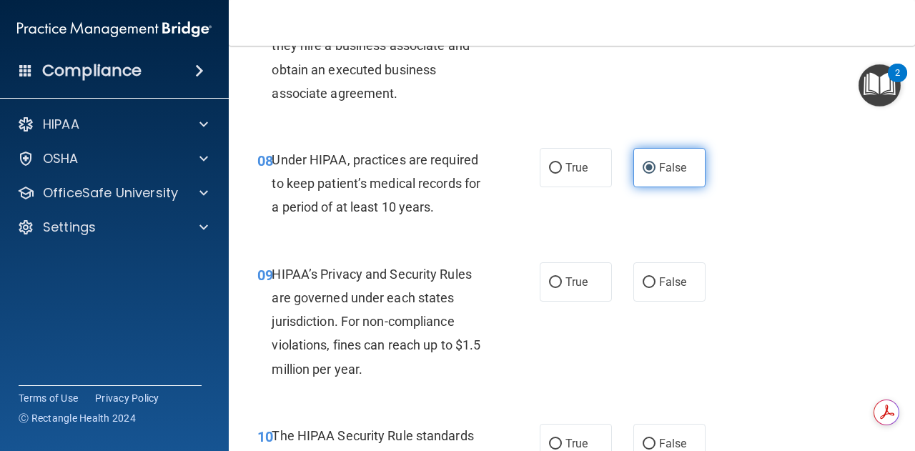
scroll to position [1113, 0]
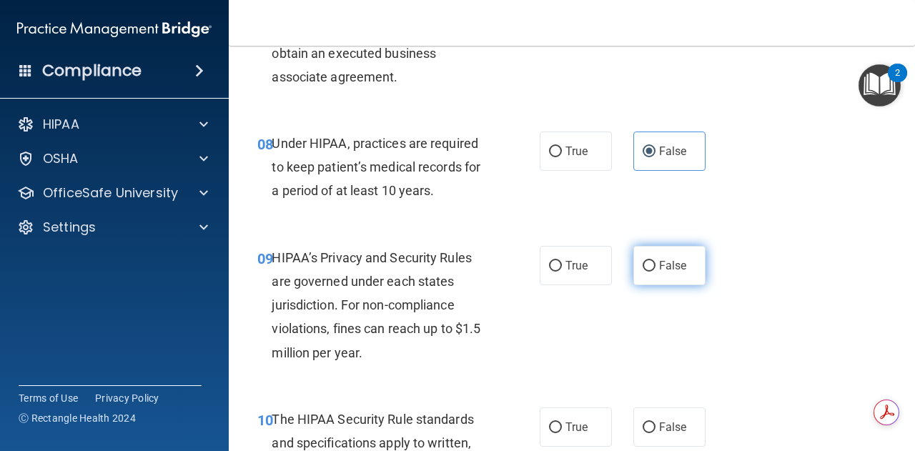
click at [655, 284] on label "False" at bounding box center [669, 265] width 72 height 39
click at [655, 272] on input "False" at bounding box center [648, 266] width 13 height 11
radio input "true"
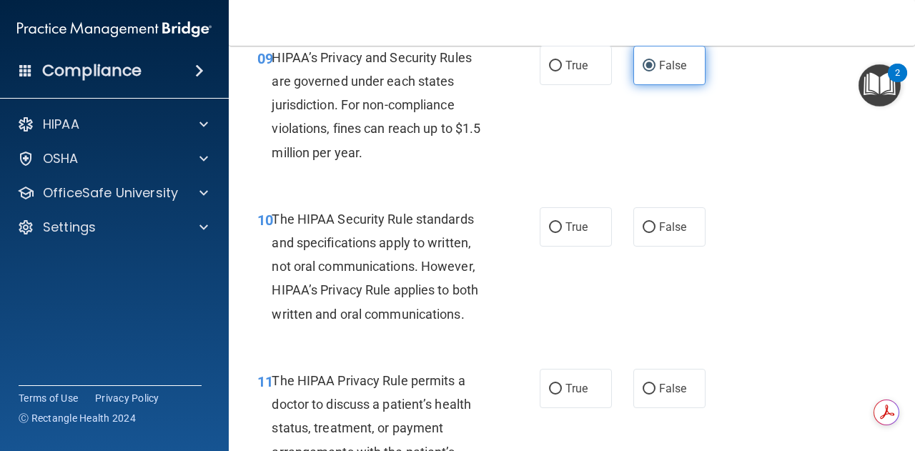
scroll to position [1317, 0]
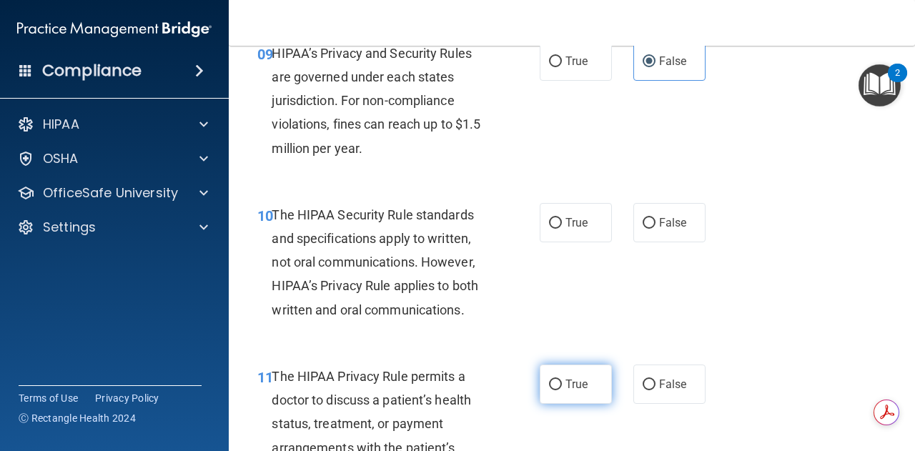
click at [565, 387] on span "True" at bounding box center [576, 384] width 22 height 14
click at [562, 387] on input "True" at bounding box center [555, 384] width 13 height 11
radio input "true"
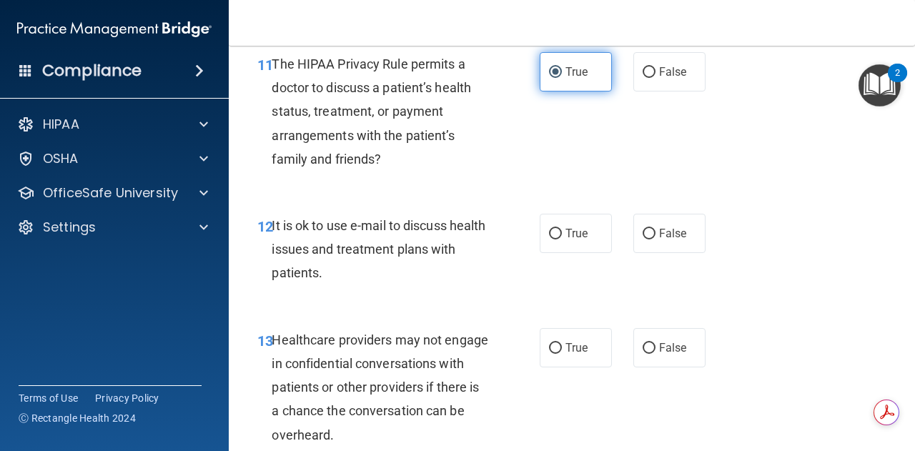
scroll to position [1632, 0]
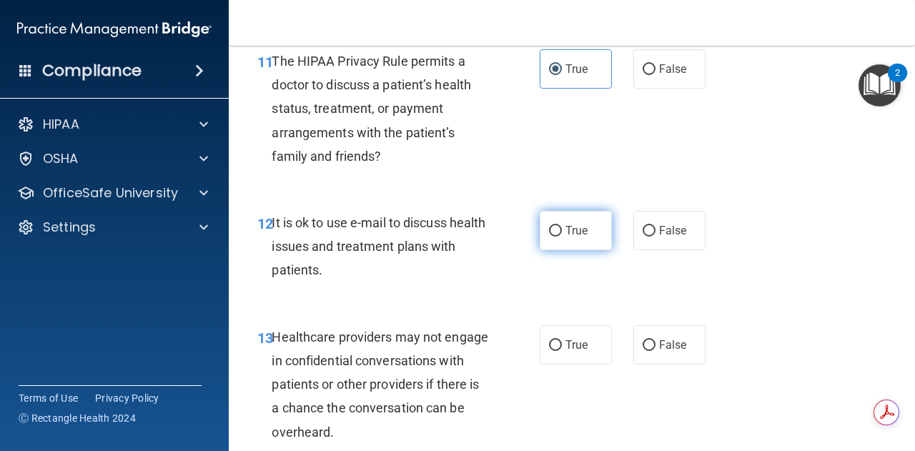
click at [555, 229] on input "True" at bounding box center [555, 231] width 13 height 11
radio input "true"
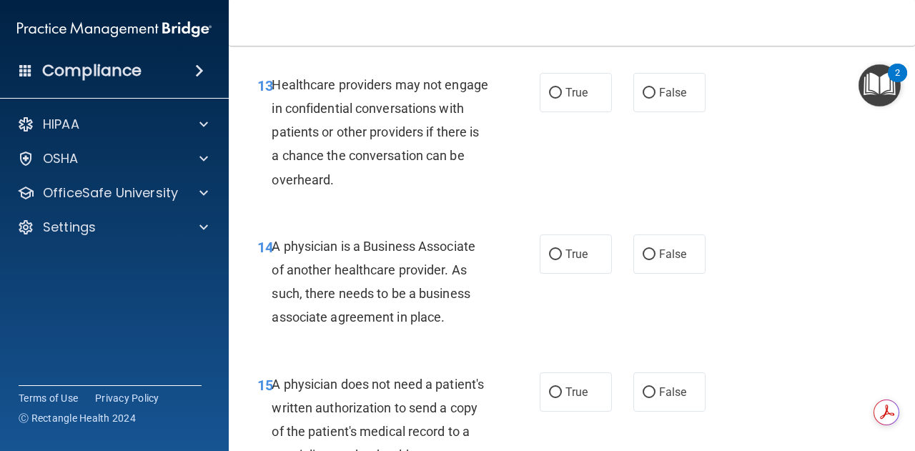
scroll to position [1887, 0]
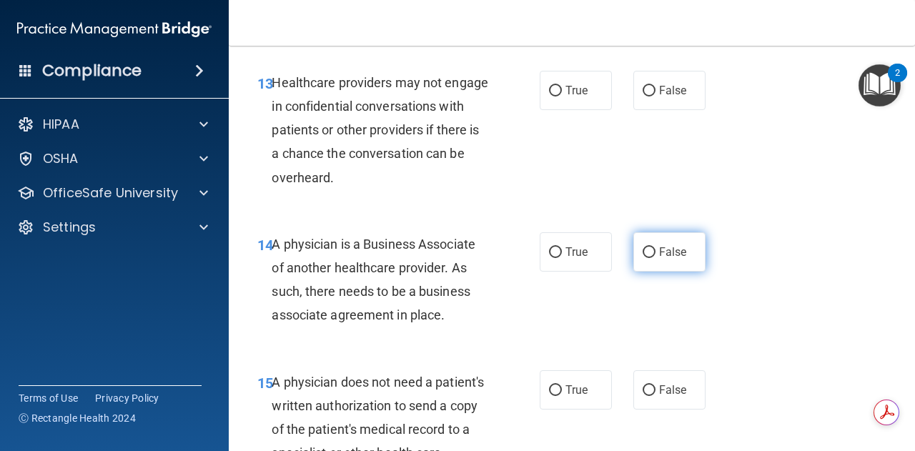
click at [655, 244] on label "False" at bounding box center [669, 251] width 72 height 39
click at [655, 247] on input "False" at bounding box center [648, 252] width 13 height 11
radio input "true"
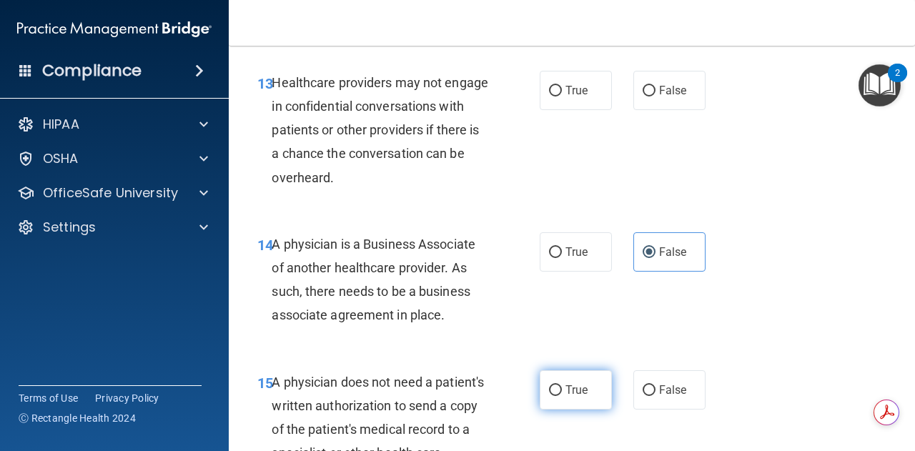
click at [565, 387] on span "True" at bounding box center [576, 390] width 22 height 14
click at [560, 387] on input "True" at bounding box center [555, 390] width 13 height 11
radio input "true"
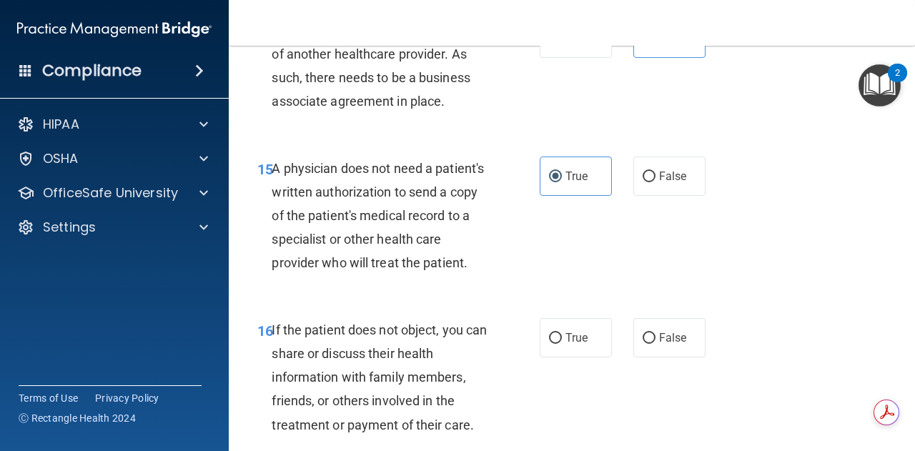
scroll to position [2103, 0]
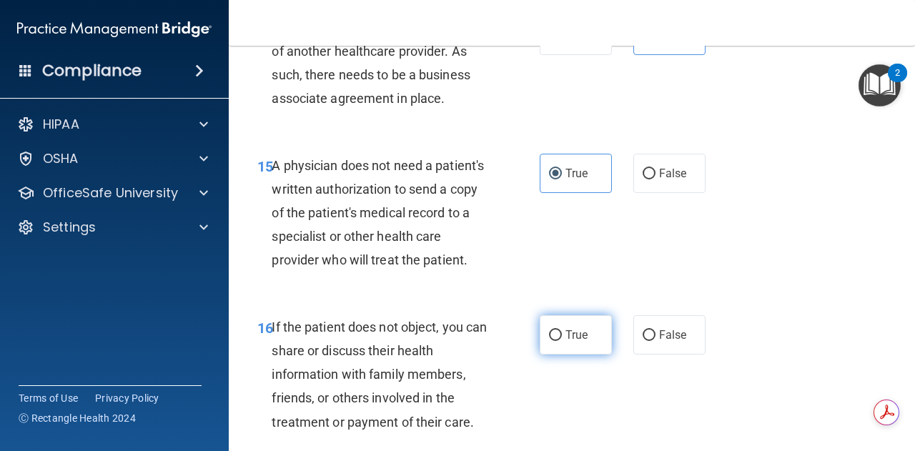
click at [569, 354] on label "True" at bounding box center [576, 334] width 72 height 39
click at [562, 341] on input "True" at bounding box center [555, 335] width 13 height 11
radio input "true"
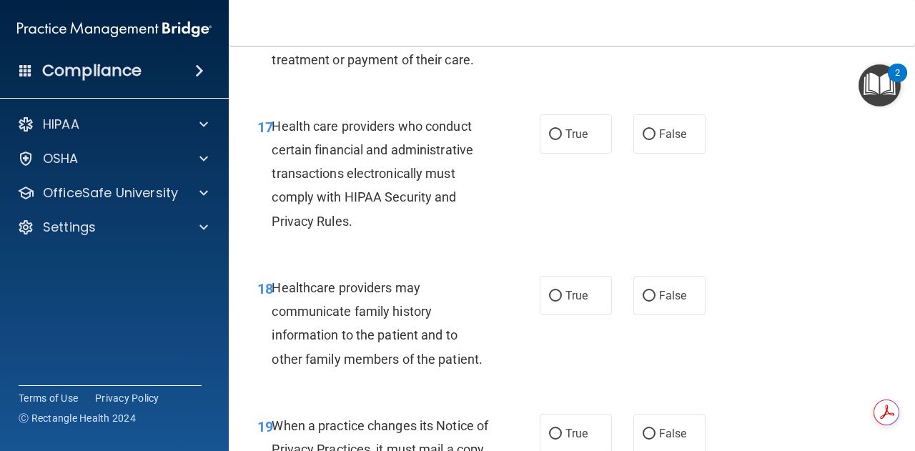
scroll to position [2661, 0]
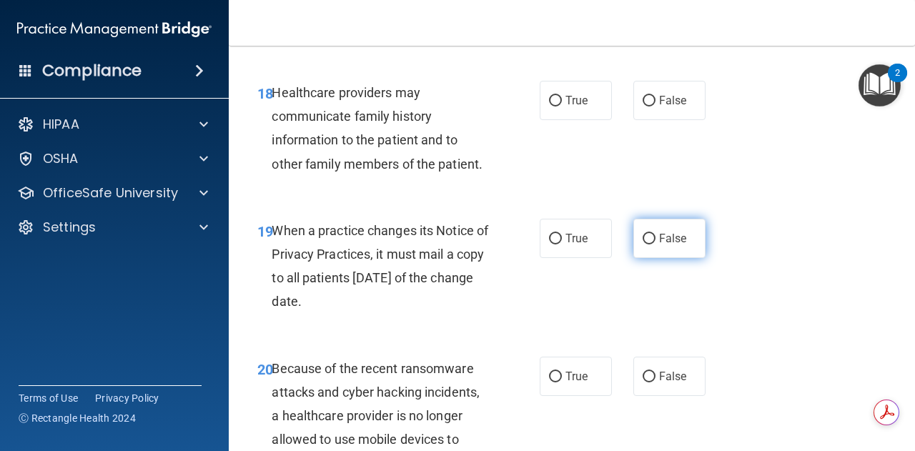
click at [664, 245] on span "False" at bounding box center [673, 239] width 28 height 14
click at [655, 244] on input "False" at bounding box center [648, 239] width 13 height 11
radio input "true"
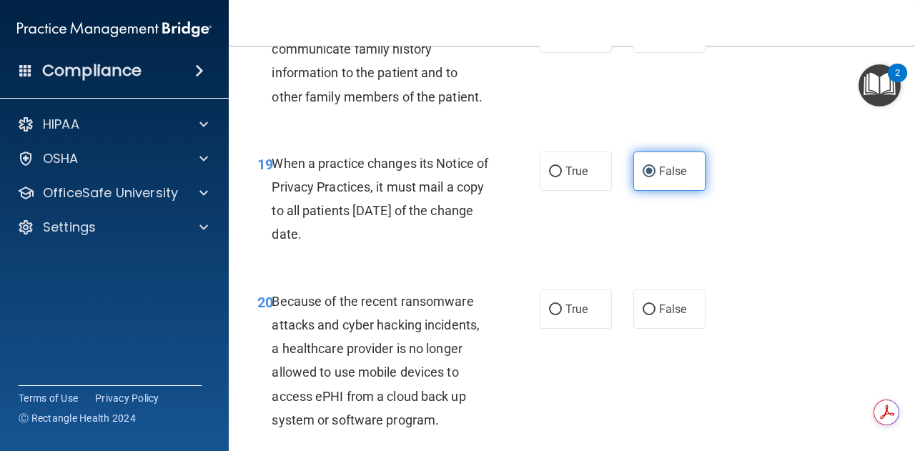
scroll to position [2729, 0]
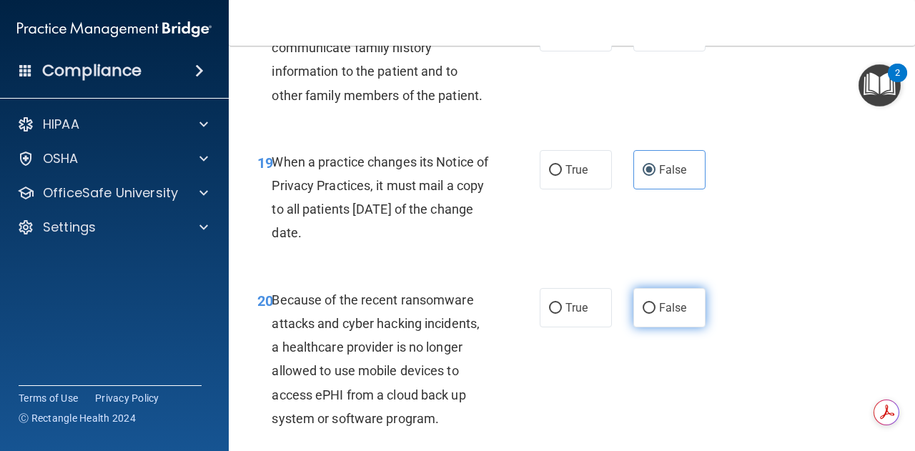
click at [659, 314] on span "False" at bounding box center [673, 308] width 28 height 14
click at [655, 314] on input "False" at bounding box center [648, 308] width 13 height 11
radio input "true"
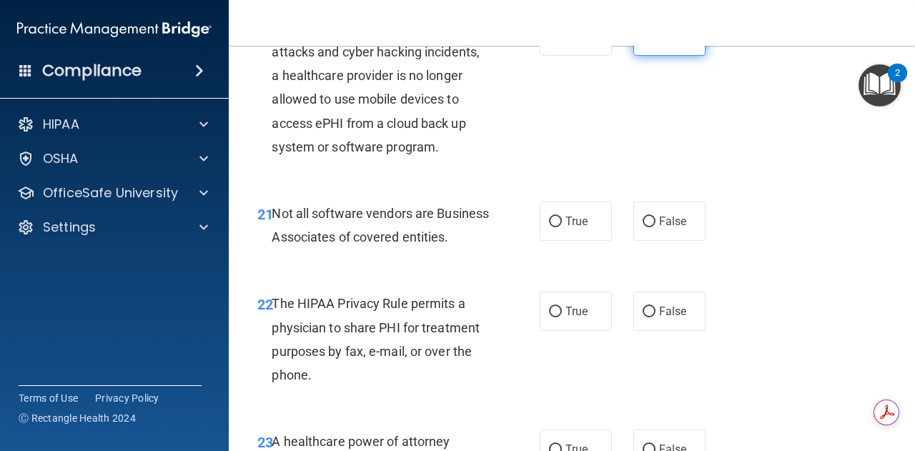
scroll to position [3013, 0]
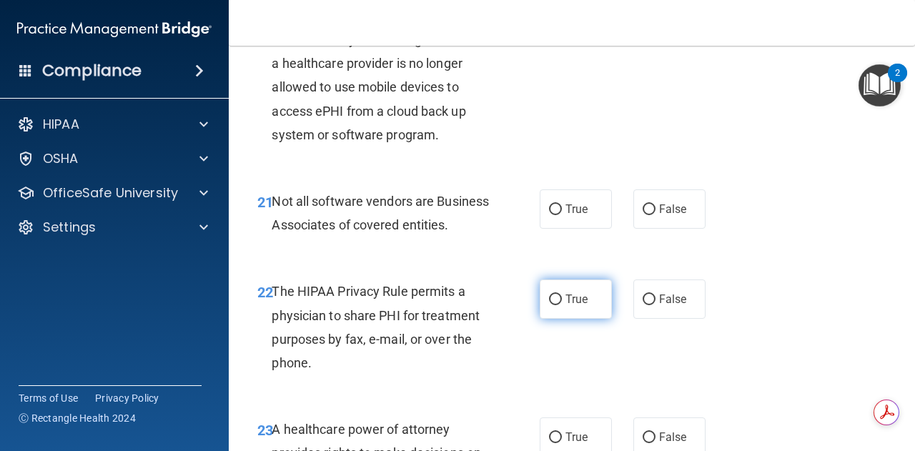
click at [577, 306] on span "True" at bounding box center [576, 299] width 22 height 14
click at [562, 305] on input "True" at bounding box center [555, 299] width 13 height 11
radio input "true"
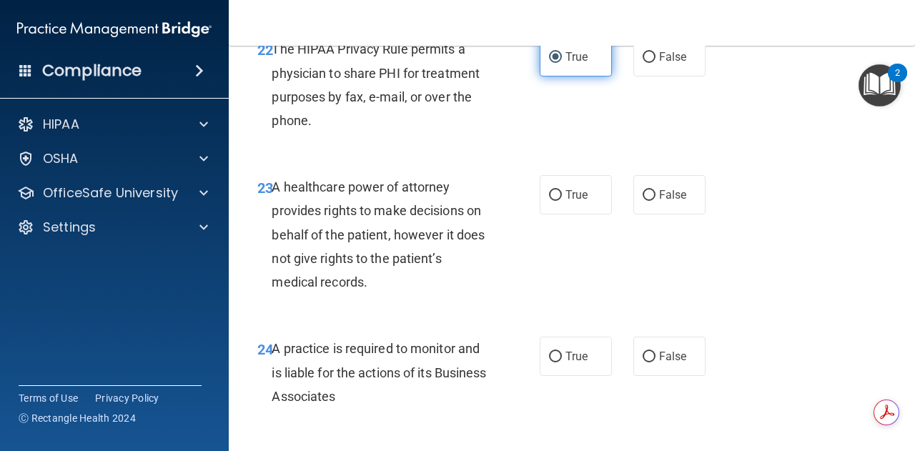
scroll to position [3258, 0]
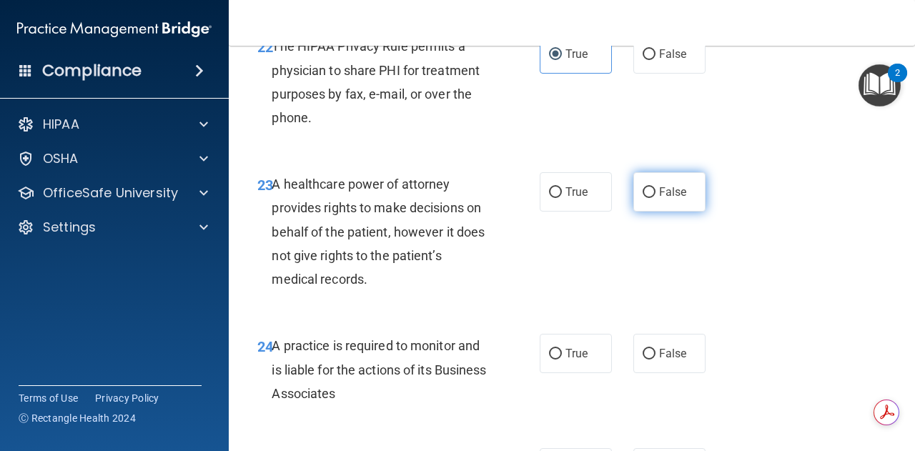
click at [647, 212] on label "False" at bounding box center [669, 191] width 72 height 39
click at [647, 198] on input "False" at bounding box center [648, 192] width 13 height 11
radio input "true"
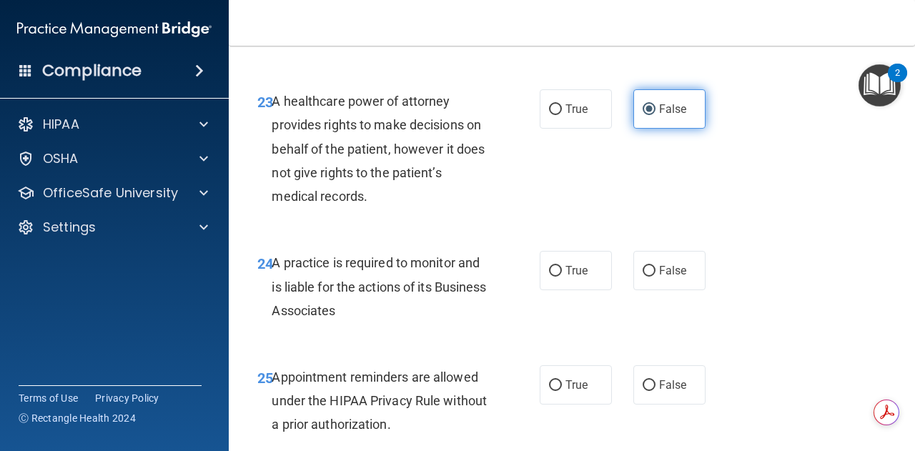
scroll to position [3358, 0]
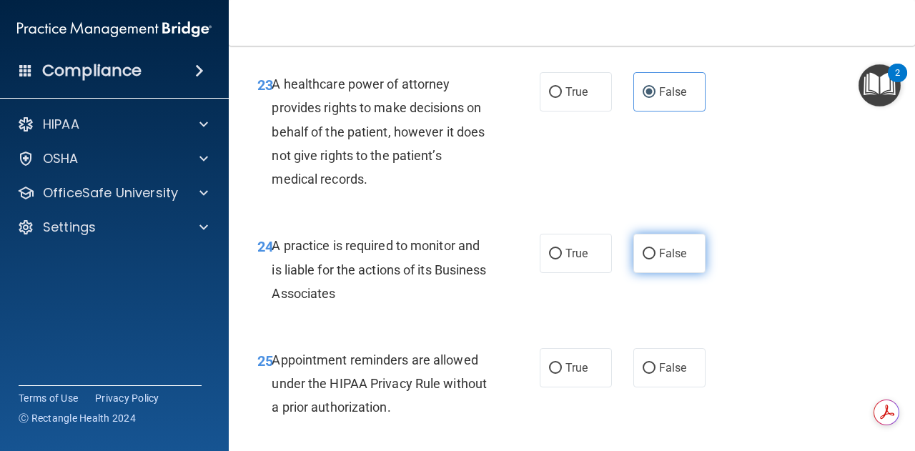
click at [659, 260] on span "False" at bounding box center [673, 254] width 28 height 14
click at [654, 259] on input "False" at bounding box center [648, 254] width 13 height 11
radio input "true"
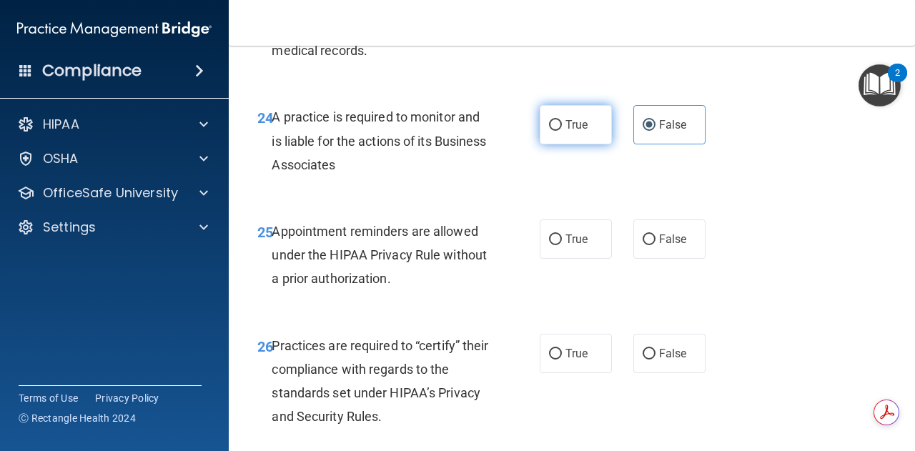
scroll to position [3507, 0]
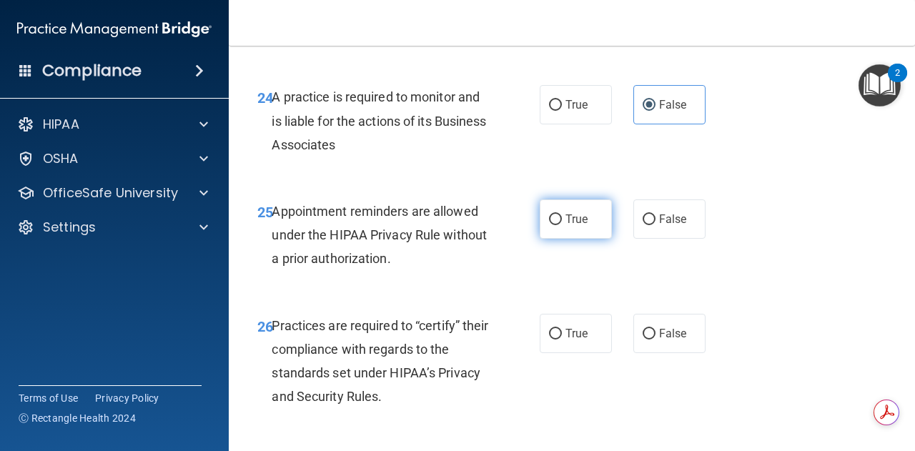
click at [550, 225] on input "True" at bounding box center [555, 219] width 13 height 11
radio input "true"
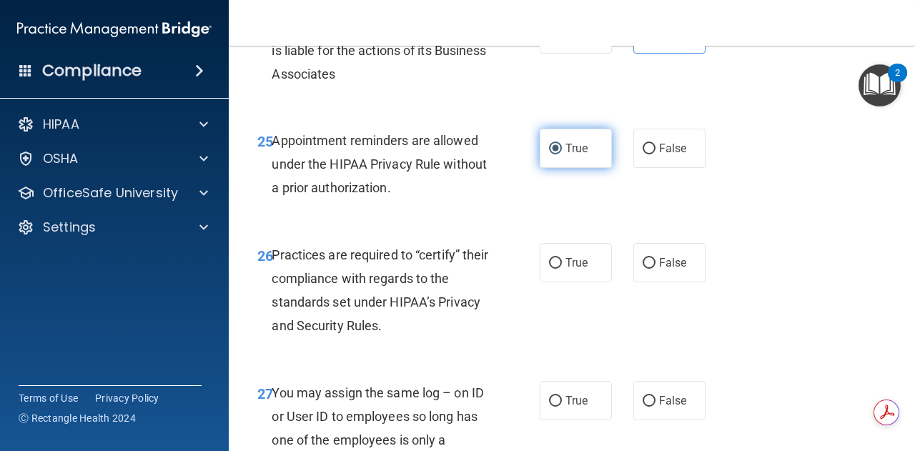
scroll to position [3586, 0]
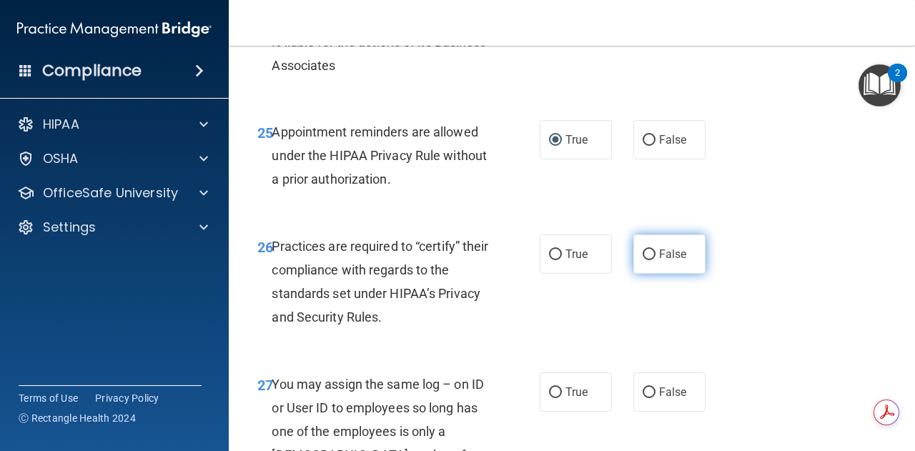
click at [663, 261] on span "False" at bounding box center [673, 254] width 28 height 14
click at [655, 260] on input "False" at bounding box center [648, 254] width 13 height 11
radio input "true"
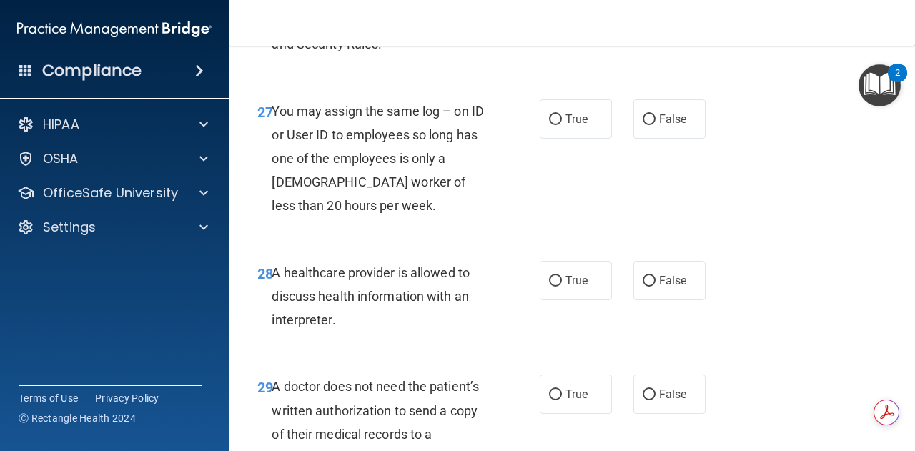
scroll to position [3875, 0]
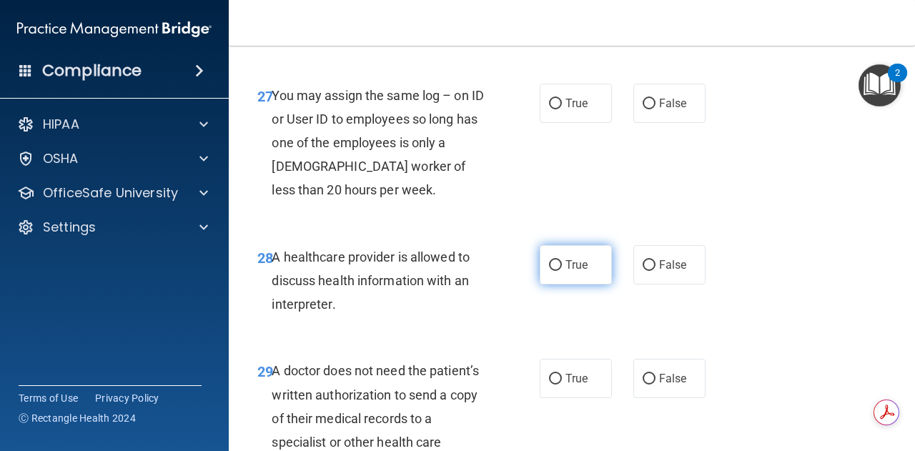
click at [570, 284] on label "True" at bounding box center [576, 264] width 72 height 39
click at [562, 271] on input "True" at bounding box center [555, 265] width 13 height 11
radio input "true"
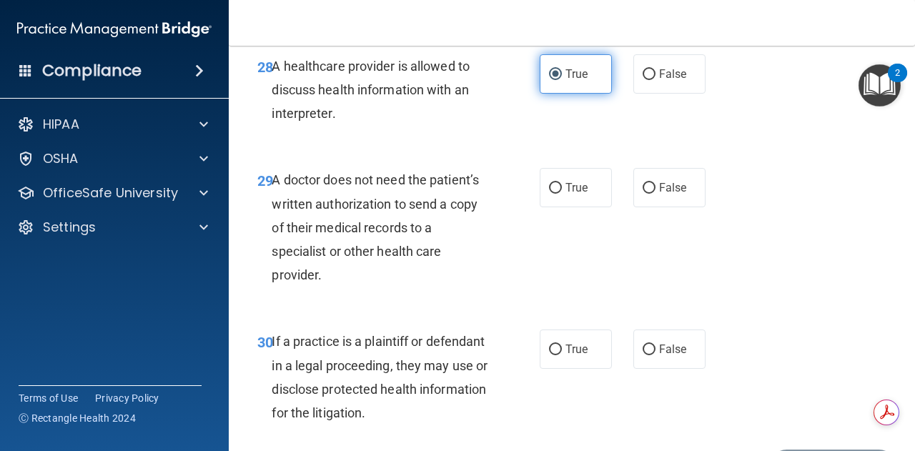
scroll to position [4066, 0]
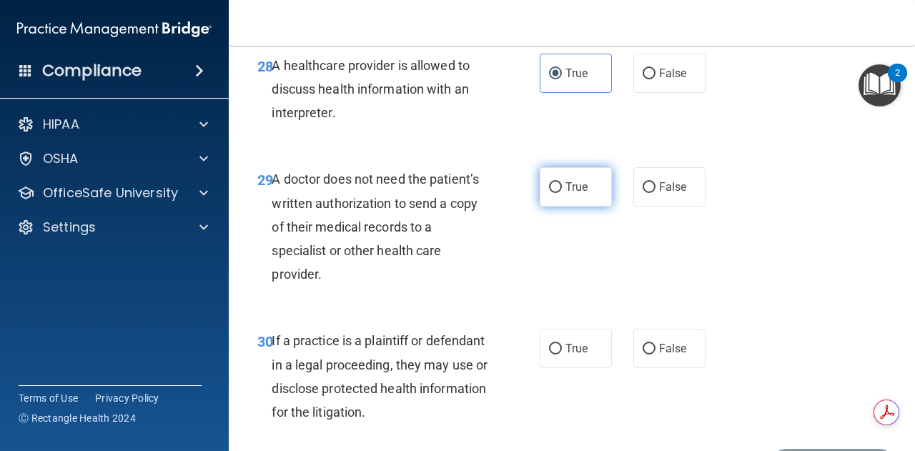
click at [573, 194] on span "True" at bounding box center [576, 187] width 22 height 14
click at [562, 193] on input "True" at bounding box center [555, 187] width 13 height 11
radio input "true"
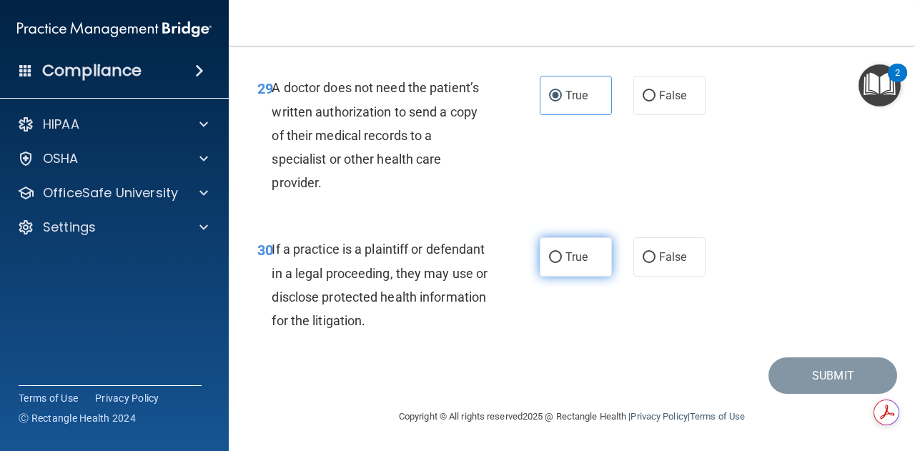
click at [557, 262] on label "True" at bounding box center [576, 256] width 72 height 39
click at [557, 262] on input "True" at bounding box center [555, 257] width 13 height 11
radio input "true"
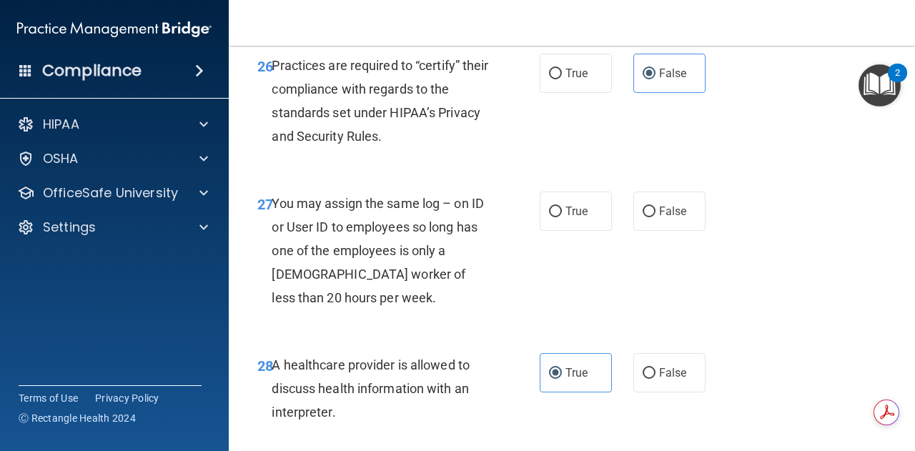
scroll to position [3764, 0]
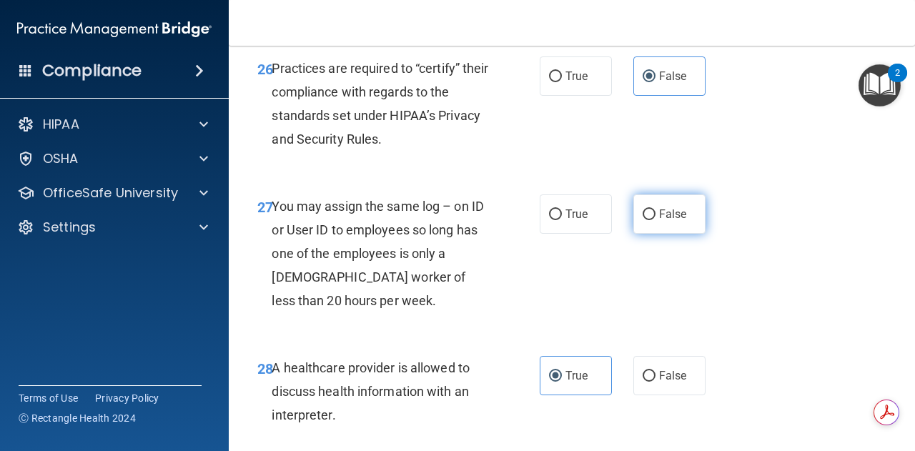
click at [642, 220] on input "False" at bounding box center [648, 214] width 13 height 11
radio input "true"
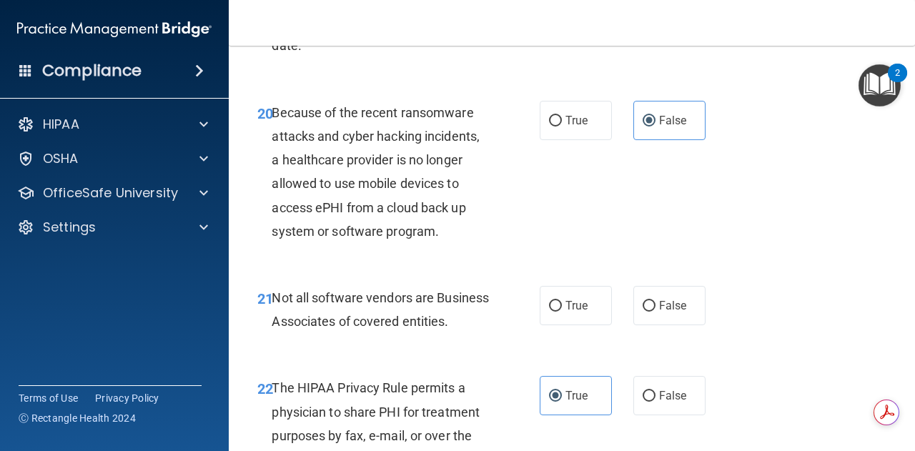
scroll to position [2916, 0]
click at [580, 313] on span "True" at bounding box center [576, 306] width 22 height 14
click at [562, 312] on input "True" at bounding box center [555, 307] width 13 height 11
radio input "true"
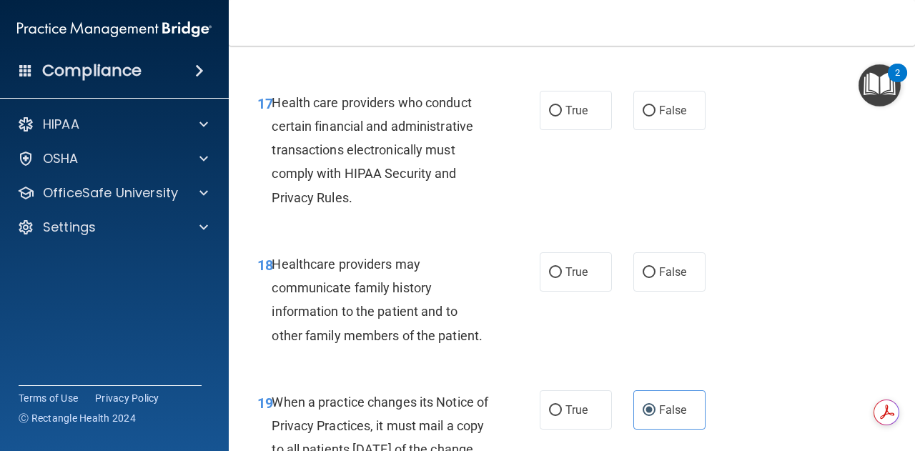
scroll to position [2488, 0]
click at [681, 292] on label "False" at bounding box center [669, 272] width 72 height 39
click at [655, 279] on input "False" at bounding box center [648, 273] width 13 height 11
radio input "true"
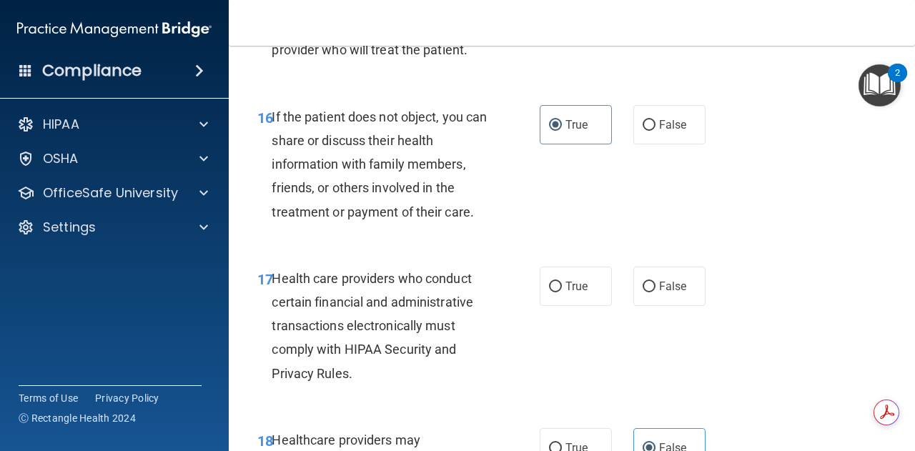
scroll to position [2312, 0]
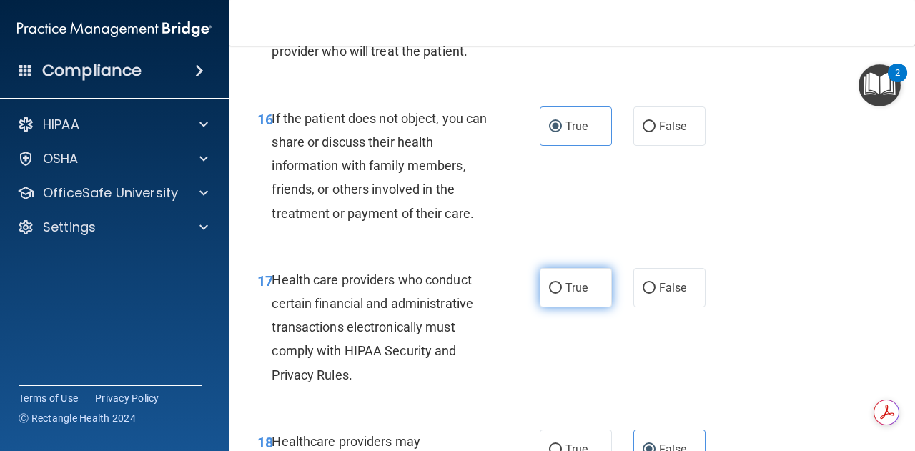
click at [553, 307] on label "True" at bounding box center [576, 287] width 72 height 39
click at [553, 294] on input "True" at bounding box center [555, 288] width 13 height 11
radio input "true"
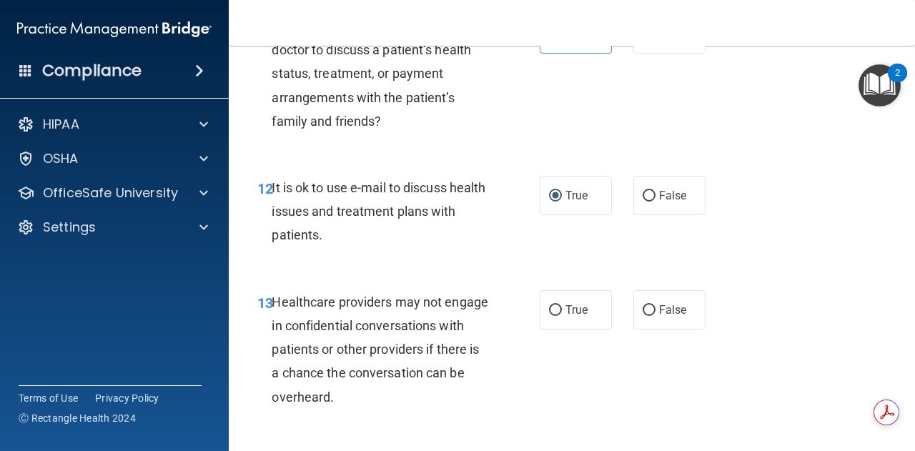
scroll to position [1665, 0]
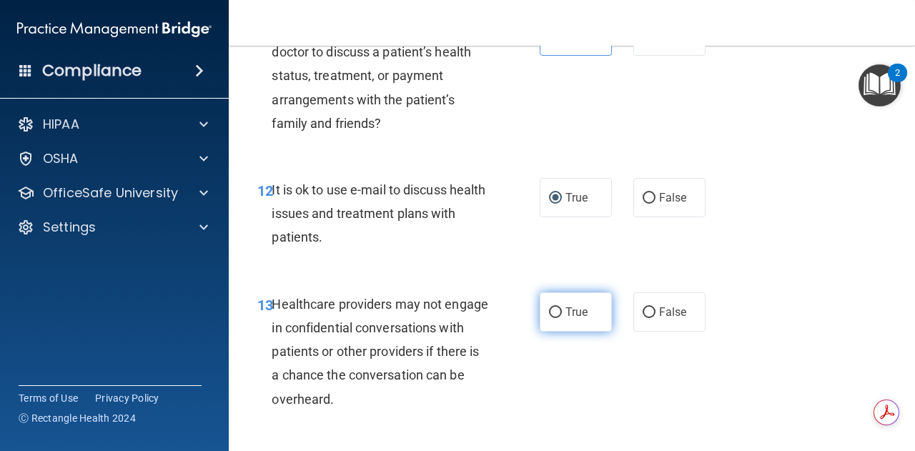
click at [582, 314] on span "True" at bounding box center [576, 312] width 22 height 14
click at [562, 314] on input "True" at bounding box center [555, 312] width 13 height 11
radio input "true"
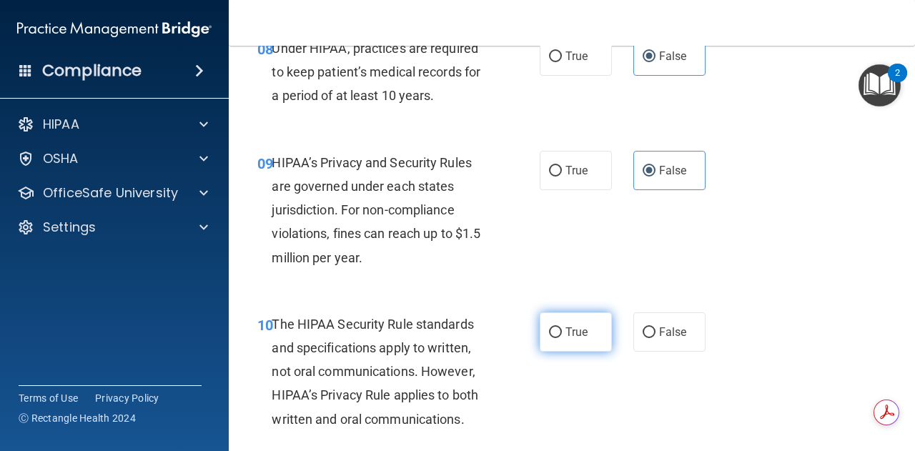
scroll to position [1226, 0]
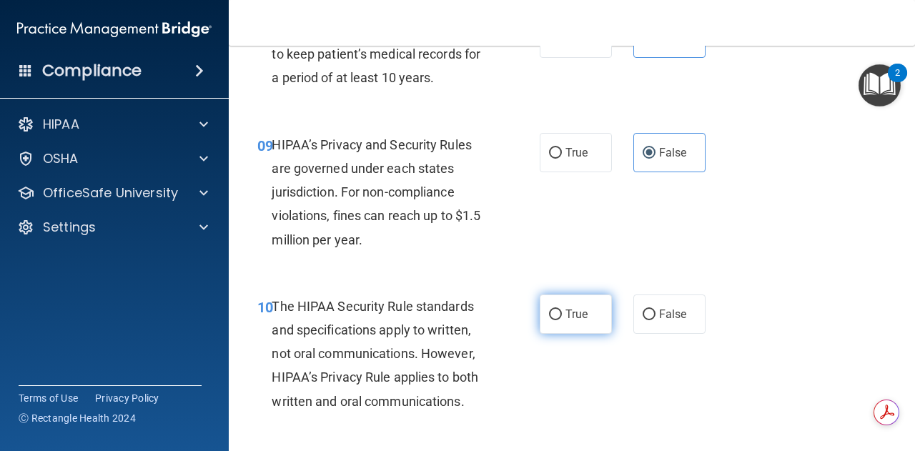
click at [572, 320] on label "True" at bounding box center [576, 313] width 72 height 39
click at [562, 320] on input "True" at bounding box center [555, 314] width 13 height 11
radio input "true"
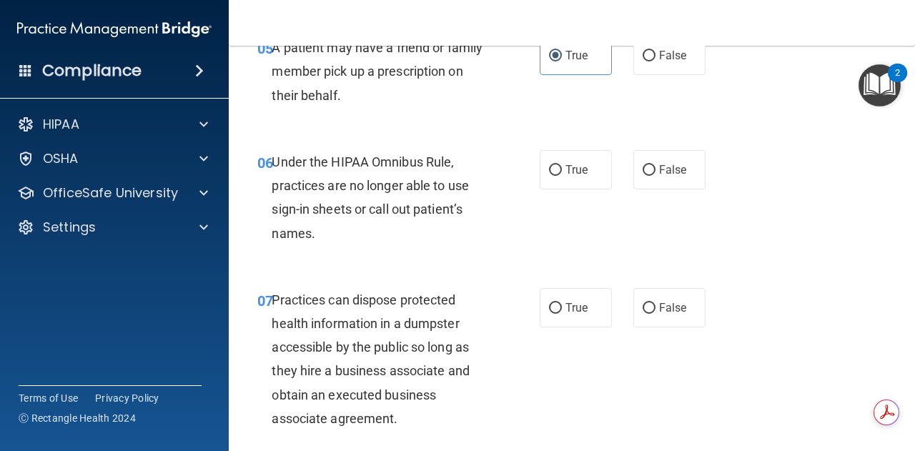
scroll to position [777, 0]
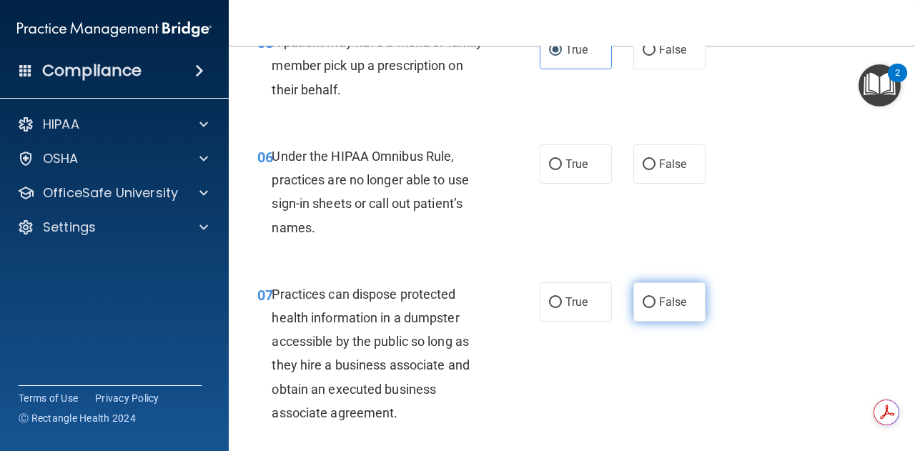
click at [642, 302] on input "False" at bounding box center [648, 302] width 13 height 11
radio input "true"
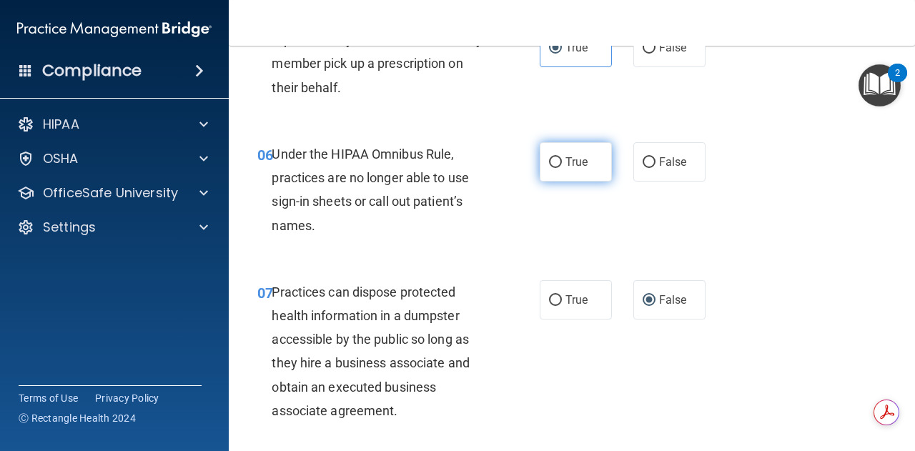
scroll to position [780, 0]
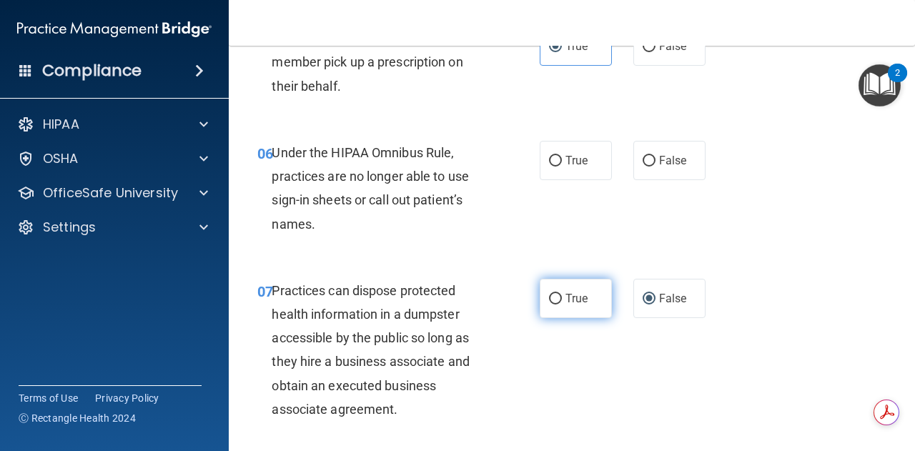
click at [565, 297] on span "True" at bounding box center [576, 299] width 22 height 14
click at [562, 297] on input "True" at bounding box center [555, 299] width 13 height 11
radio input "true"
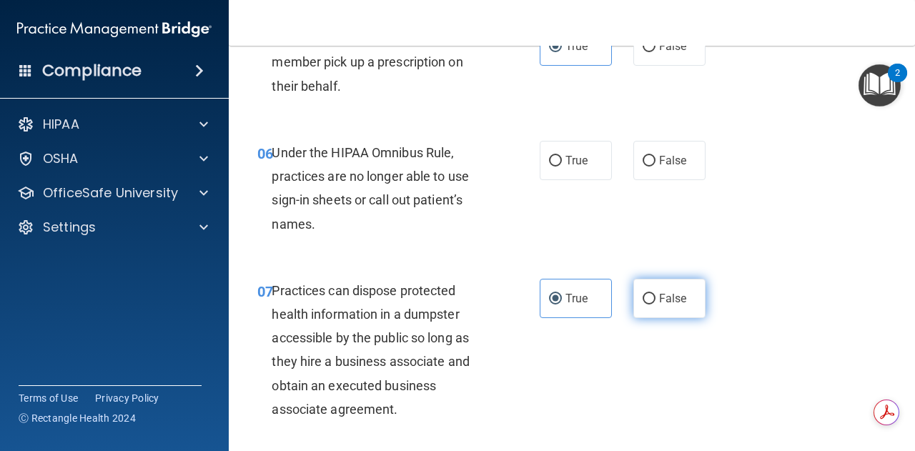
click at [662, 314] on label "False" at bounding box center [669, 298] width 72 height 39
click at [655, 304] on input "False" at bounding box center [648, 299] width 13 height 11
radio input "true"
radio input "false"
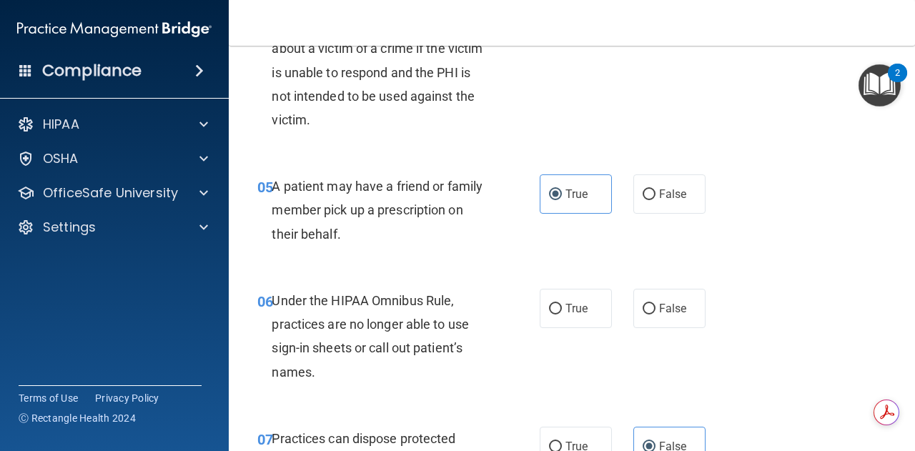
scroll to position [592, 0]
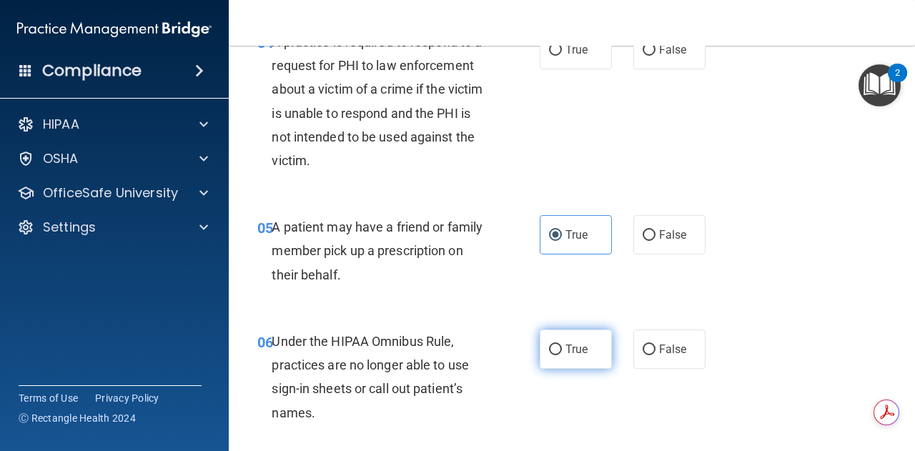
click at [569, 338] on label "True" at bounding box center [576, 348] width 72 height 39
click at [562, 344] on input "True" at bounding box center [555, 349] width 13 height 11
radio input "true"
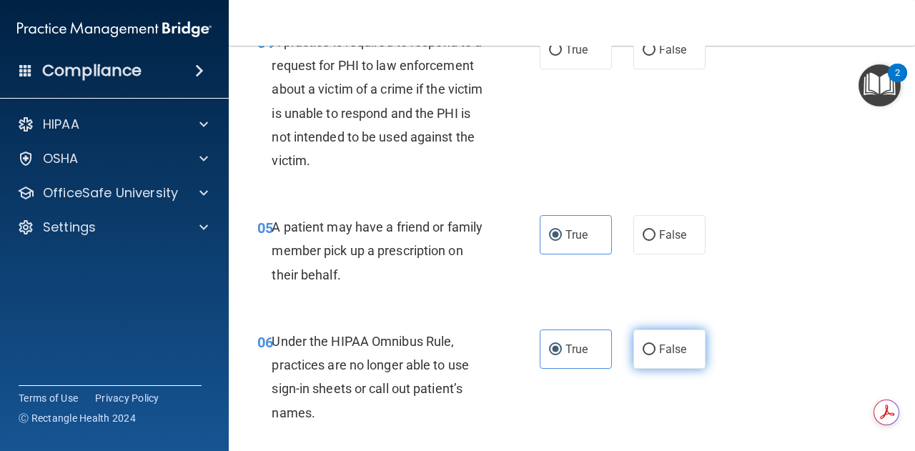
click at [633, 345] on label "False" at bounding box center [669, 348] width 72 height 39
click at [642, 345] on input "False" at bounding box center [648, 349] width 13 height 11
radio input "true"
radio input "false"
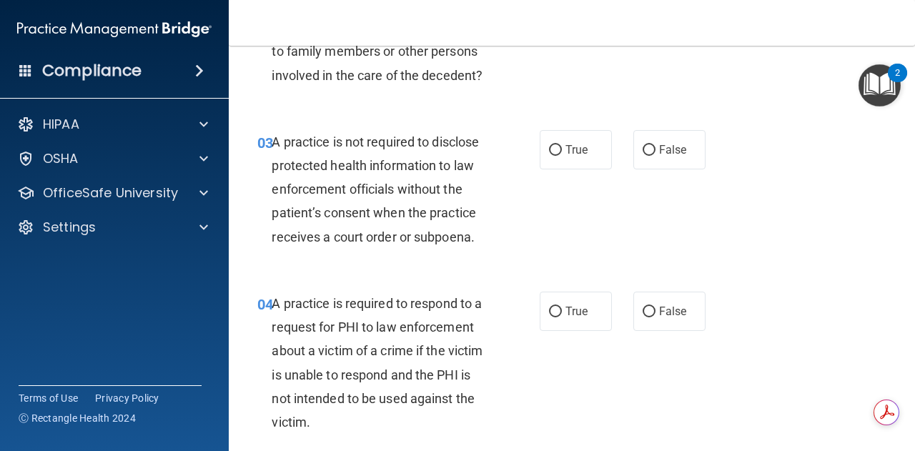
scroll to position [324, 0]
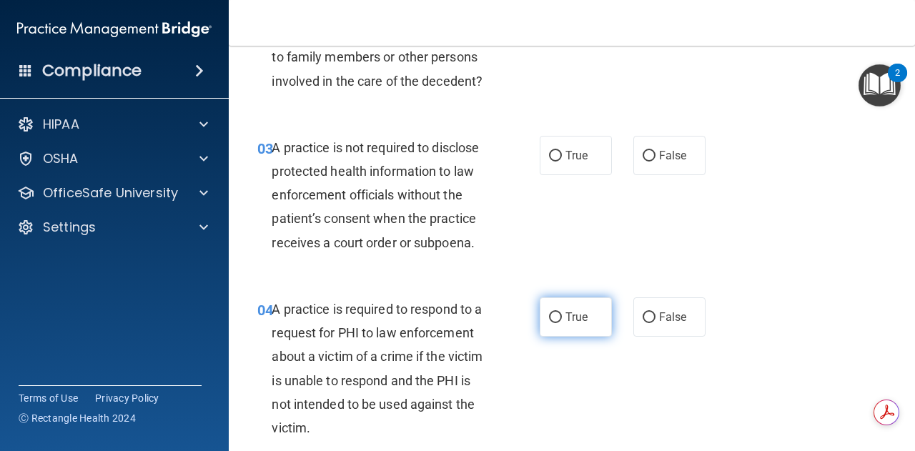
click at [567, 319] on span "True" at bounding box center [576, 317] width 22 height 14
click at [562, 319] on input "True" at bounding box center [555, 317] width 13 height 11
radio input "true"
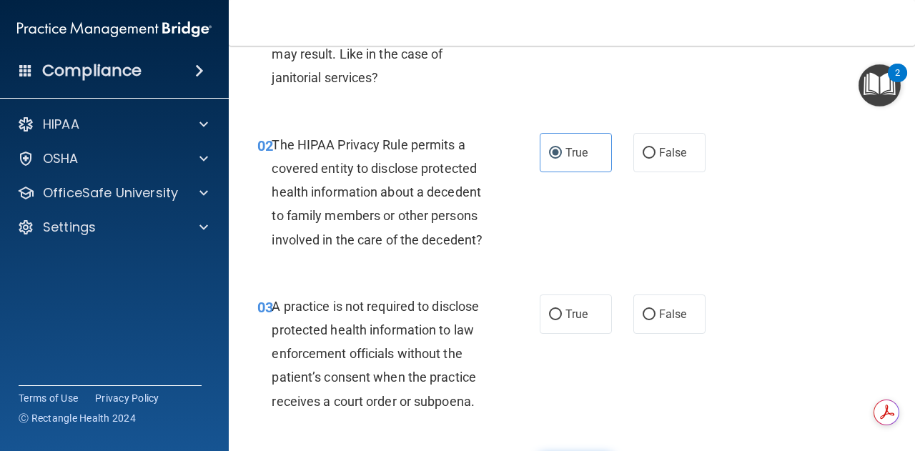
scroll to position [177, 0]
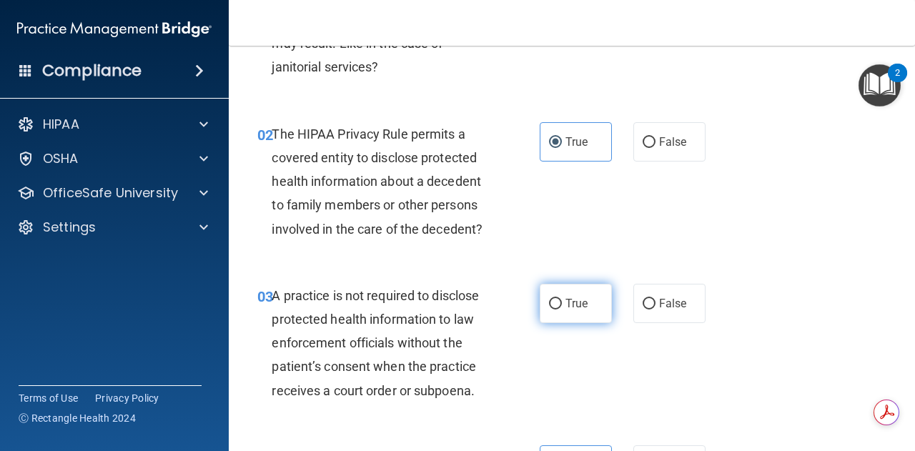
click at [585, 307] on label "True" at bounding box center [576, 303] width 72 height 39
click at [562, 307] on input "True" at bounding box center [555, 304] width 13 height 11
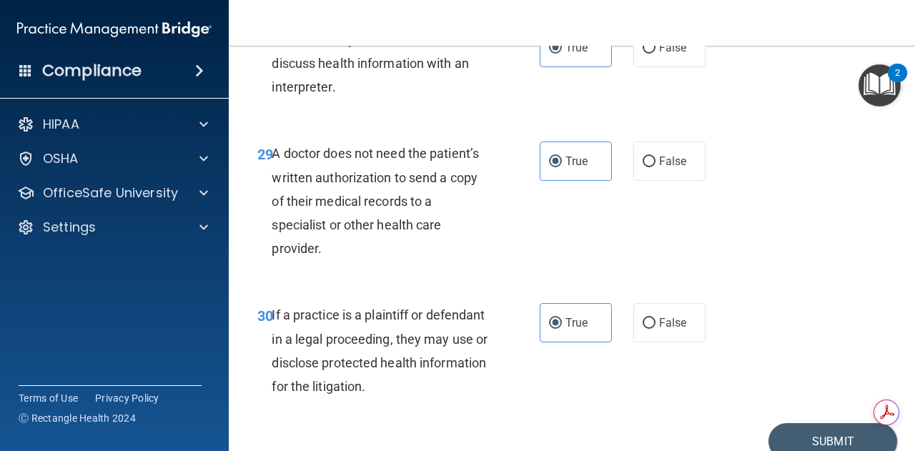
scroll to position [4204, 0]
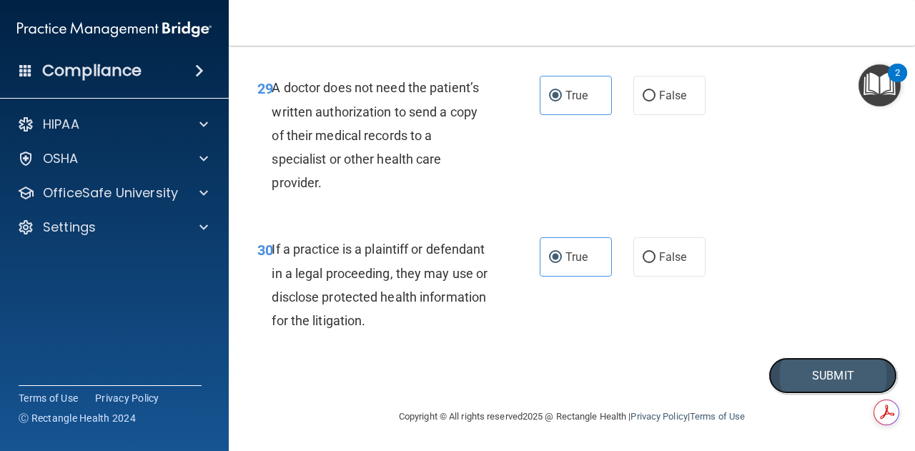
click at [805, 375] on button "Submit" at bounding box center [832, 375] width 129 height 36
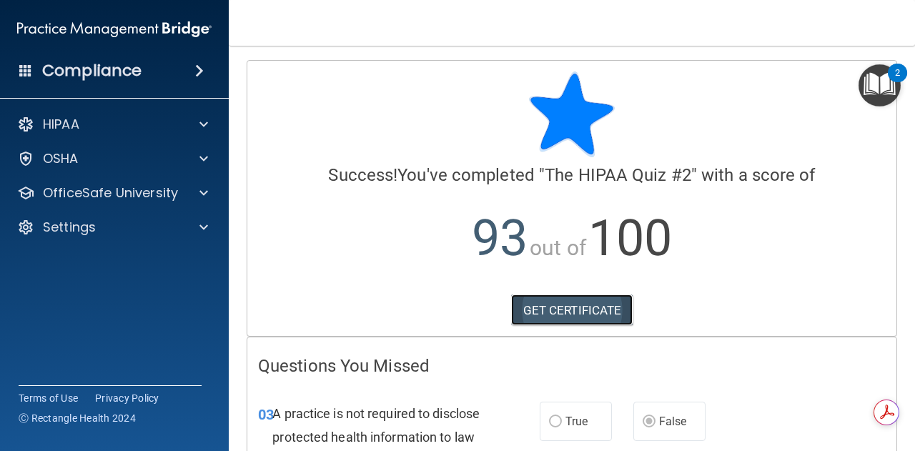
click at [557, 314] on link "GET CERTIFICATE" at bounding box center [572, 309] width 122 height 31
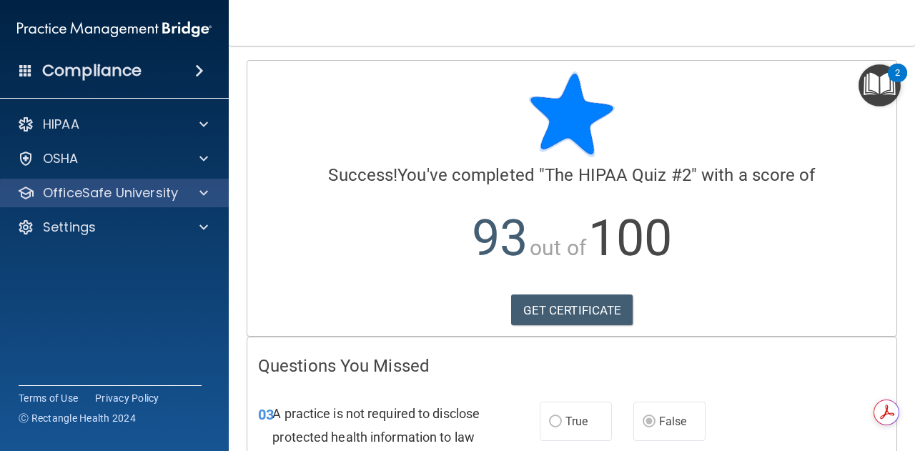
click at [103, 202] on div "OfficeSafe University" at bounding box center [114, 193] width 229 height 29
click at [203, 199] on span at bounding box center [203, 192] width 9 height 17
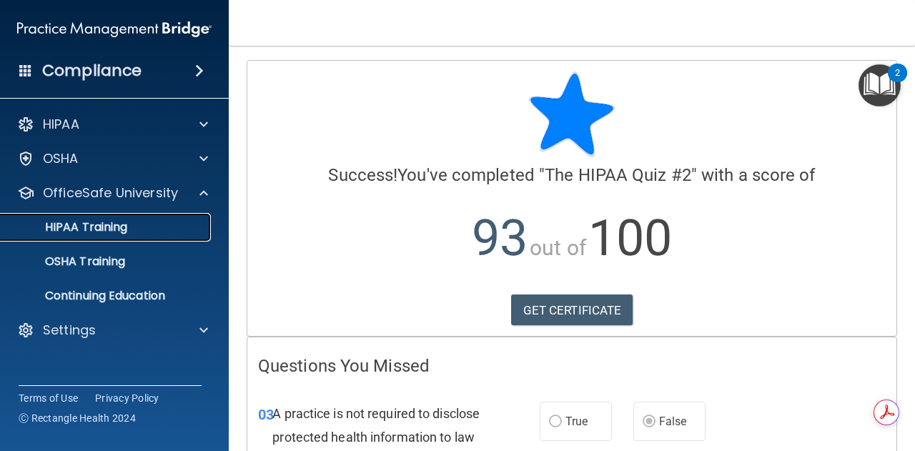
click at [97, 236] on link "HIPAA Training" at bounding box center [98, 227] width 225 height 29
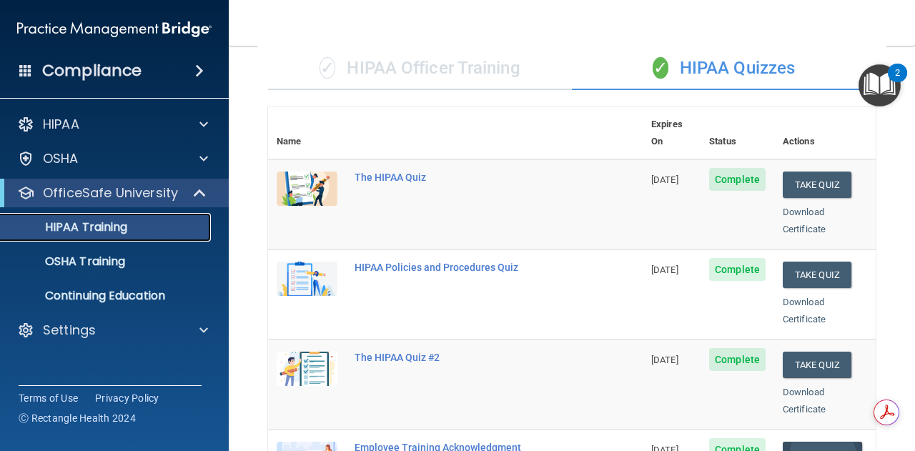
scroll to position [304, 0]
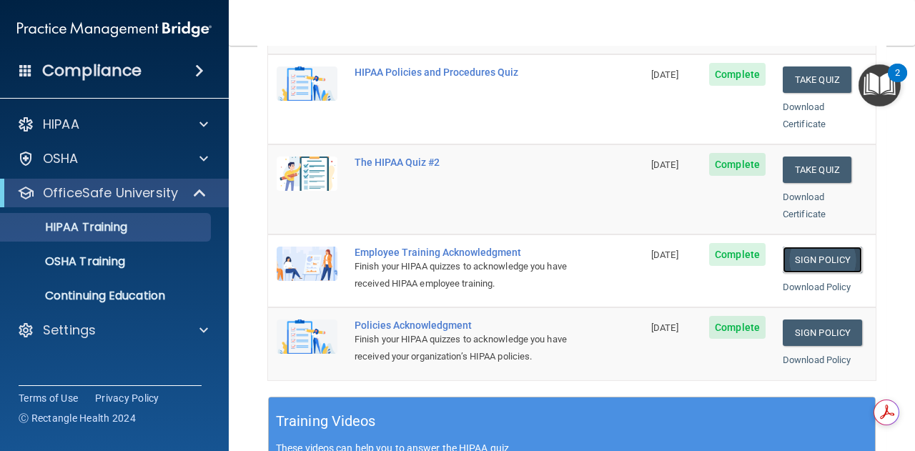
click at [808, 247] on link "Sign Policy" at bounding box center [822, 260] width 79 height 26
click at [802, 320] on link "Sign Policy" at bounding box center [822, 332] width 79 height 26
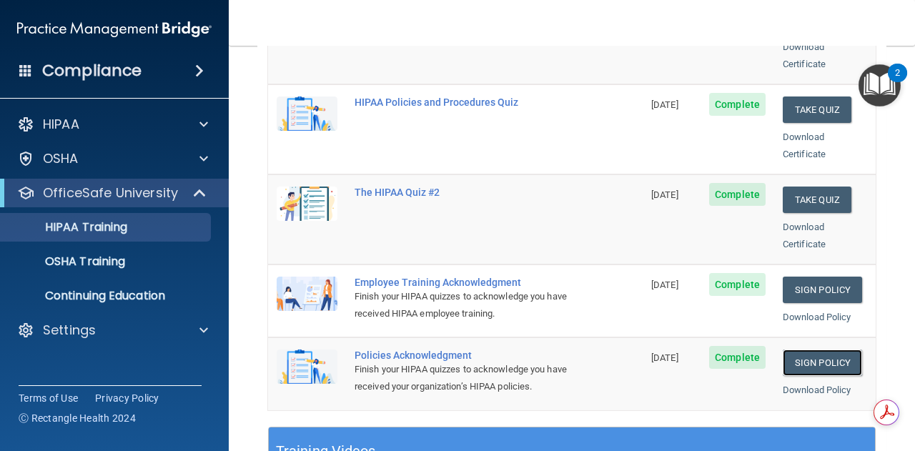
scroll to position [274, 0]
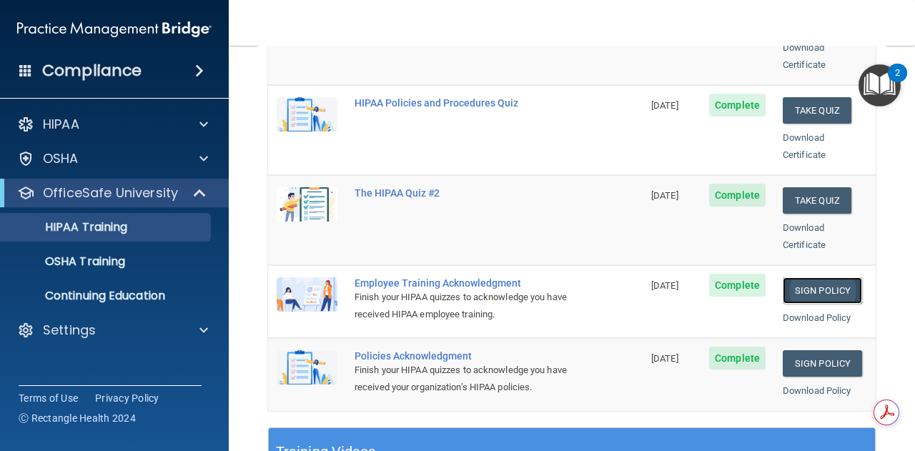
click at [812, 277] on link "Sign Policy" at bounding box center [822, 290] width 79 height 26
click at [793, 350] on link "Sign Policy" at bounding box center [822, 363] width 79 height 26
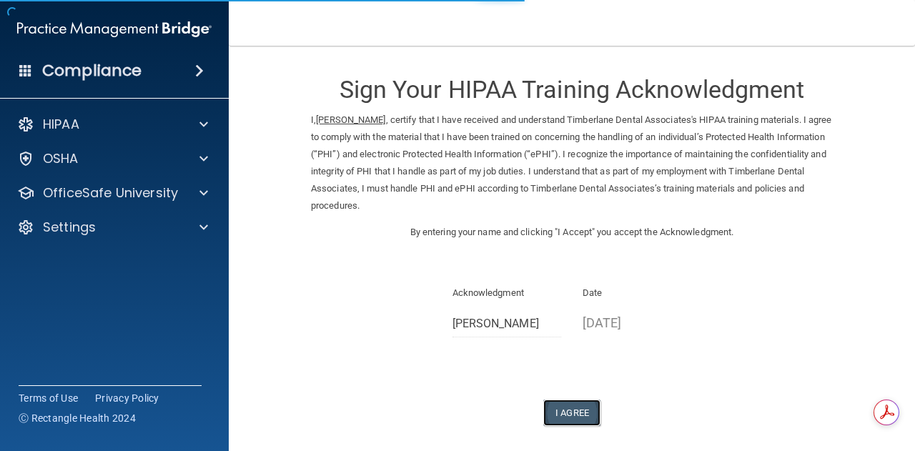
click at [576, 417] on button "I Agree" at bounding box center [571, 412] width 57 height 26
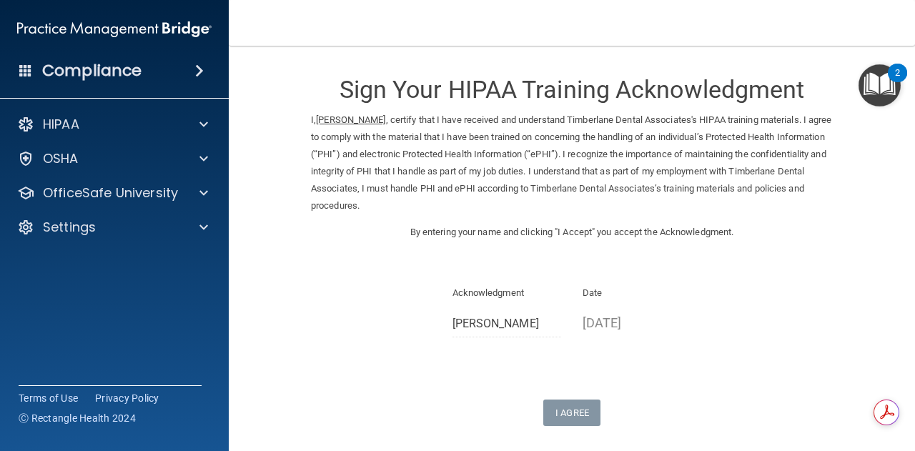
scroll to position [121, 0]
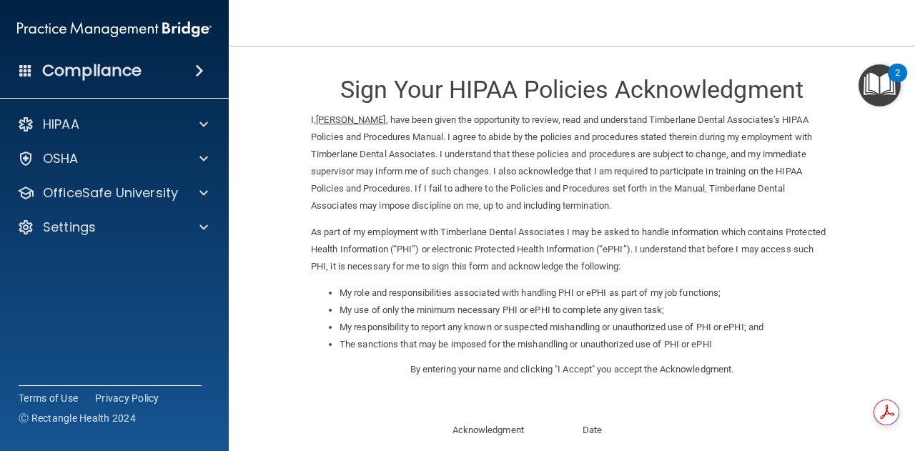
scroll to position [203, 0]
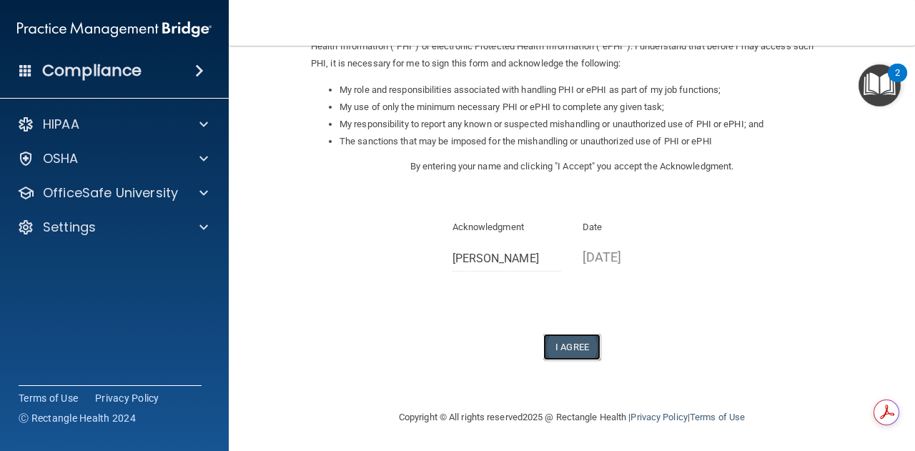
click at [563, 354] on button "I Agree" at bounding box center [571, 347] width 57 height 26
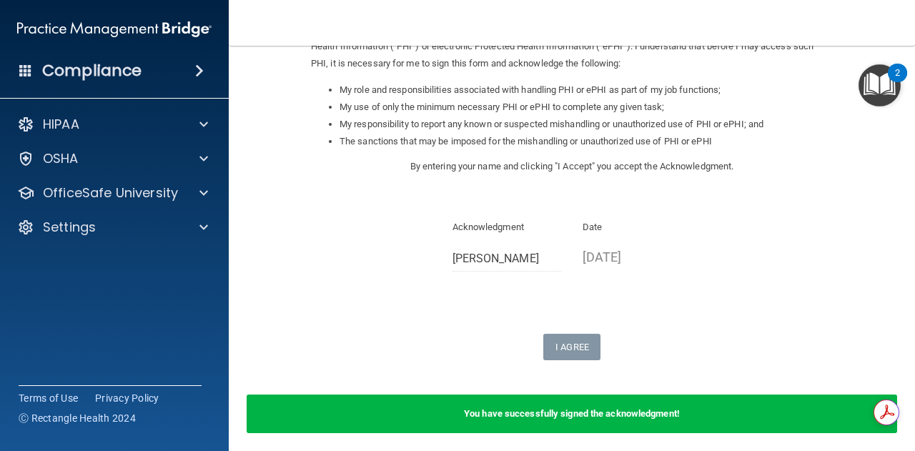
scroll to position [259, 0]
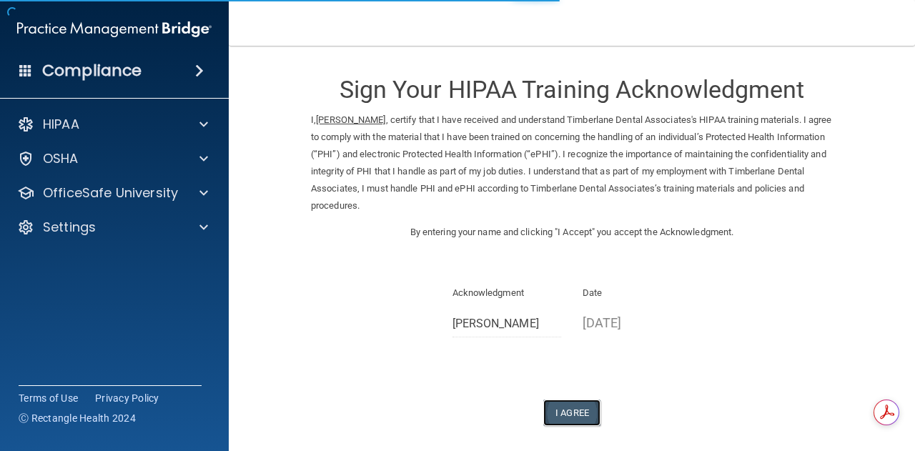
click at [574, 405] on button "I Agree" at bounding box center [571, 412] width 57 height 26
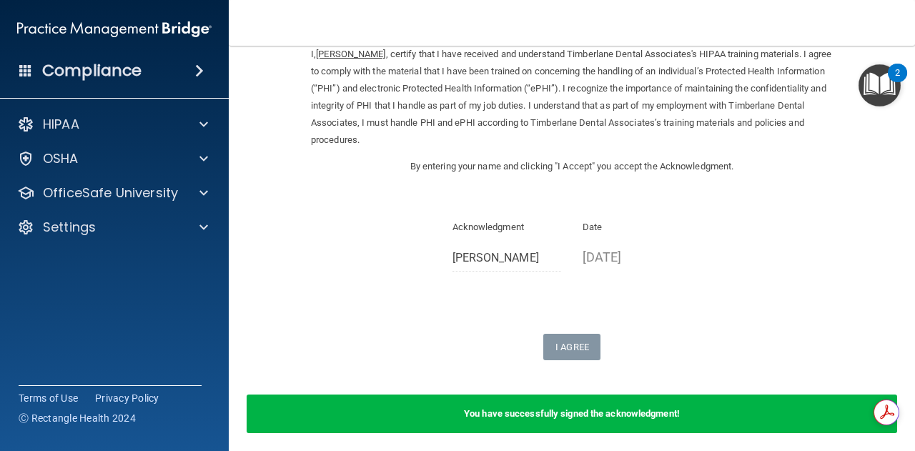
scroll to position [121, 0]
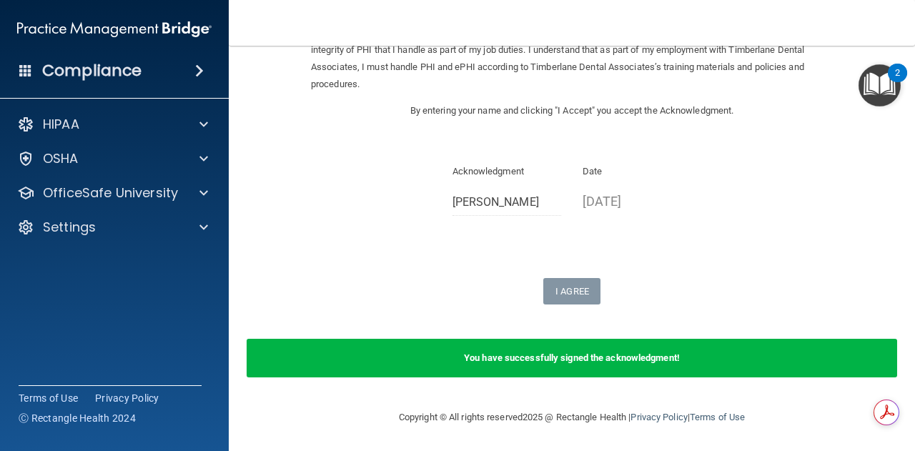
click at [552, 367] on div "You have successfully signed the acknowledgment!" at bounding box center [572, 358] width 650 height 39
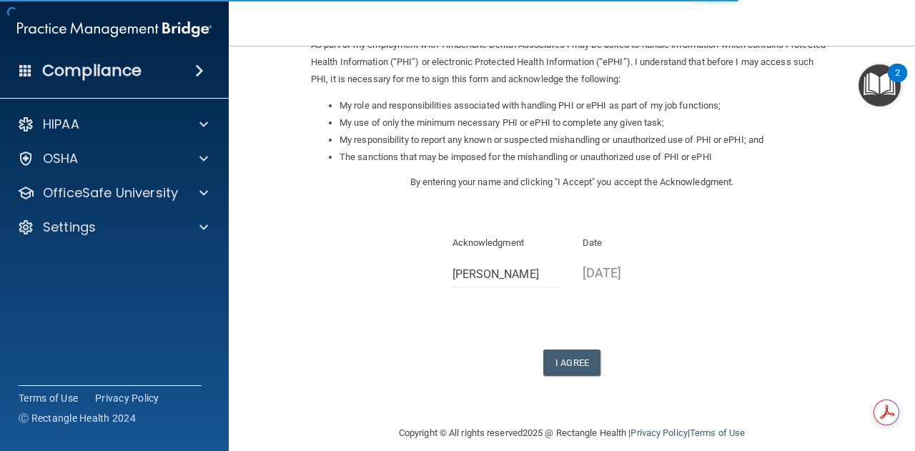
scroll to position [189, 0]
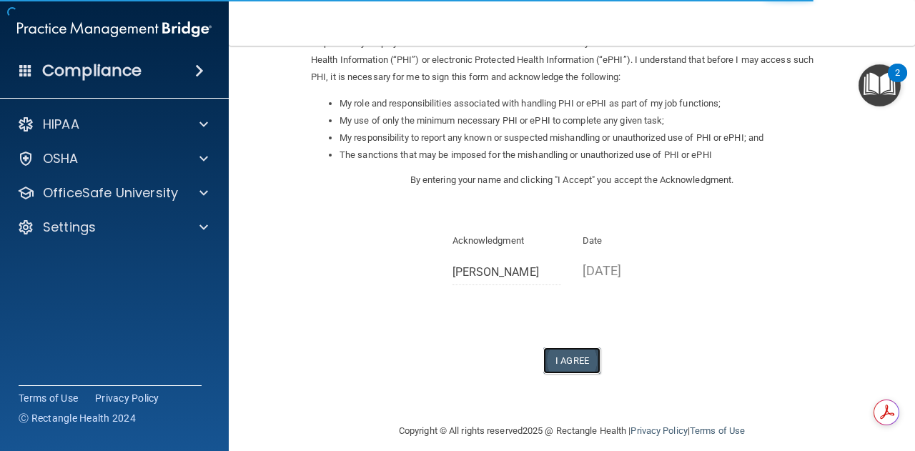
click at [562, 364] on button "I Agree" at bounding box center [571, 360] width 57 height 26
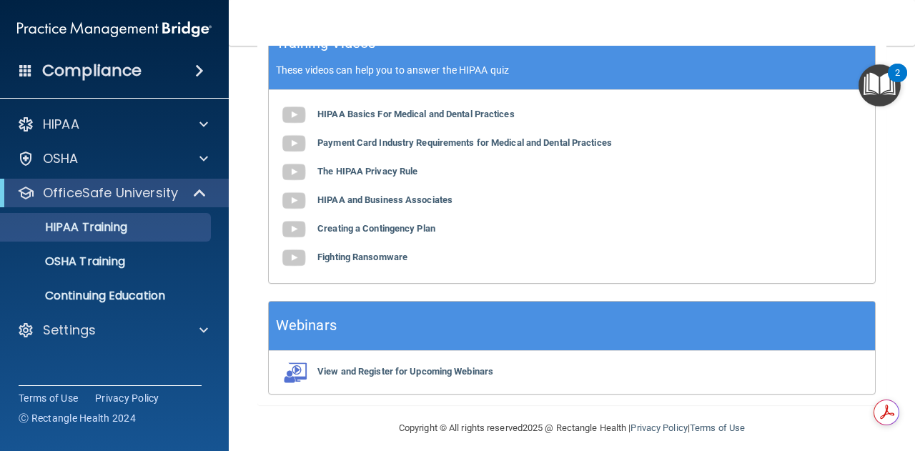
scroll to position [686, 0]
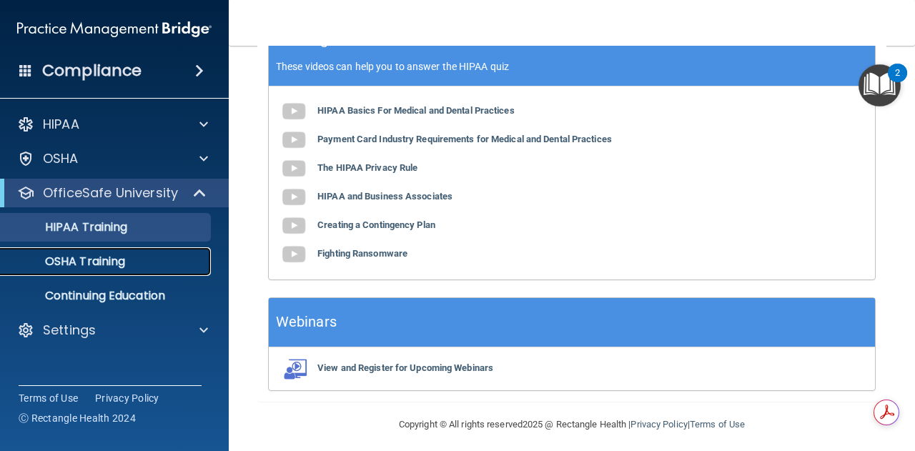
click at [87, 260] on p "OSHA Training" at bounding box center [67, 261] width 116 height 14
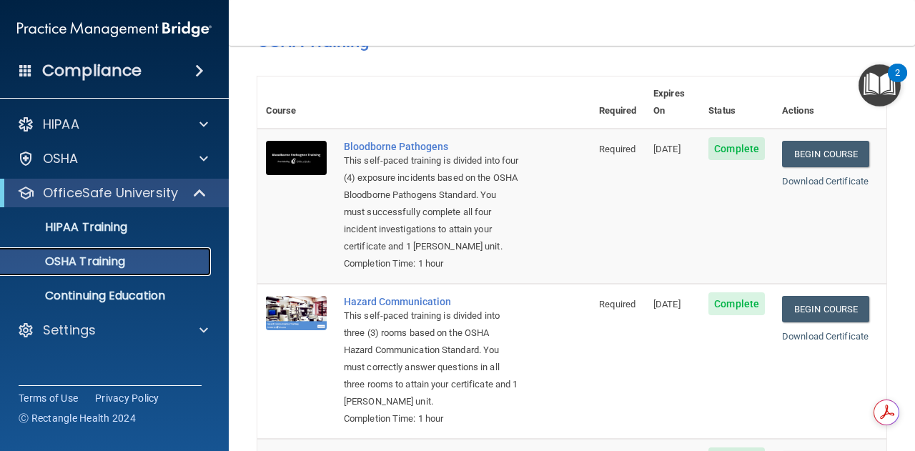
scroll to position [422, 0]
